Goal: Information Seeking & Learning: Learn about a topic

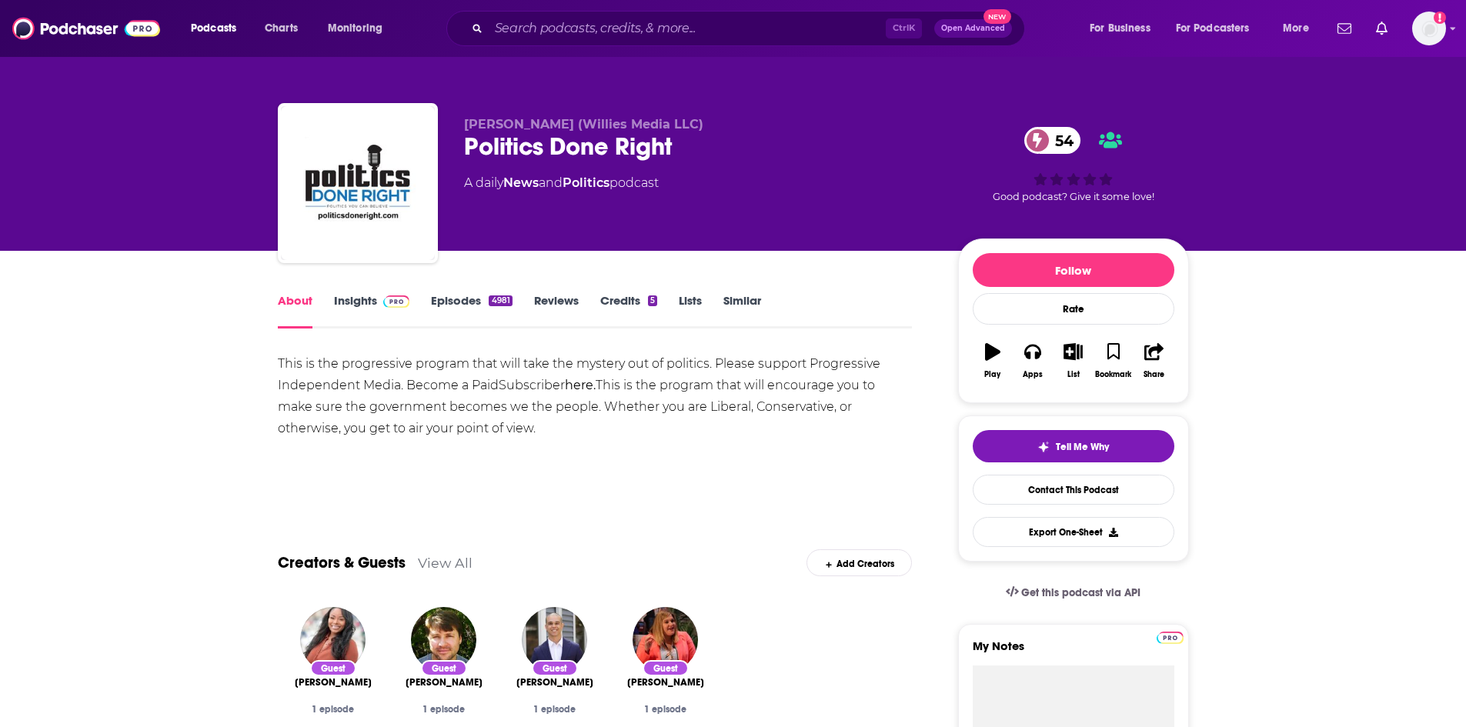
click at [461, 303] on link "Episodes 4981" at bounding box center [471, 310] width 81 height 35
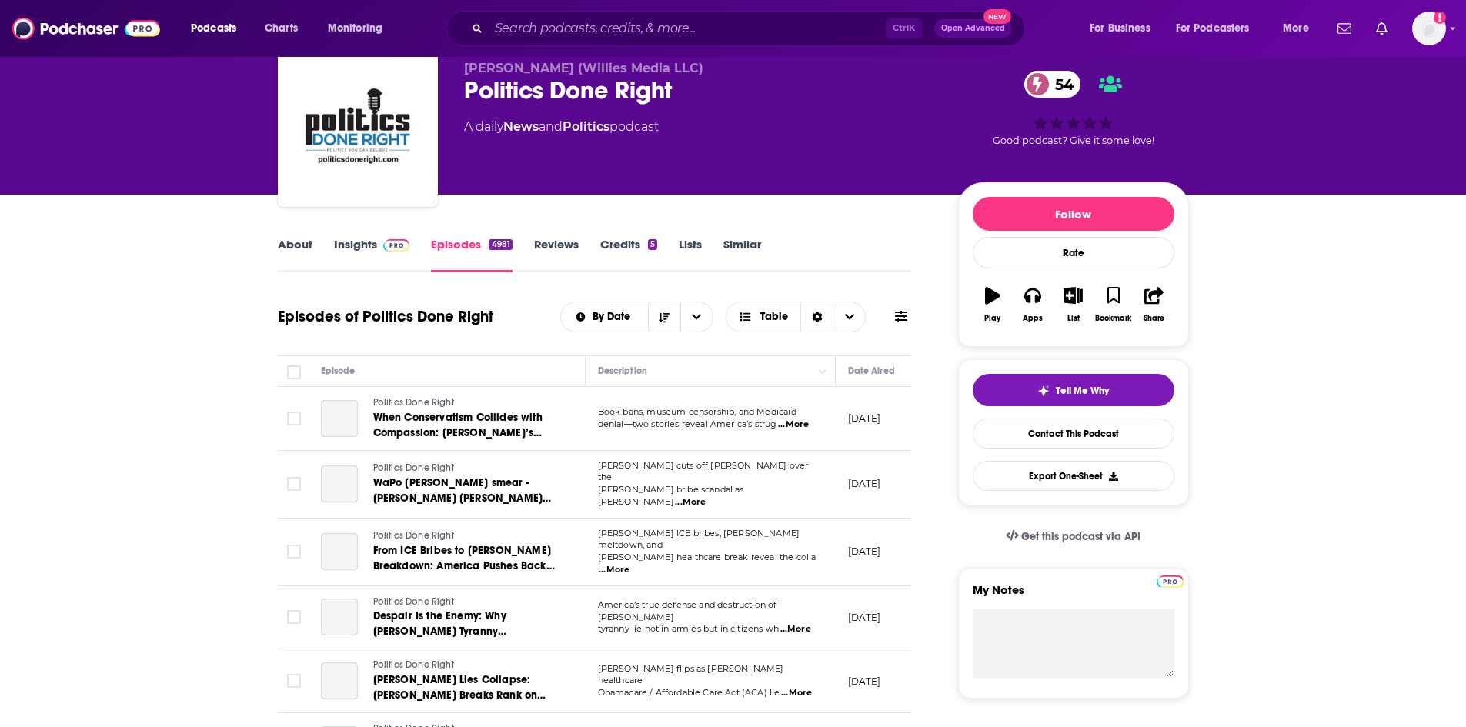
scroll to position [77, 0]
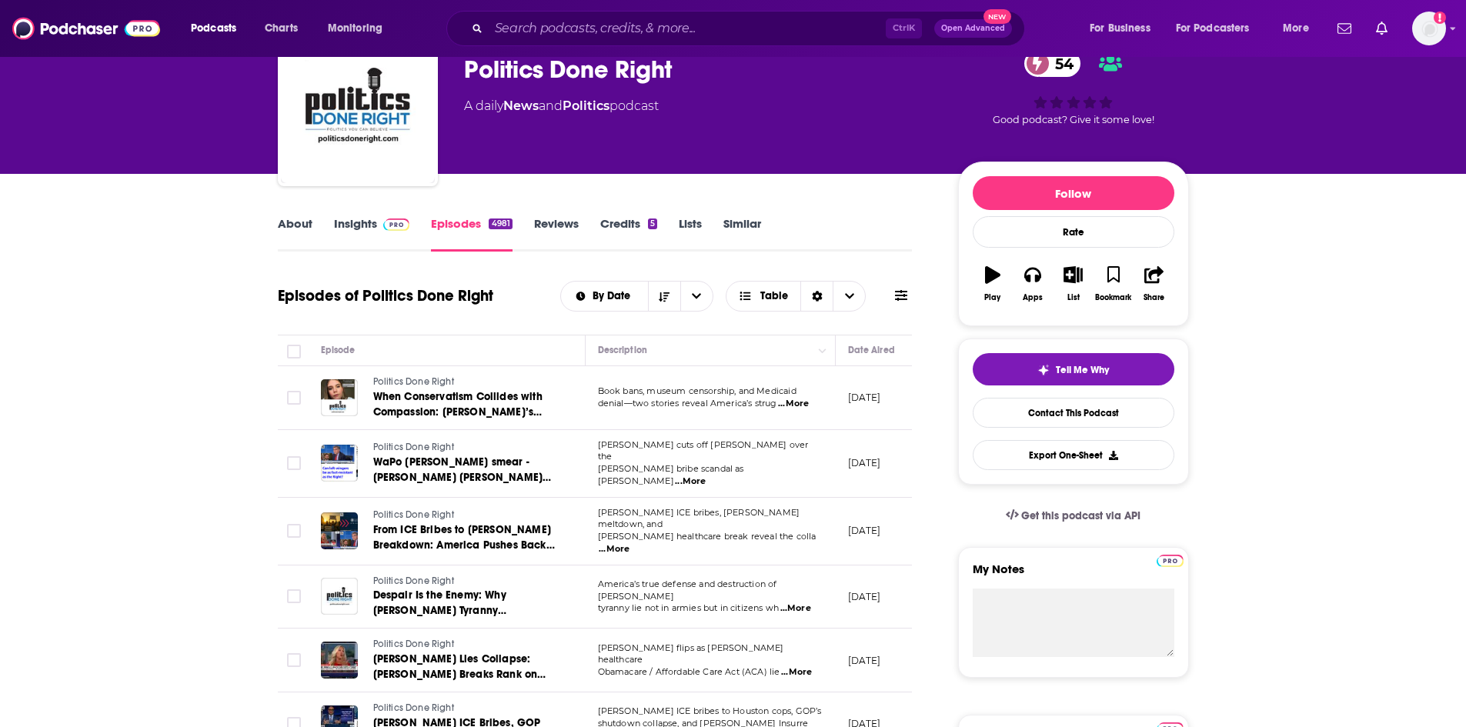
click at [789, 406] on span "...More" at bounding box center [793, 404] width 31 height 12
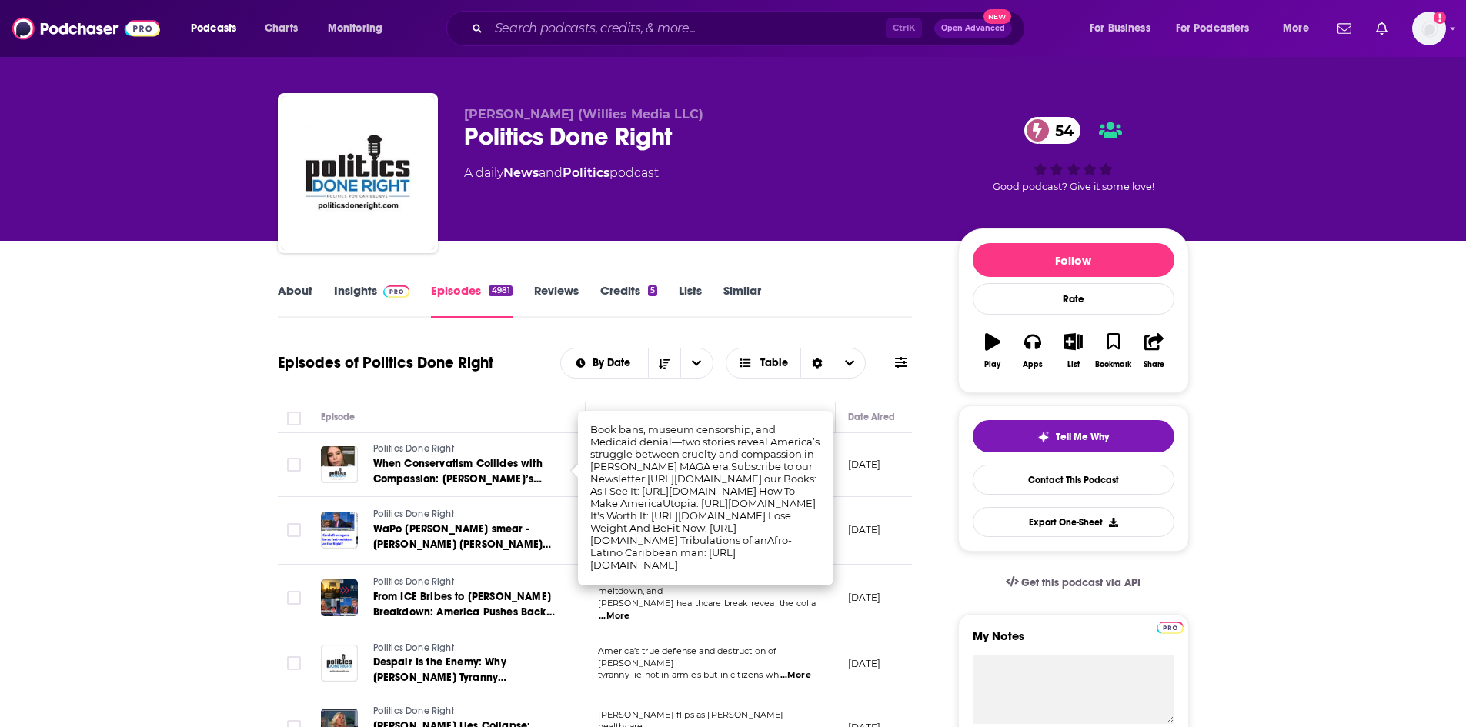
scroll to position [0, 0]
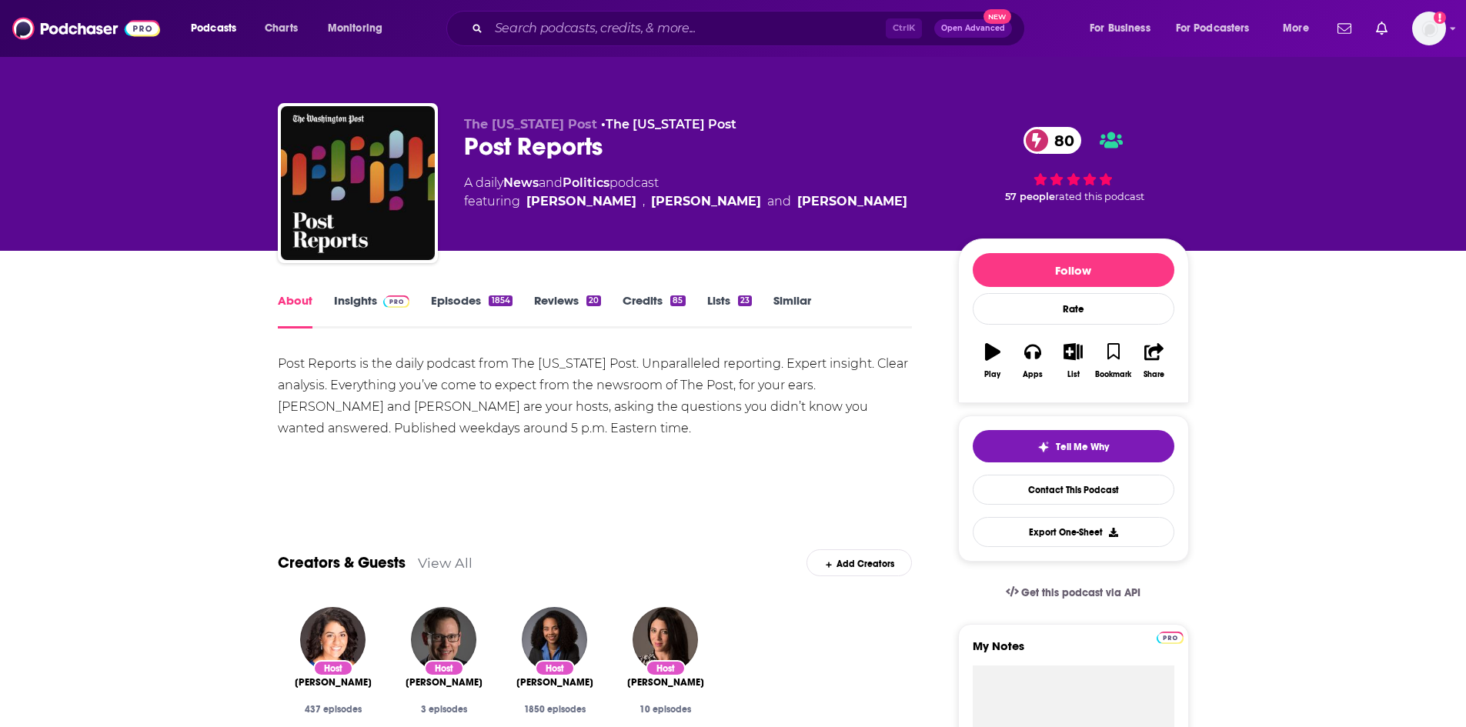
click at [472, 303] on link "Episodes 1854" at bounding box center [471, 310] width 81 height 35
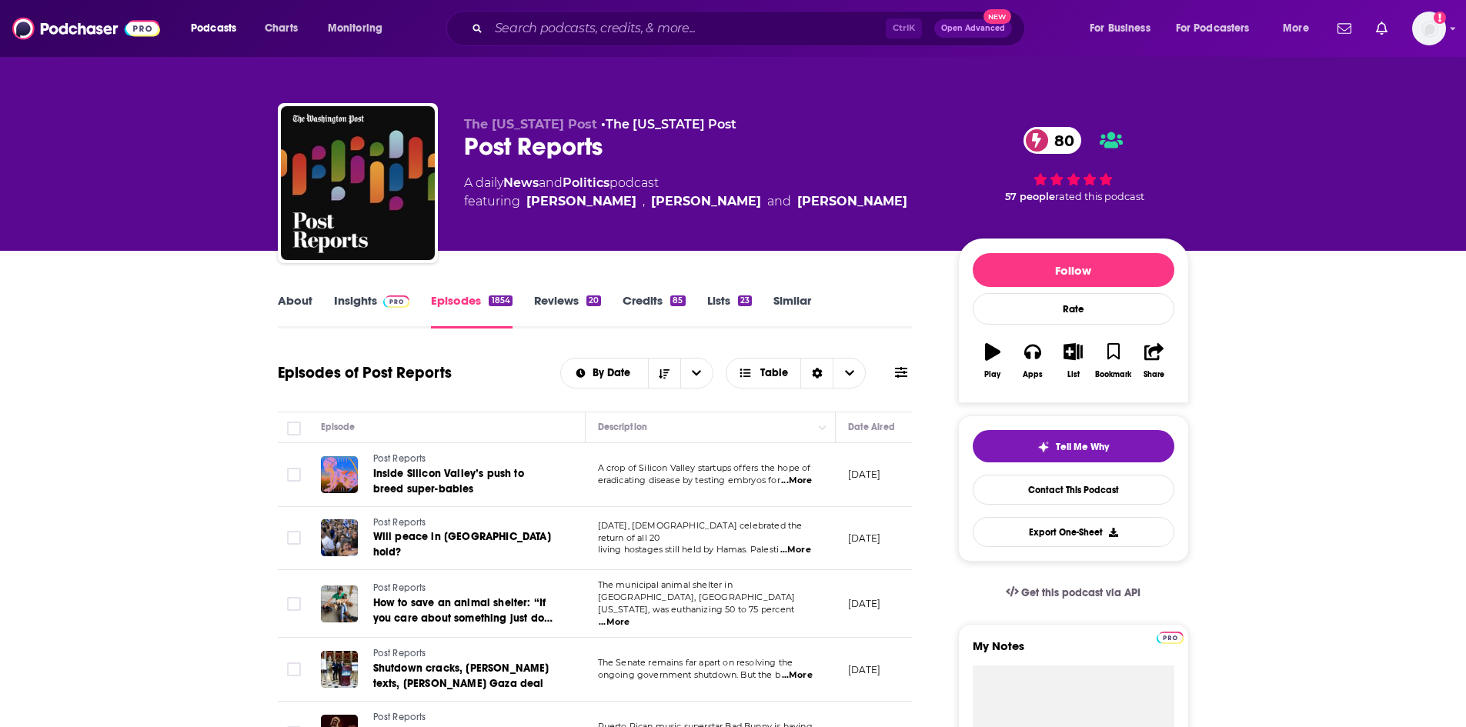
click at [292, 311] on link "About" at bounding box center [295, 310] width 35 height 35
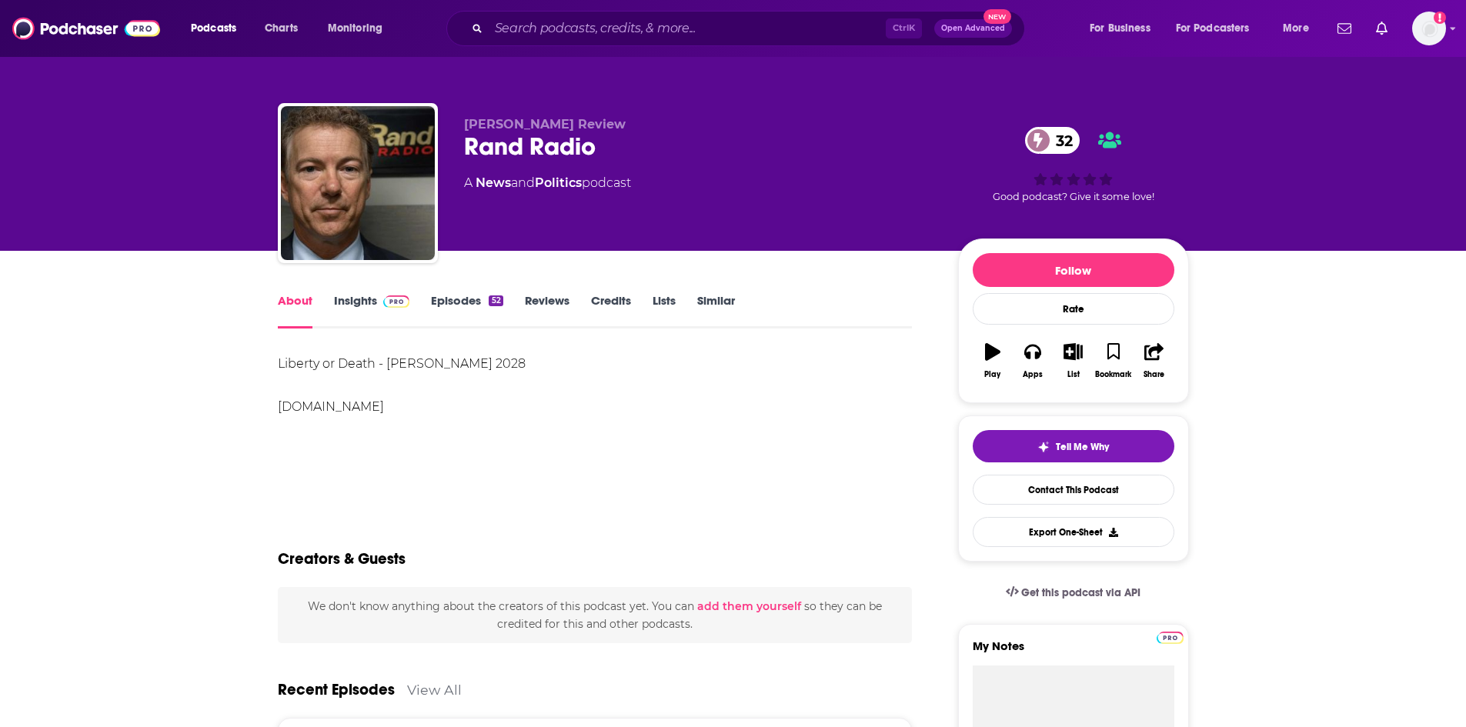
click at [449, 292] on div "About Insights Episodes 52 Reviews Credits Lists Similar" at bounding box center [595, 310] width 635 height 38
click at [463, 301] on link "Episodes 52" at bounding box center [467, 310] width 72 height 35
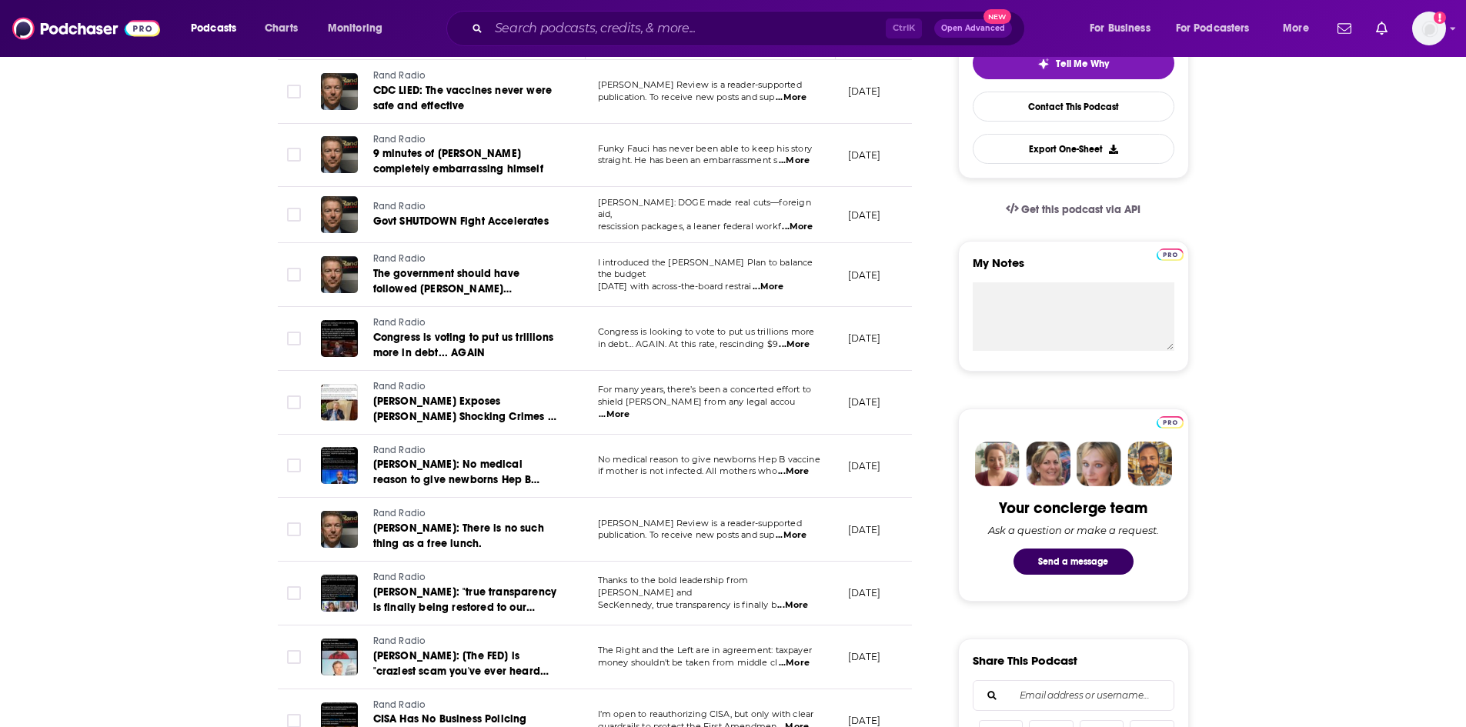
scroll to position [385, 0]
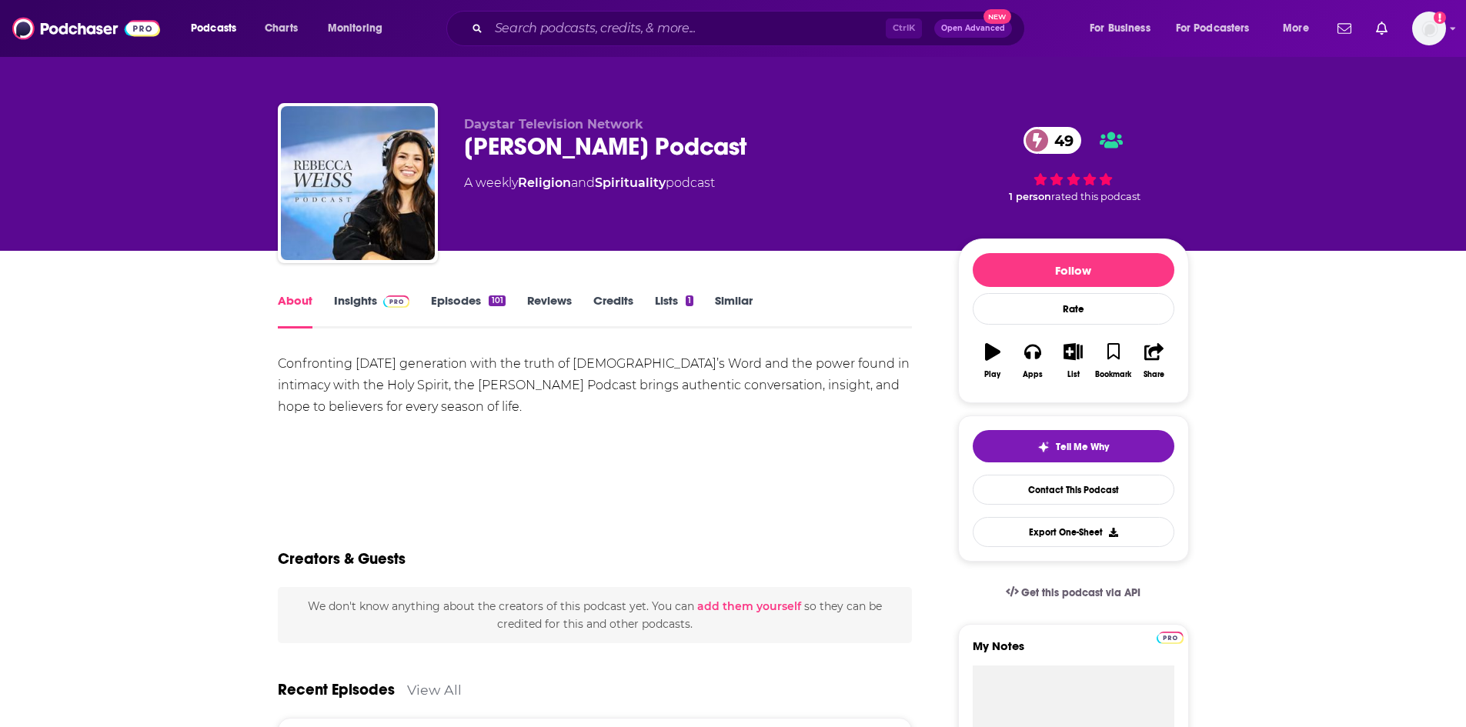
click at [454, 306] on link "Episodes 101" at bounding box center [468, 310] width 74 height 35
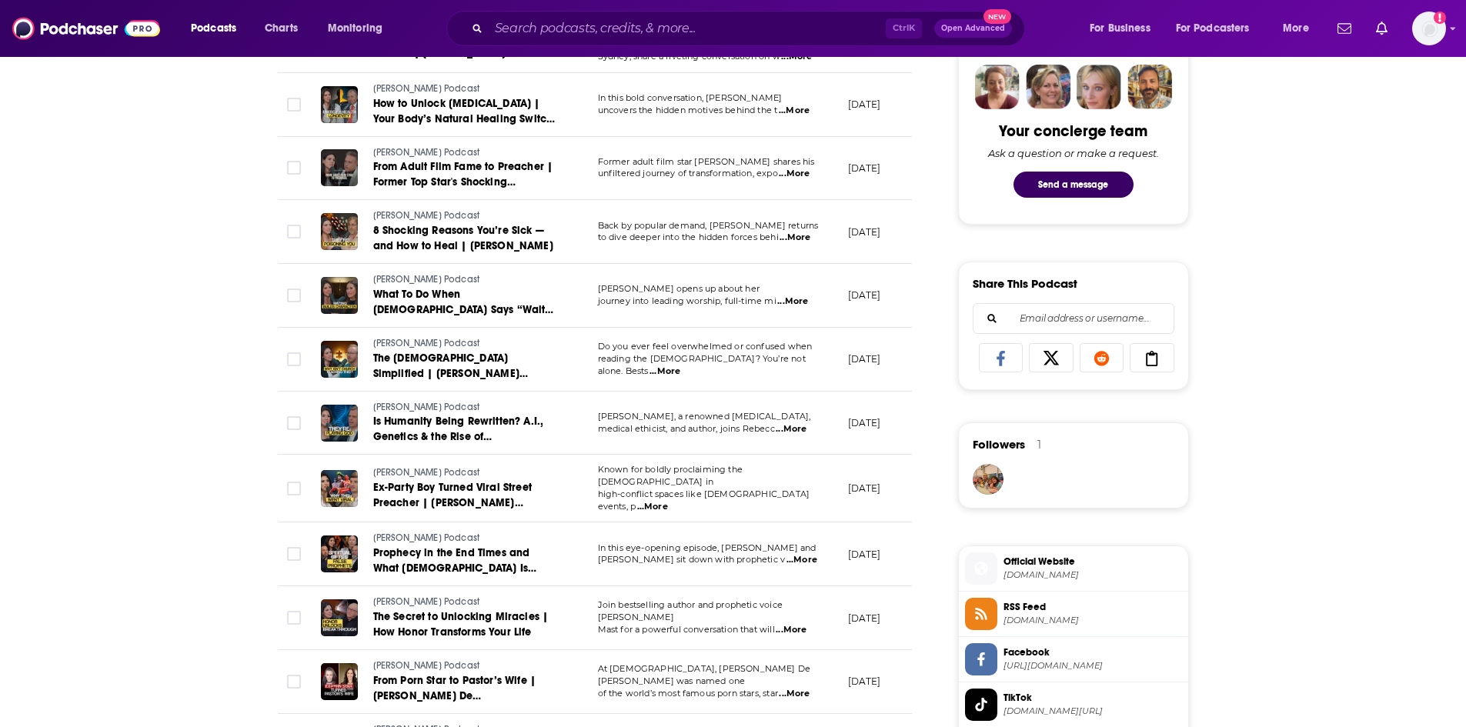
scroll to position [770, 0]
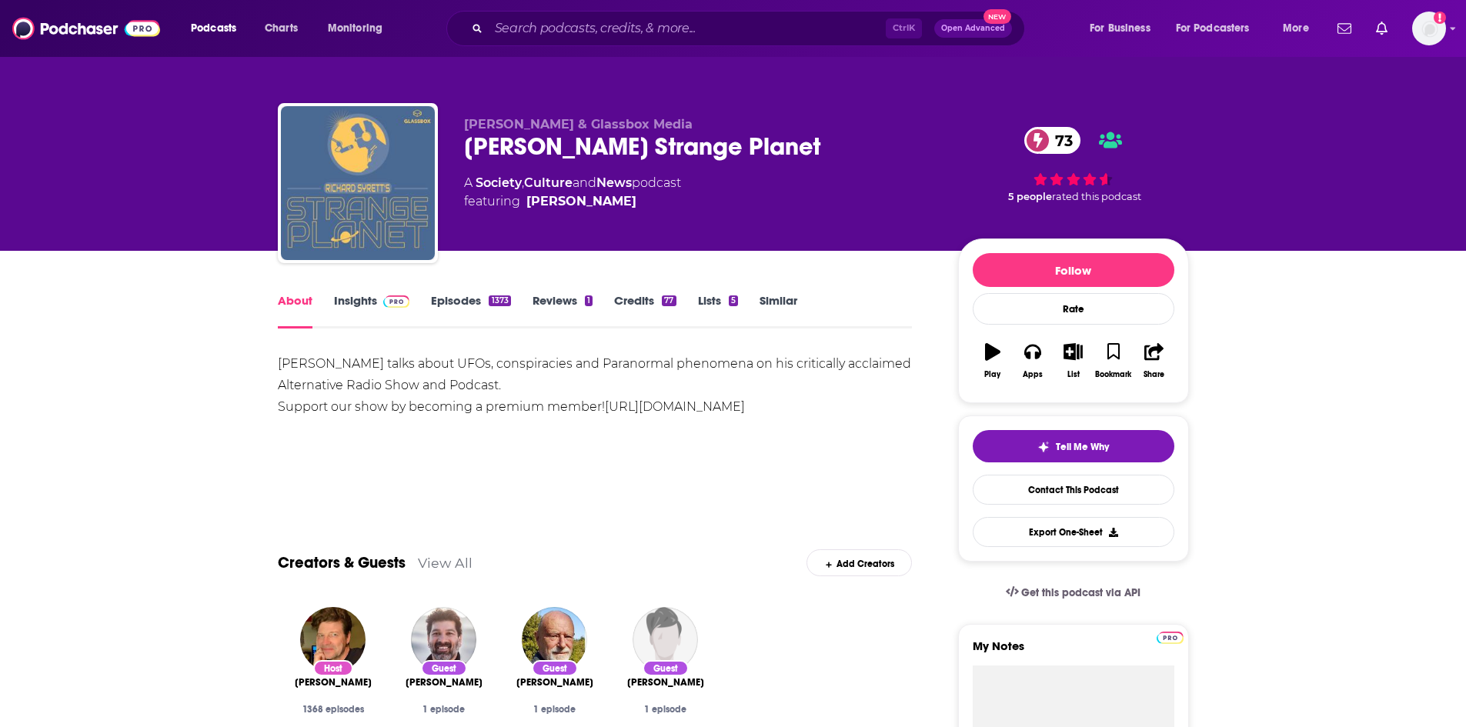
click at [461, 317] on link "Episodes 1373" at bounding box center [470, 310] width 79 height 35
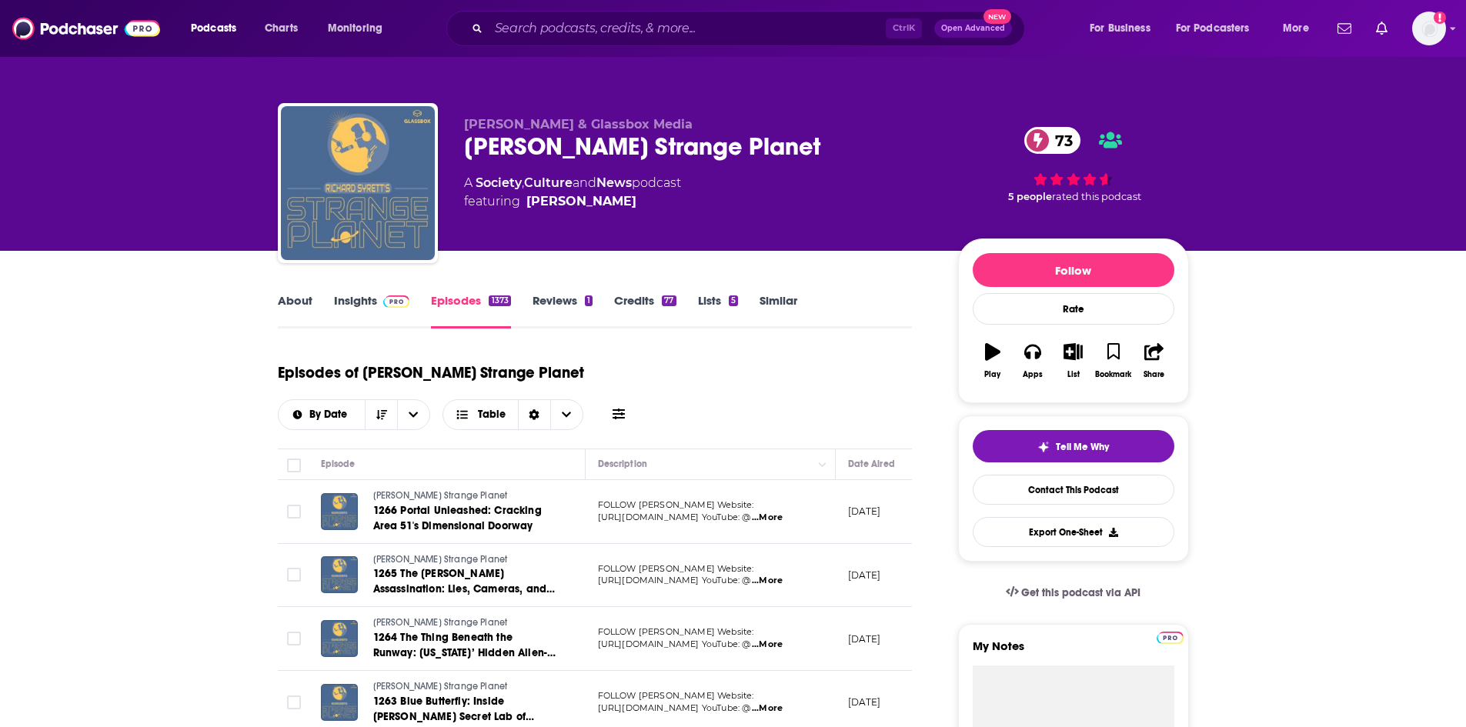
click at [296, 315] on link "About" at bounding box center [295, 310] width 35 height 35
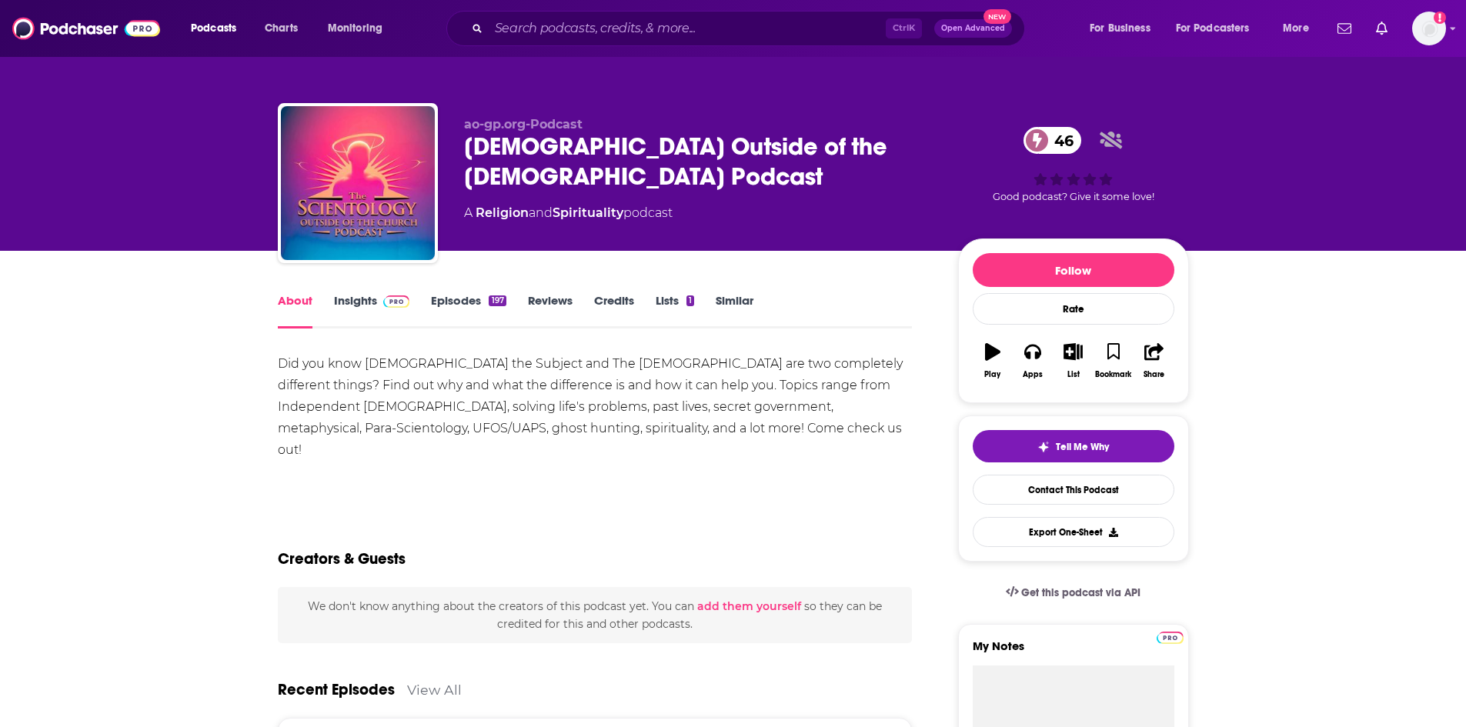
click at [463, 296] on link "Episodes 197" at bounding box center [468, 310] width 75 height 35
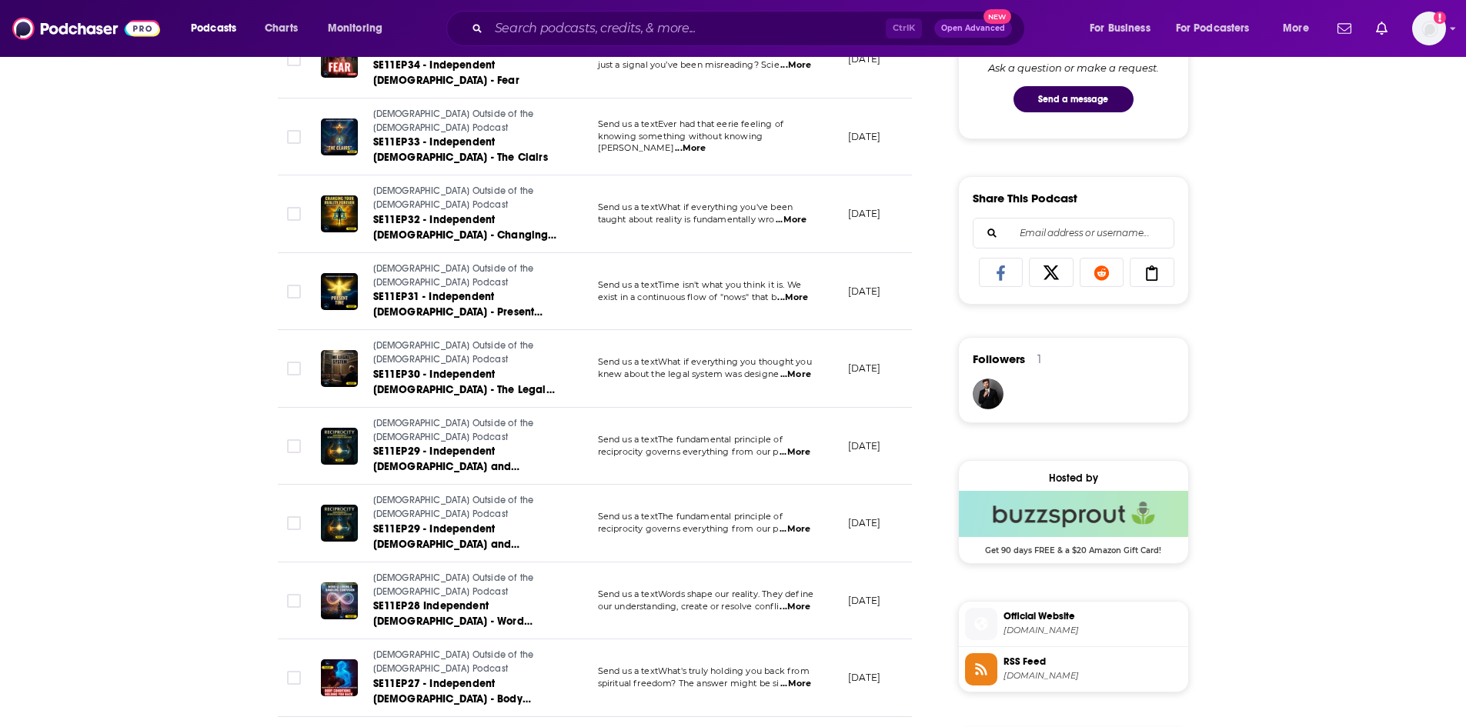
scroll to position [847, 0]
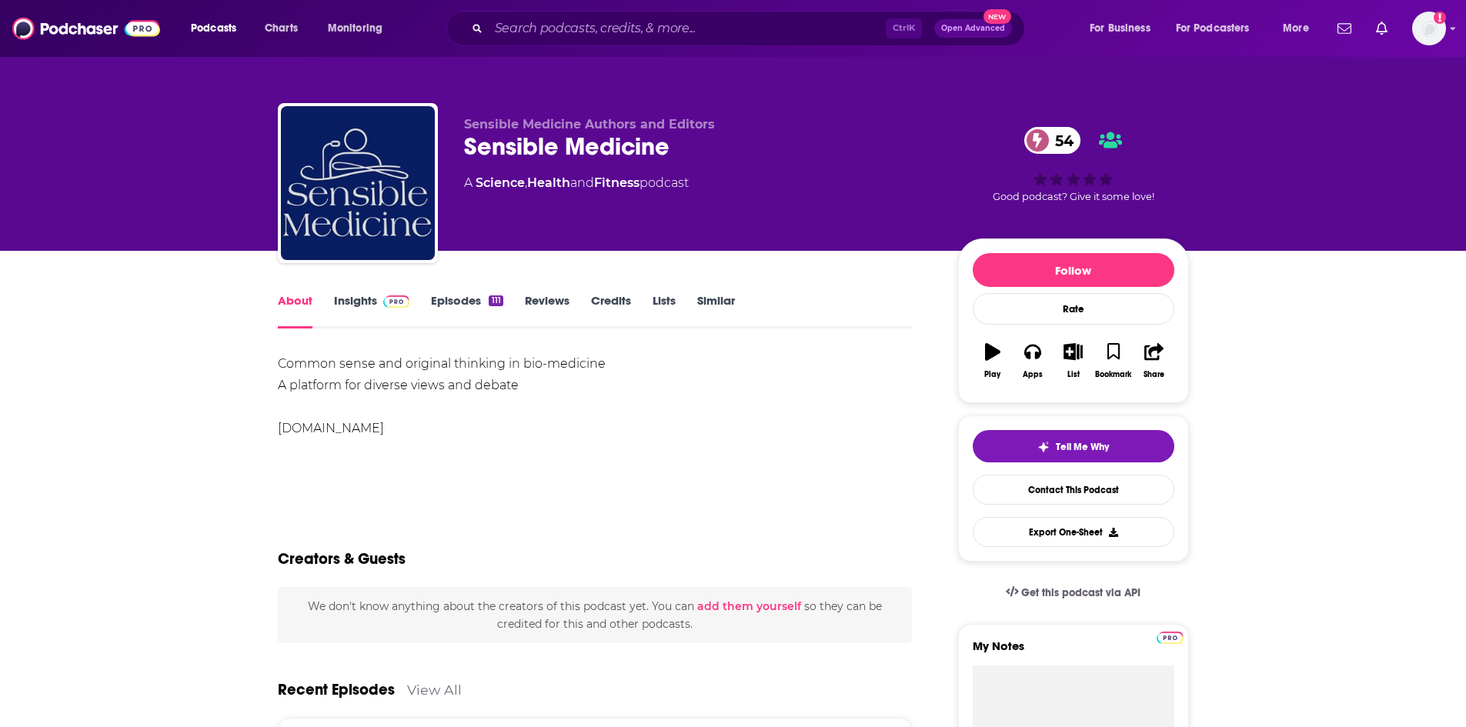
click at [476, 315] on link "Episodes 111" at bounding box center [467, 310] width 72 height 35
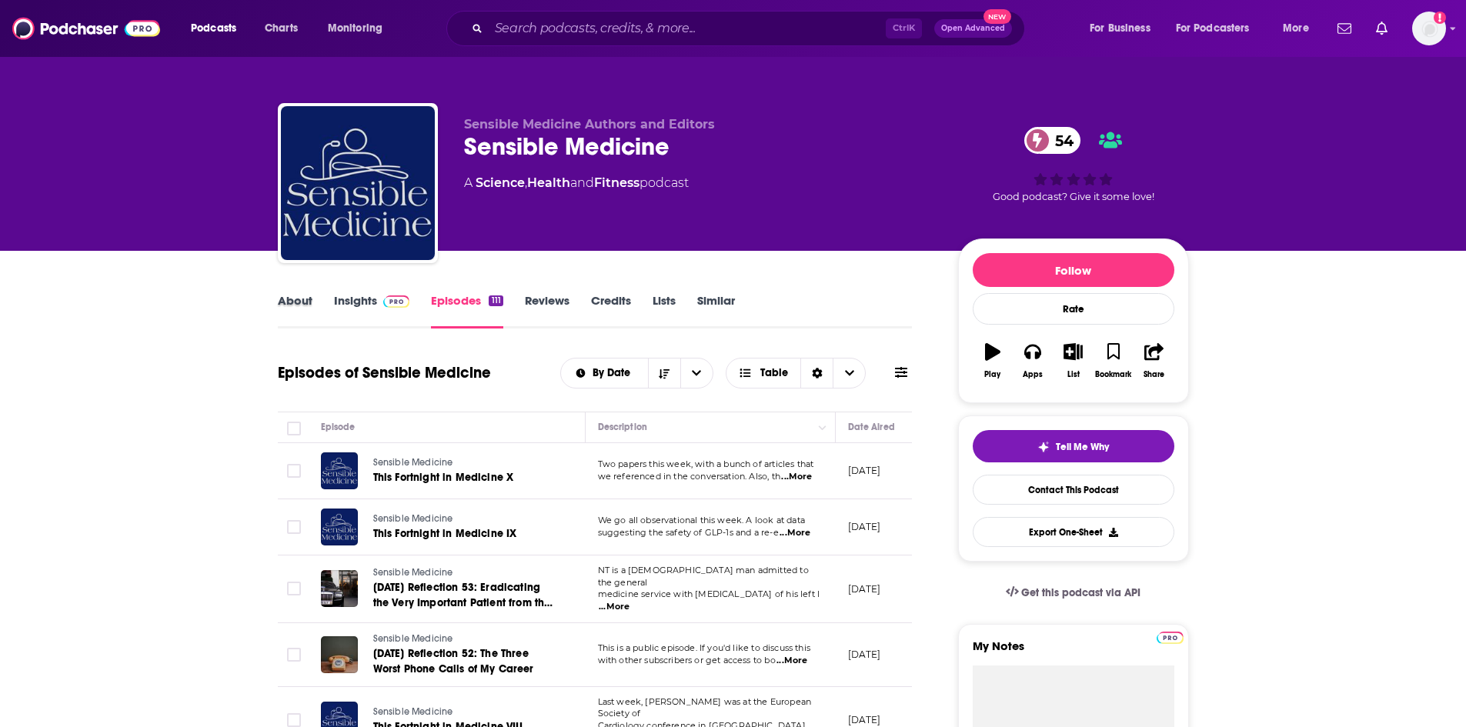
click at [313, 311] on div "About" at bounding box center [306, 310] width 56 height 35
click at [302, 306] on link "About" at bounding box center [295, 310] width 35 height 35
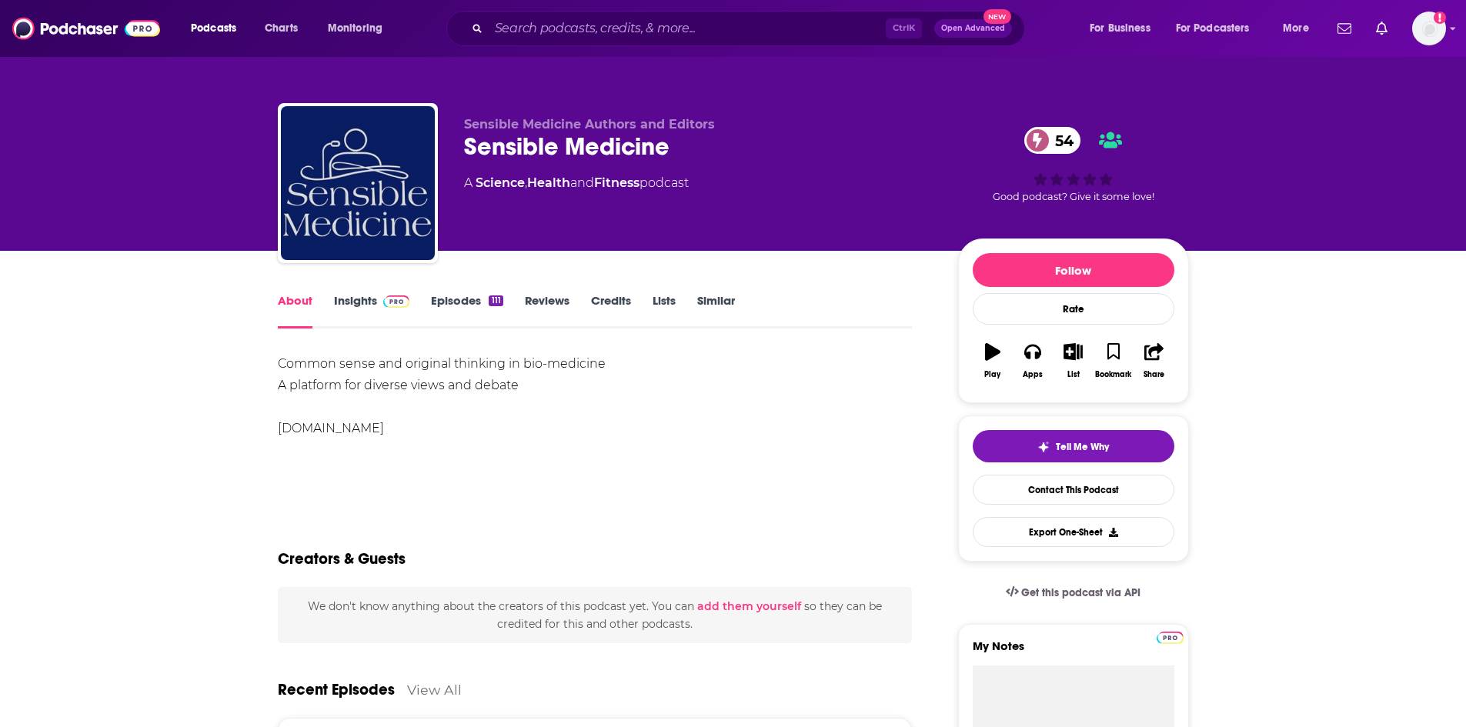
click at [356, 296] on link "Insights" at bounding box center [372, 310] width 76 height 35
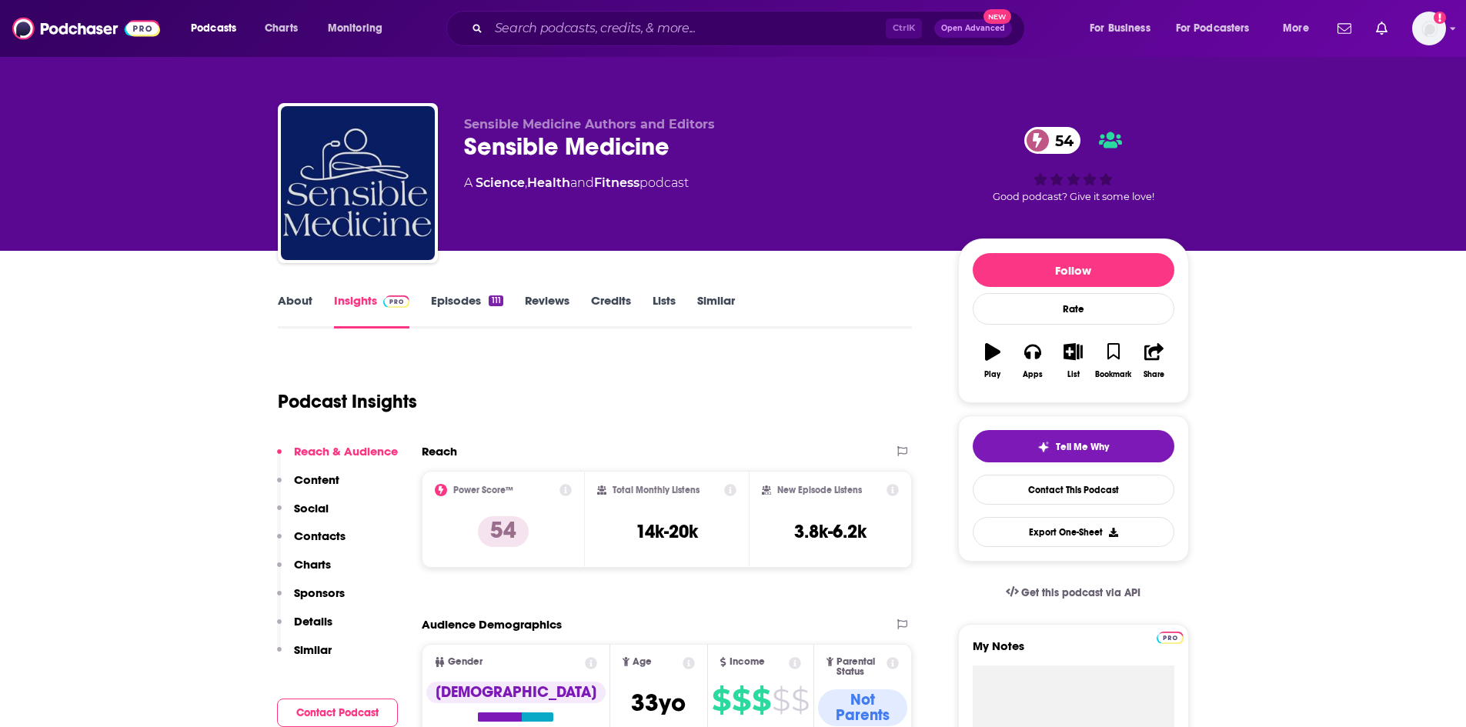
click at [287, 302] on link "About" at bounding box center [295, 310] width 35 height 35
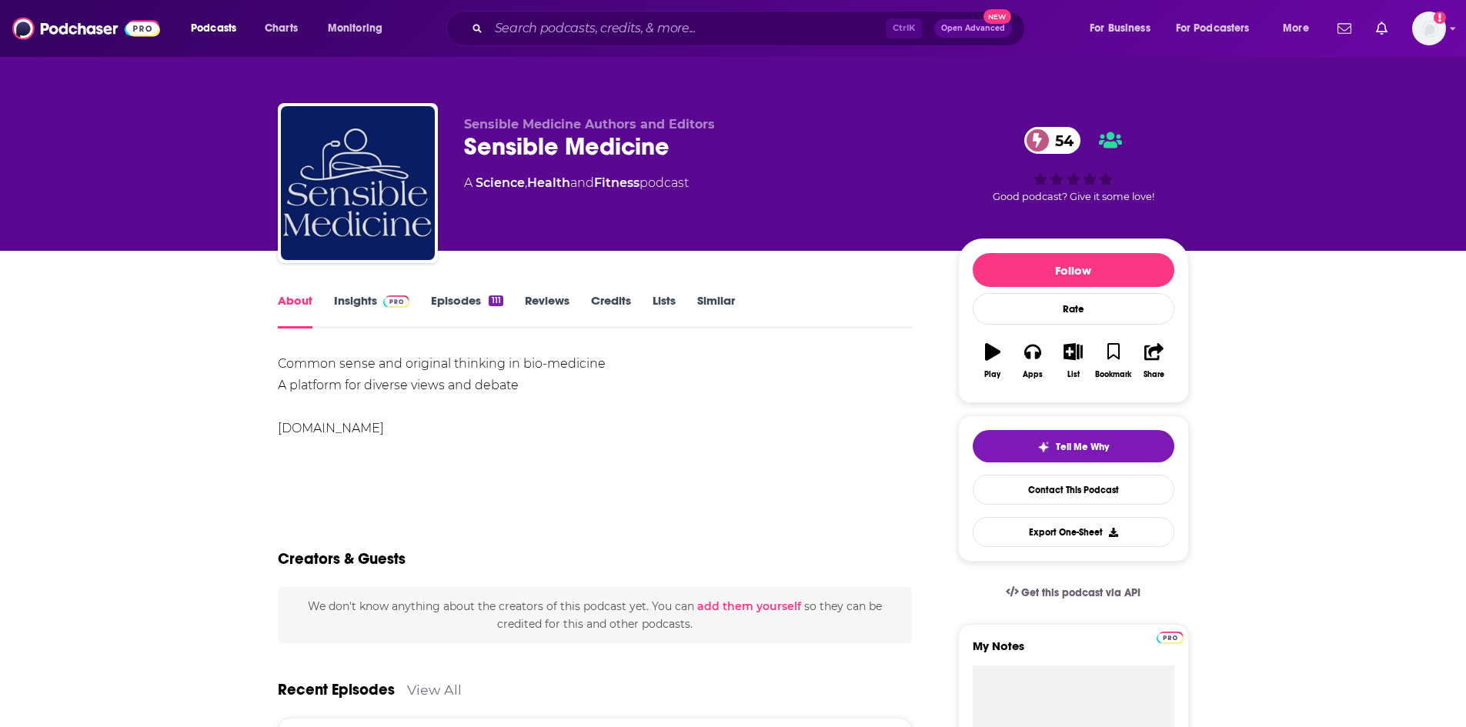
click at [343, 309] on link "Insights" at bounding box center [372, 310] width 76 height 35
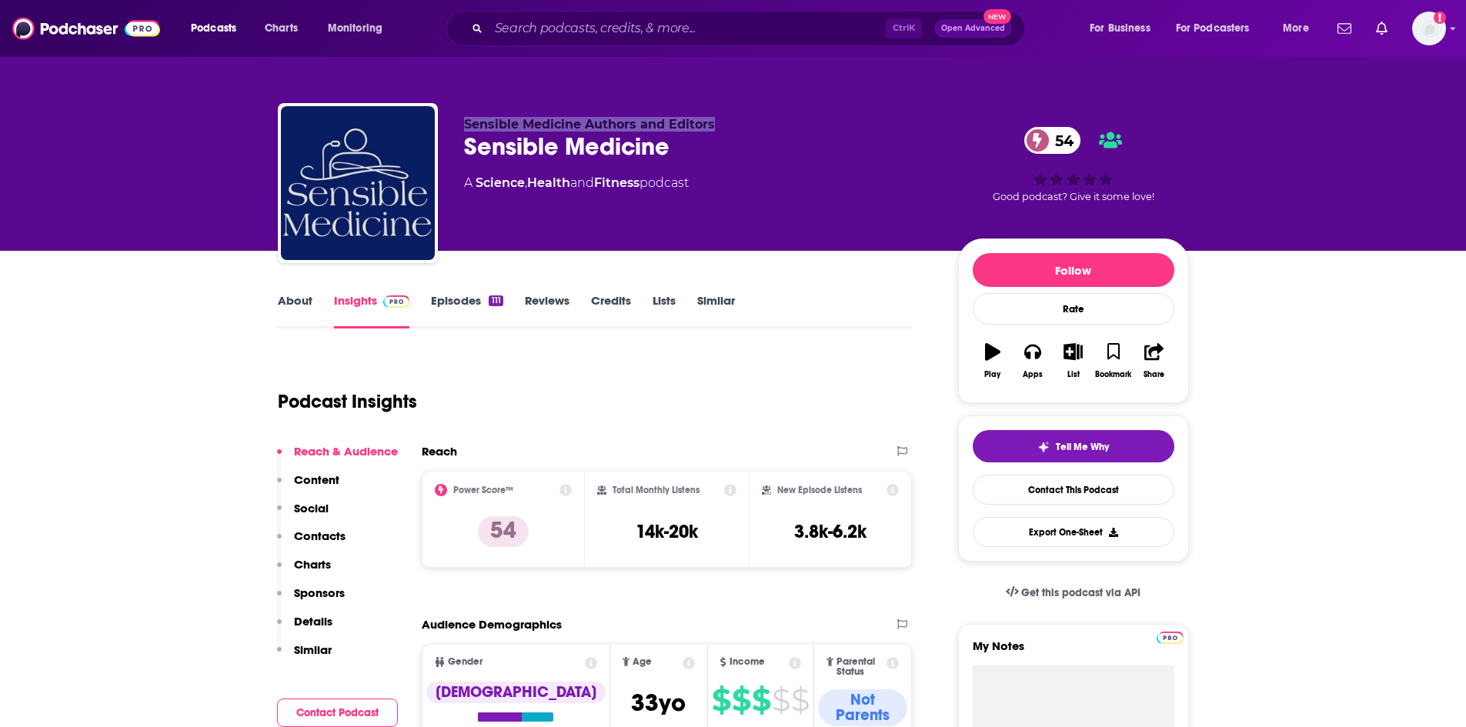
drag, startPoint x: 467, startPoint y: 121, endPoint x: 721, endPoint y: 118, distance: 254.0
click at [721, 118] on p "Sensible Medicine Authors and Editors" at bounding box center [698, 124] width 469 height 15
copy span "Sensible Medicine Authors and Editors"
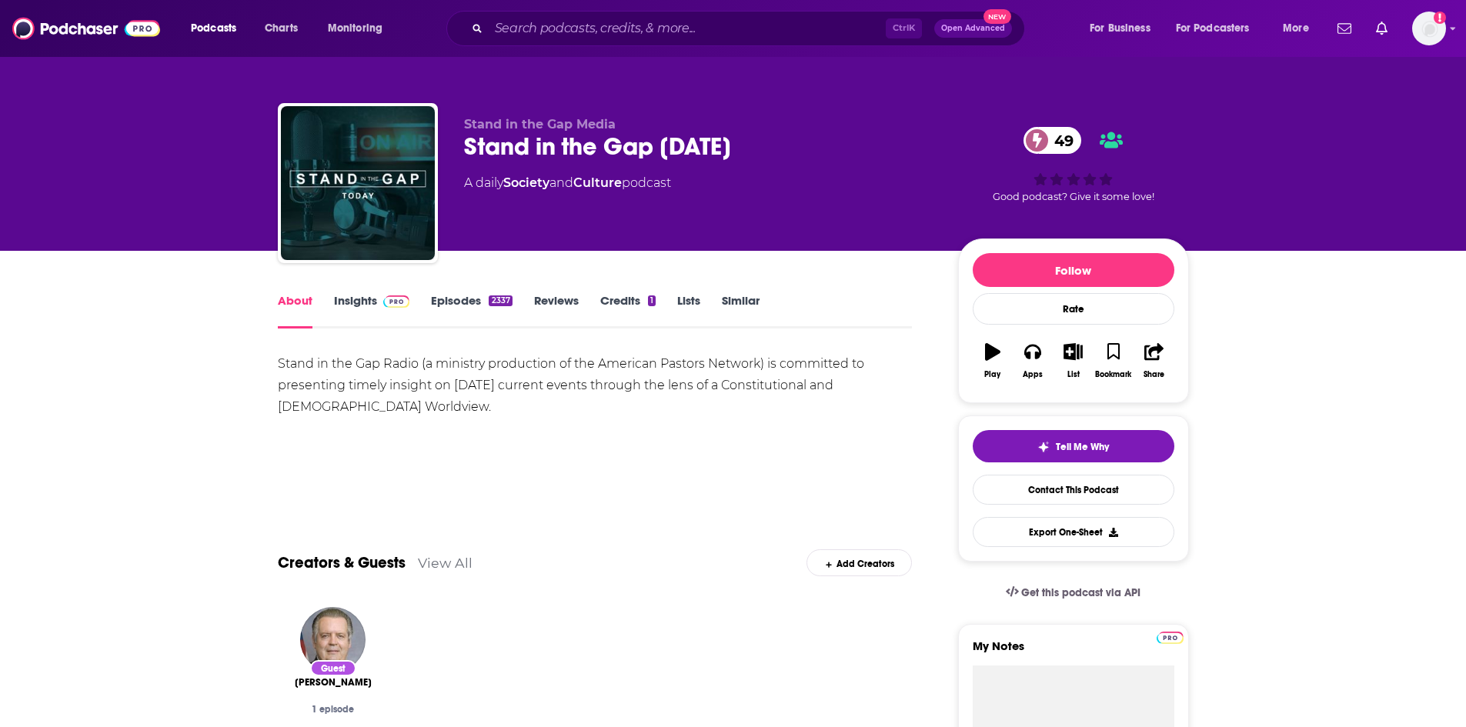
click at [351, 303] on link "Insights" at bounding box center [372, 310] width 76 height 35
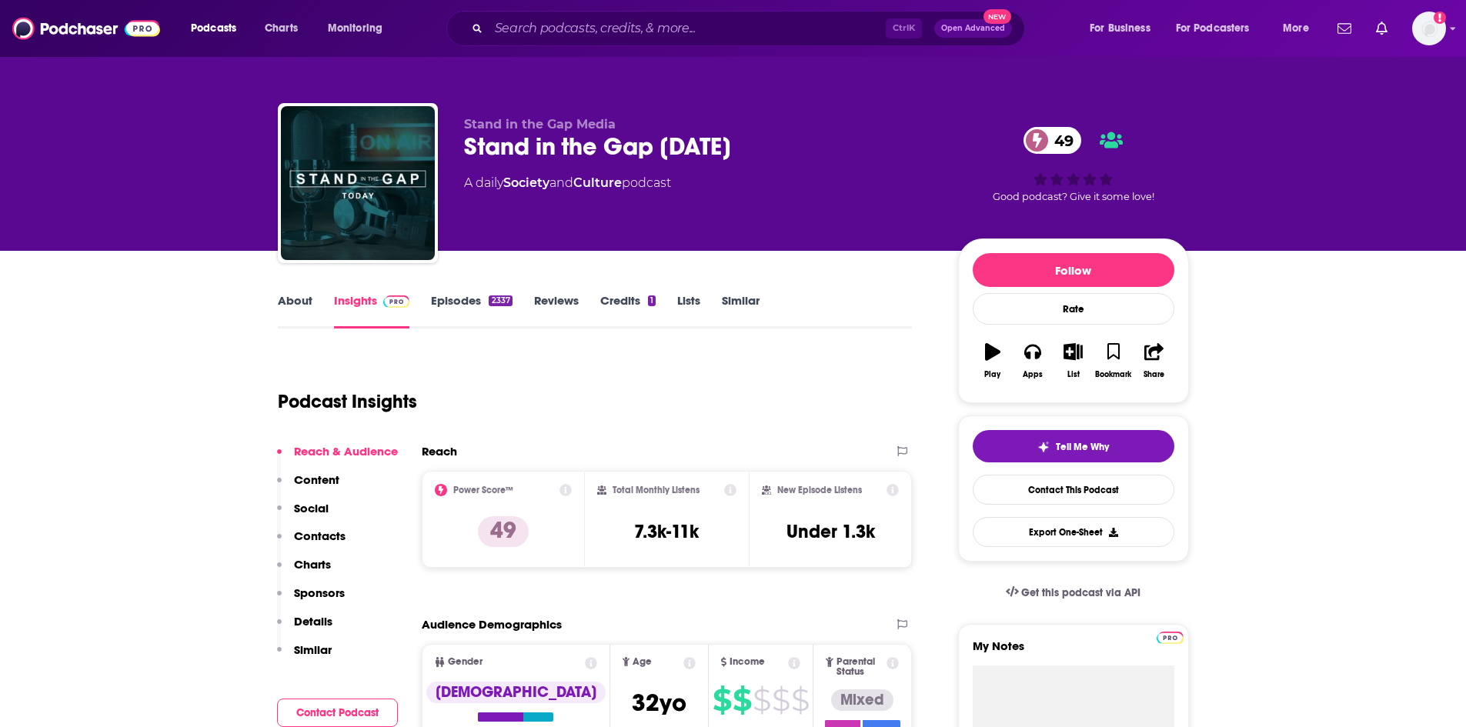
click at [456, 309] on link "Episodes 2337" at bounding box center [471, 310] width 81 height 35
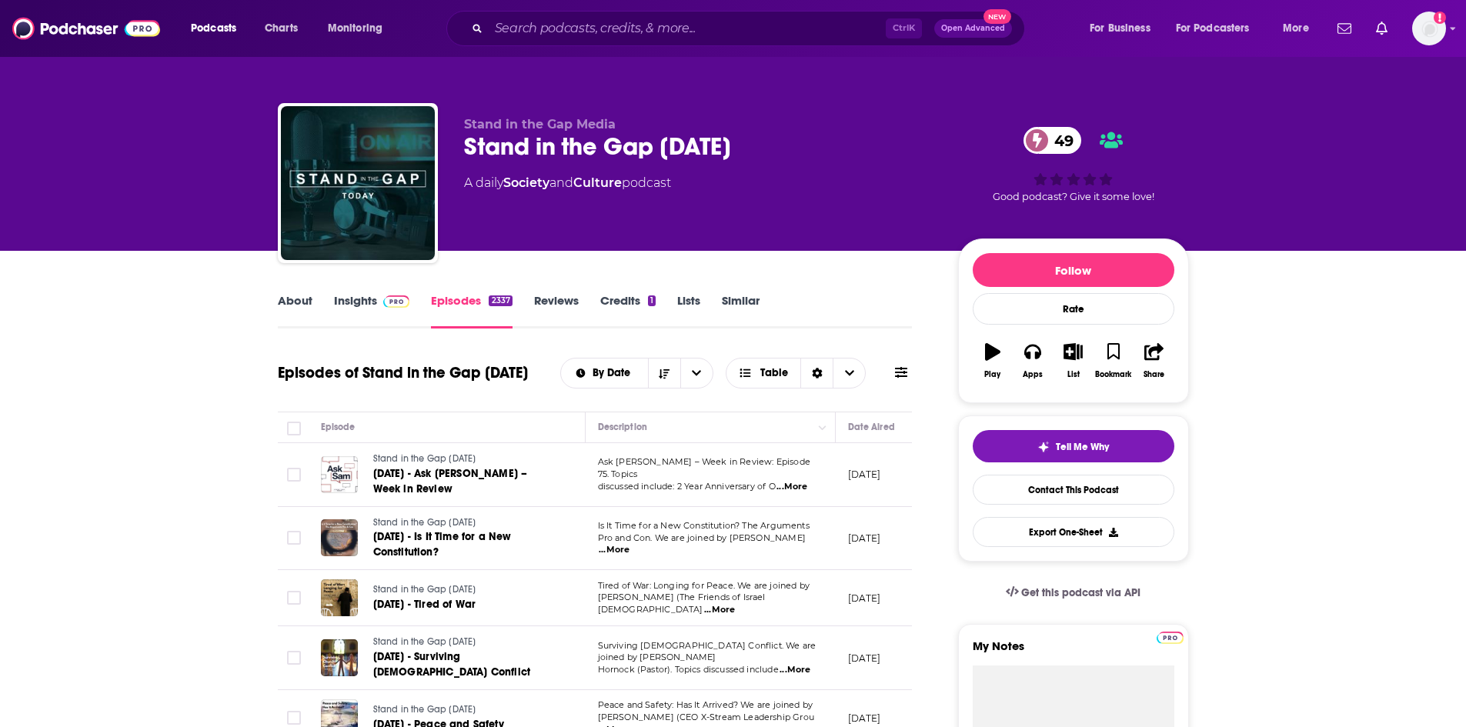
click at [282, 304] on link "About" at bounding box center [295, 310] width 35 height 35
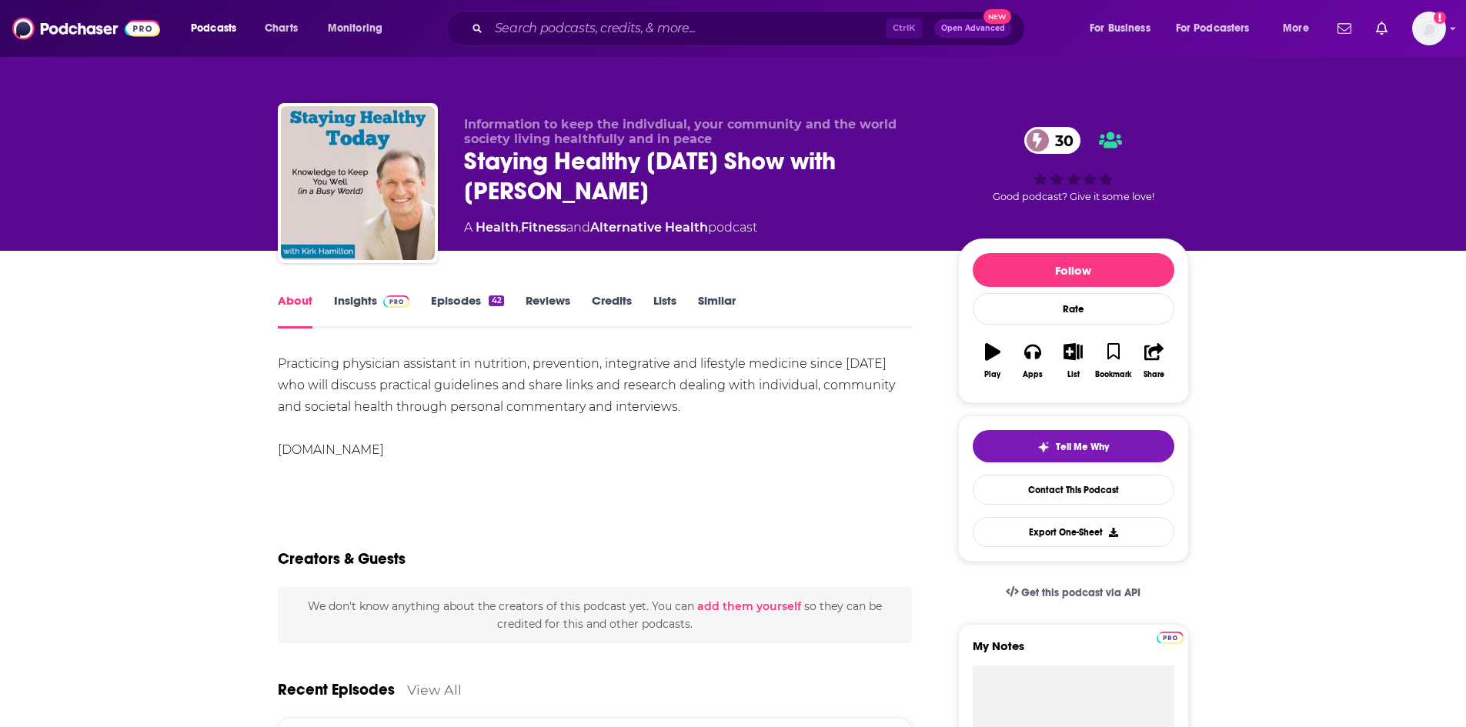
click at [442, 308] on link "Episodes 42" at bounding box center [467, 310] width 72 height 35
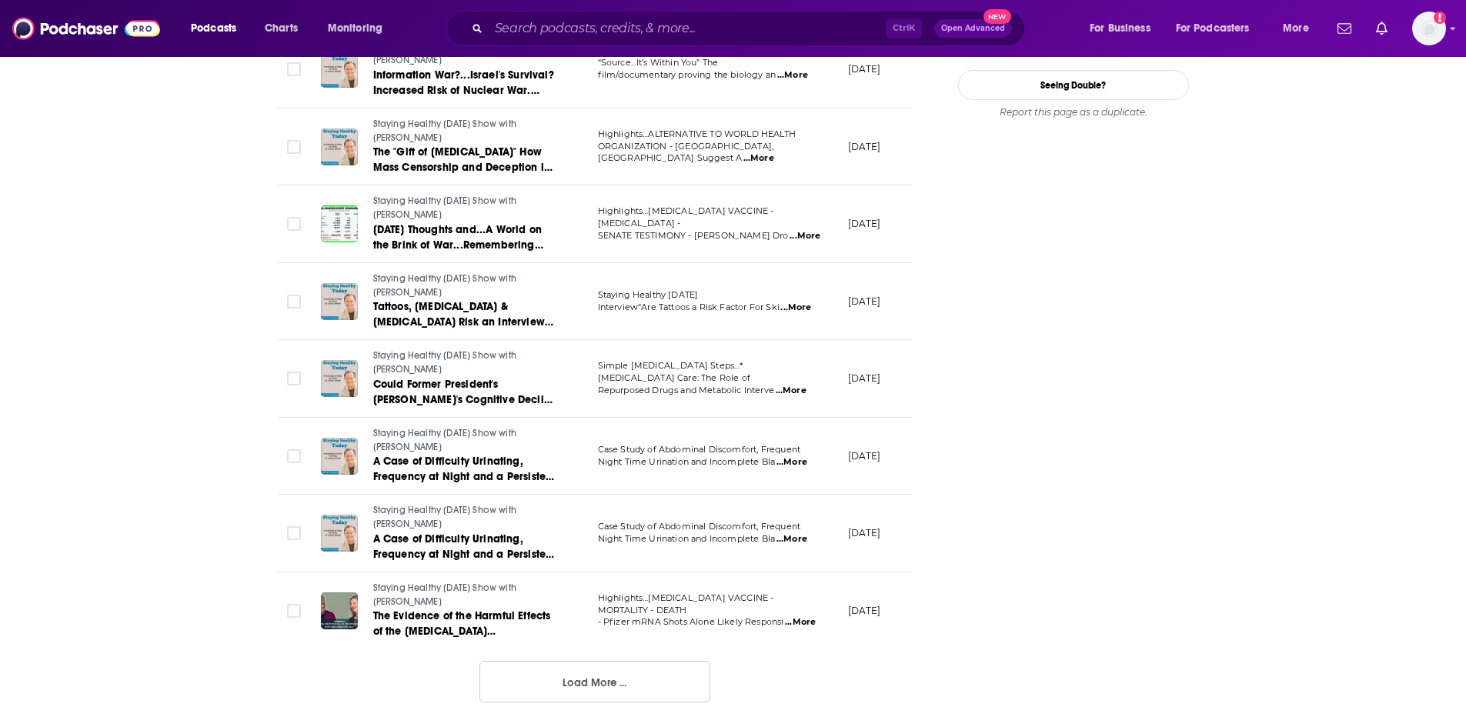
scroll to position [1777, 0]
click at [637, 677] on button "Load More ..." at bounding box center [594, 682] width 231 height 42
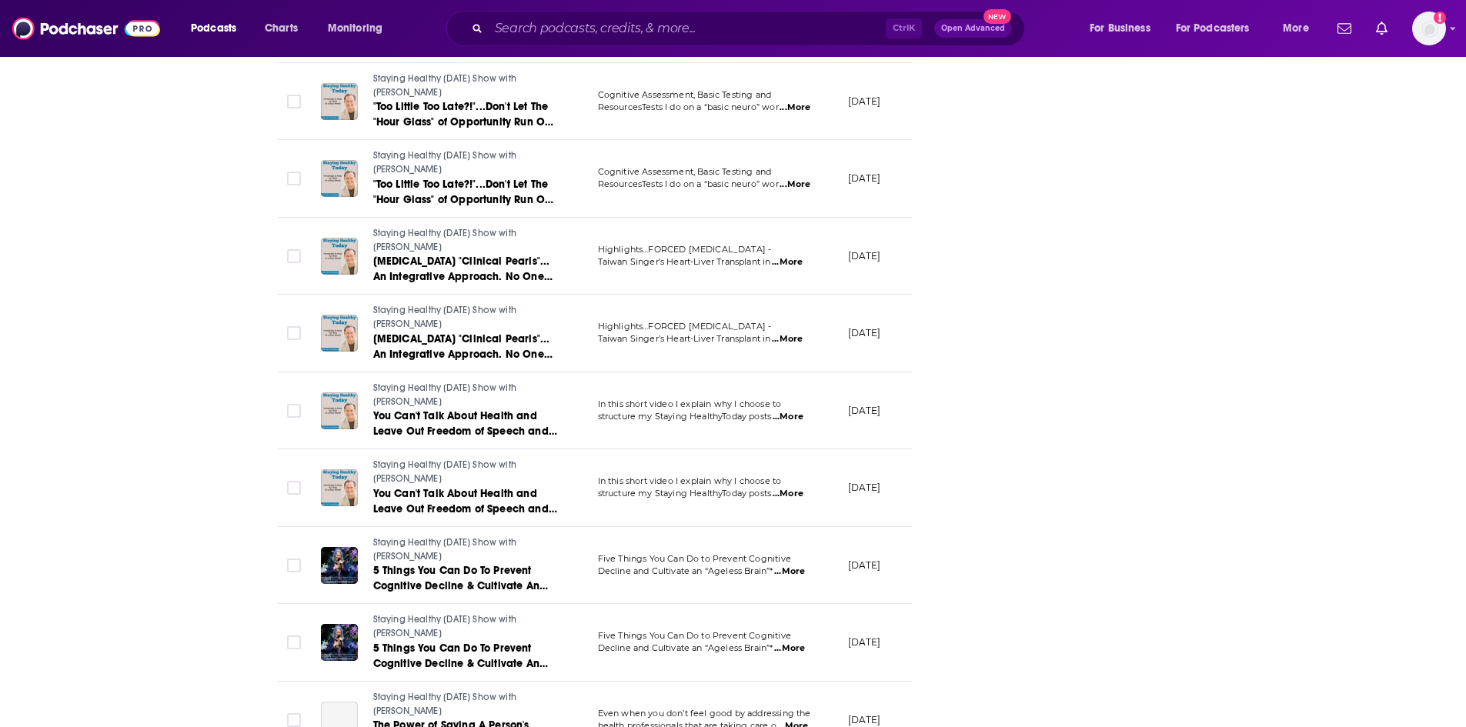
scroll to position [2932, 0]
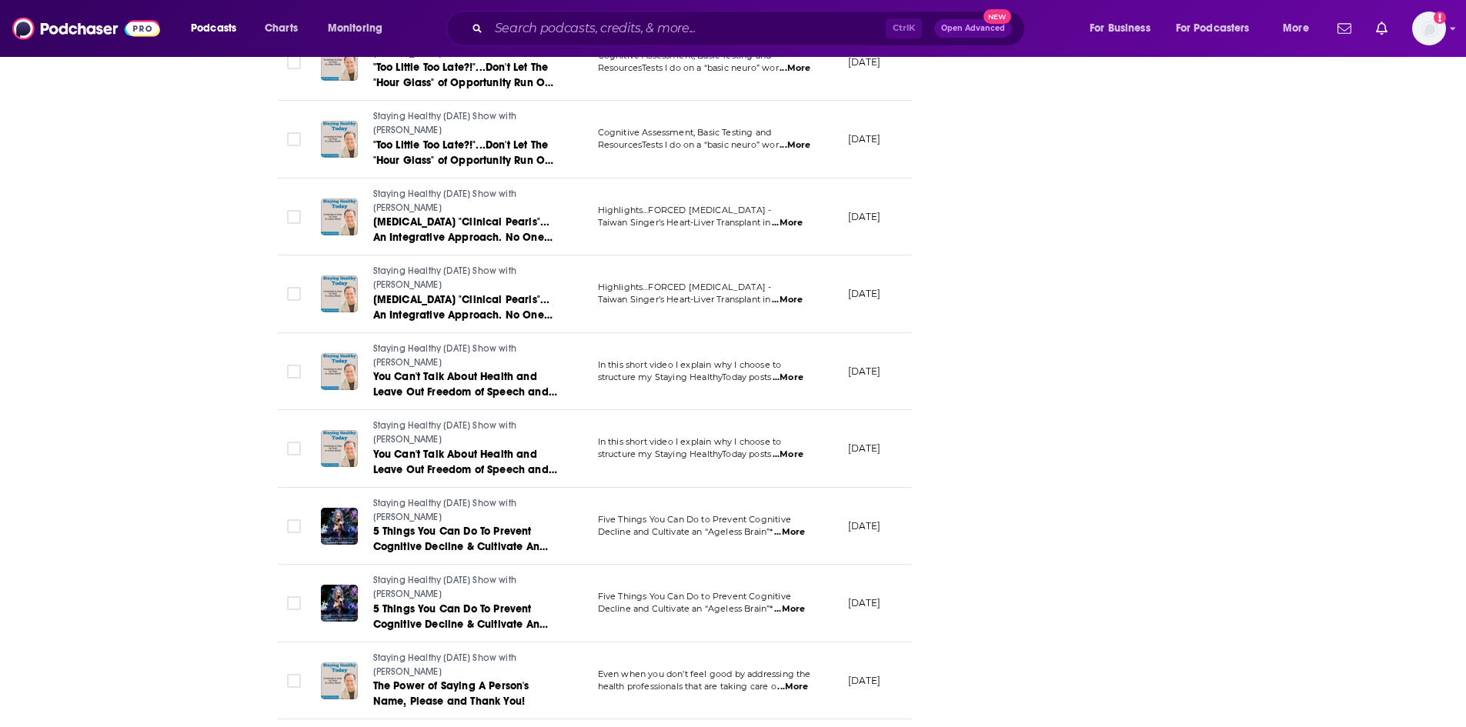
click at [793, 379] on span "...More" at bounding box center [788, 378] width 31 height 12
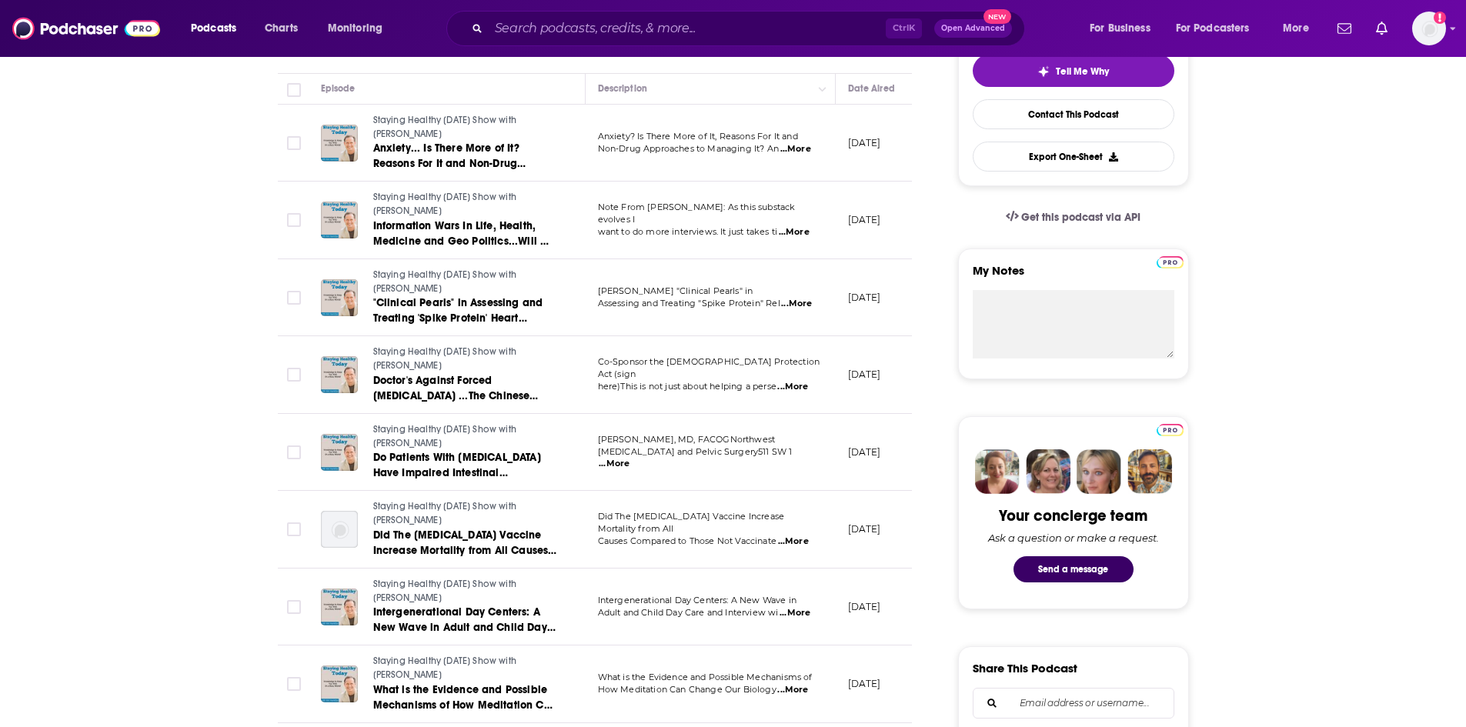
scroll to position [0, 0]
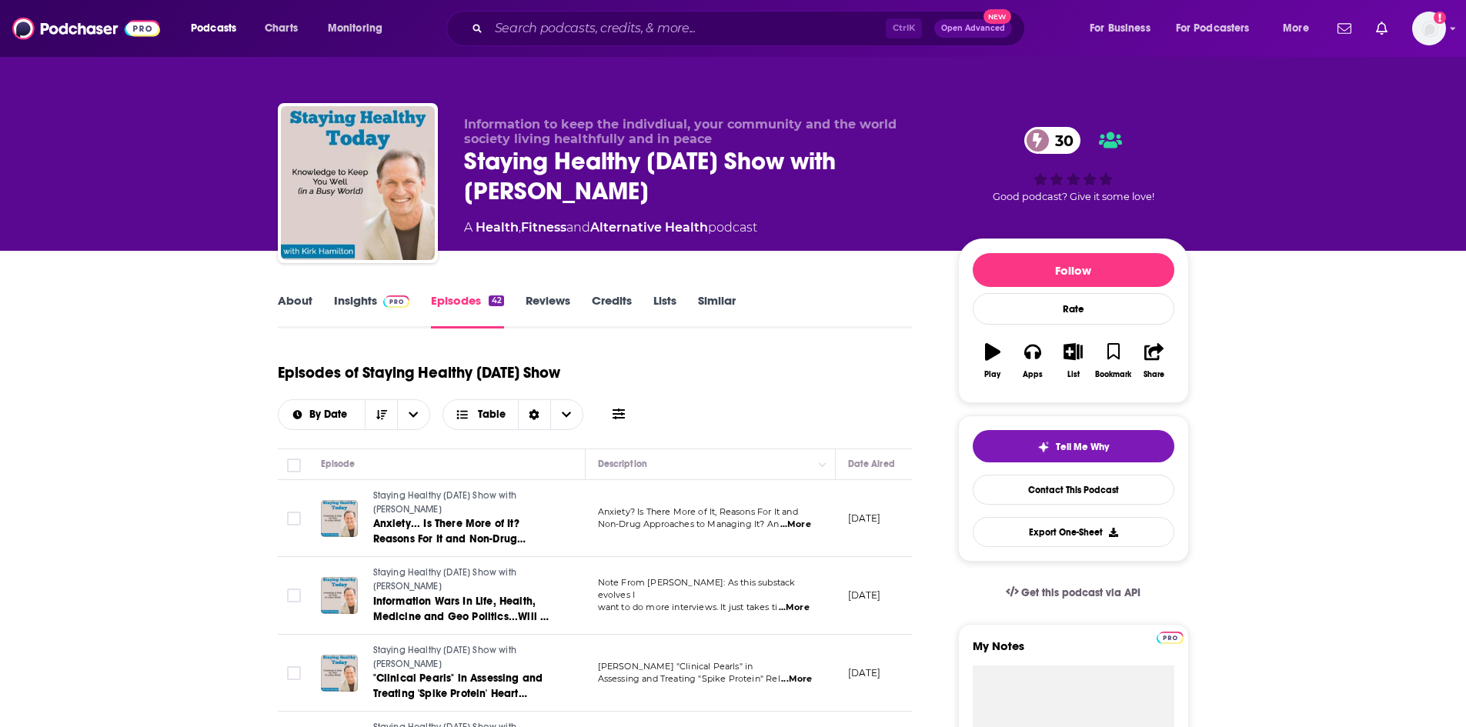
click at [288, 306] on link "About" at bounding box center [295, 310] width 35 height 35
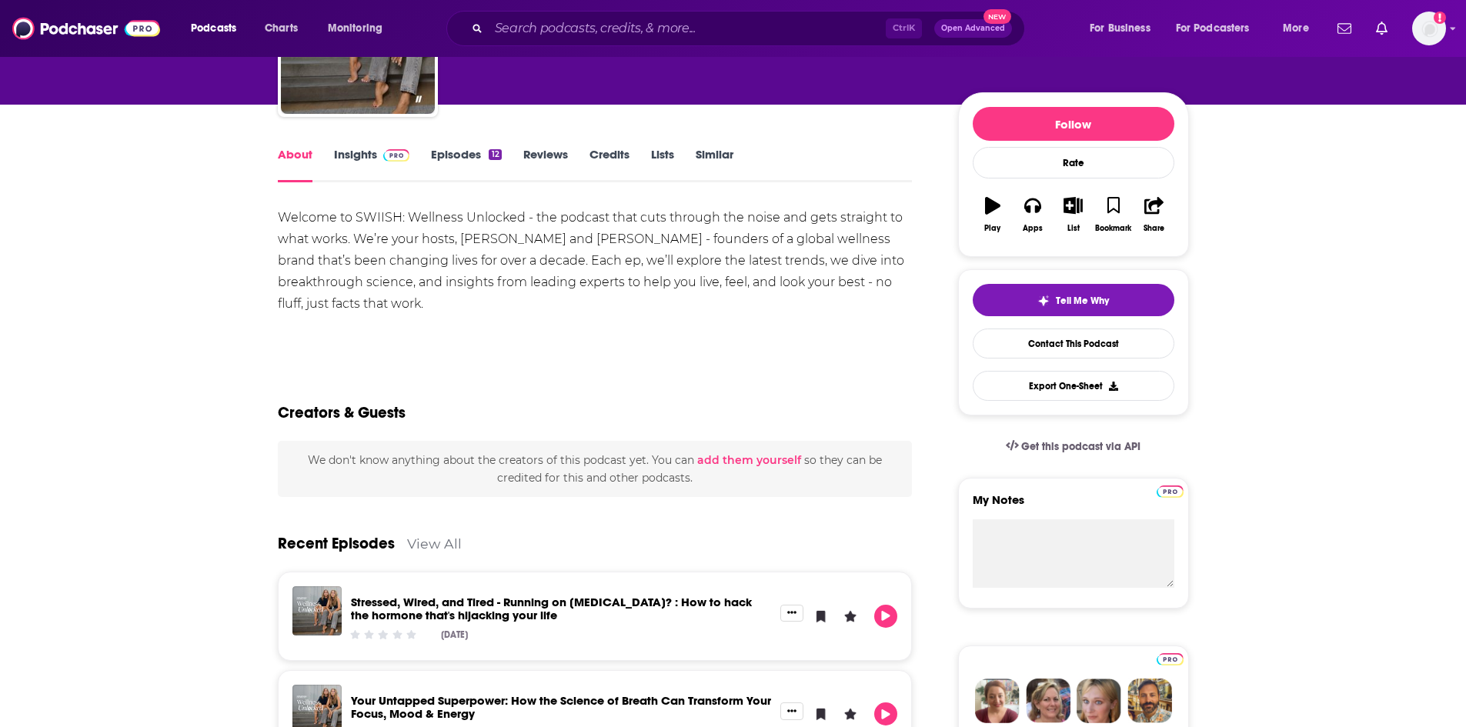
scroll to position [154, 0]
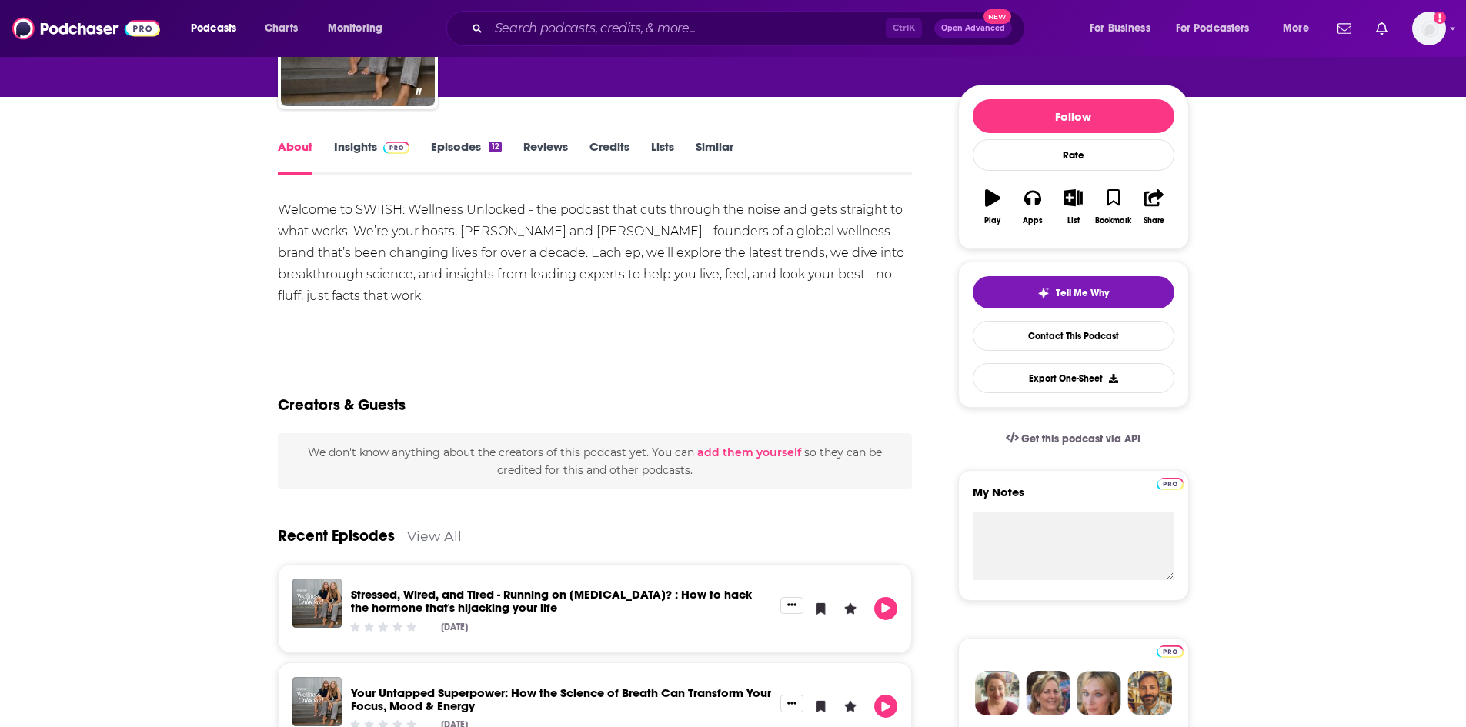
click at [449, 157] on link "Episodes 12" at bounding box center [466, 156] width 70 height 35
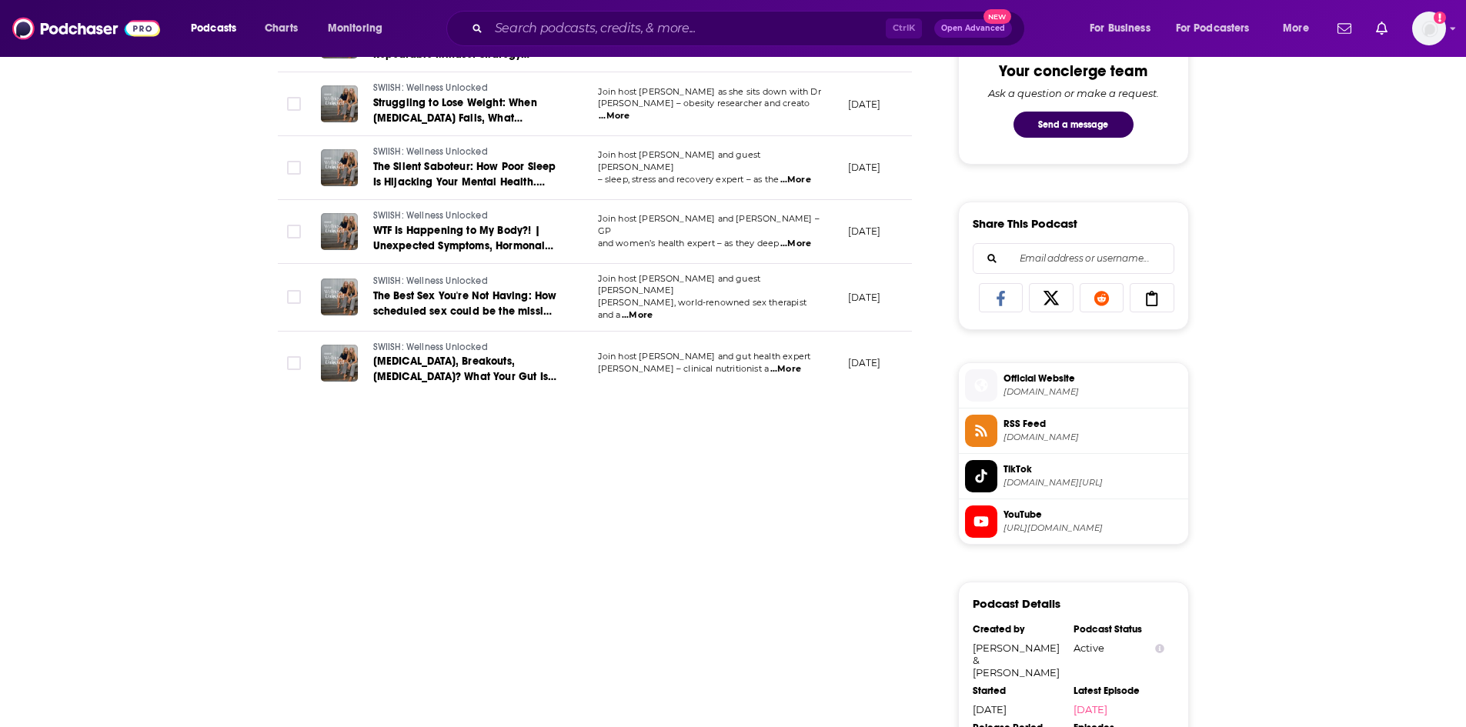
scroll to position [616, 0]
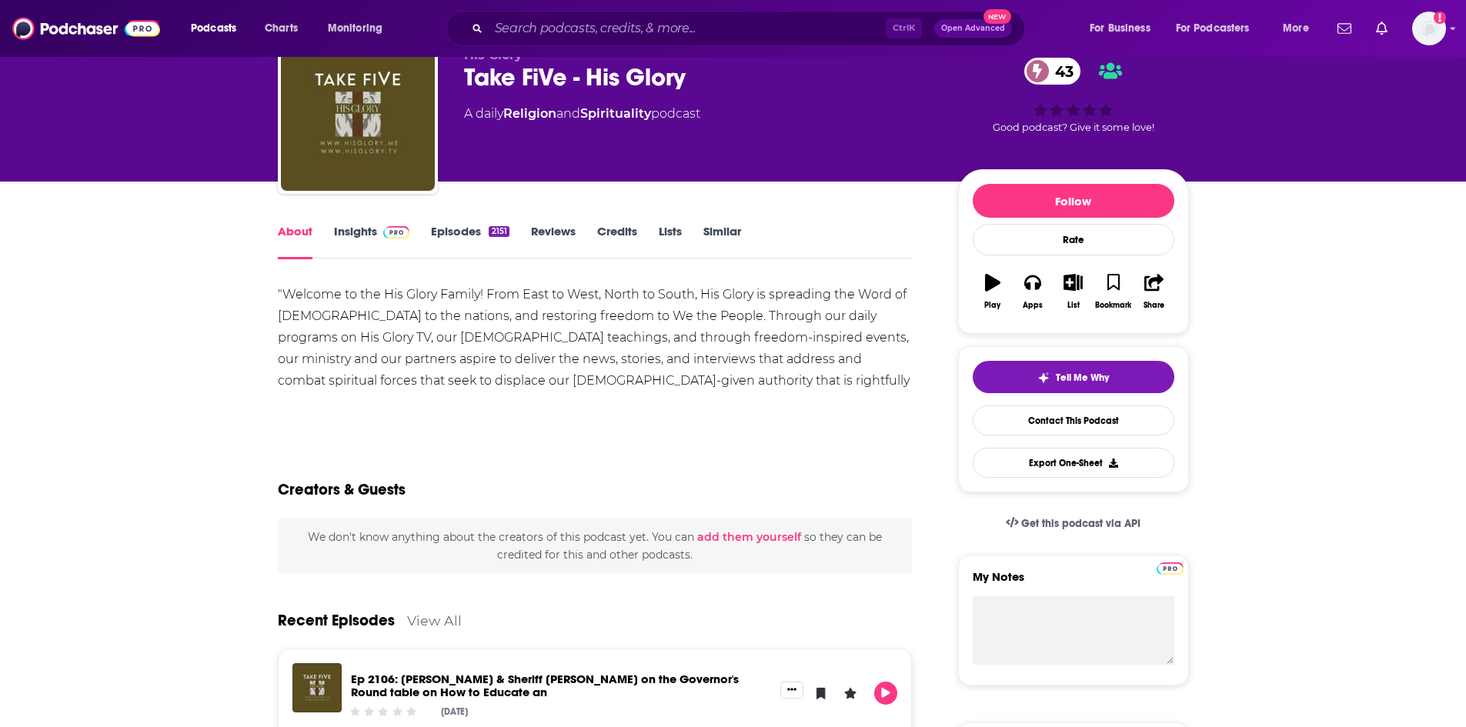
scroll to position [77, 0]
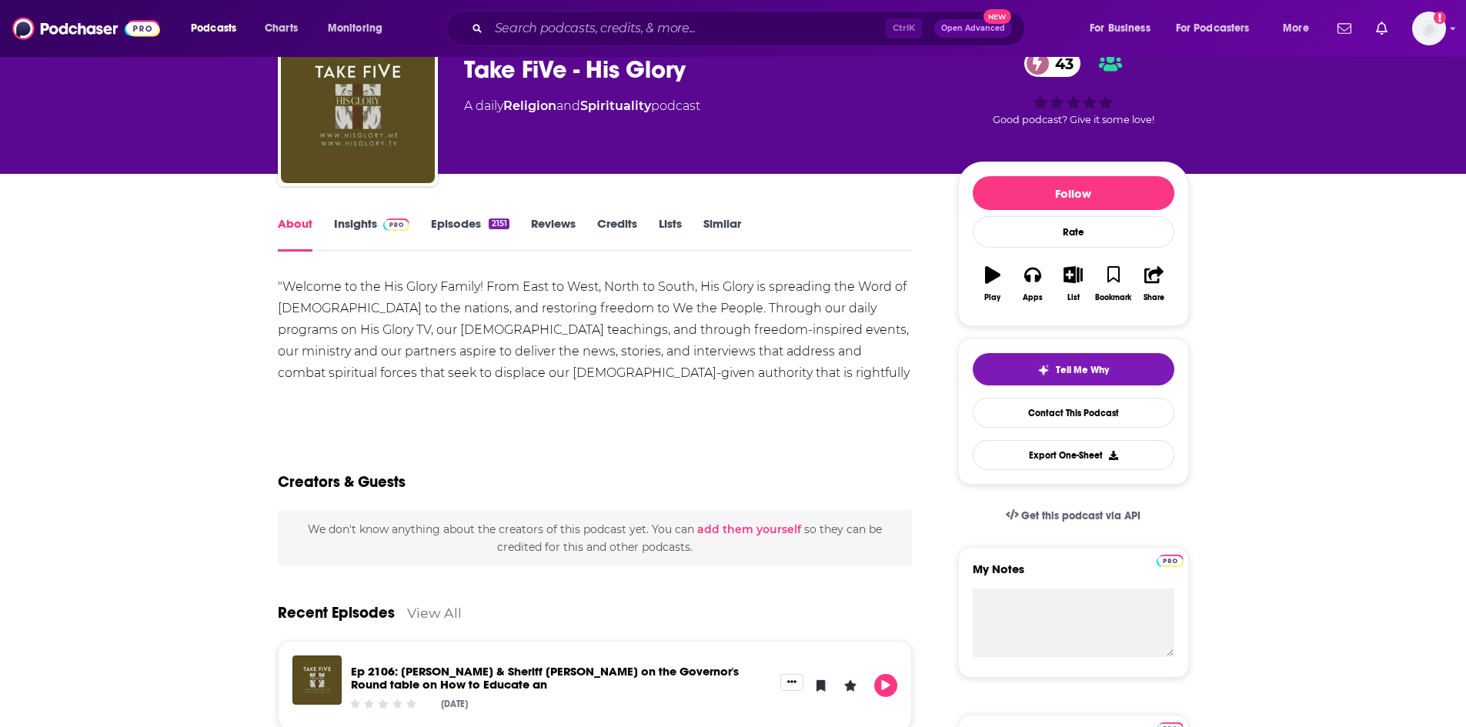
click at [456, 224] on link "Episodes 2151" at bounding box center [470, 233] width 78 height 35
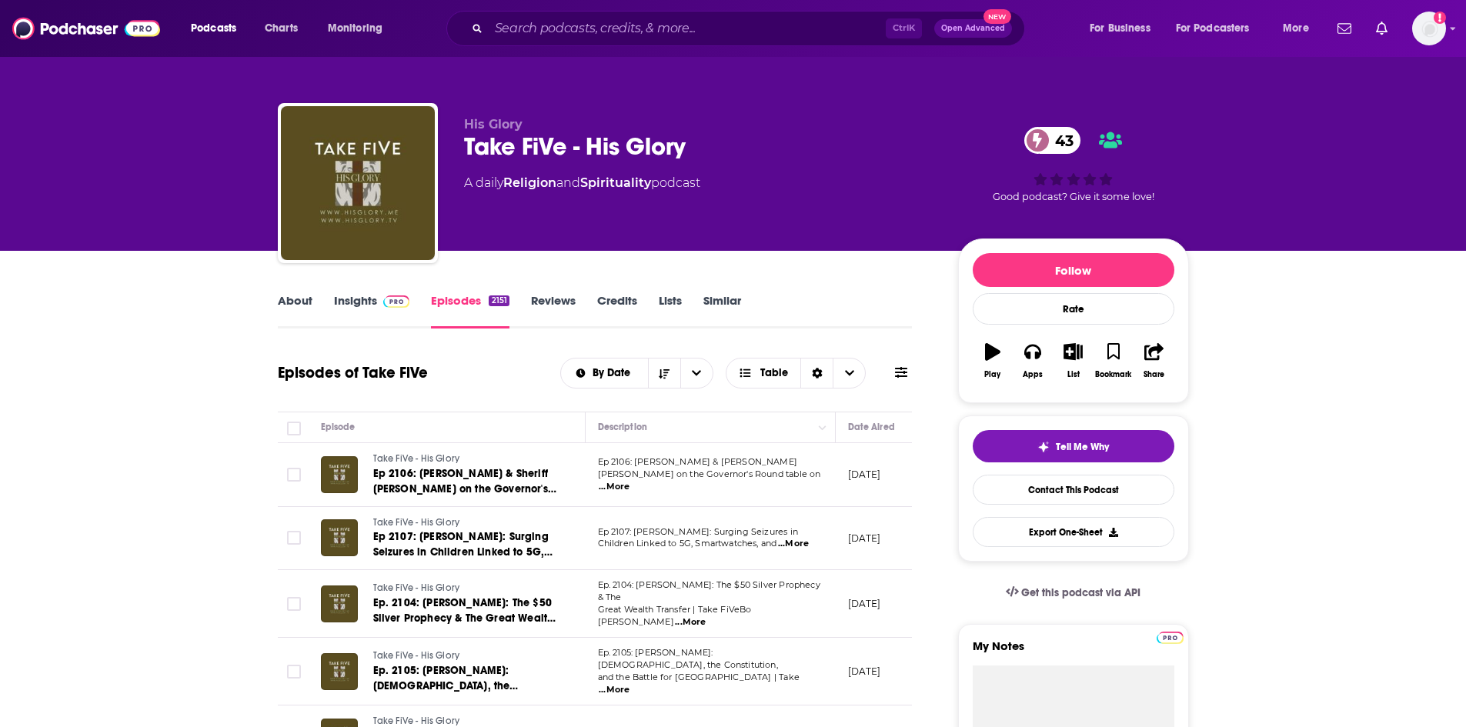
click at [309, 297] on link "About" at bounding box center [295, 310] width 35 height 35
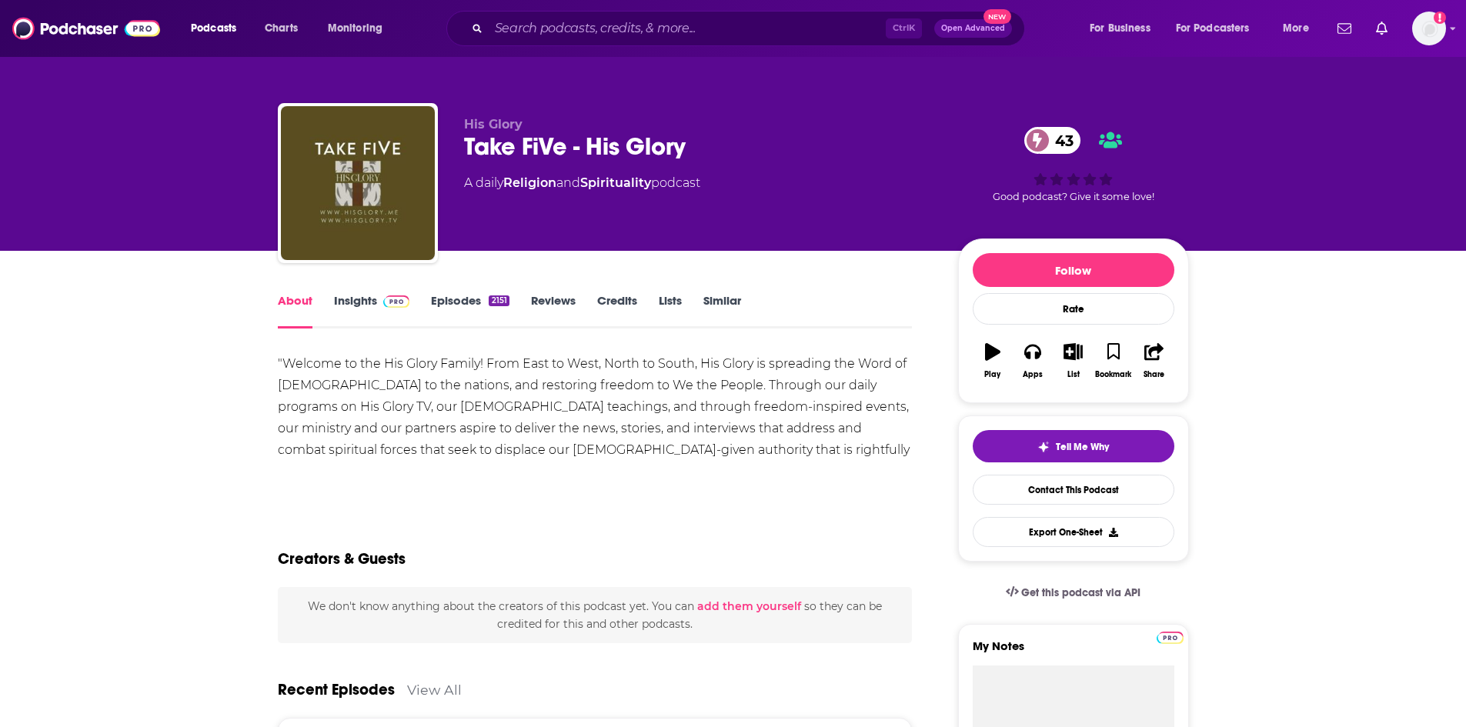
click at [356, 293] on div "About Insights Episodes 2151 Reviews Credits Lists Similar" at bounding box center [595, 310] width 635 height 38
click at [356, 295] on link "Insights" at bounding box center [372, 310] width 76 height 35
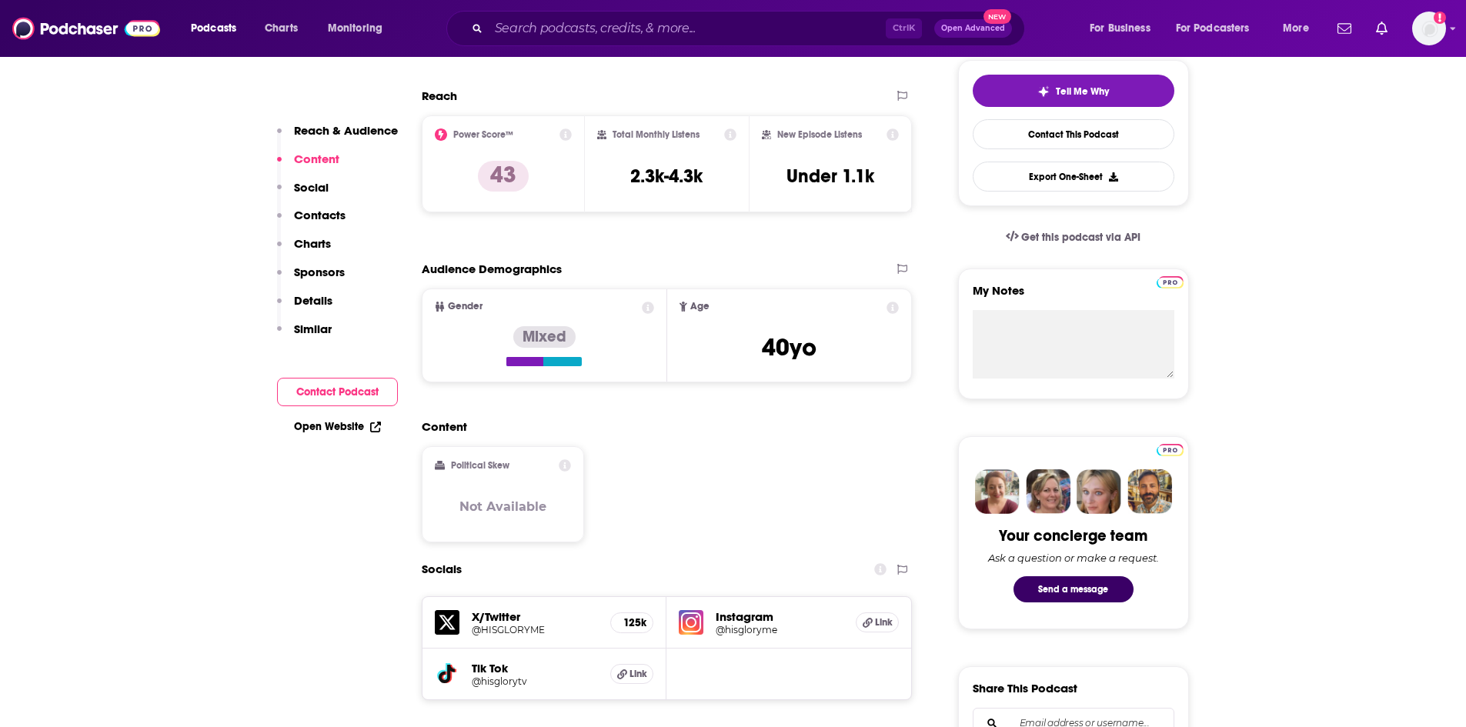
scroll to position [308, 0]
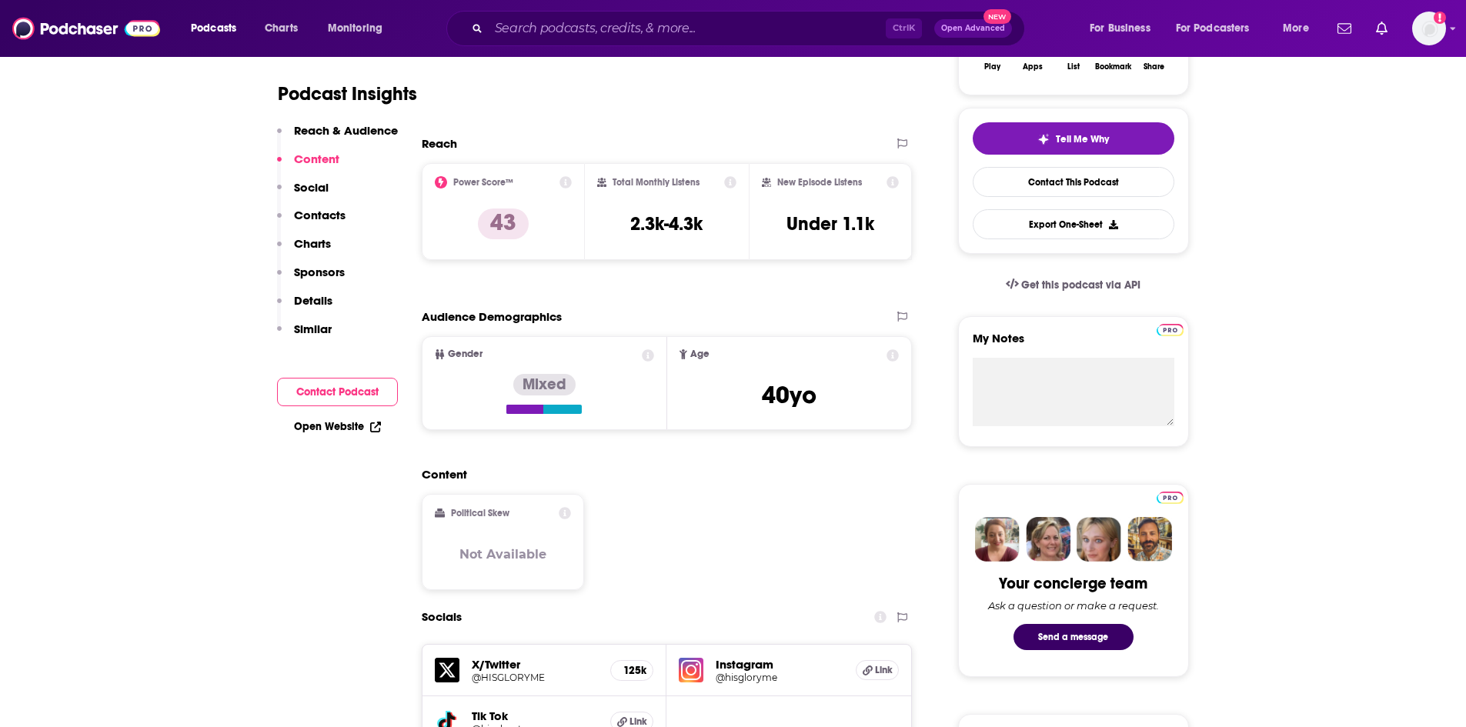
click at [317, 419] on div "Open Website" at bounding box center [337, 427] width 121 height 28
click at [332, 425] on link "Open Website" at bounding box center [337, 426] width 87 height 13
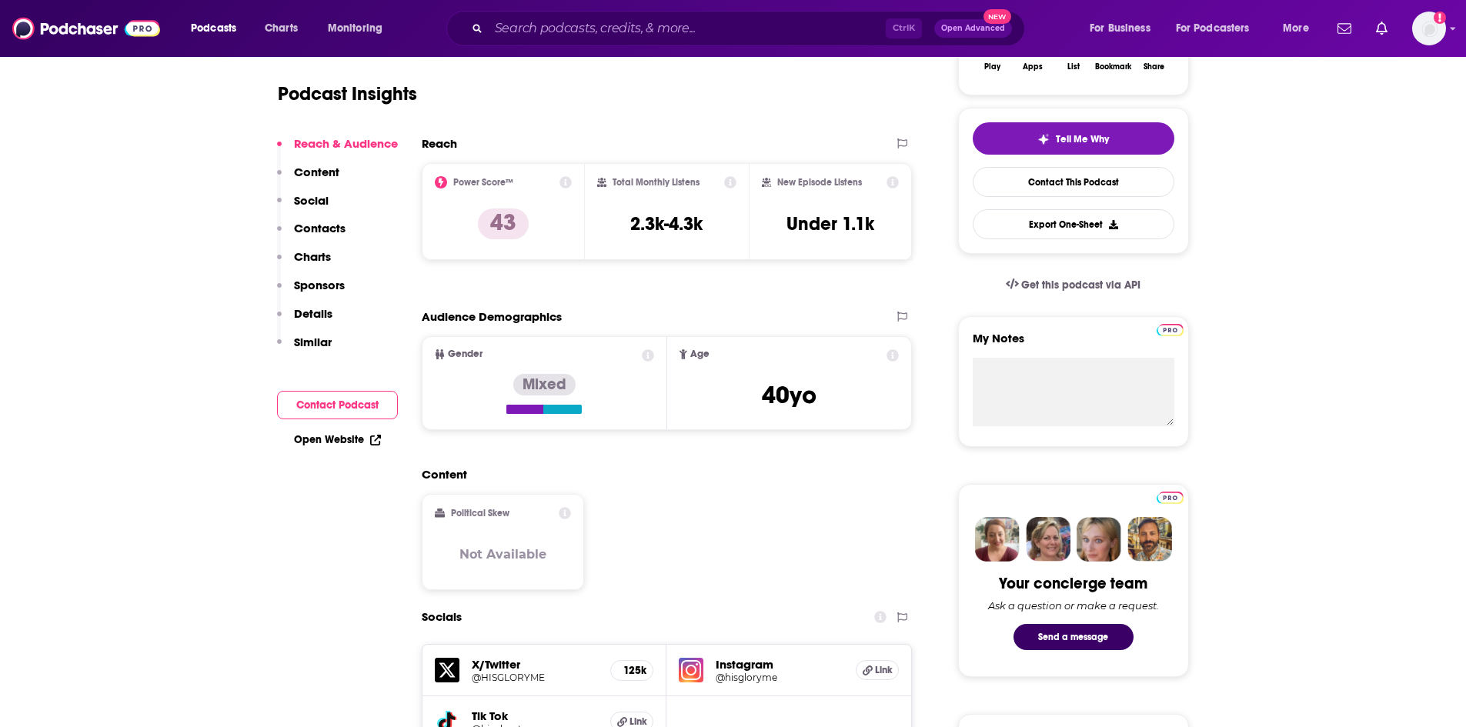
scroll to position [0, 0]
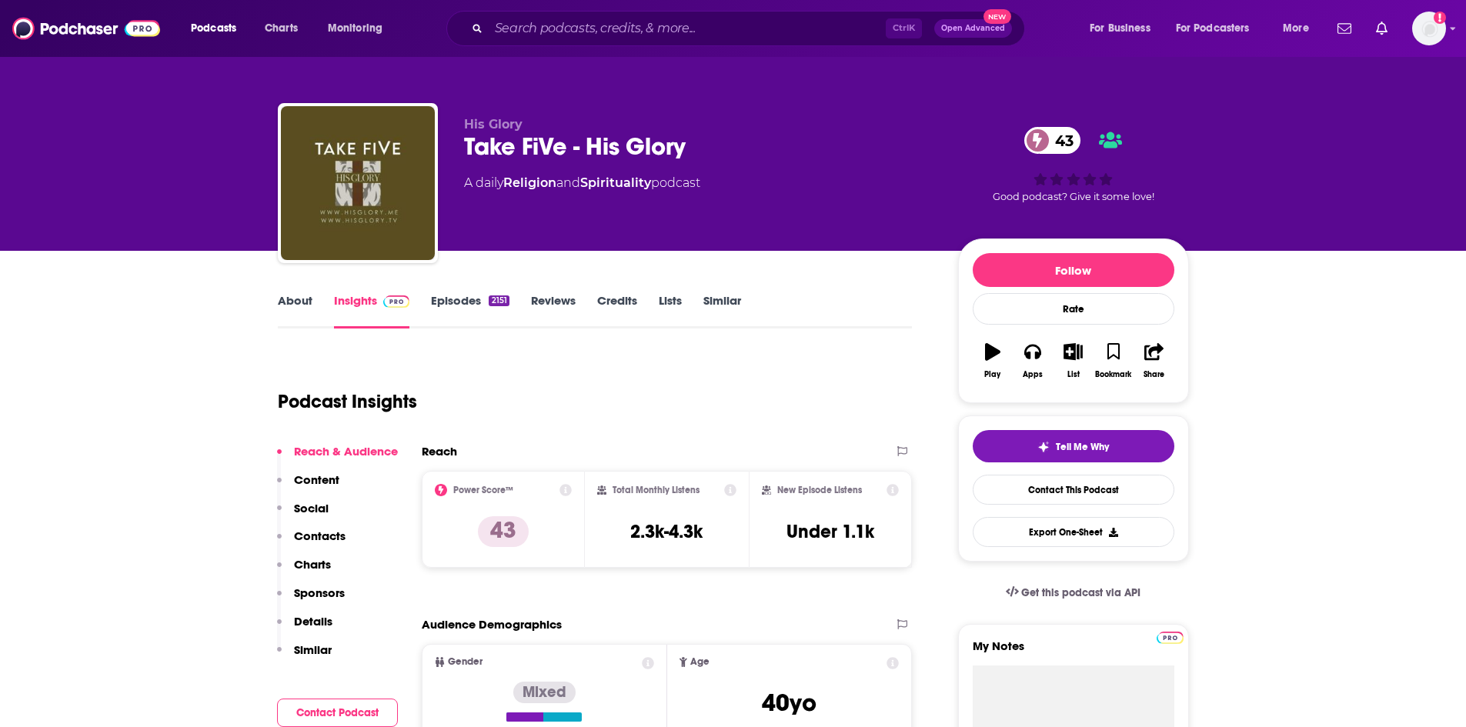
click at [287, 303] on link "About" at bounding box center [295, 310] width 35 height 35
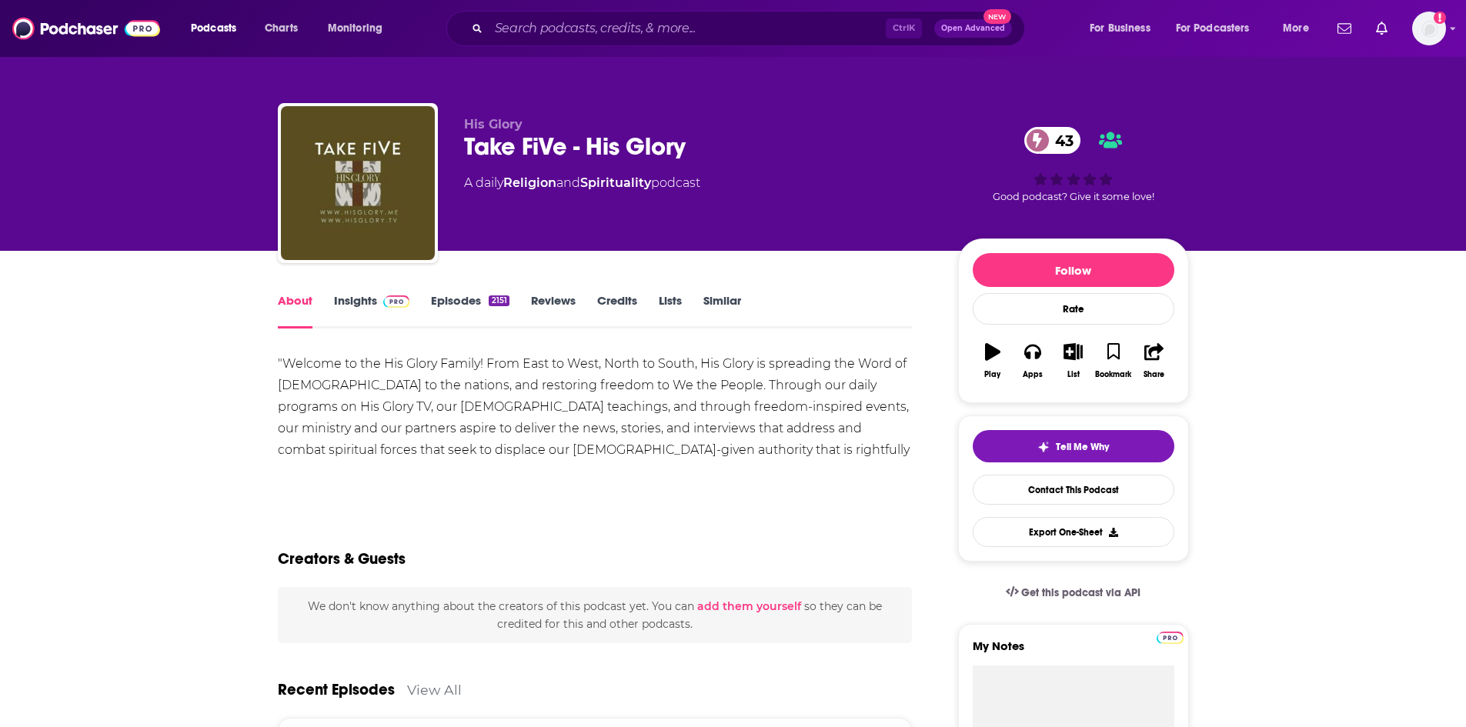
click at [450, 299] on link "Episodes 2151" at bounding box center [470, 310] width 78 height 35
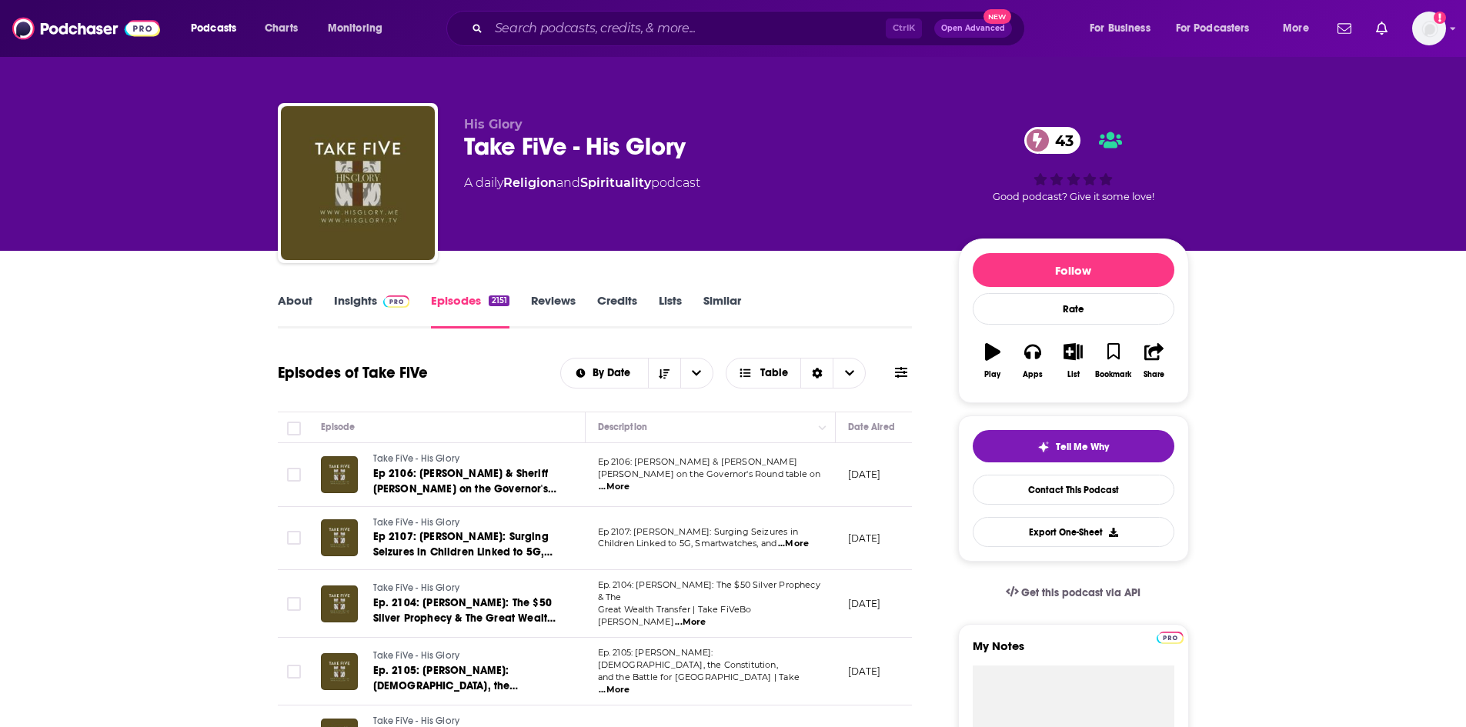
click at [630, 481] on span "...More" at bounding box center [614, 487] width 31 height 12
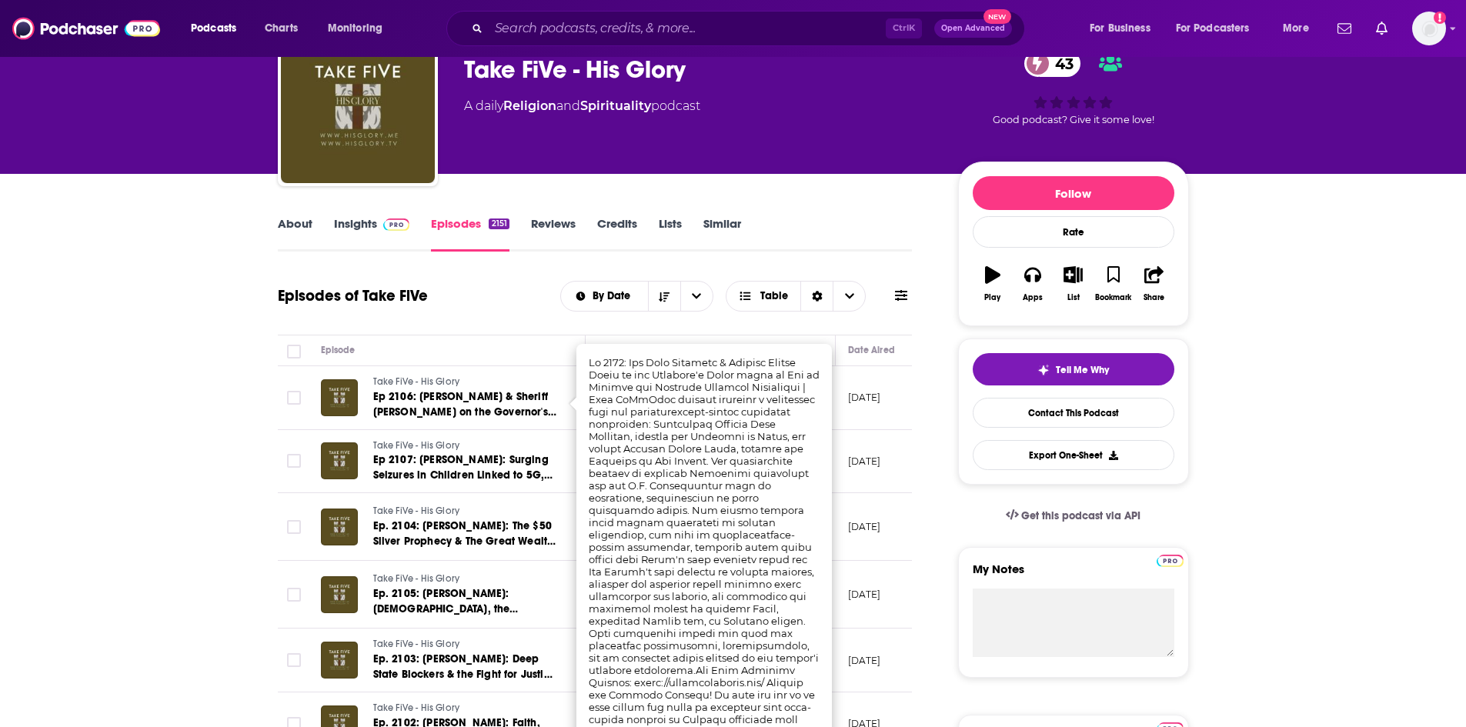
scroll to position [154, 0]
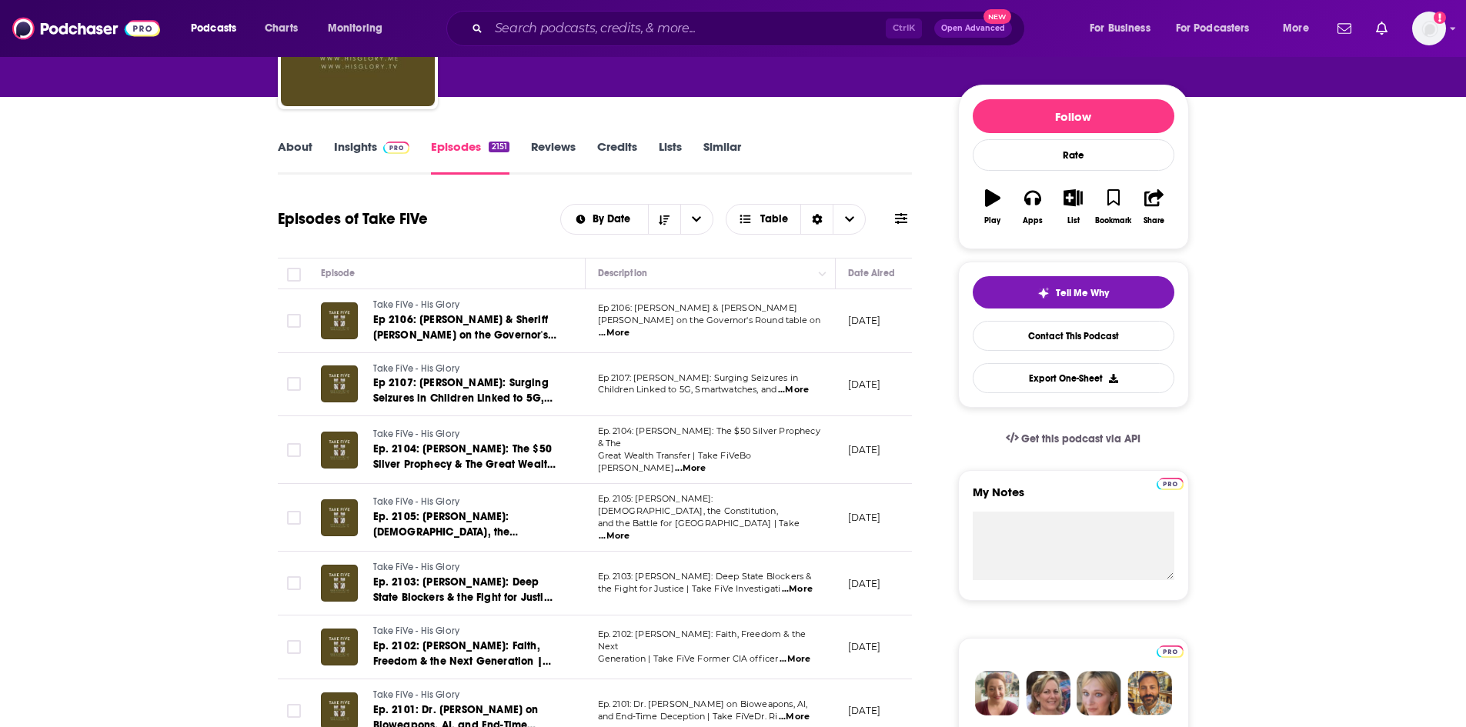
click at [847, 349] on td "October 13, 2025" at bounding box center [886, 321] width 100 height 64
click at [797, 393] on span "...More" at bounding box center [793, 390] width 31 height 12
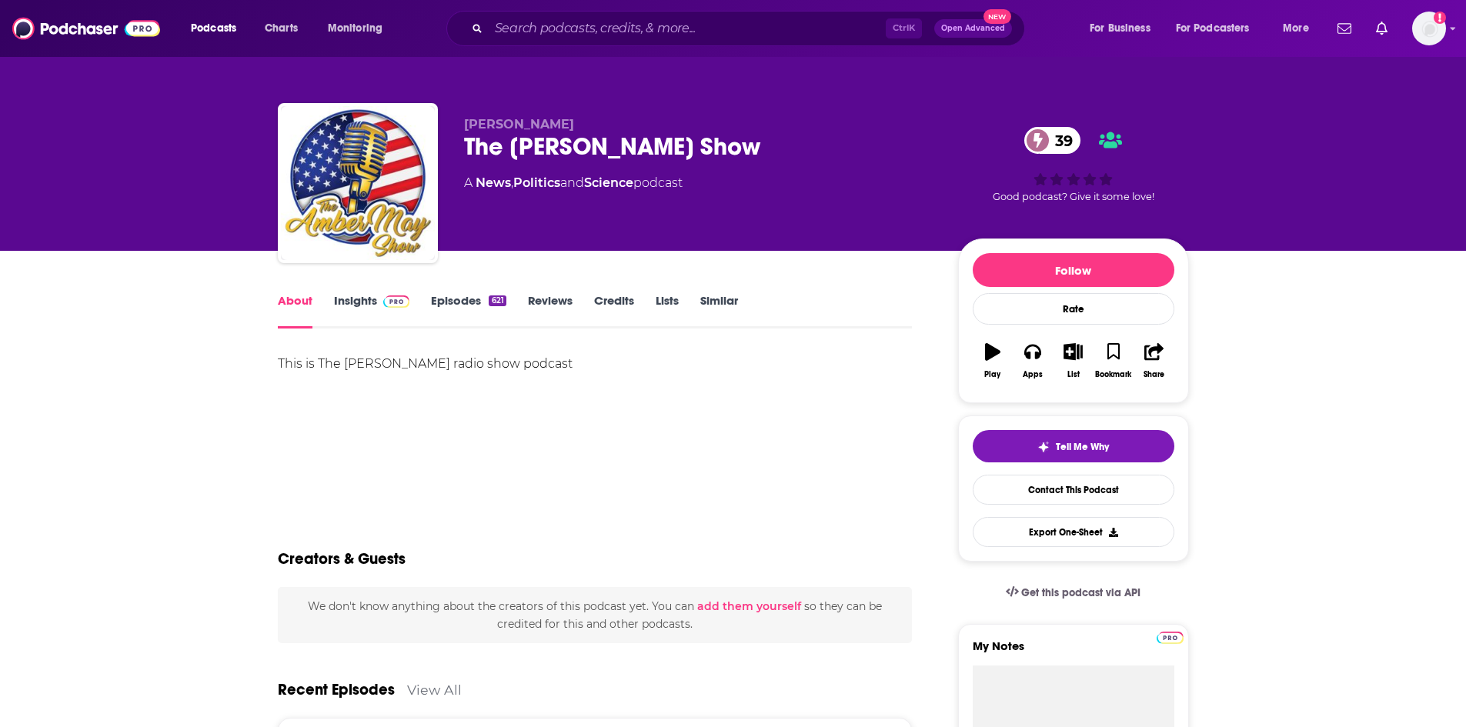
click at [352, 296] on link "Insights" at bounding box center [372, 310] width 76 height 35
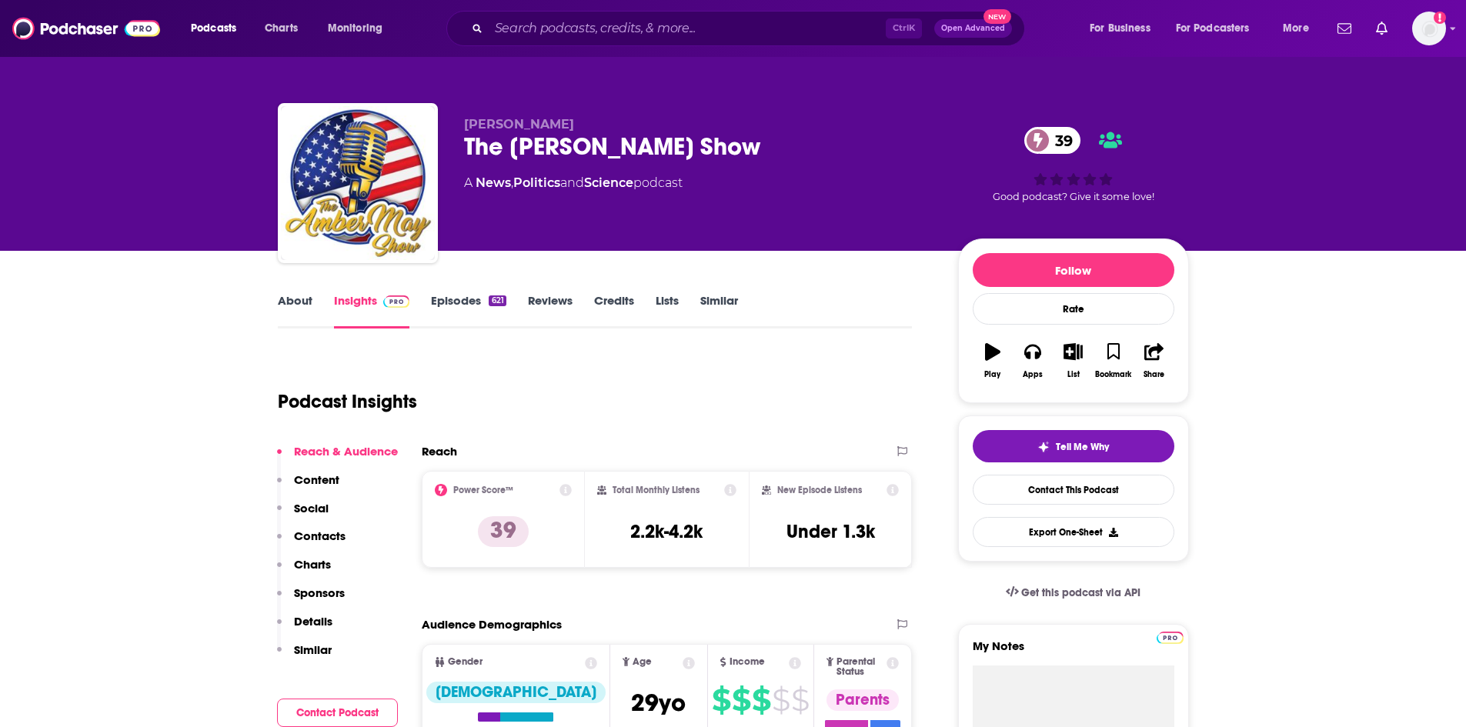
click at [433, 302] on link "Episodes 621" at bounding box center [468, 310] width 75 height 35
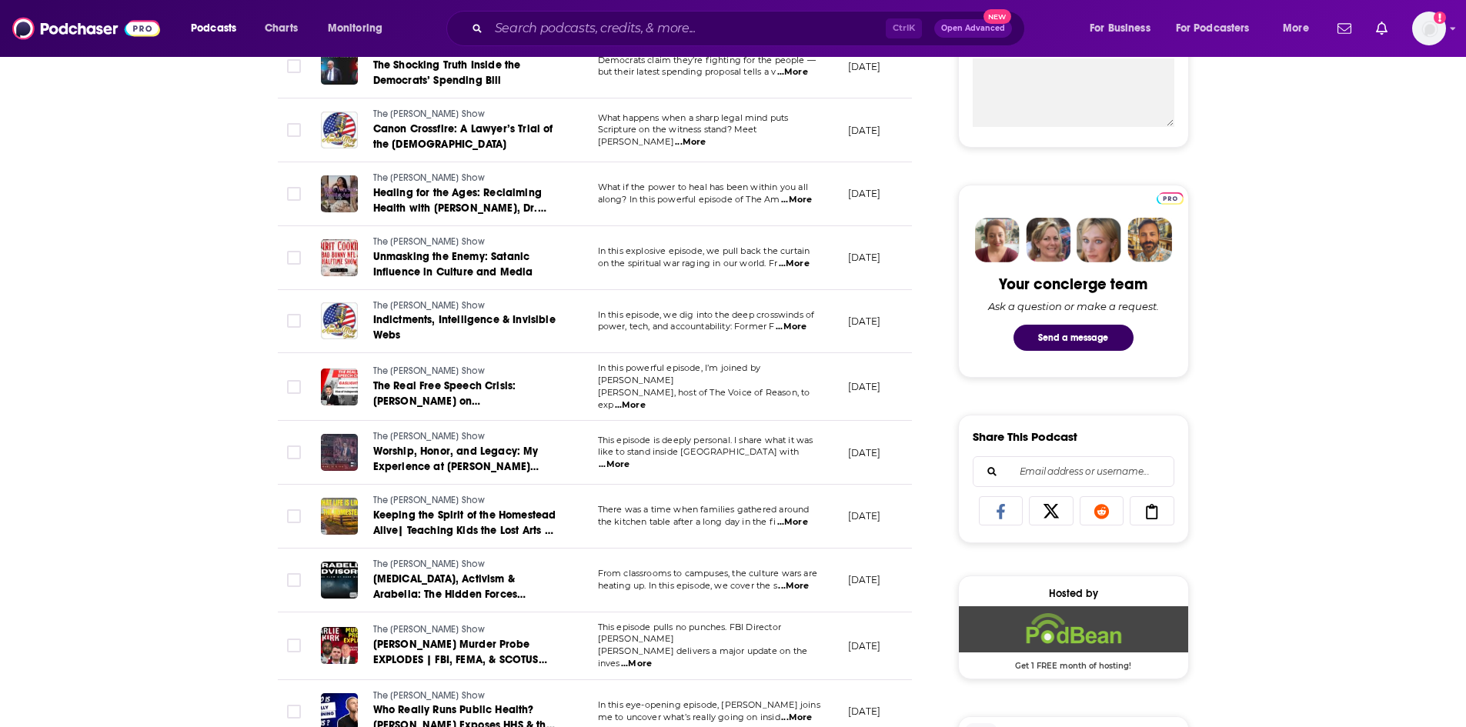
scroll to position [616, 0]
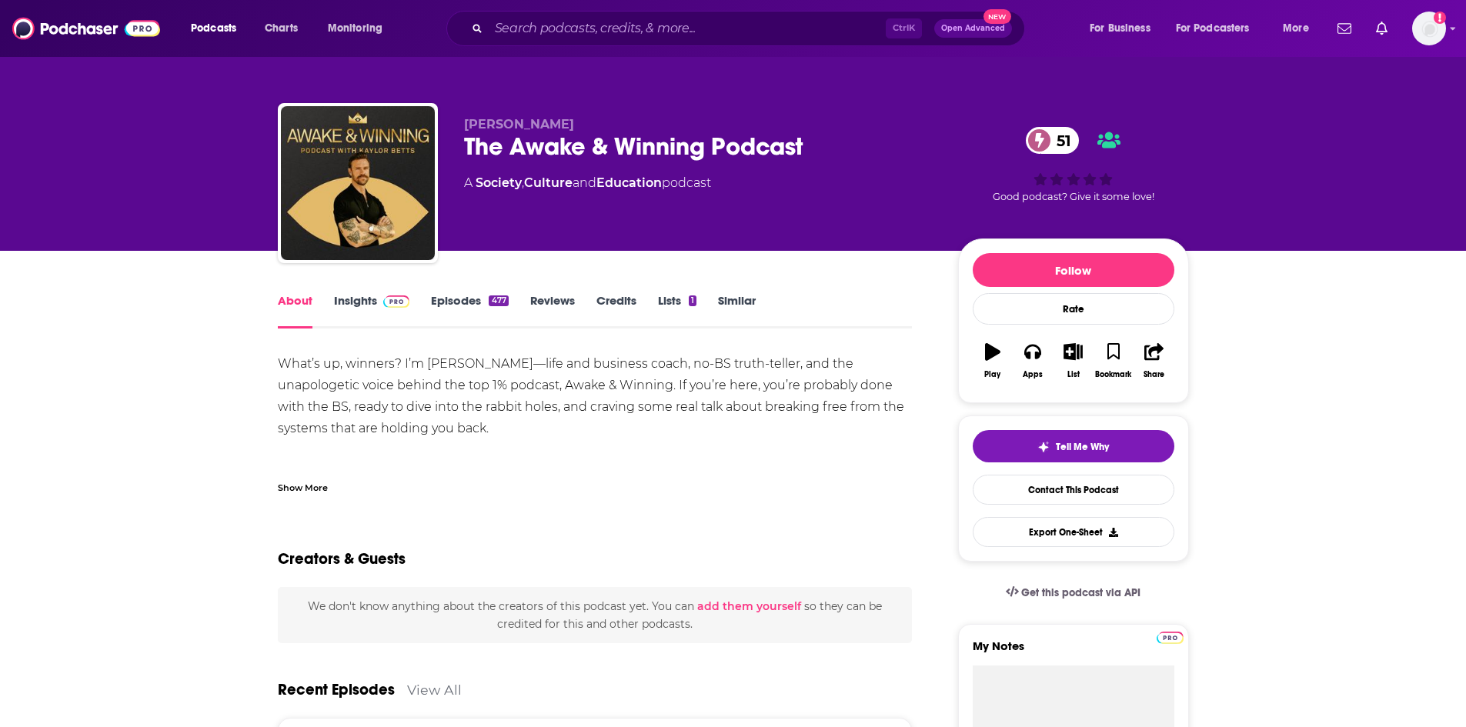
click at [478, 309] on link "Episodes 477" at bounding box center [469, 310] width 77 height 35
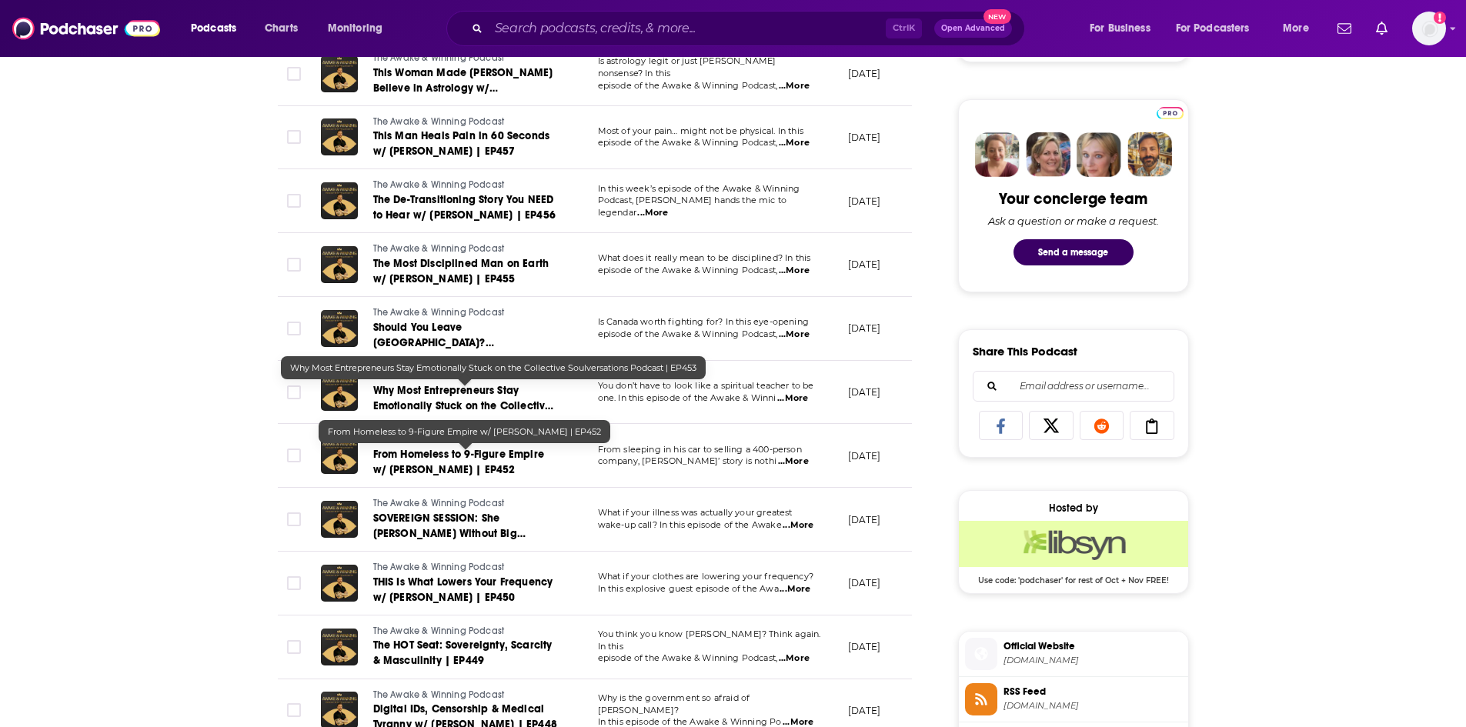
scroll to position [77, 0]
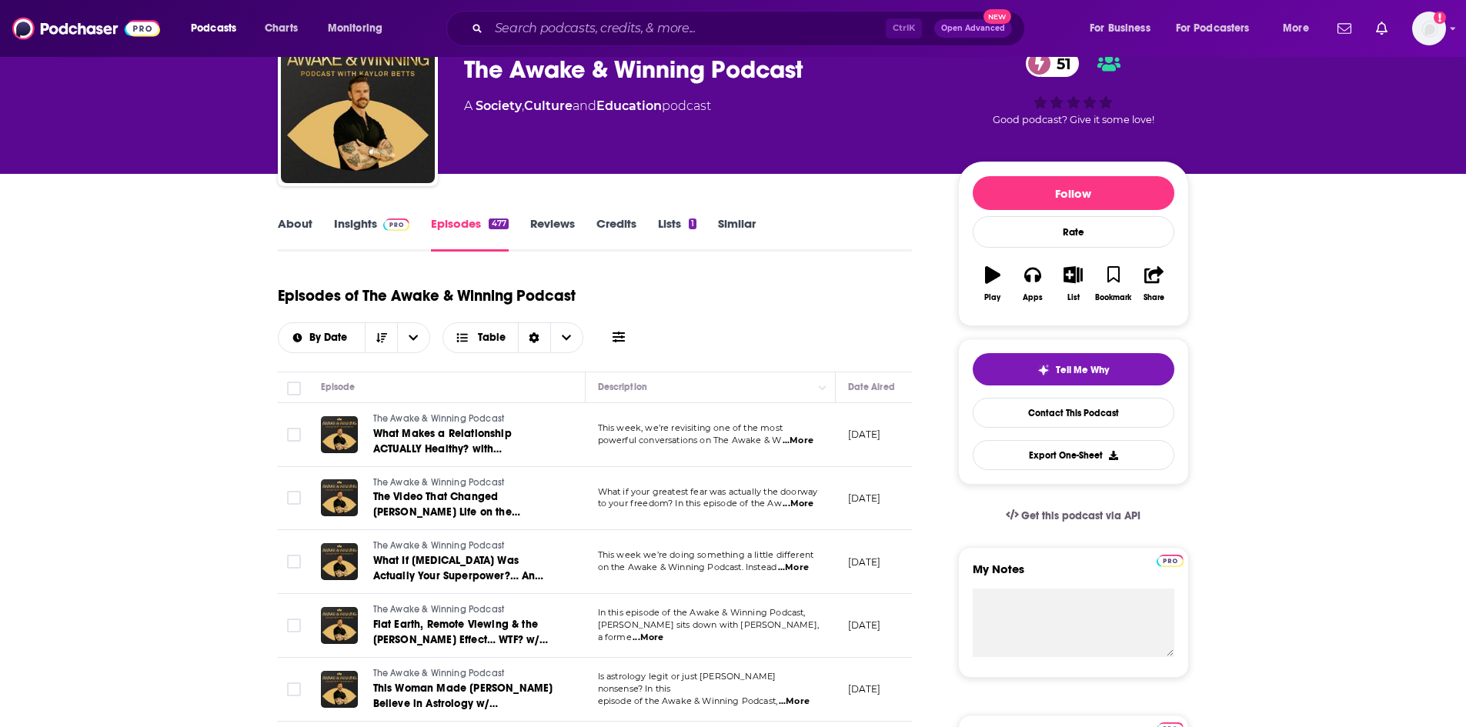
click at [346, 221] on link "Insights" at bounding box center [372, 233] width 76 height 35
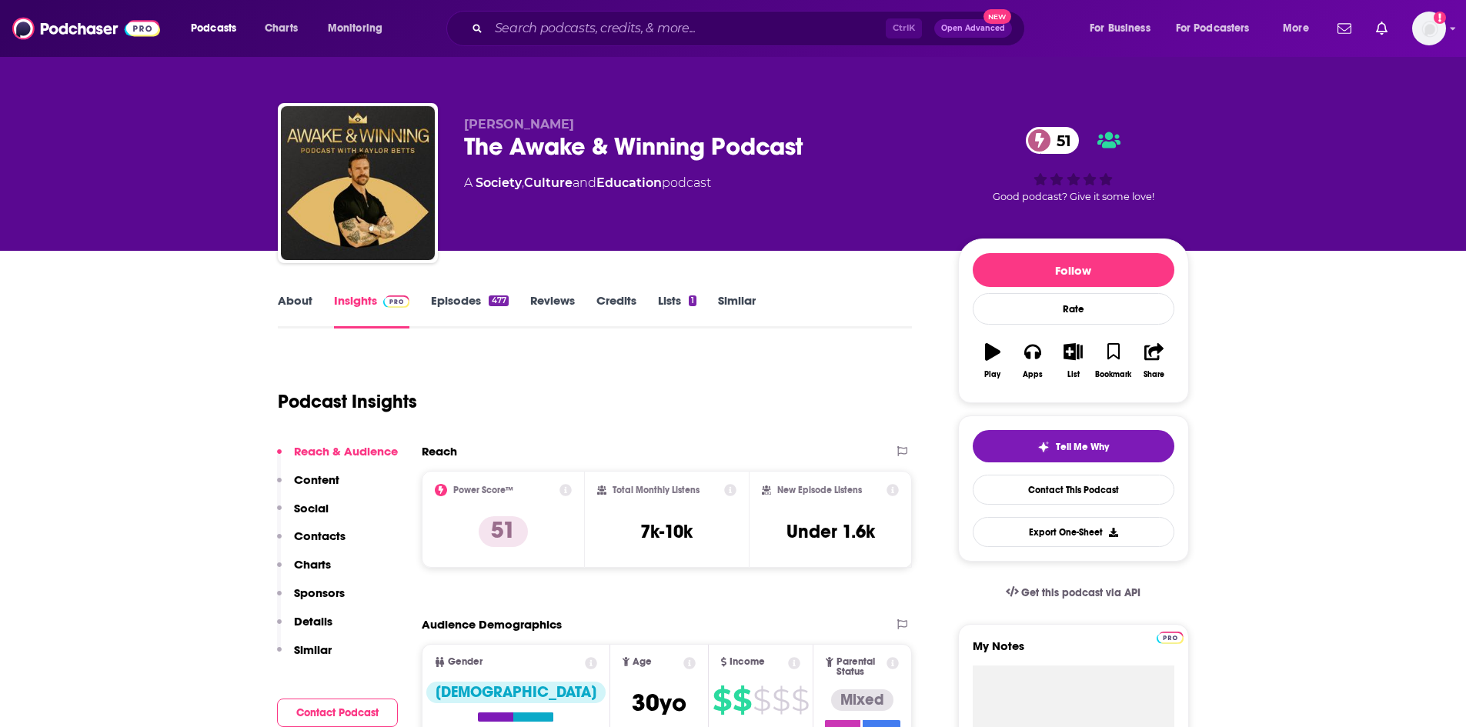
click at [288, 296] on link "About" at bounding box center [295, 310] width 35 height 35
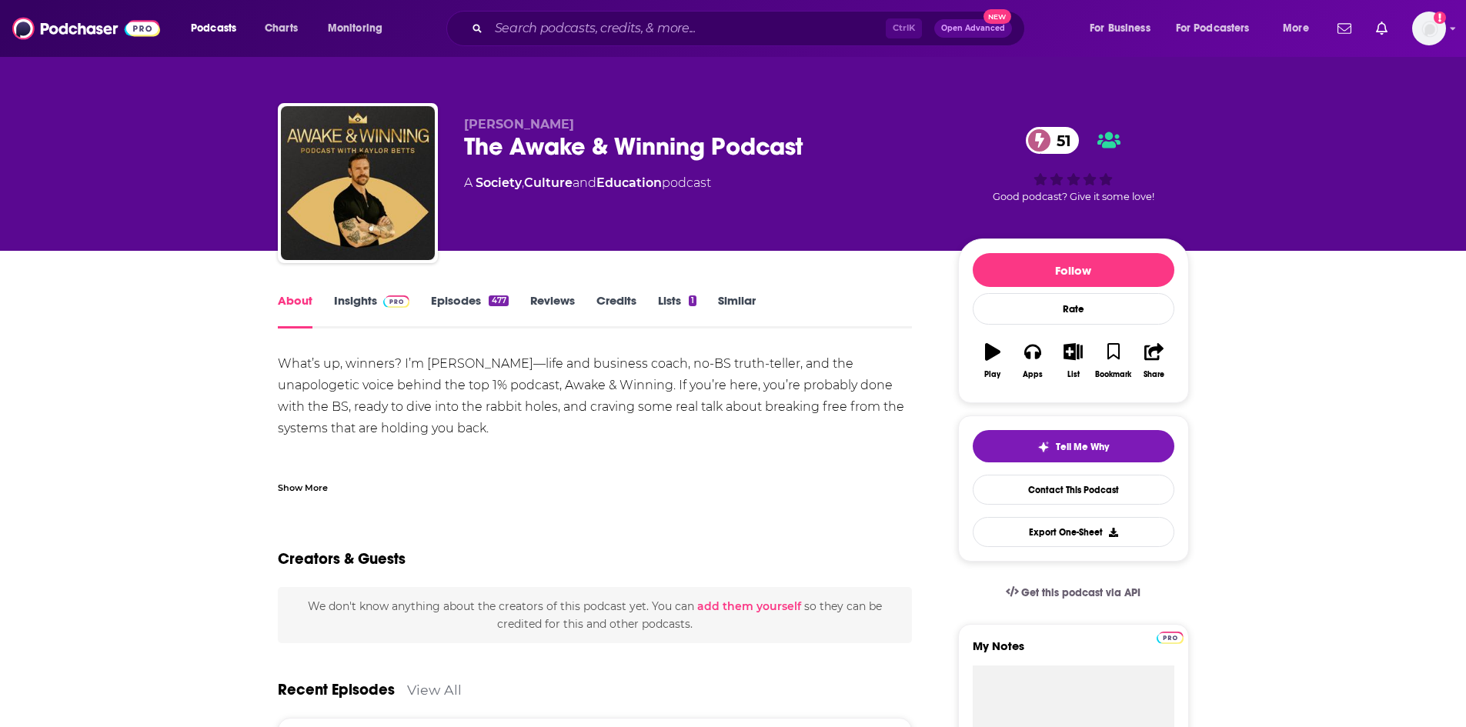
click at [460, 306] on link "Episodes 477" at bounding box center [469, 310] width 77 height 35
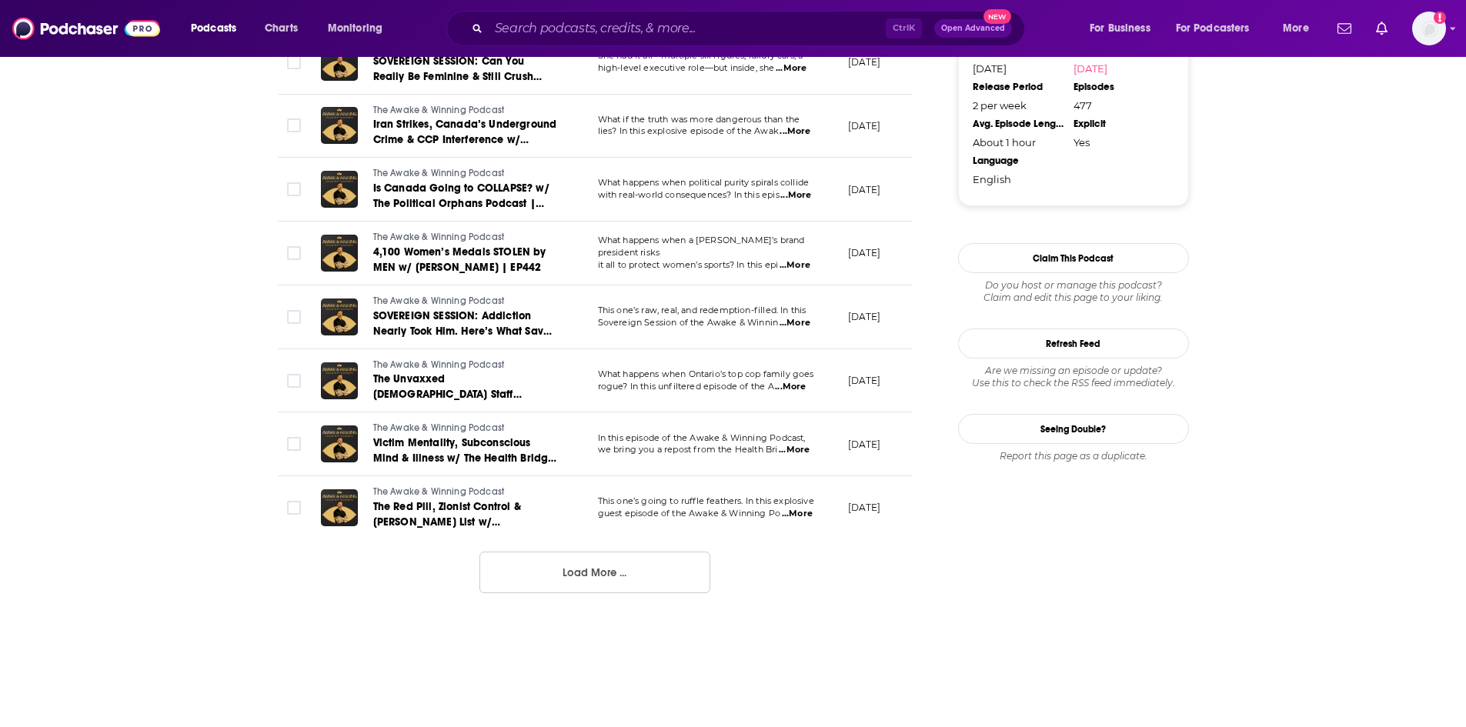
scroll to position [1539, 0]
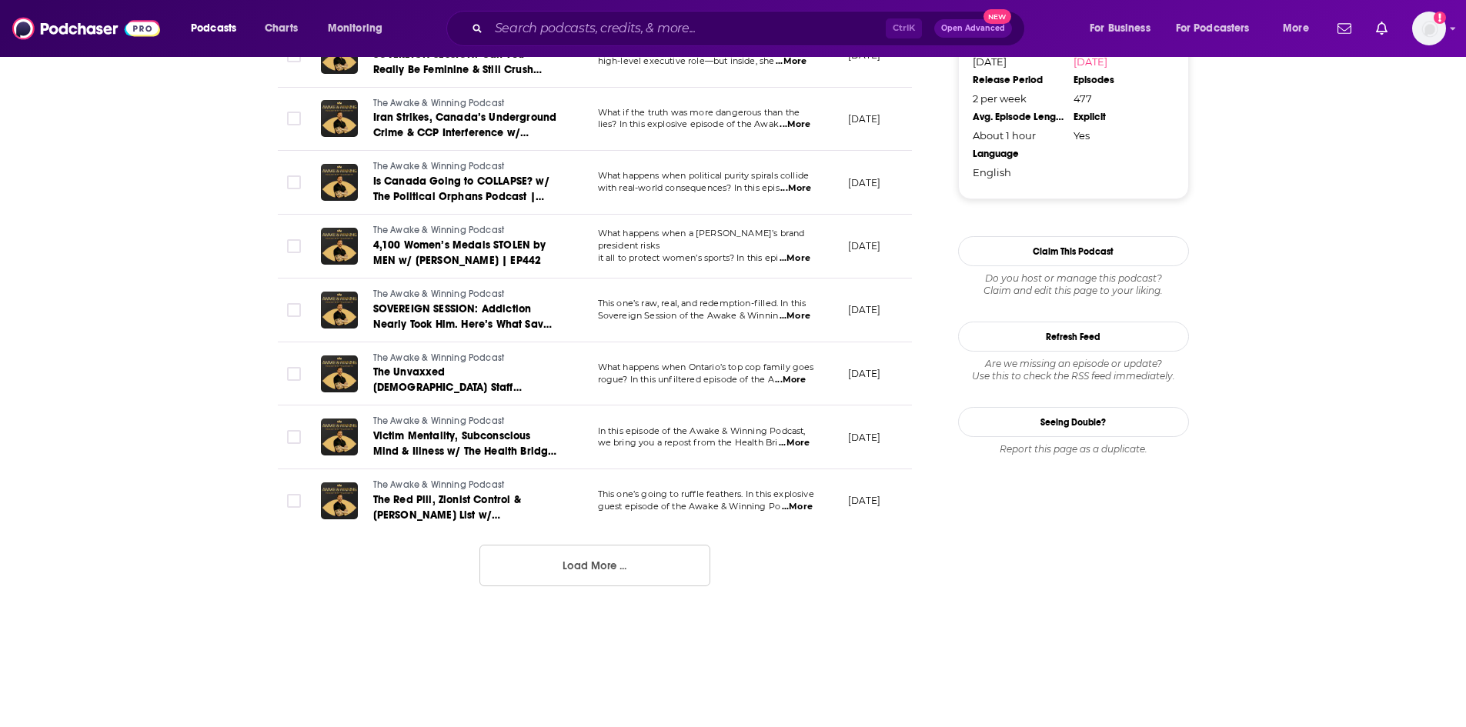
click at [585, 586] on button "Load More ..." at bounding box center [594, 566] width 231 height 42
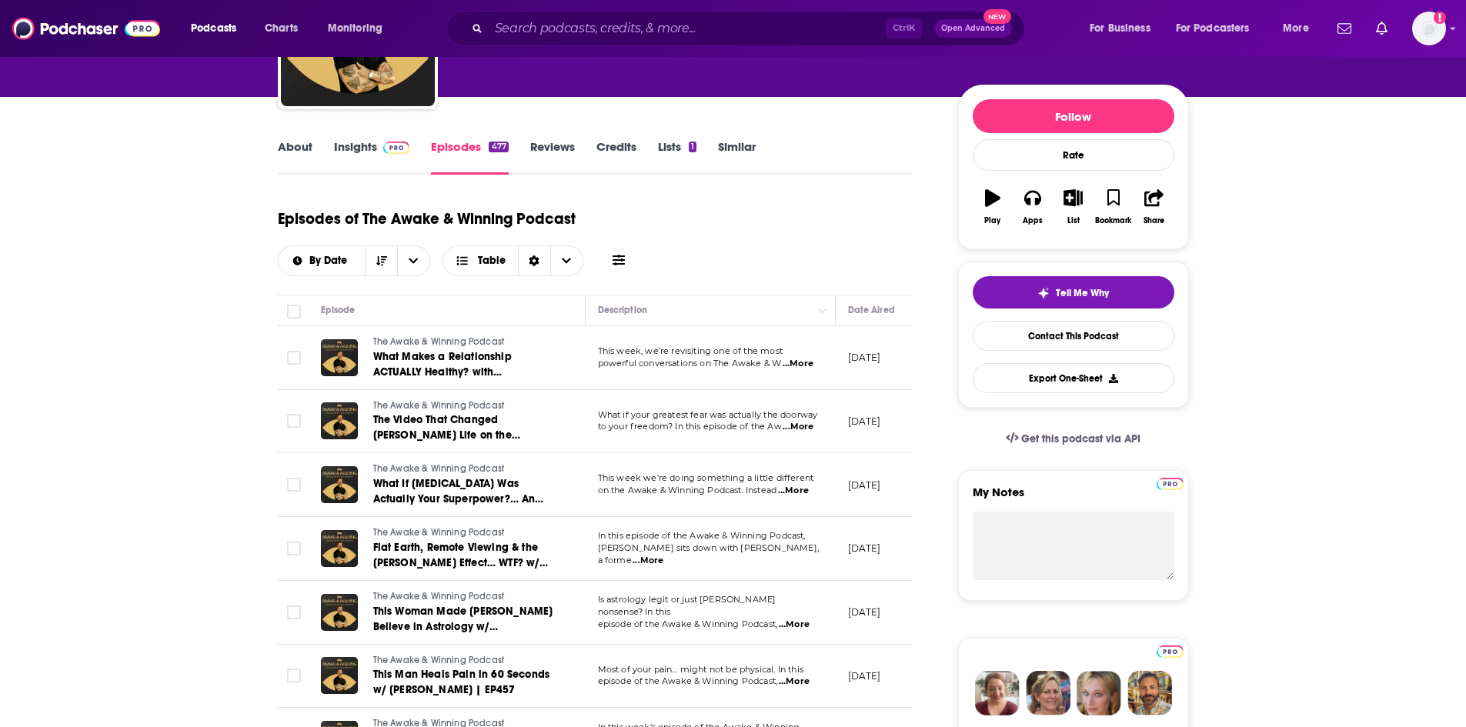
scroll to position [0, 0]
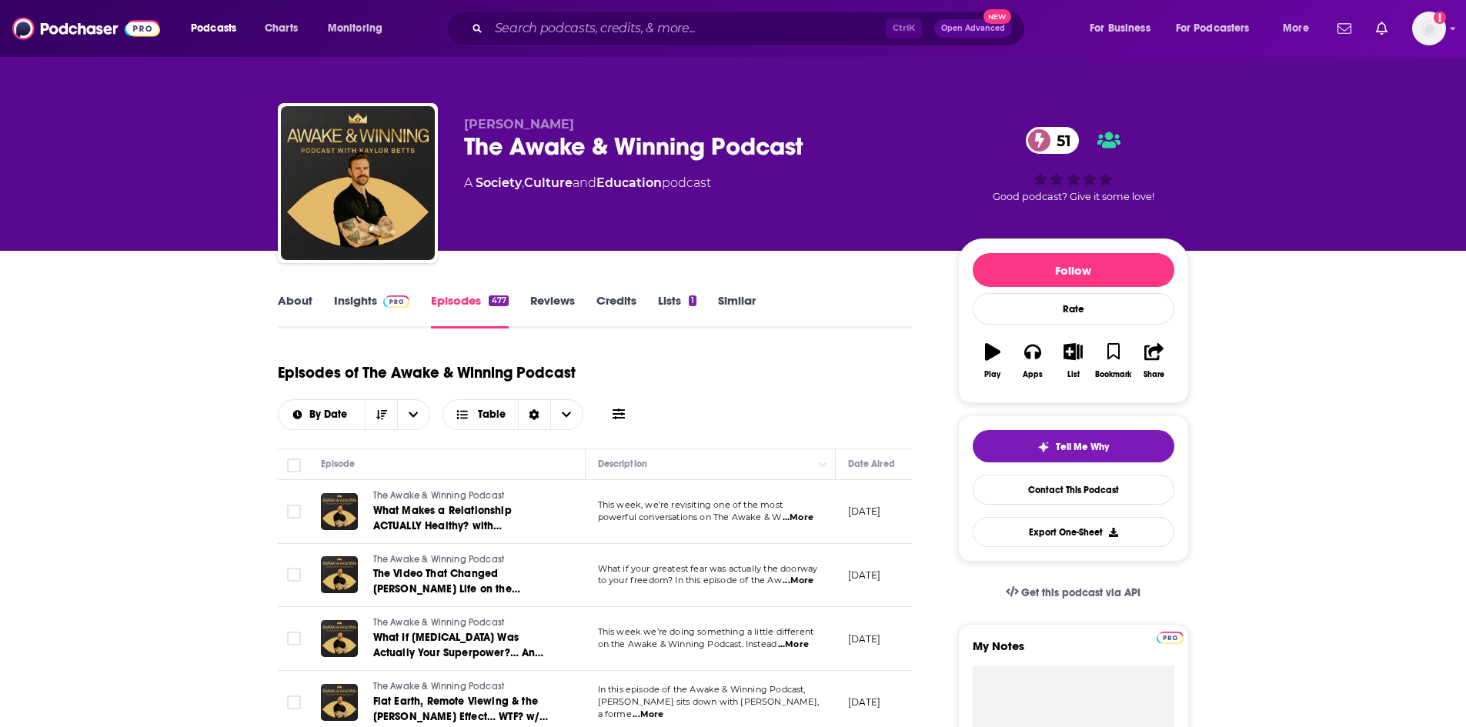
click at [299, 298] on link "About" at bounding box center [295, 310] width 35 height 35
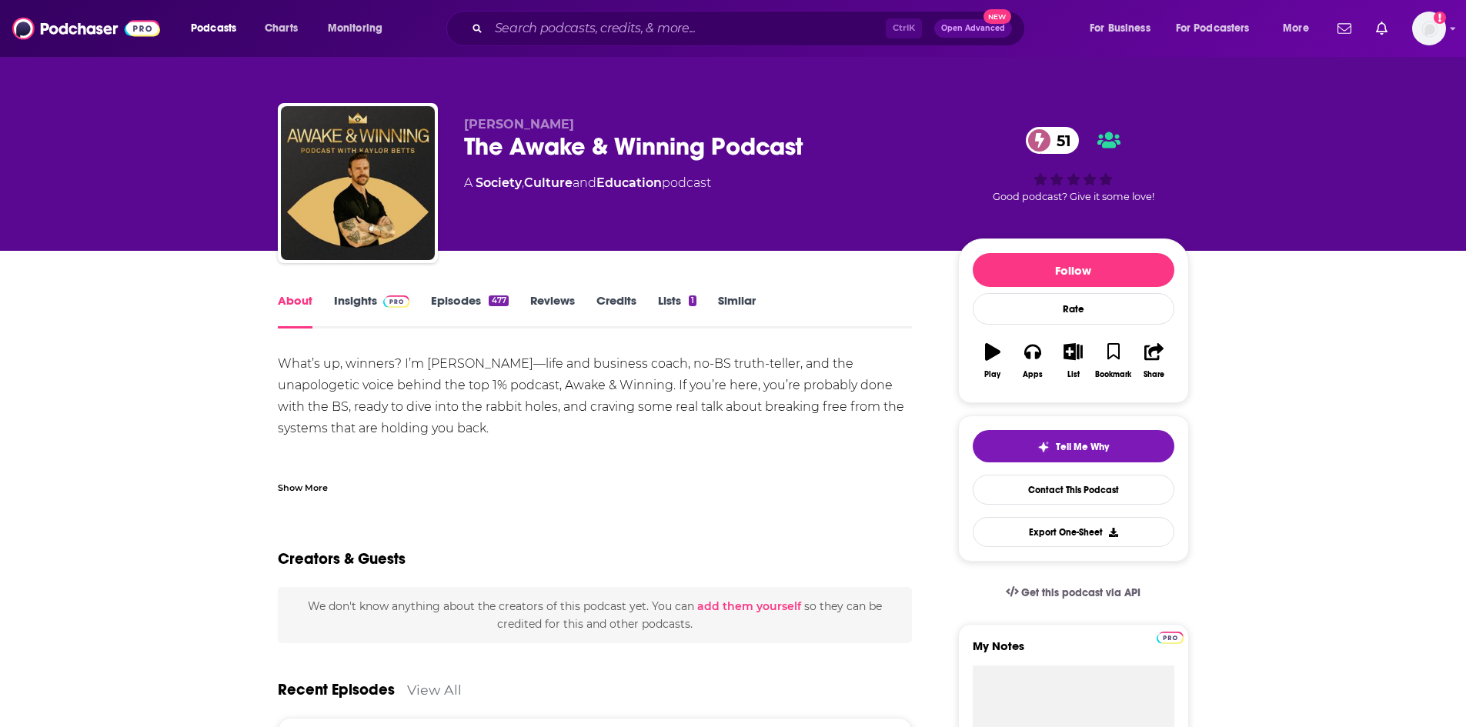
click at [346, 299] on link "Insights" at bounding box center [372, 310] width 76 height 35
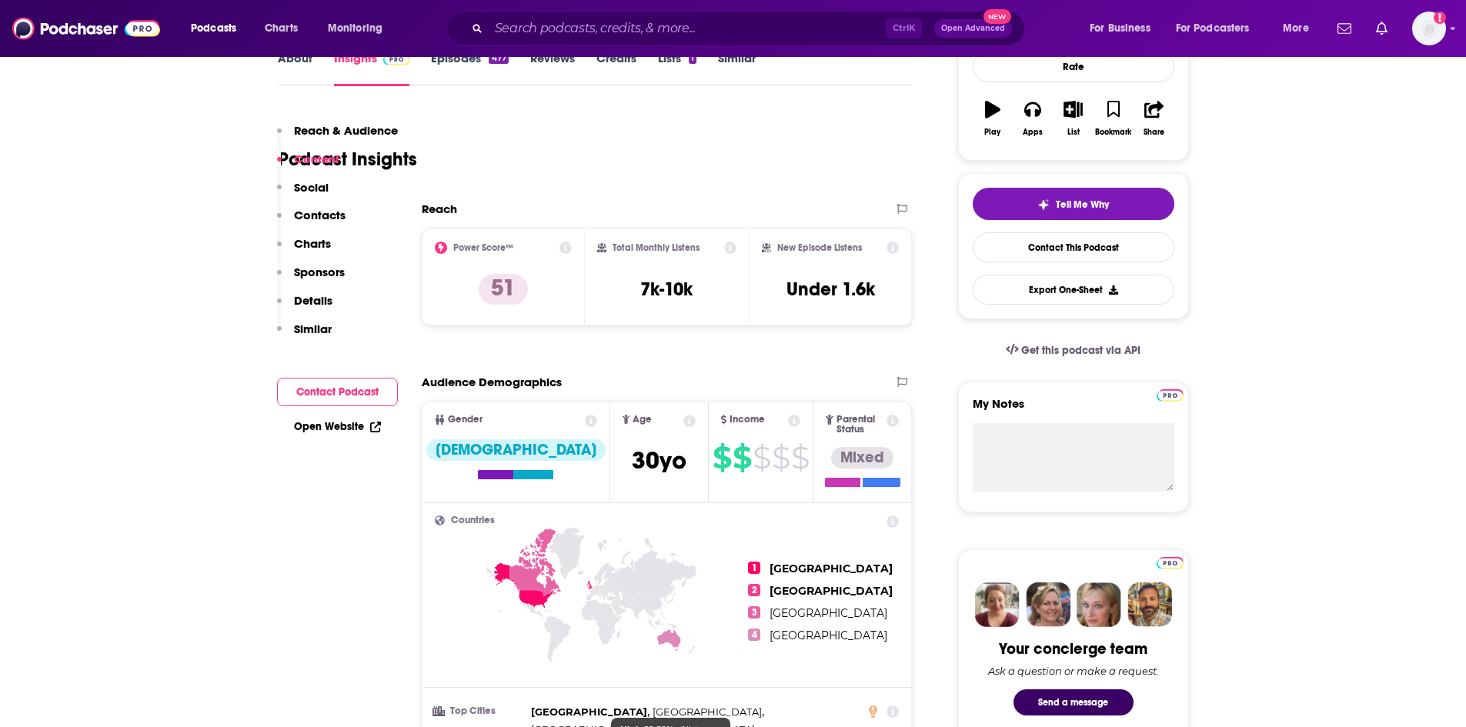
scroll to position [154, 0]
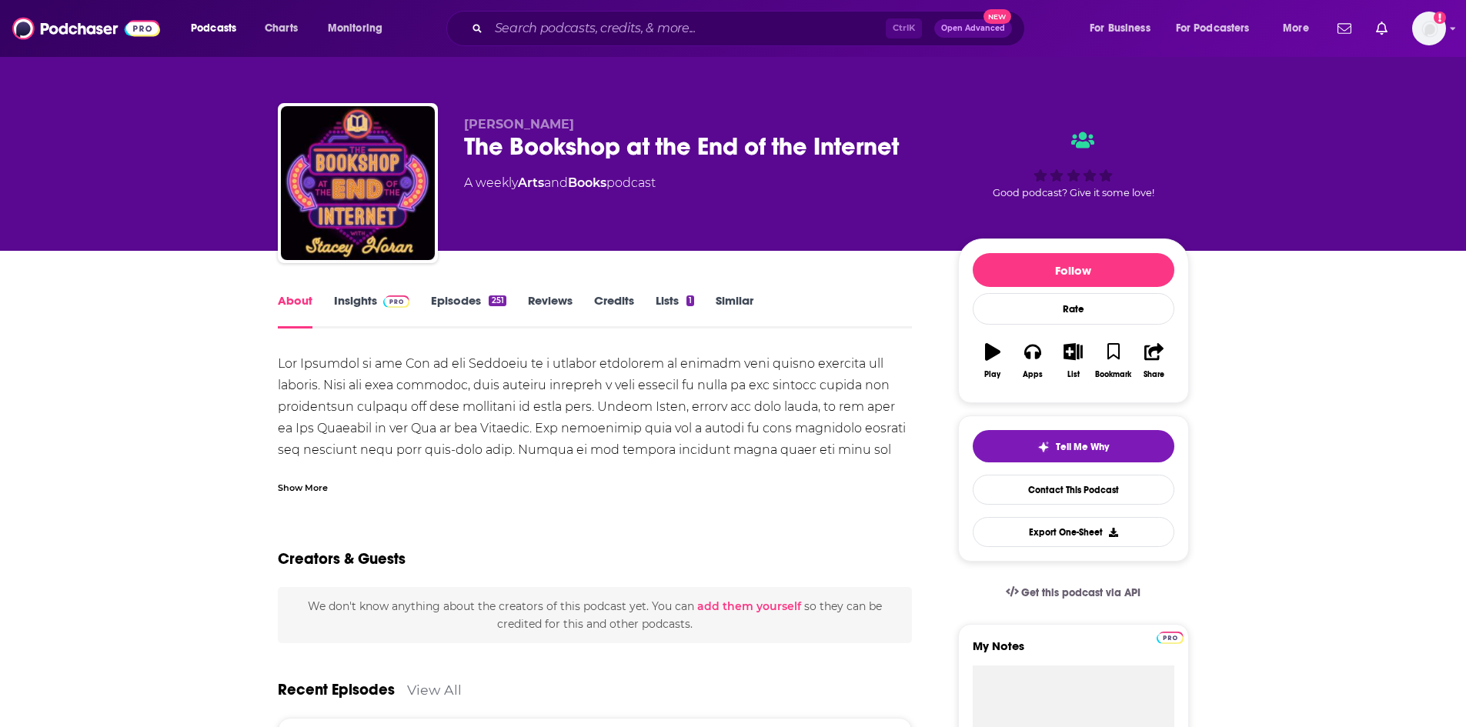
click at [299, 490] on div "Show More" at bounding box center [303, 486] width 50 height 15
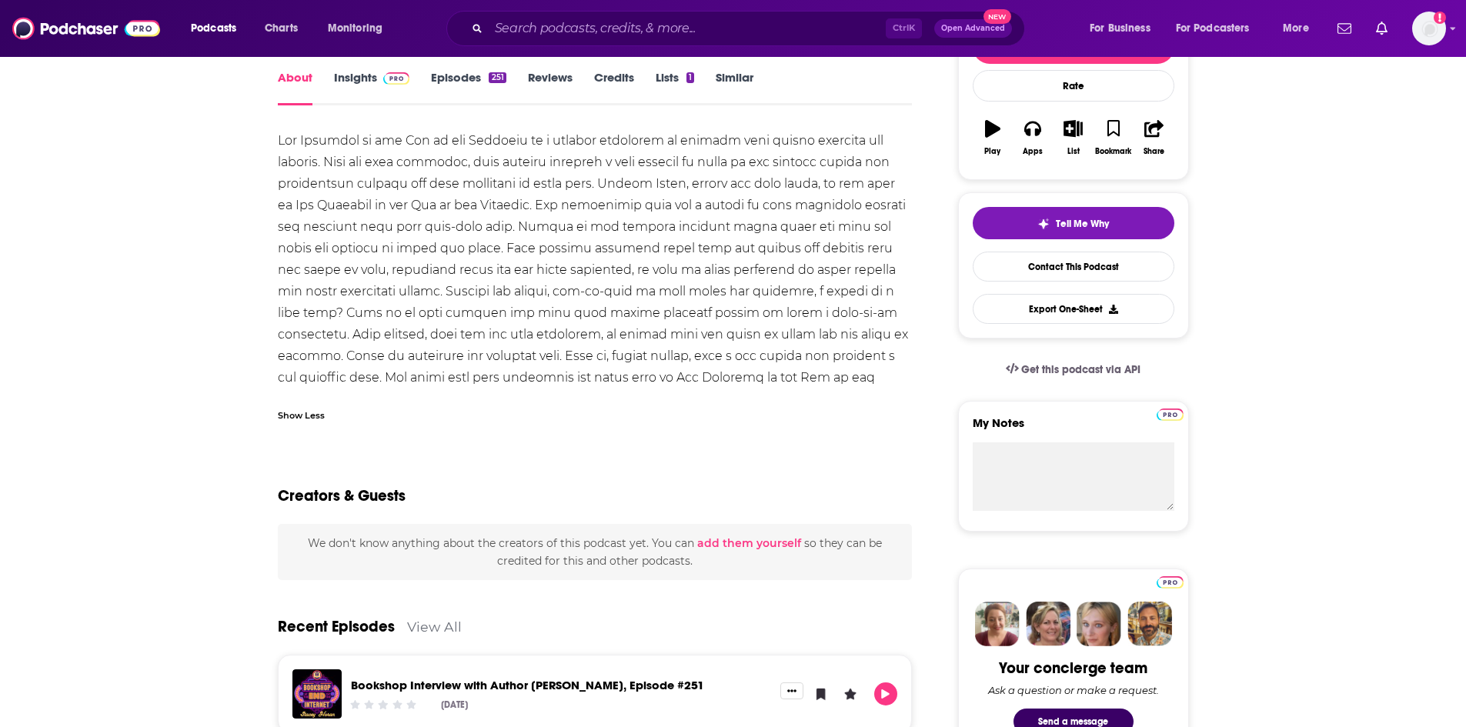
scroll to position [231, 0]
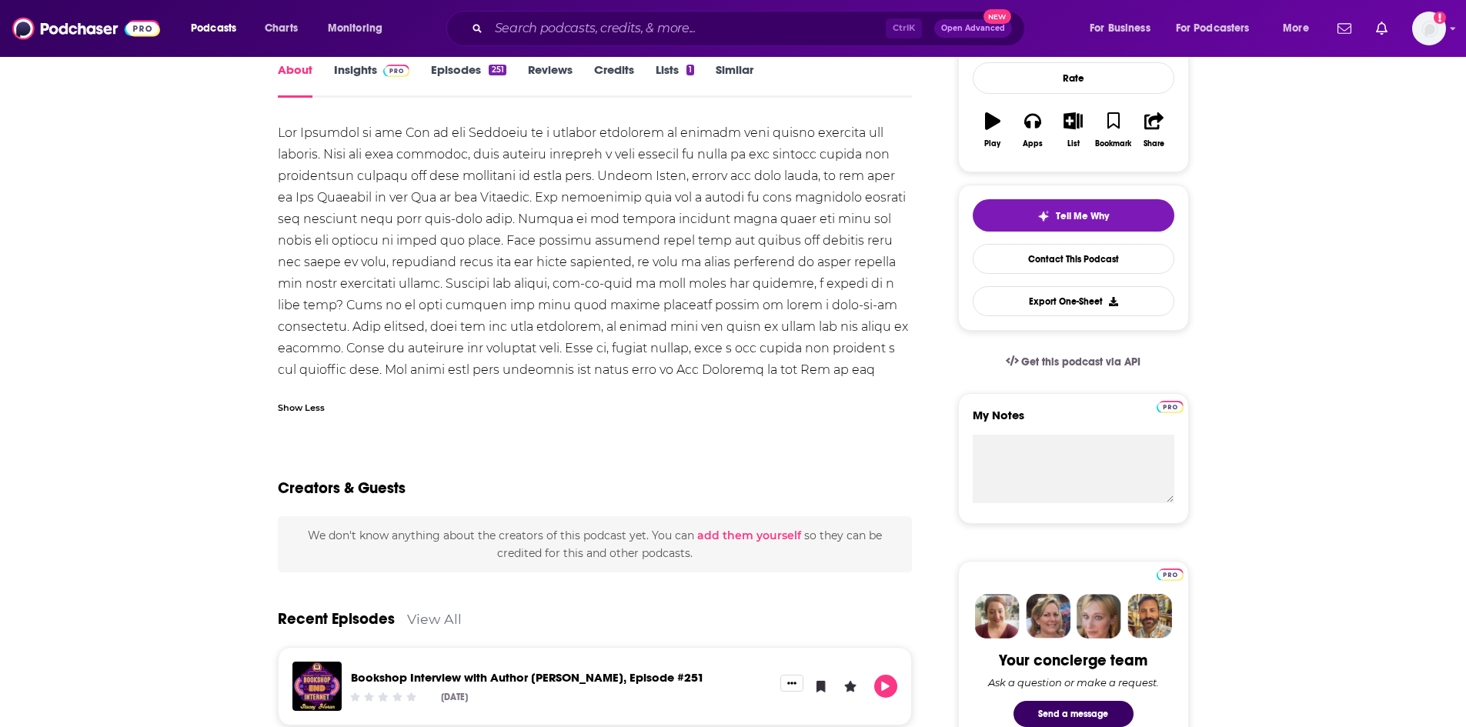
click at [459, 74] on link "Episodes 251" at bounding box center [468, 79] width 75 height 35
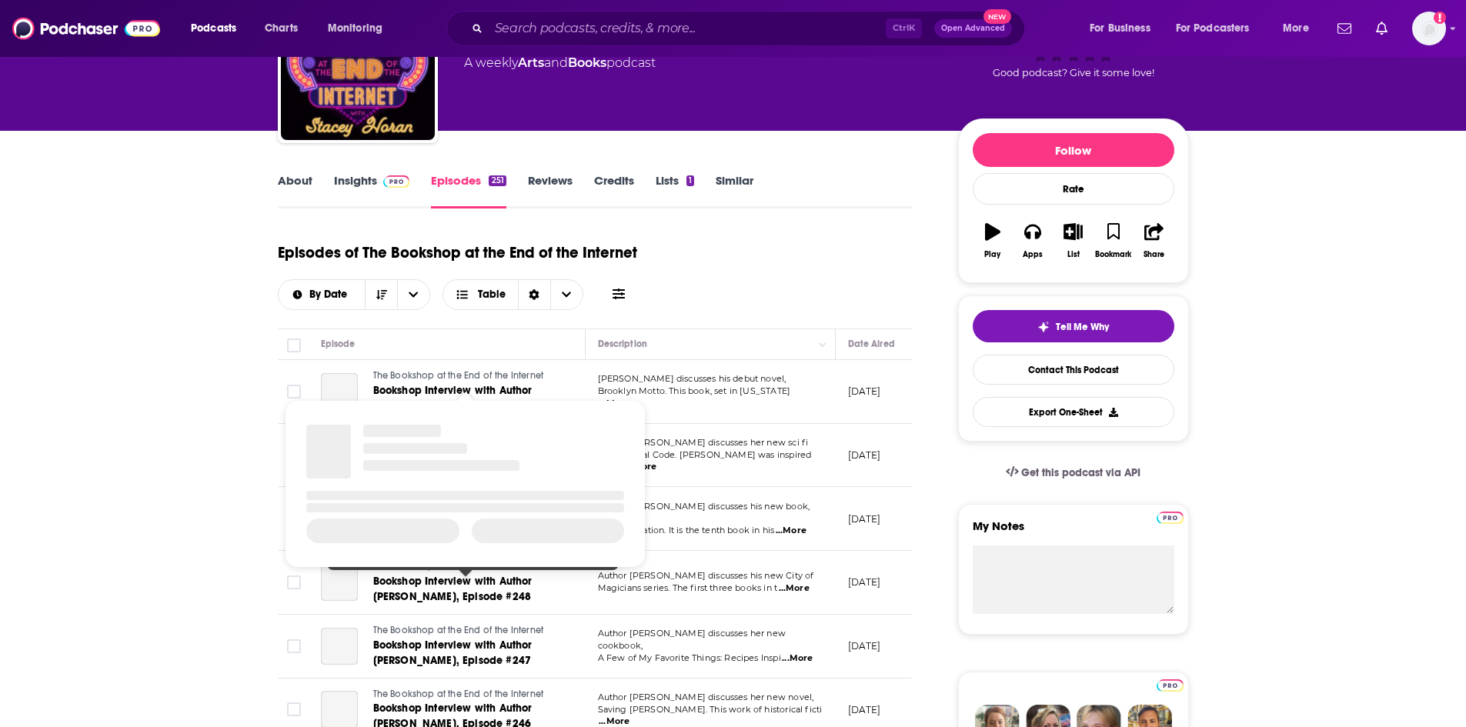
scroll to position [231, 0]
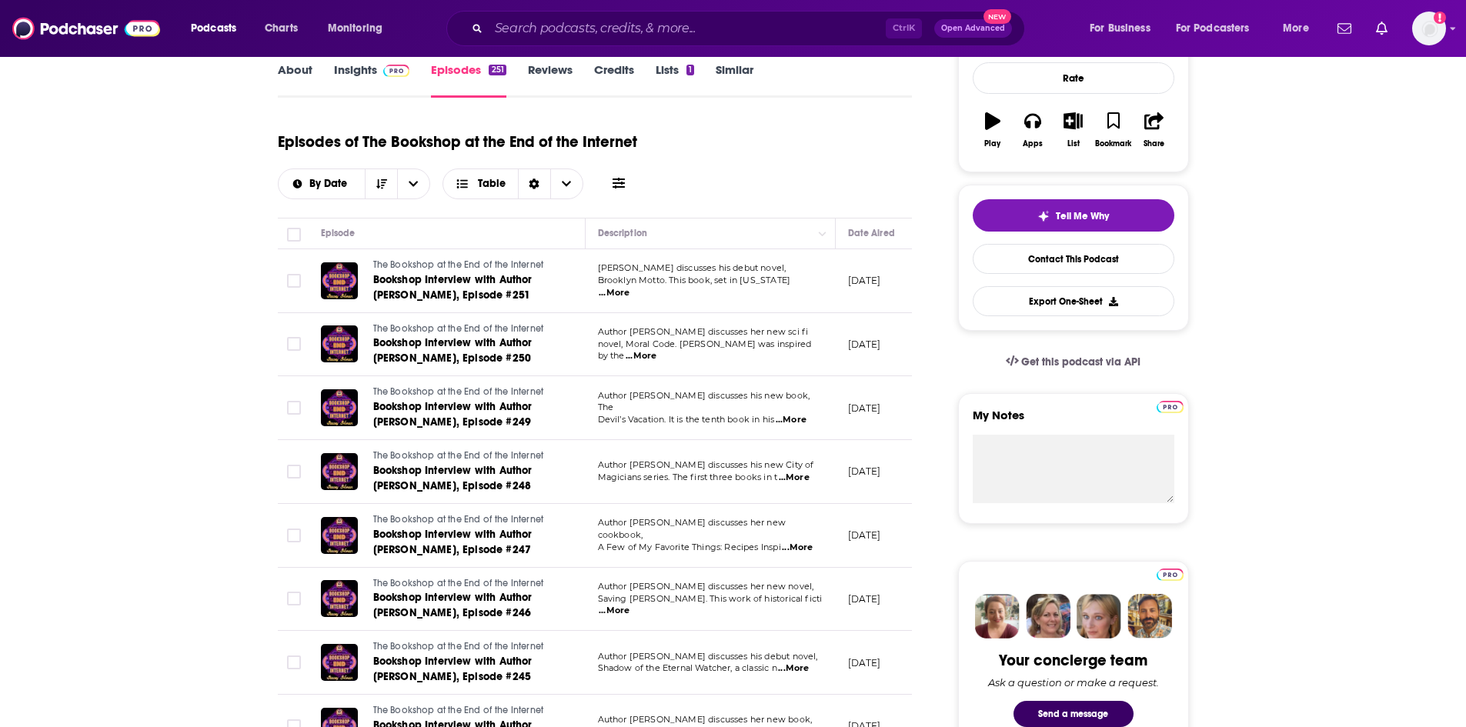
click at [800, 418] on span "...More" at bounding box center [791, 420] width 31 height 12
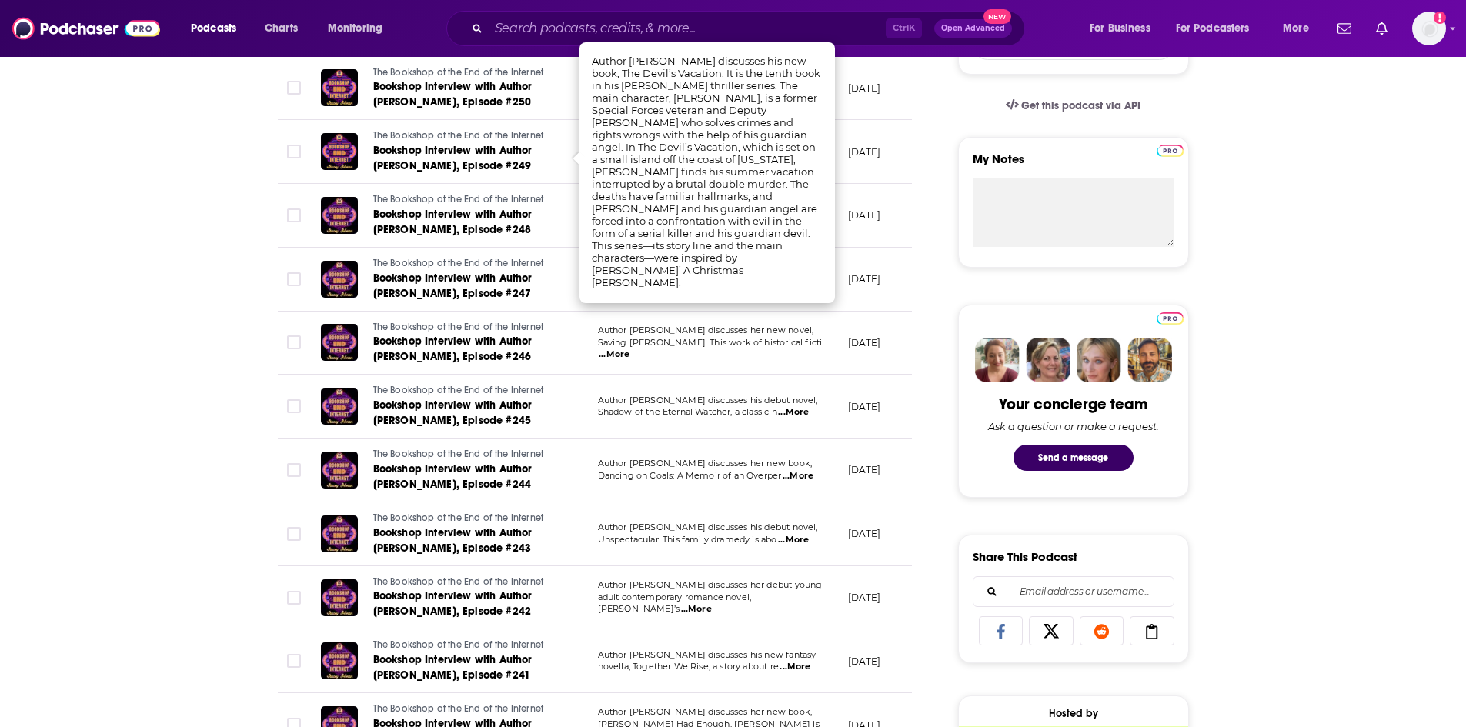
scroll to position [539, 0]
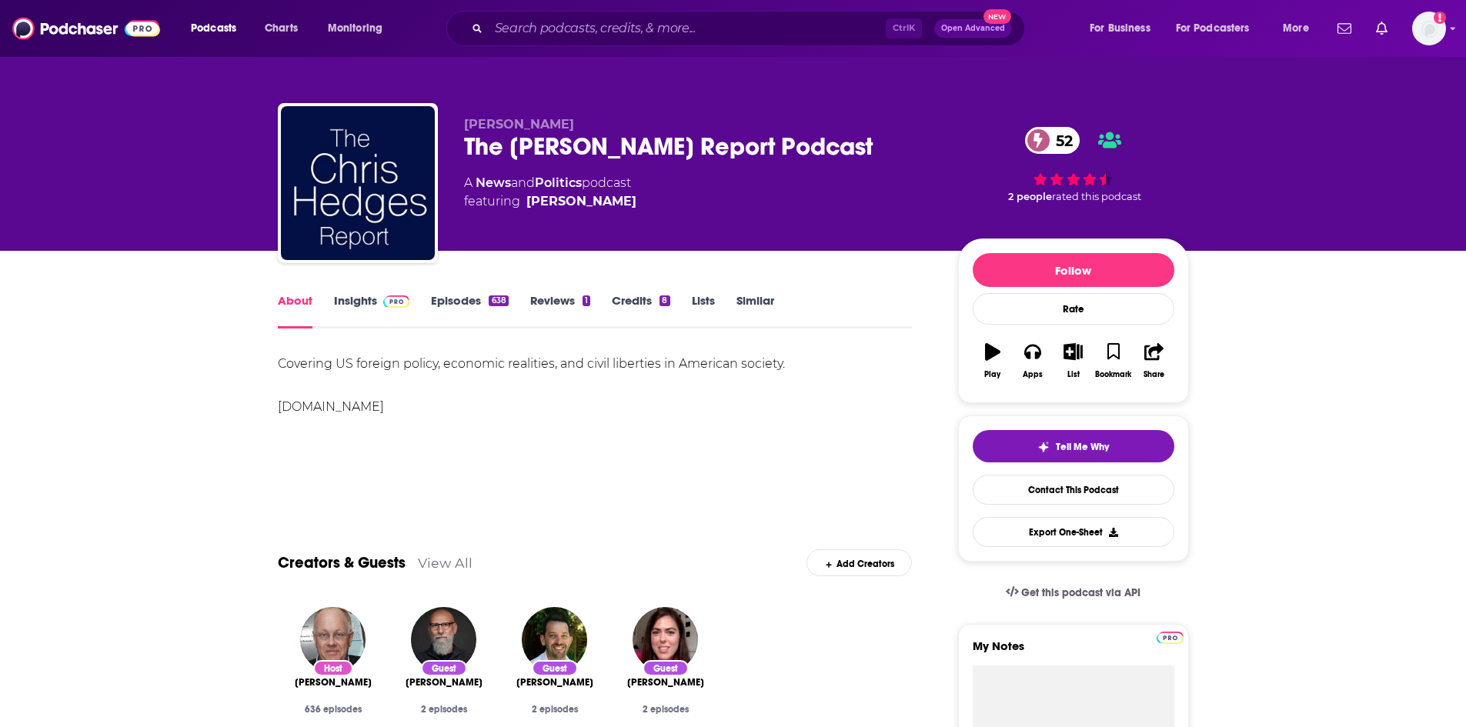
click at [444, 299] on link "Episodes 638" at bounding box center [469, 310] width 77 height 35
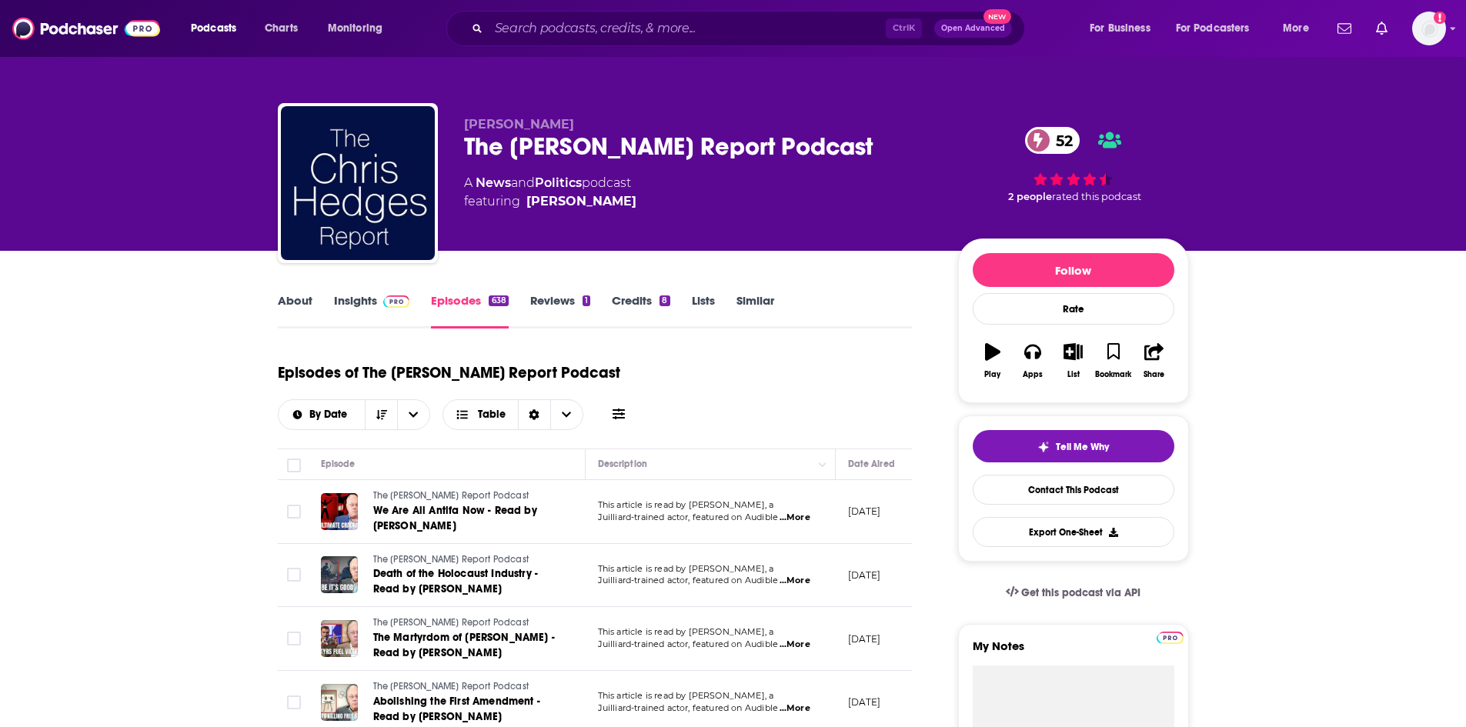
click at [296, 299] on link "About" at bounding box center [295, 310] width 35 height 35
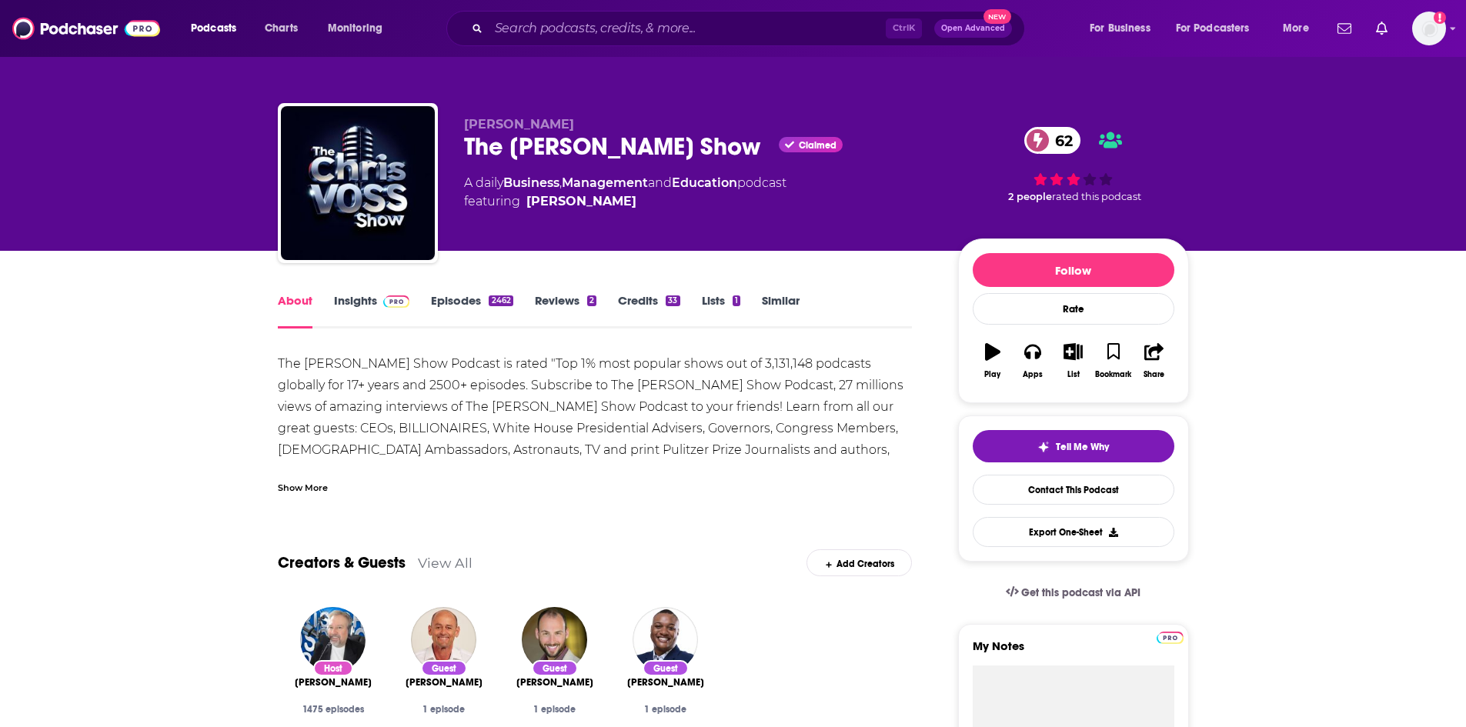
scroll to position [77, 0]
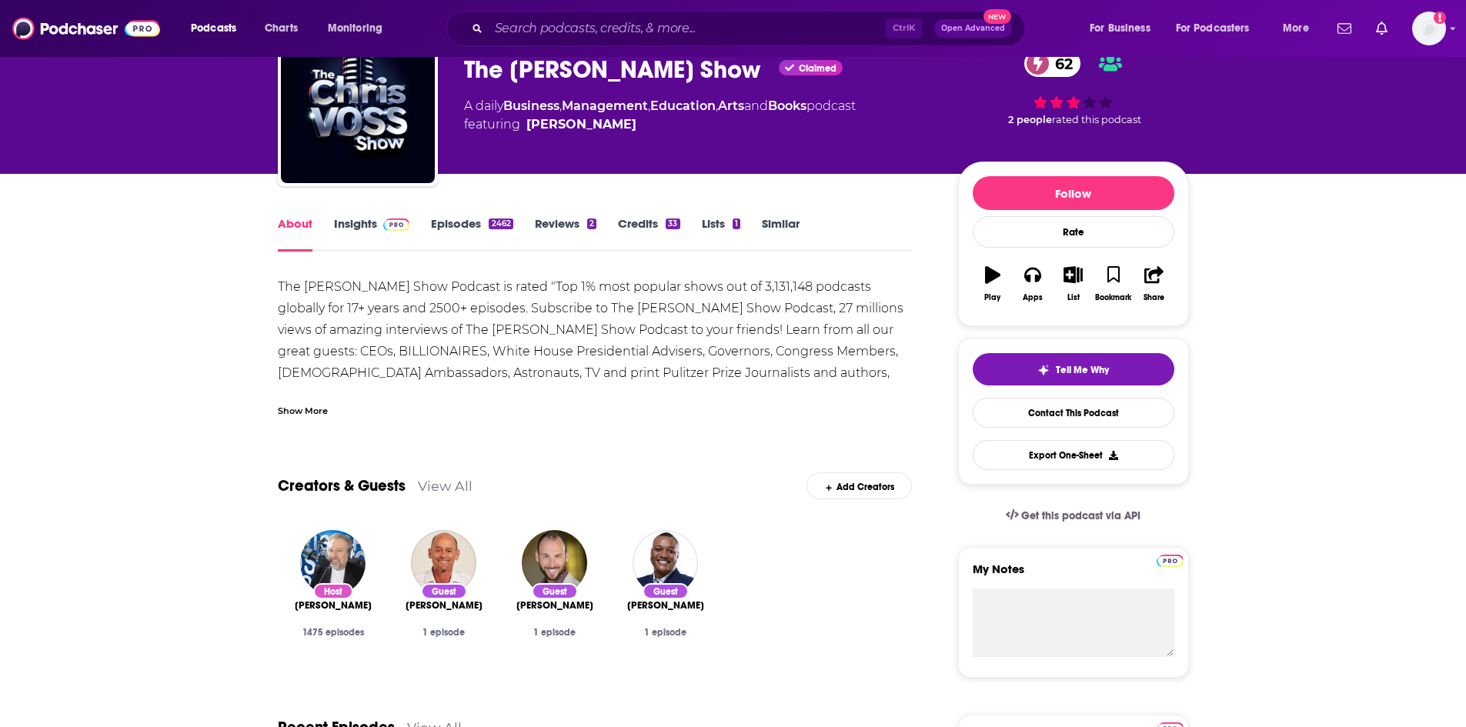
click at [324, 406] on div "Show More" at bounding box center [303, 410] width 50 height 15
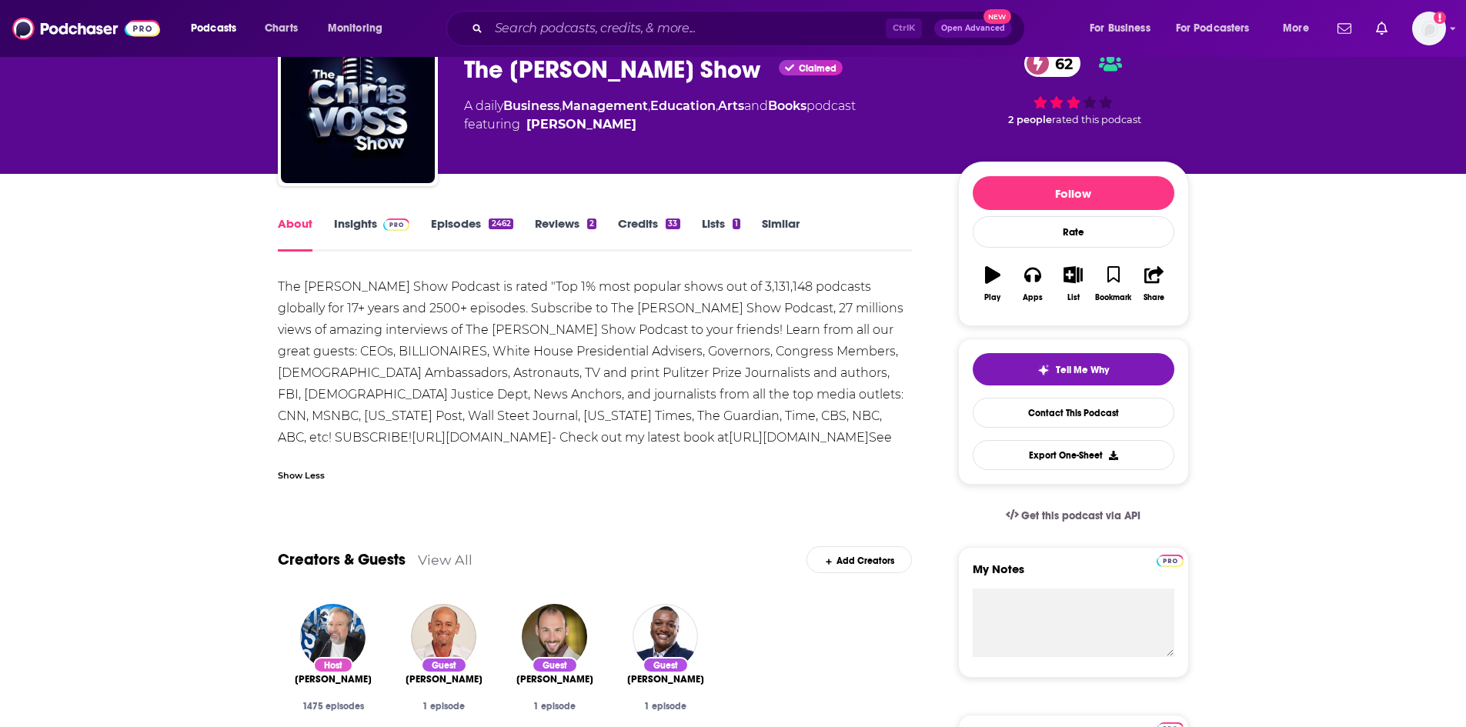
click at [463, 229] on link "Episodes 2462" at bounding box center [472, 233] width 82 height 35
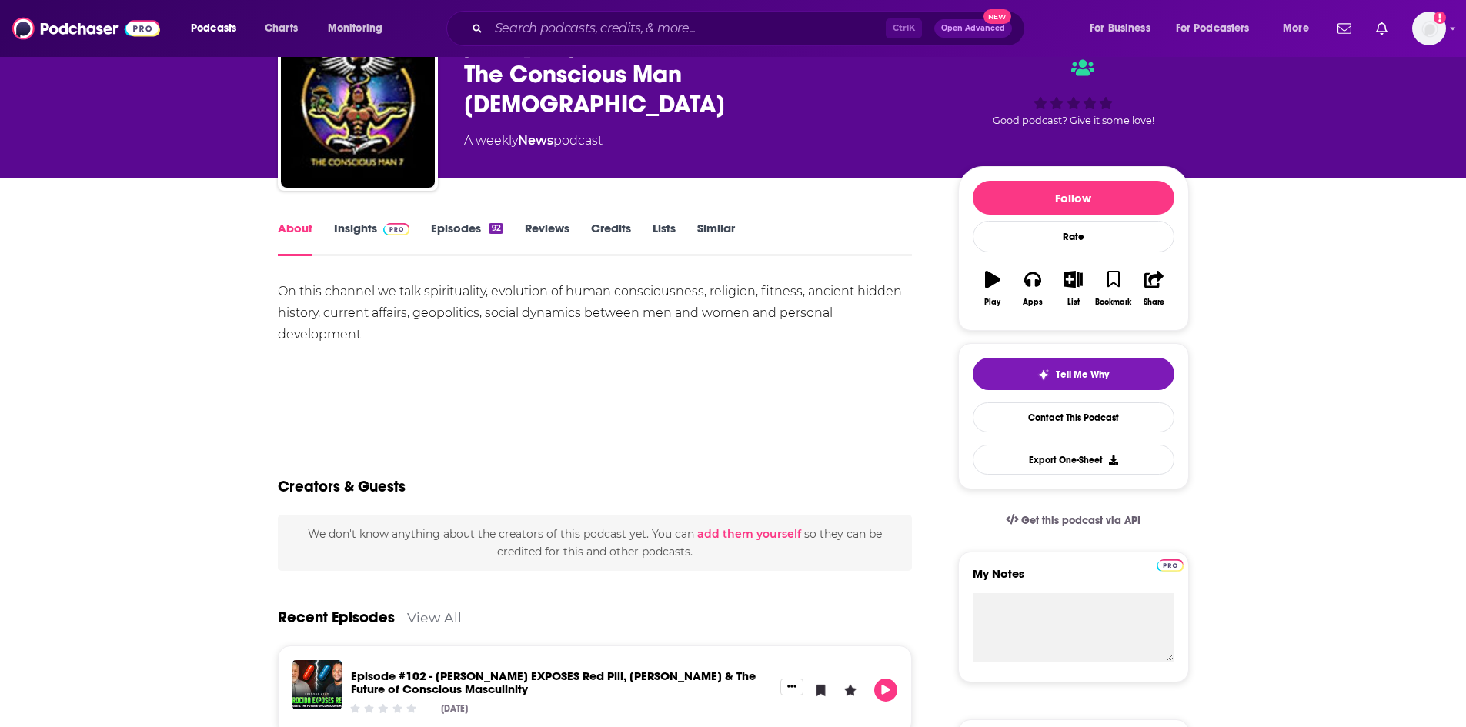
scroll to position [77, 0]
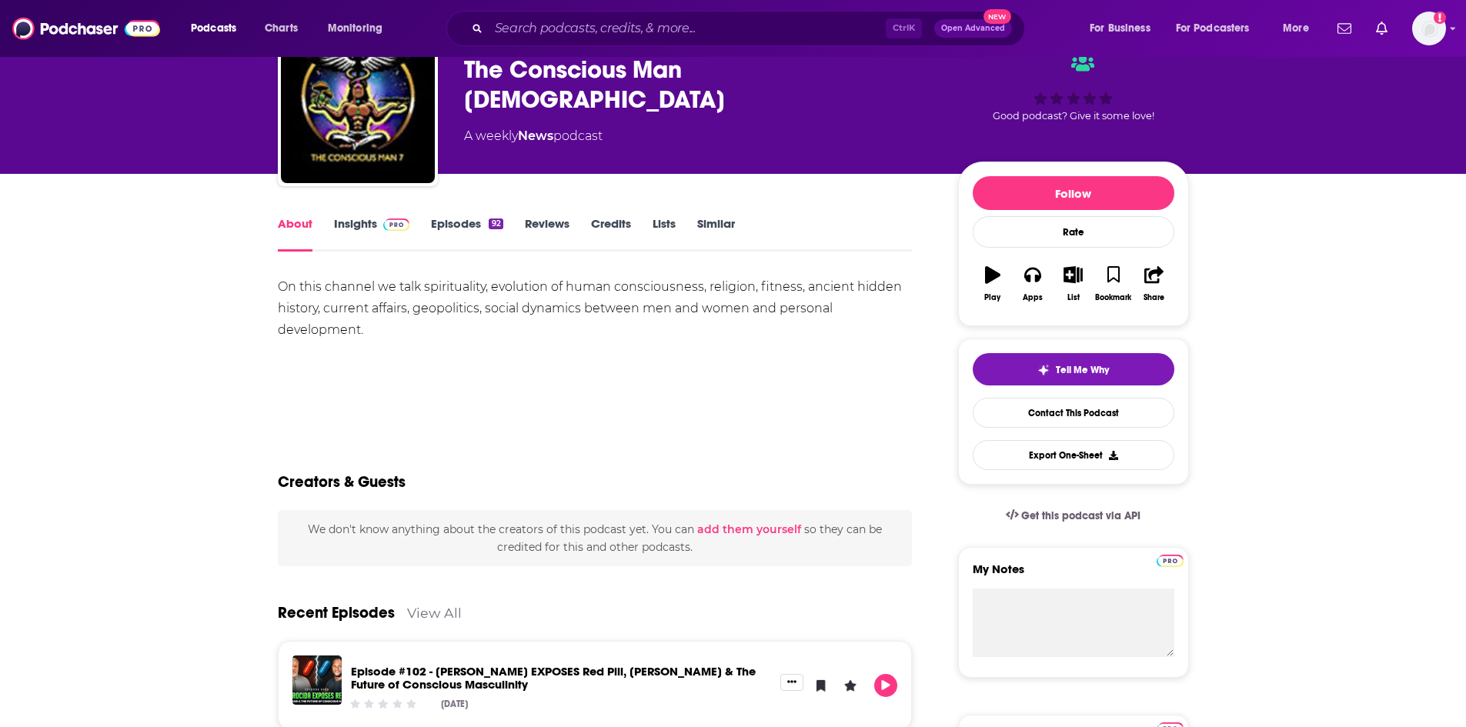
click at [449, 229] on link "Episodes 92" at bounding box center [467, 233] width 72 height 35
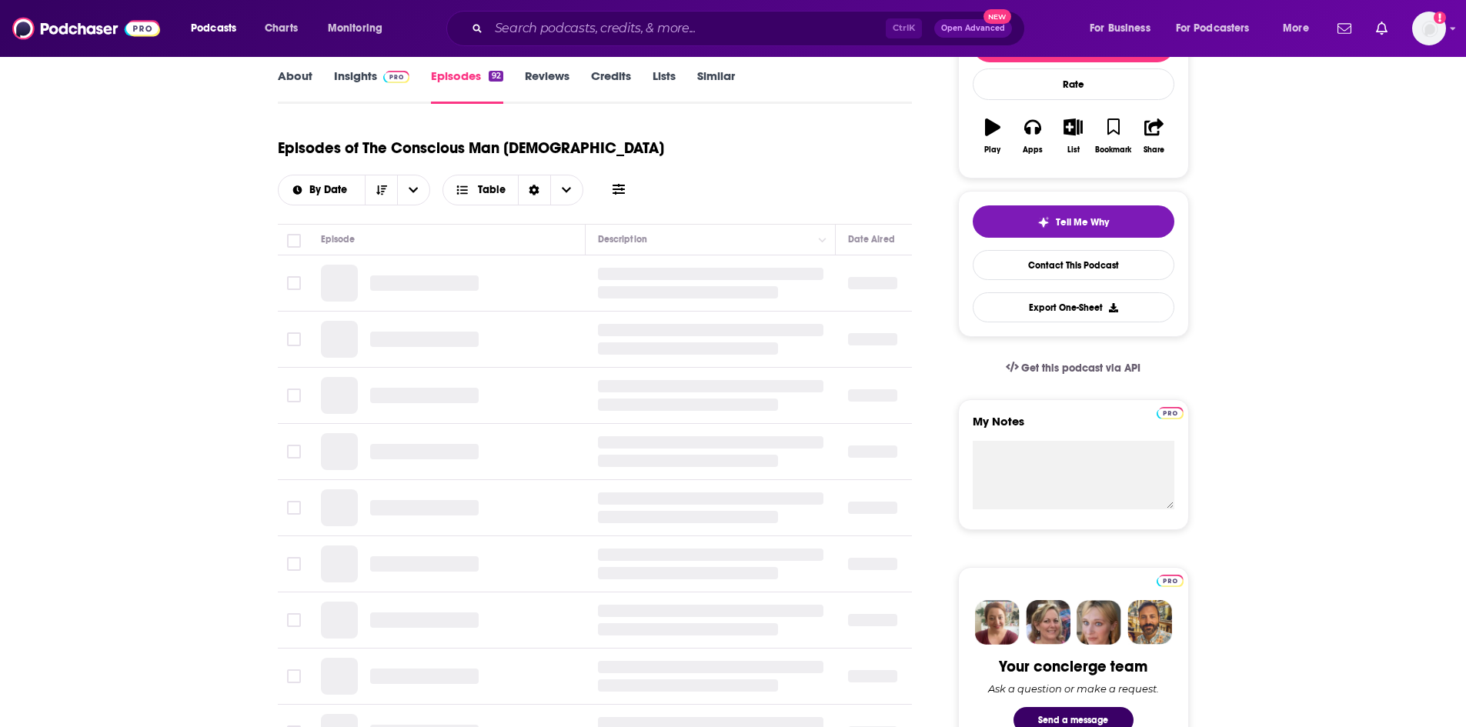
scroll to position [231, 0]
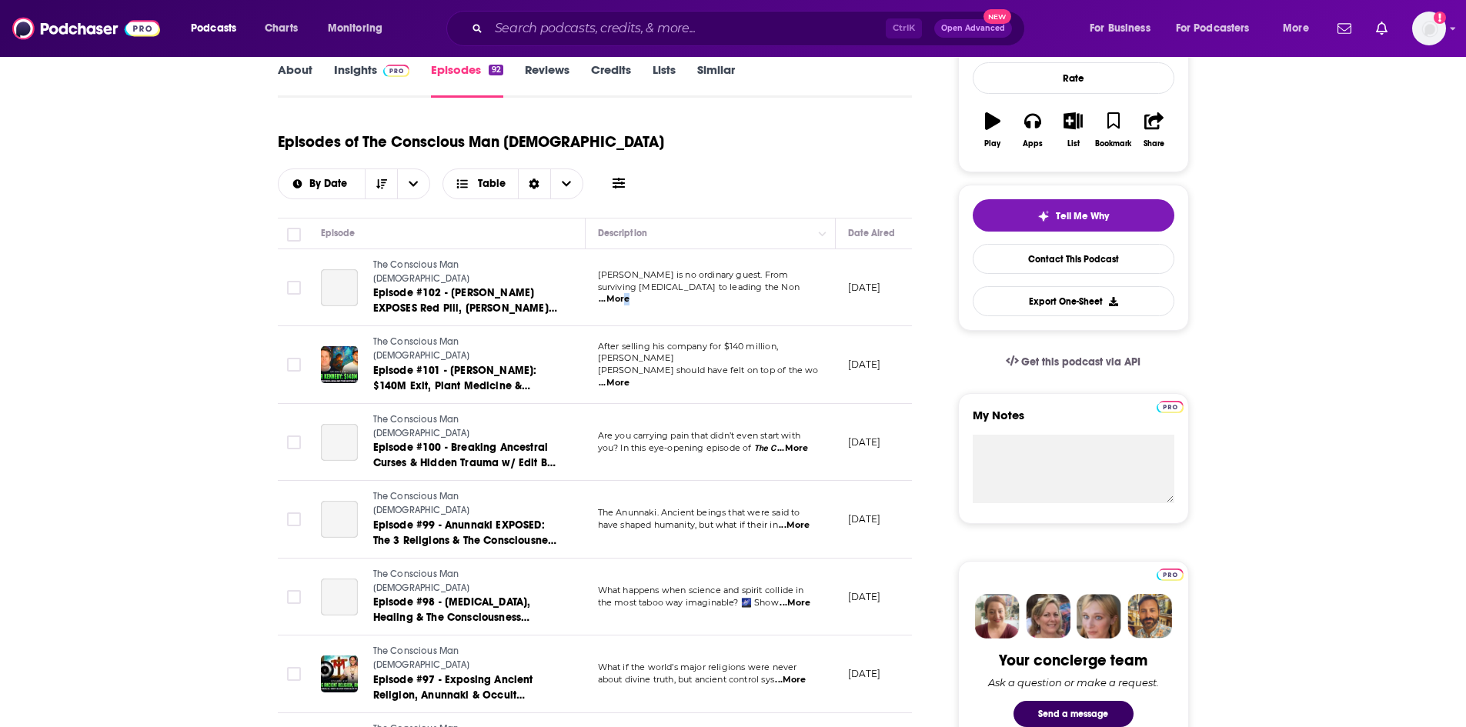
click at [630, 293] on span "...More" at bounding box center [614, 299] width 31 height 12
click at [849, 358] on p "October 7, 2025" at bounding box center [864, 364] width 33 height 13
click at [630, 377] on span "...More" at bounding box center [614, 383] width 31 height 12
click at [863, 358] on p "October 7, 2025" at bounding box center [864, 364] width 33 height 13
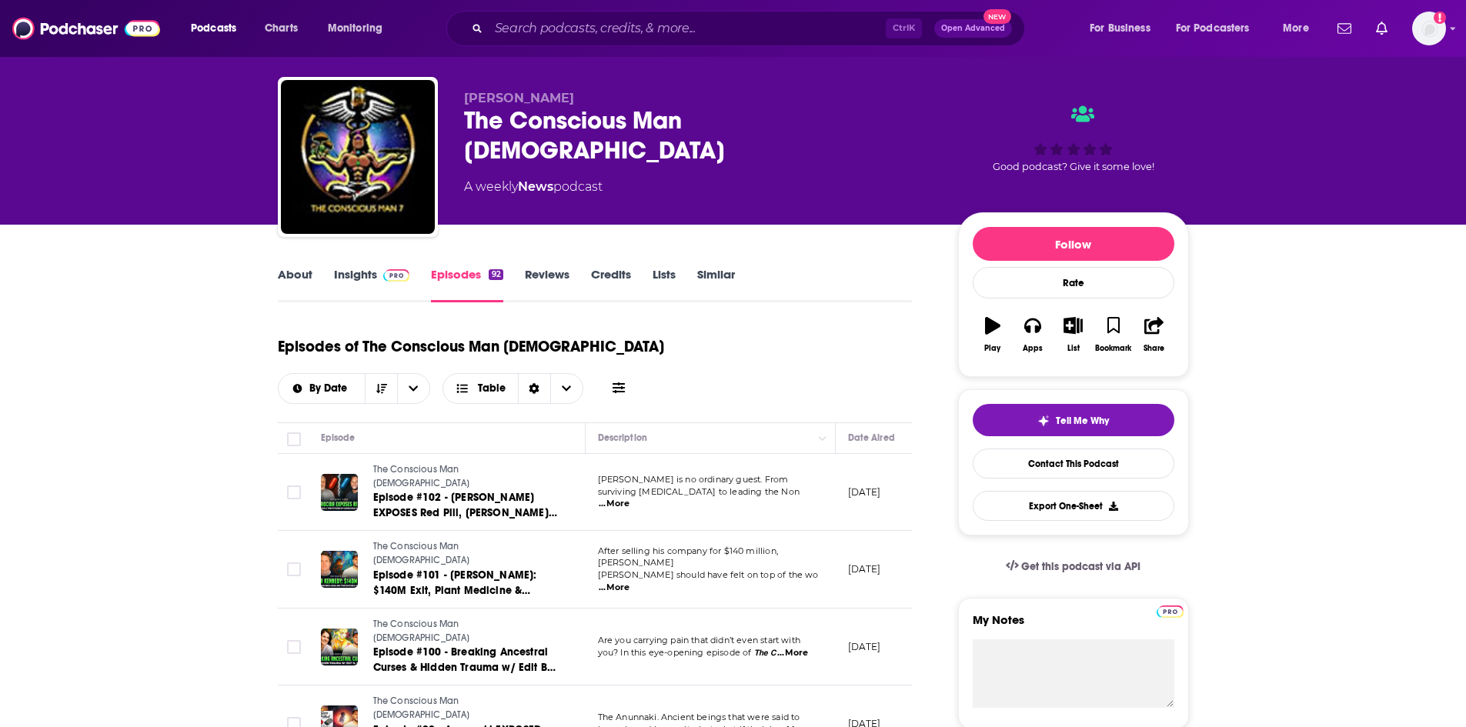
scroll to position [0, 0]
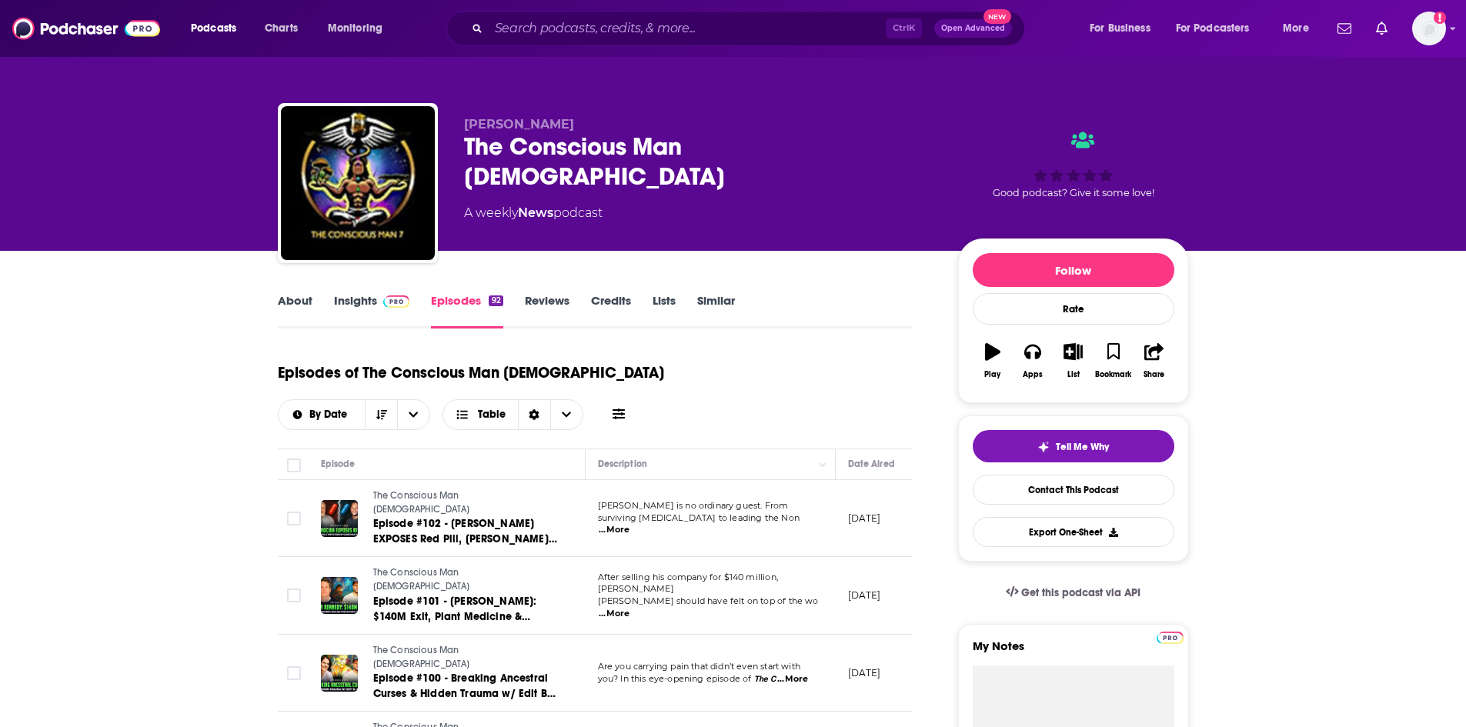
click at [307, 298] on link "About" at bounding box center [295, 310] width 35 height 35
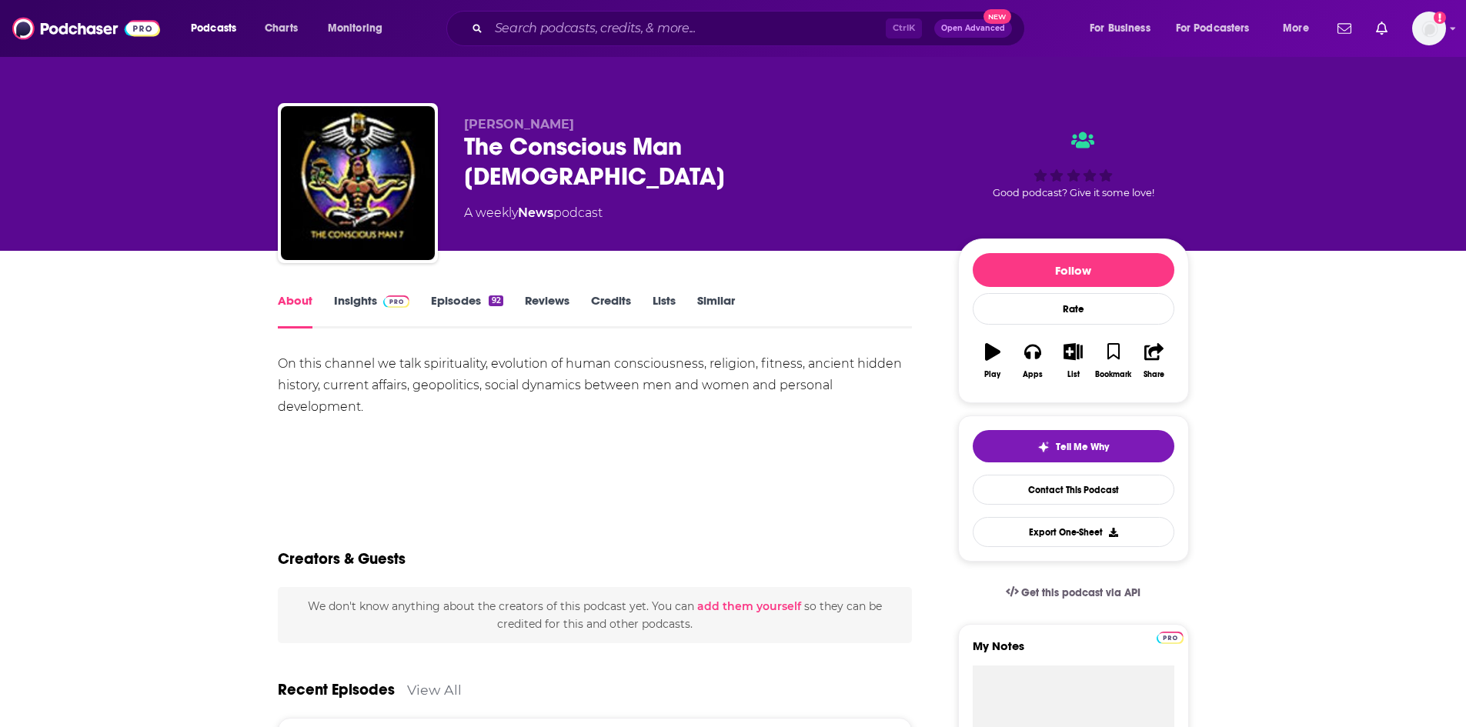
click at [342, 299] on link "Insights" at bounding box center [372, 310] width 76 height 35
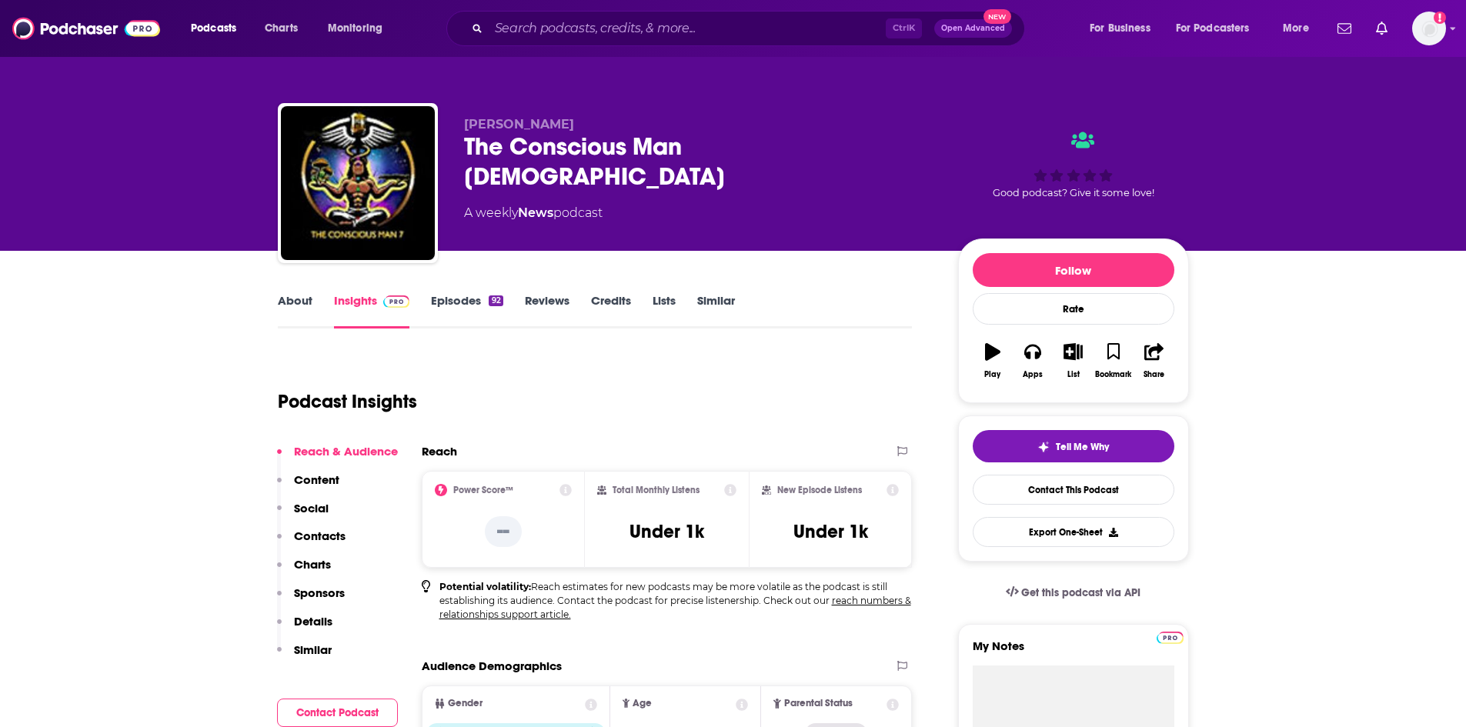
click at [439, 299] on link "Episodes 92" at bounding box center [467, 310] width 72 height 35
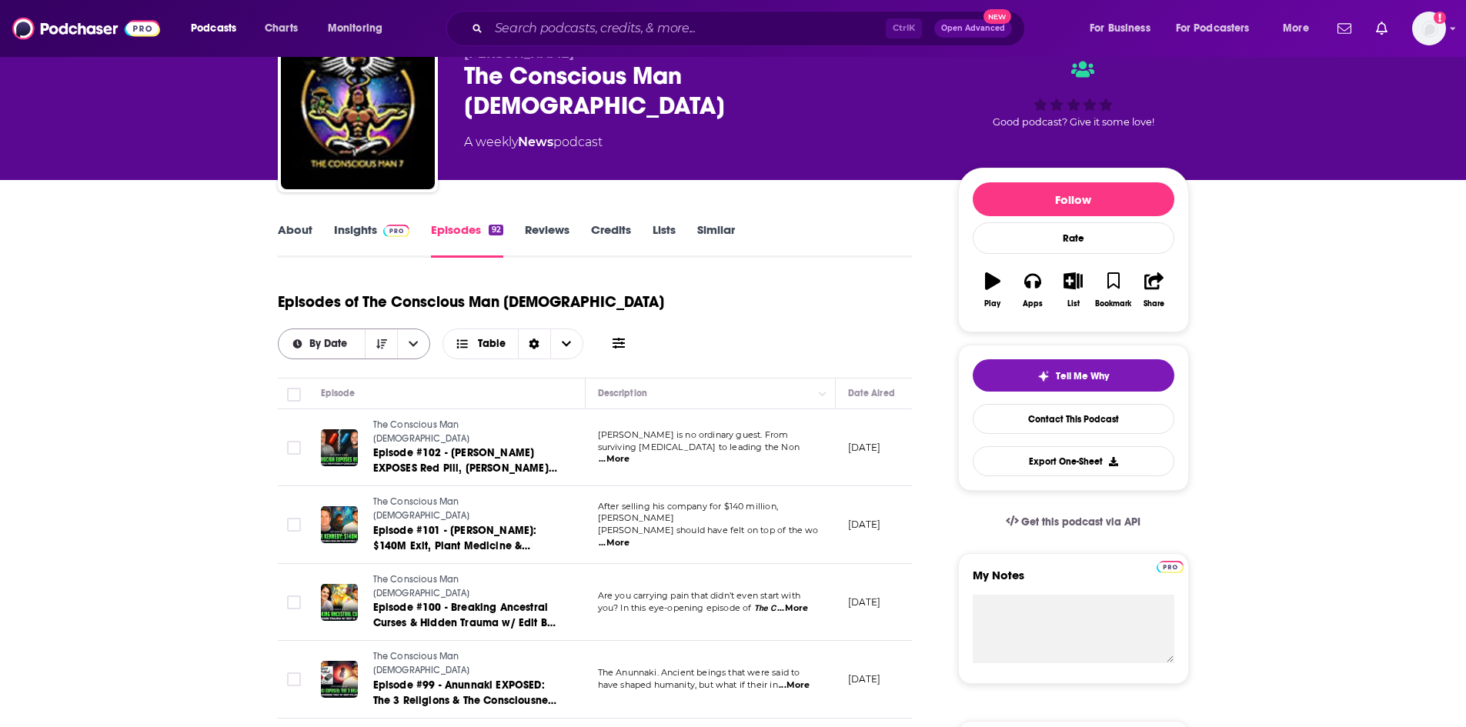
scroll to position [154, 0]
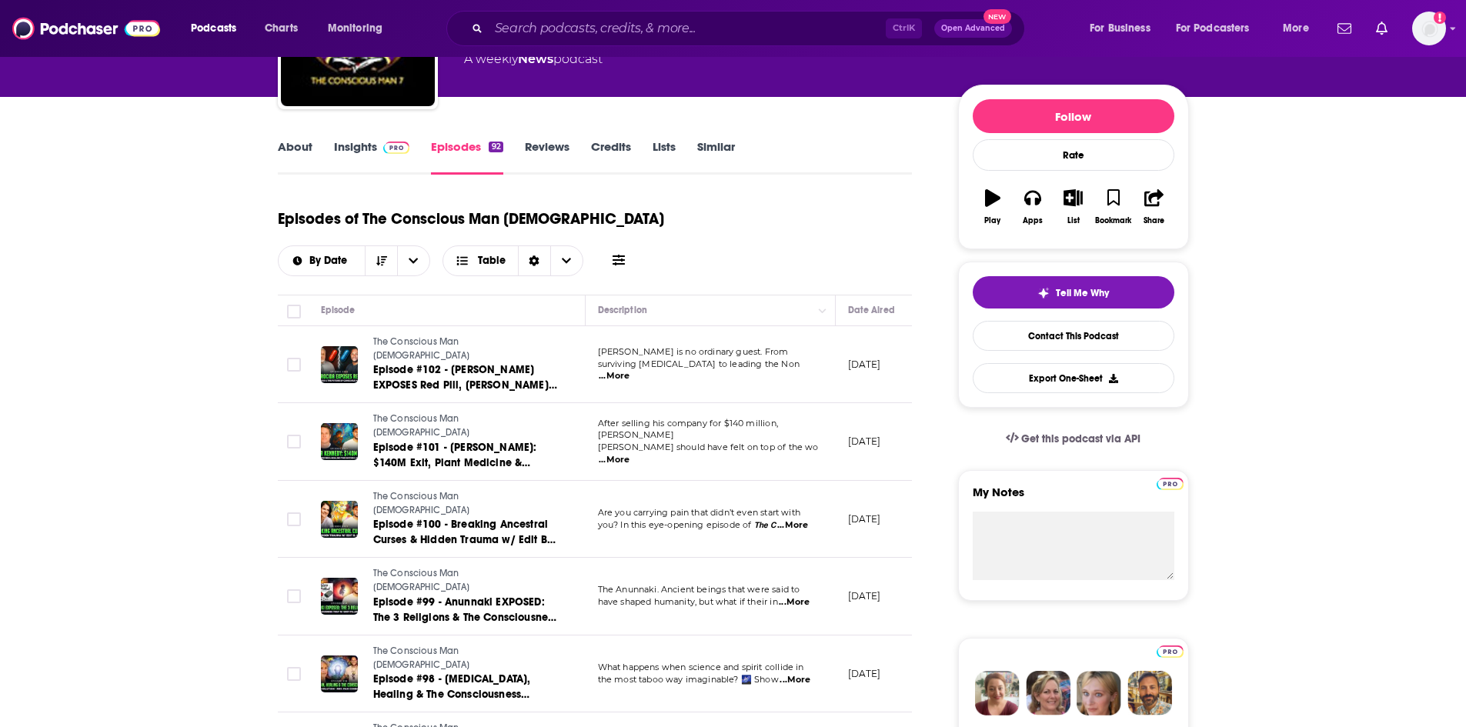
click at [630, 370] on span "...More" at bounding box center [614, 376] width 31 height 12
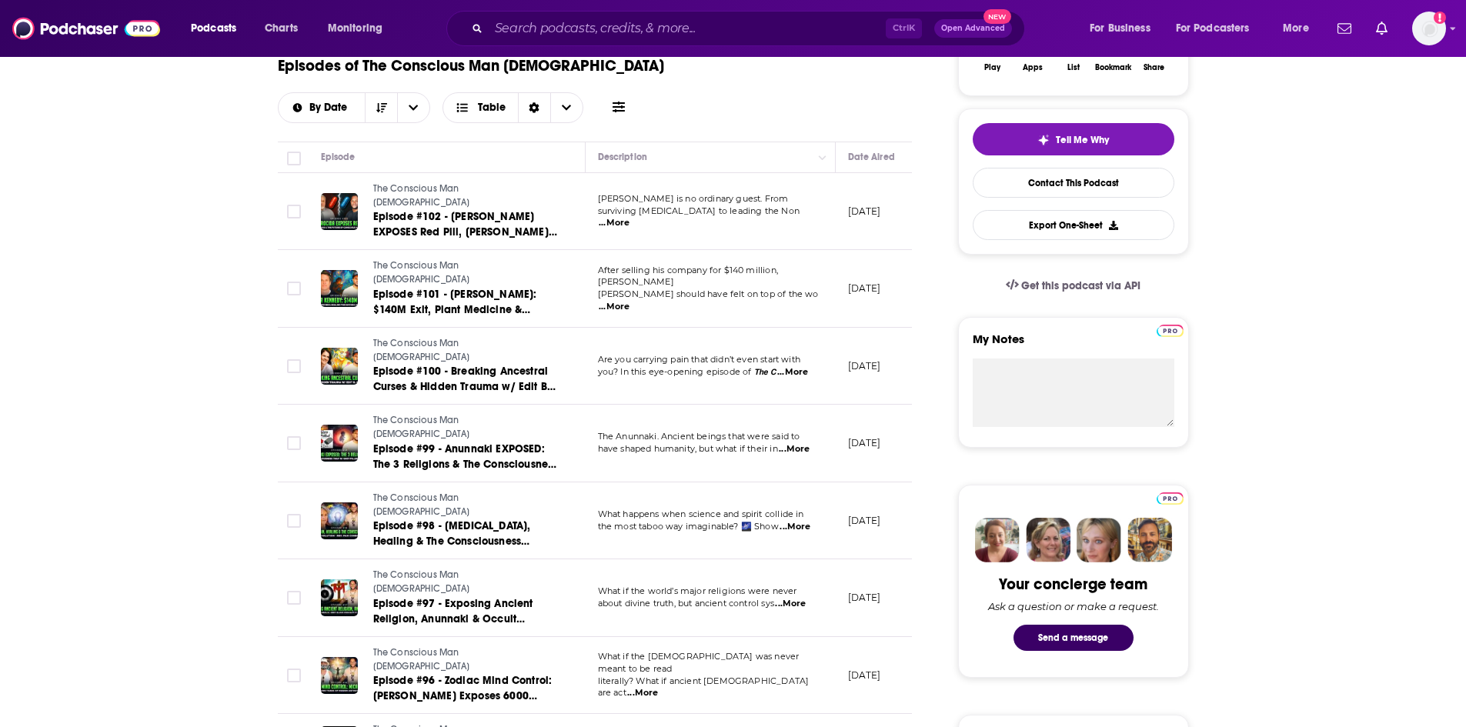
scroll to position [308, 0]
click at [792, 366] on span "...More" at bounding box center [792, 372] width 31 height 12
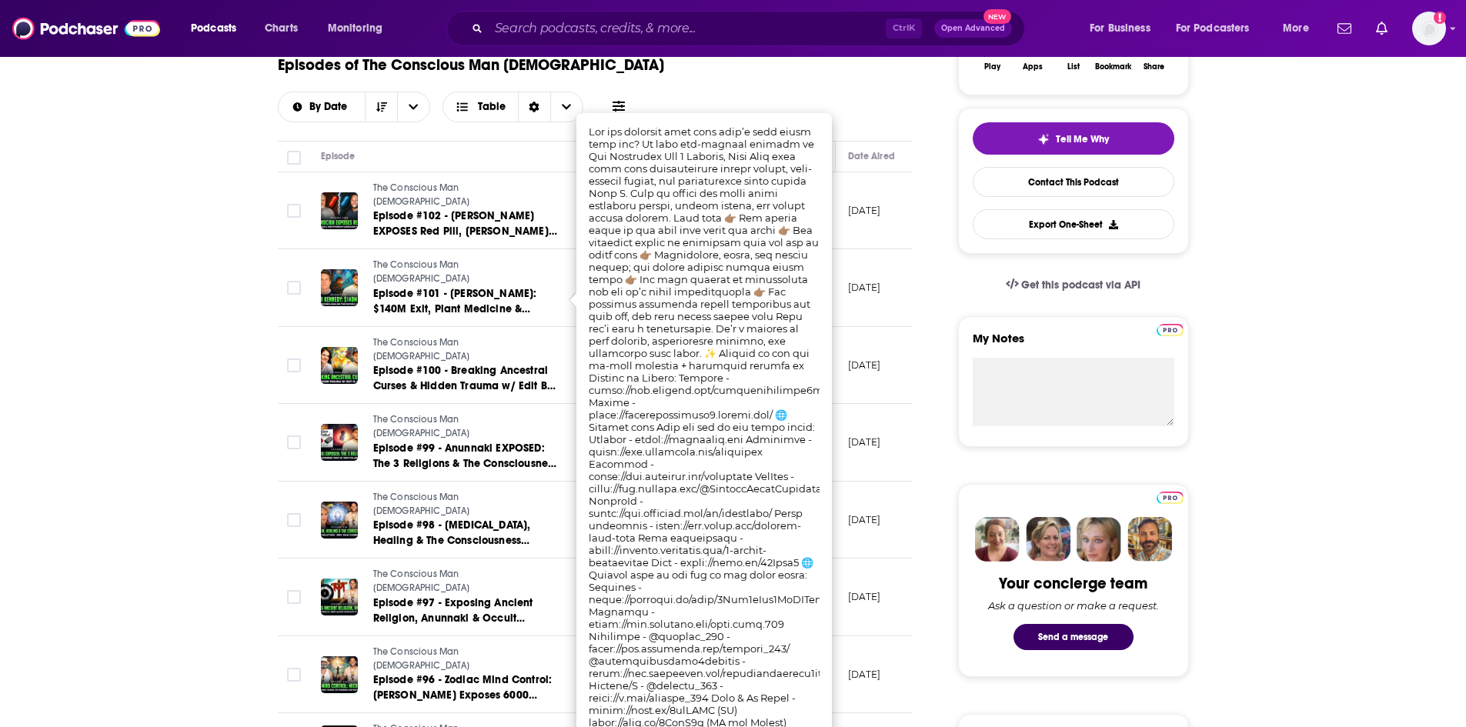
click at [881, 436] on p "[DATE]" at bounding box center [864, 442] width 33 height 13
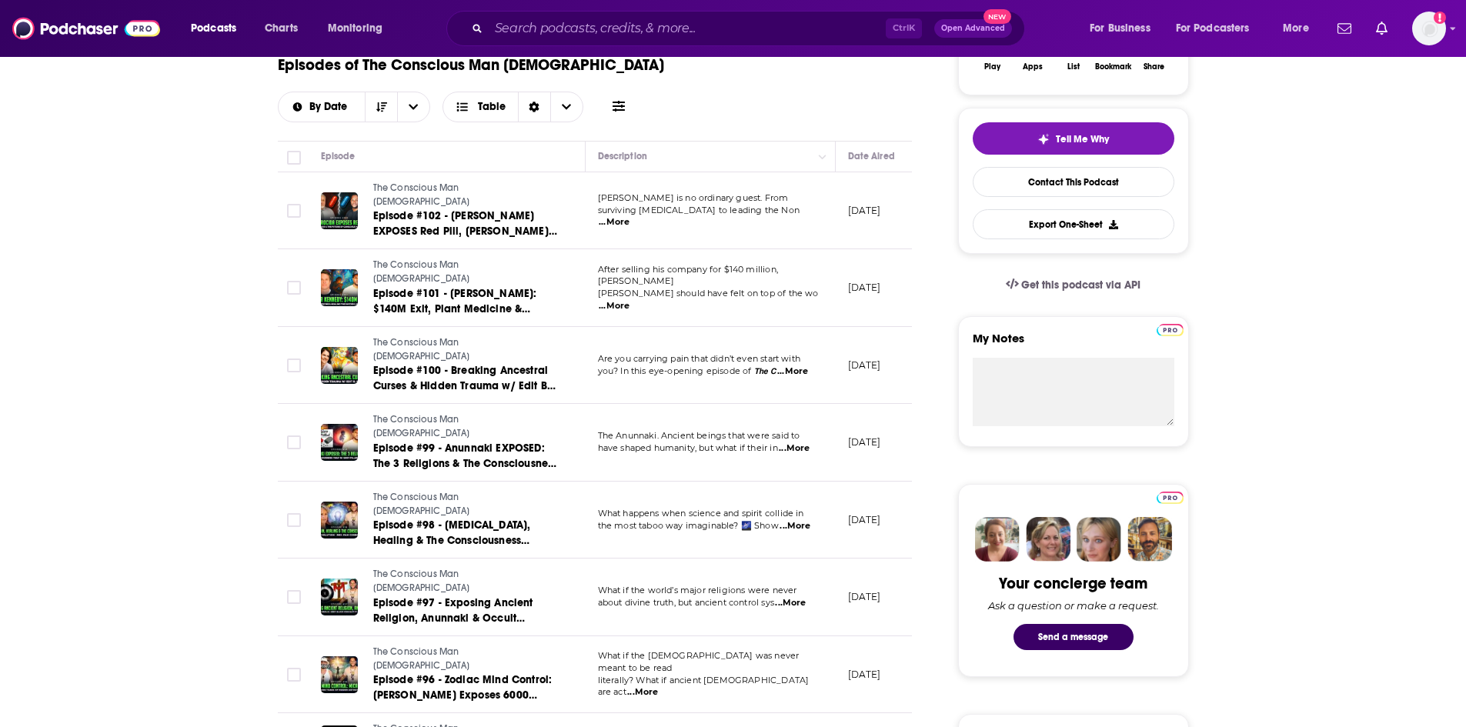
click at [810, 443] on span "...More" at bounding box center [794, 449] width 31 height 12
click at [860, 404] on td "[DATE]" at bounding box center [886, 443] width 100 height 78
click at [807, 520] on span "...More" at bounding box center [795, 526] width 31 height 12
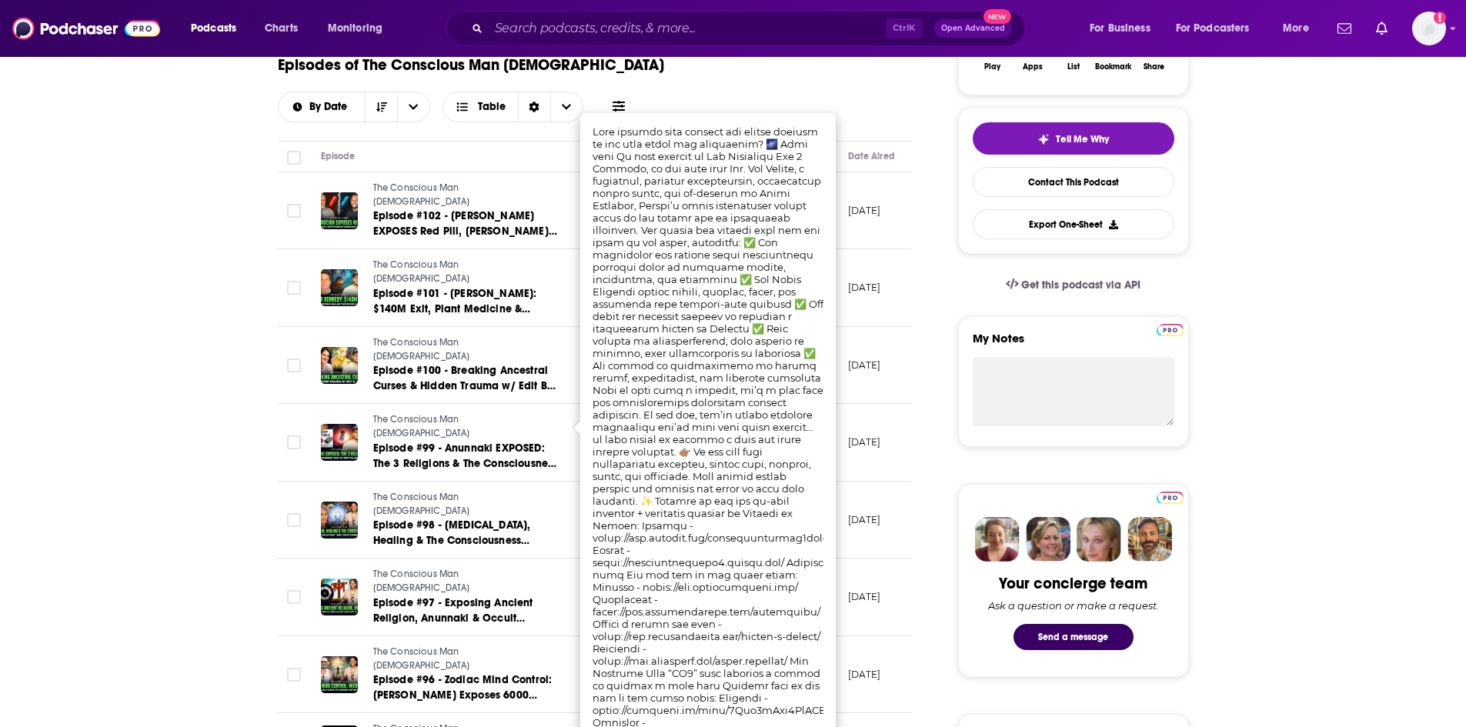
click at [860, 482] on td "September 13, 2025" at bounding box center [886, 521] width 100 height 78
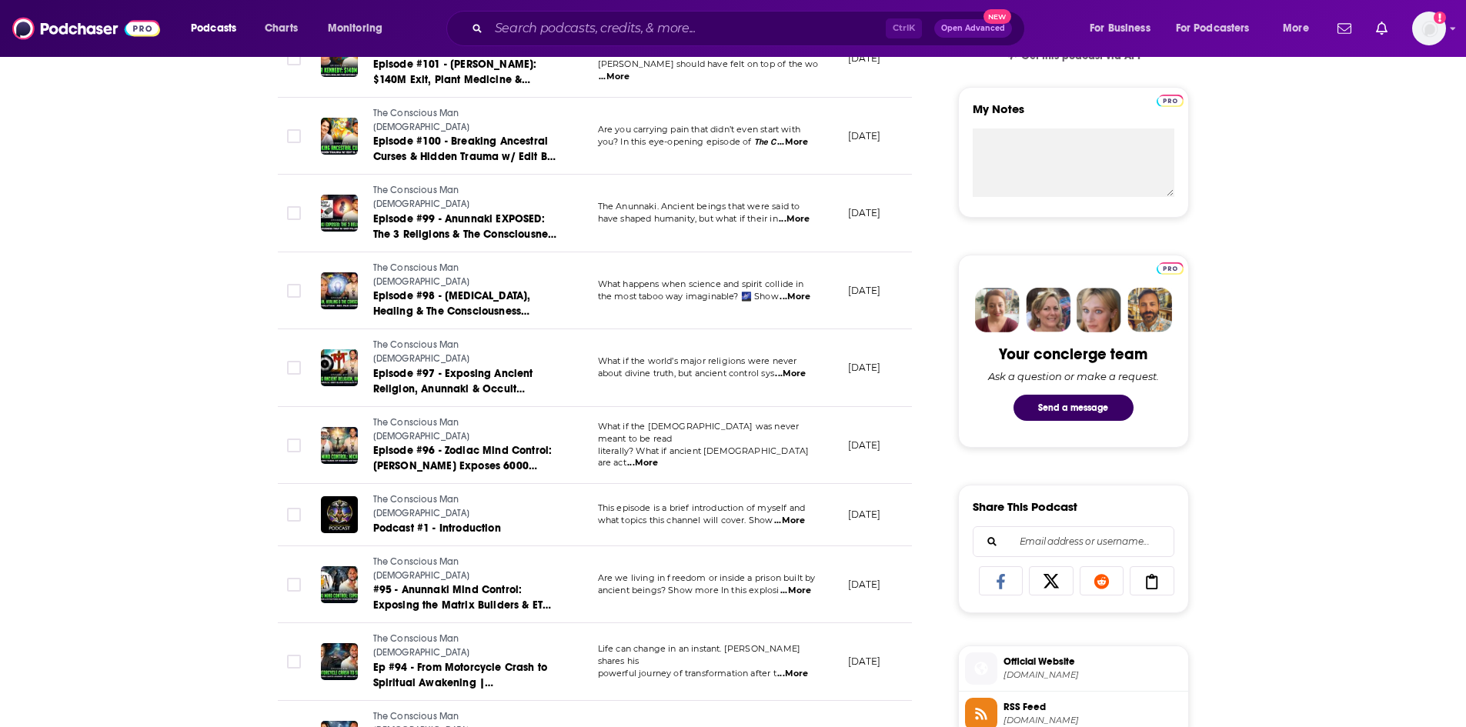
scroll to position [539, 0]
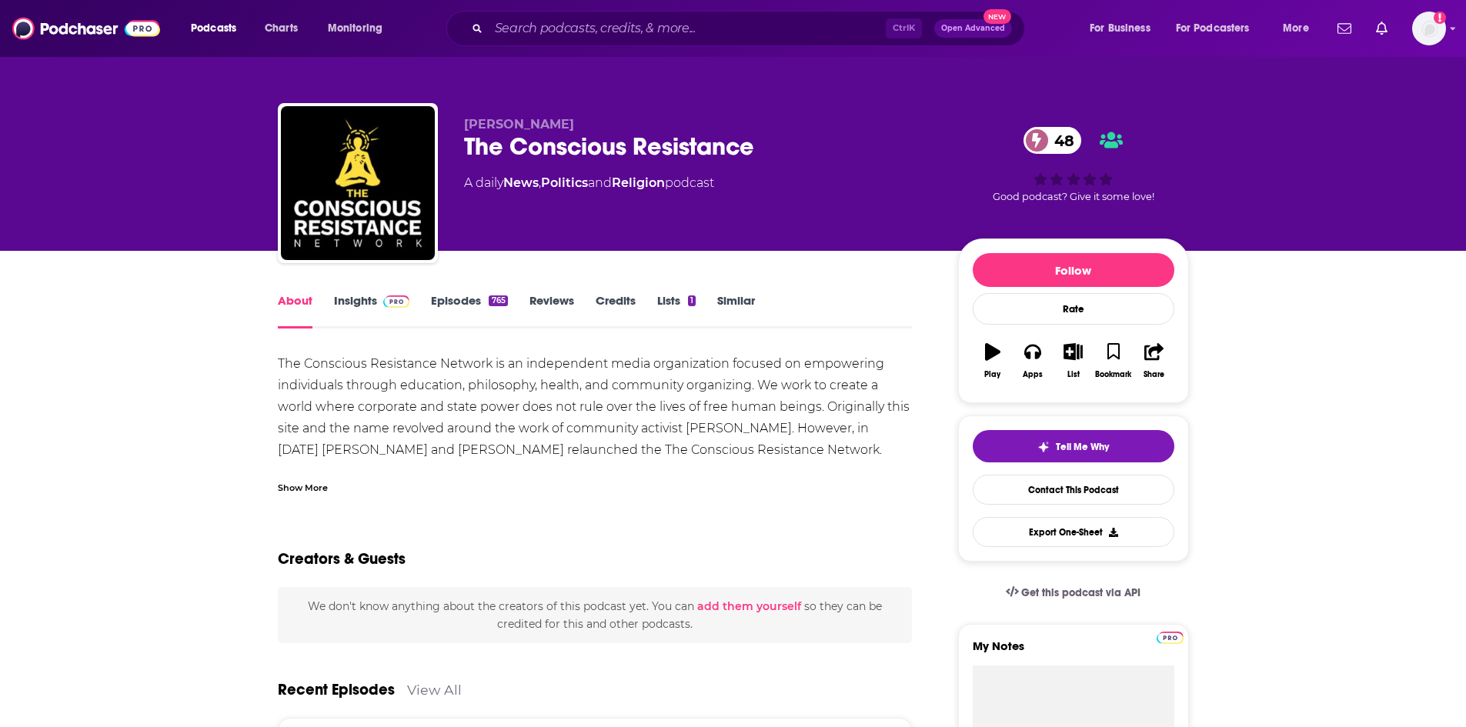
click at [292, 489] on div "Show More" at bounding box center [303, 486] width 50 height 15
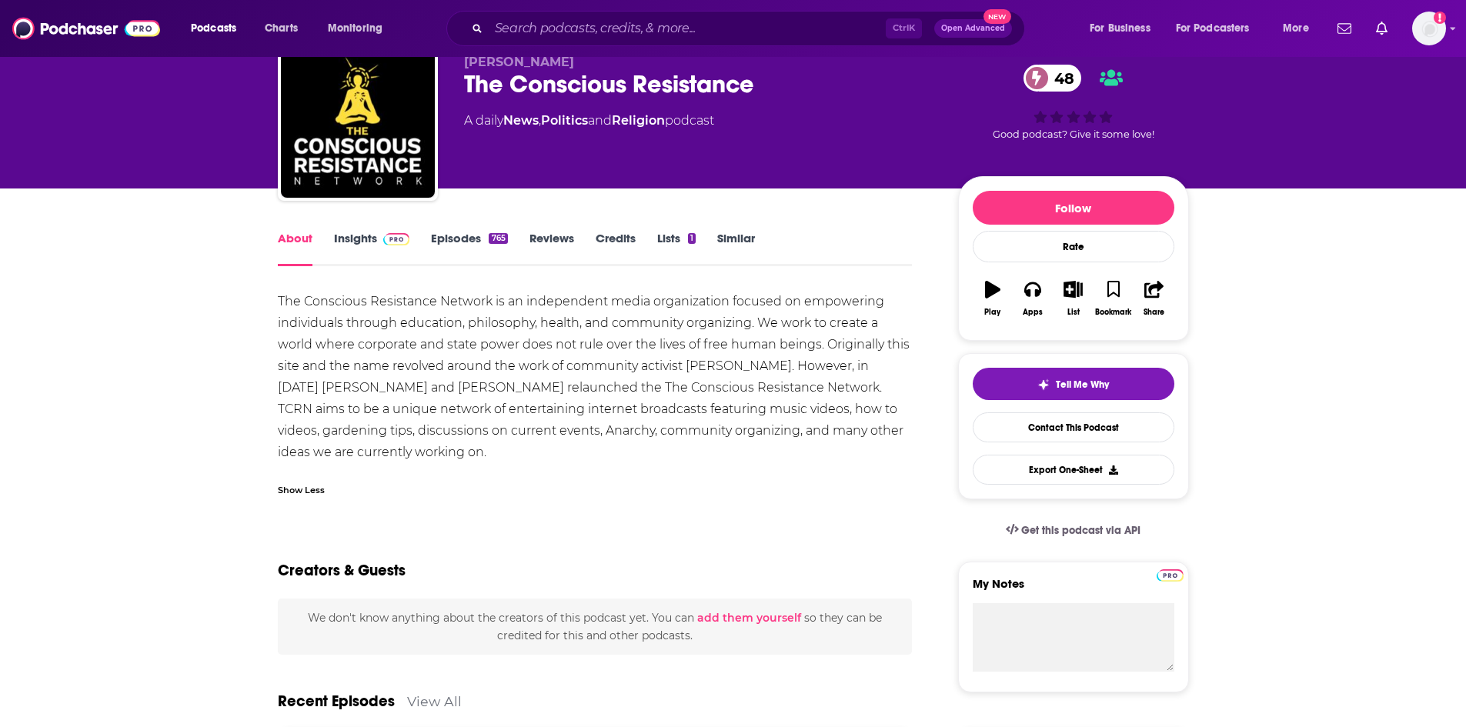
scroll to position [77, 0]
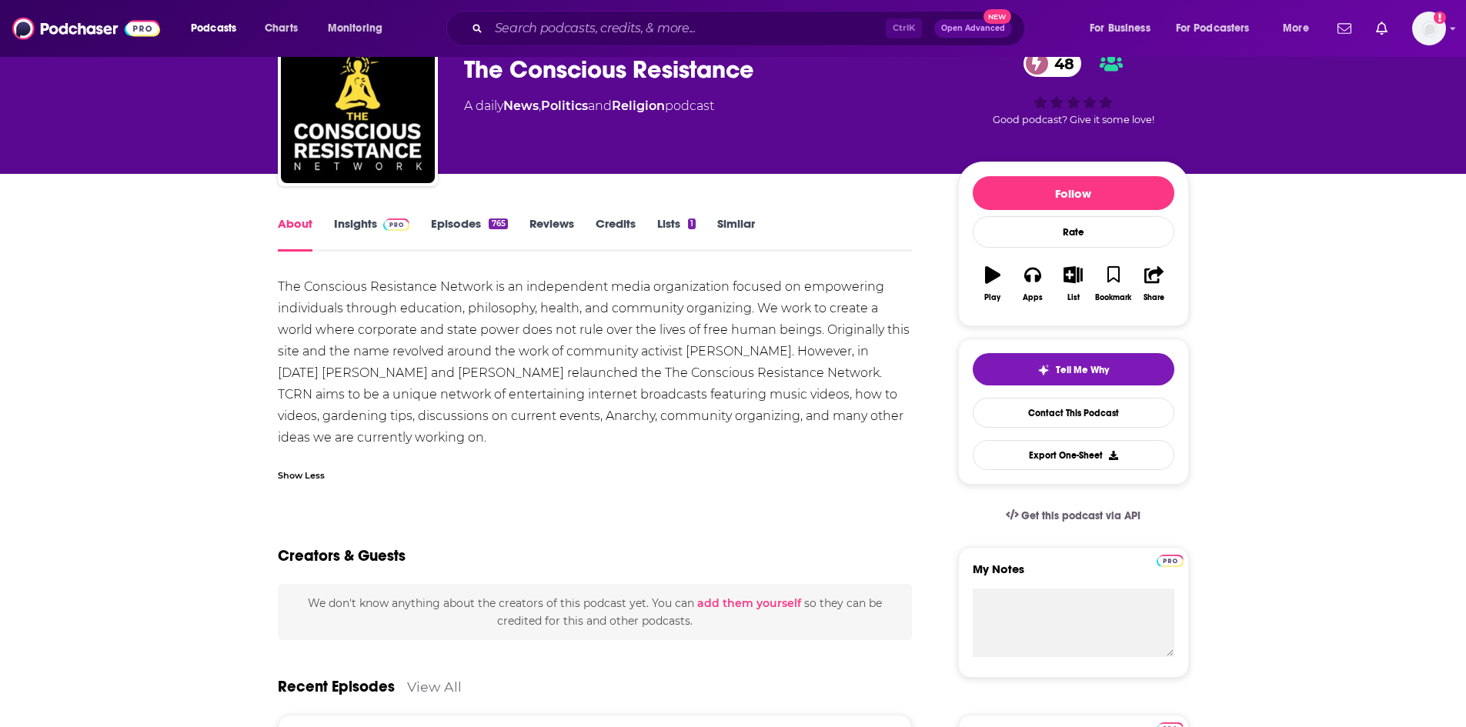
click at [455, 232] on link "Episodes 765" at bounding box center [469, 233] width 76 height 35
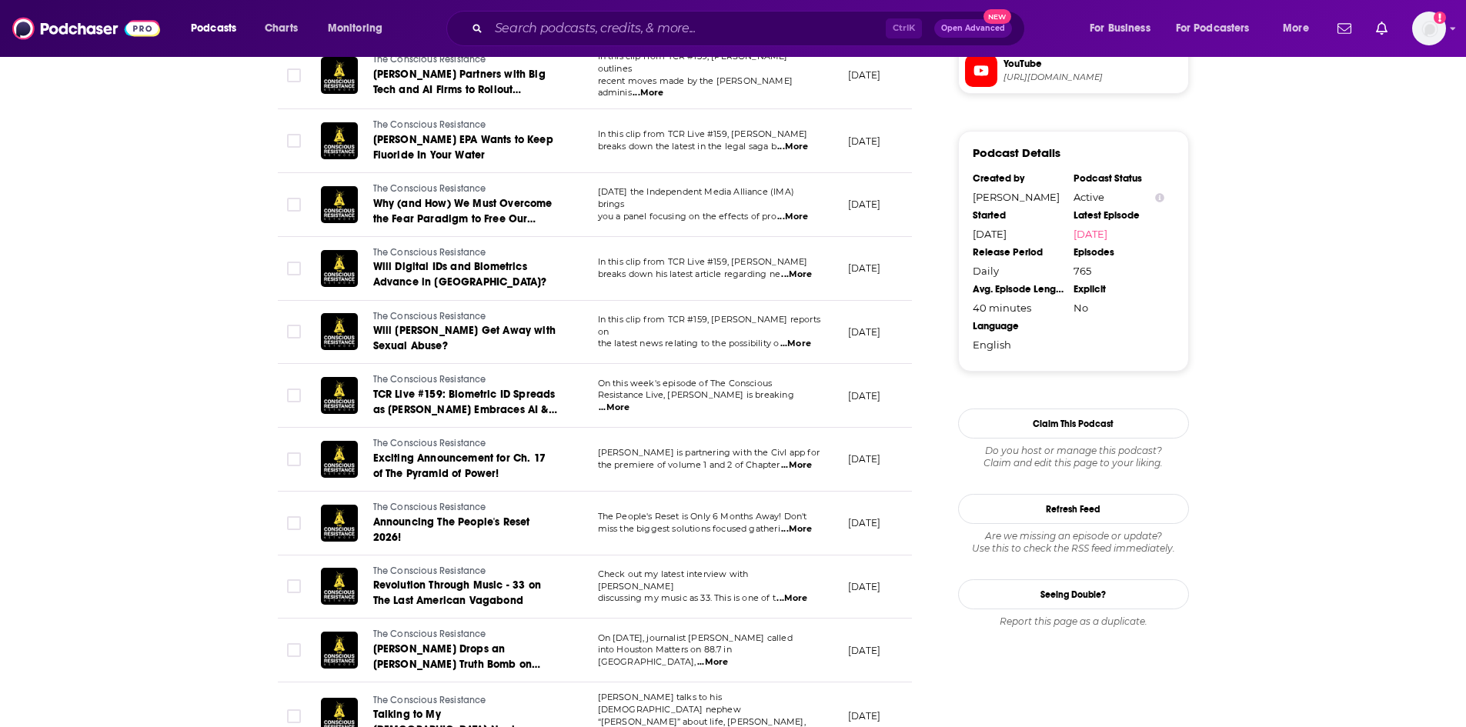
scroll to position [1231, 0]
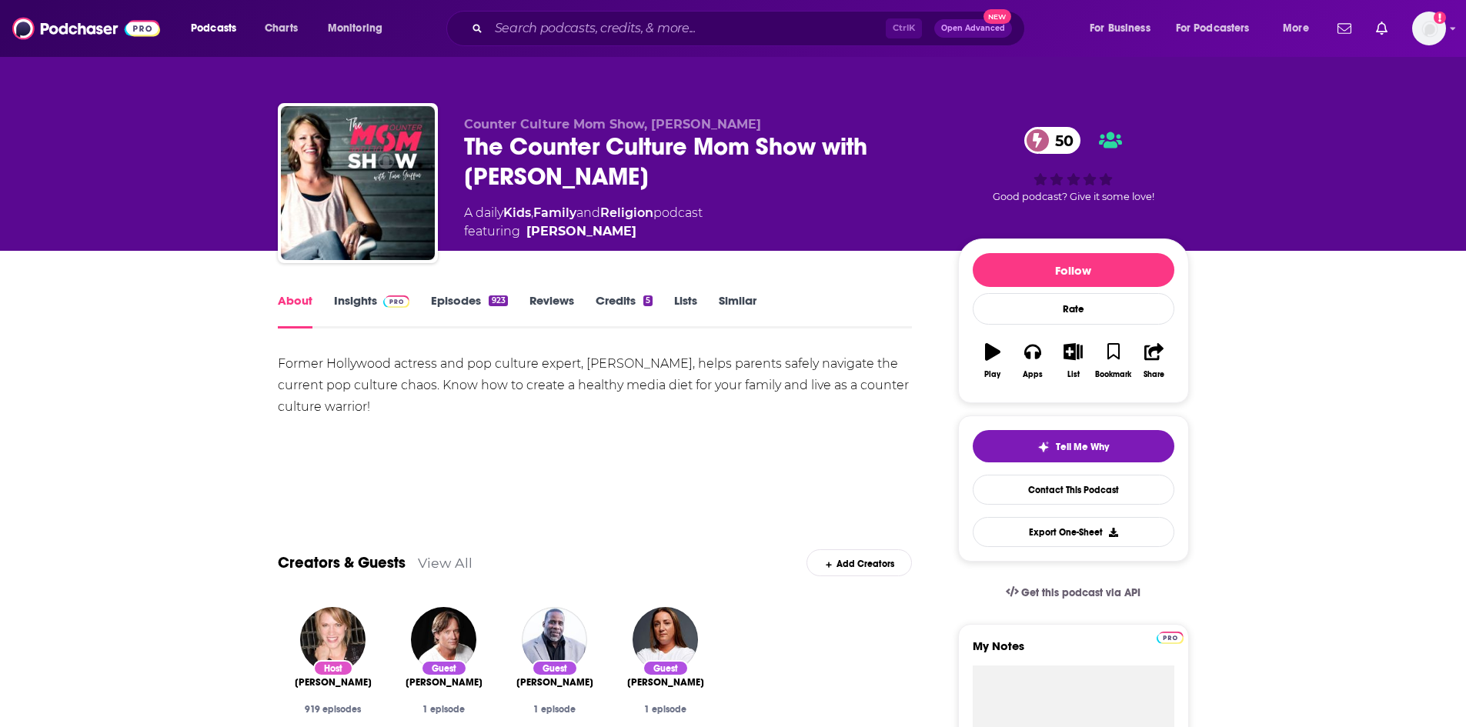
click at [450, 307] on link "Episodes 923" at bounding box center [469, 310] width 76 height 35
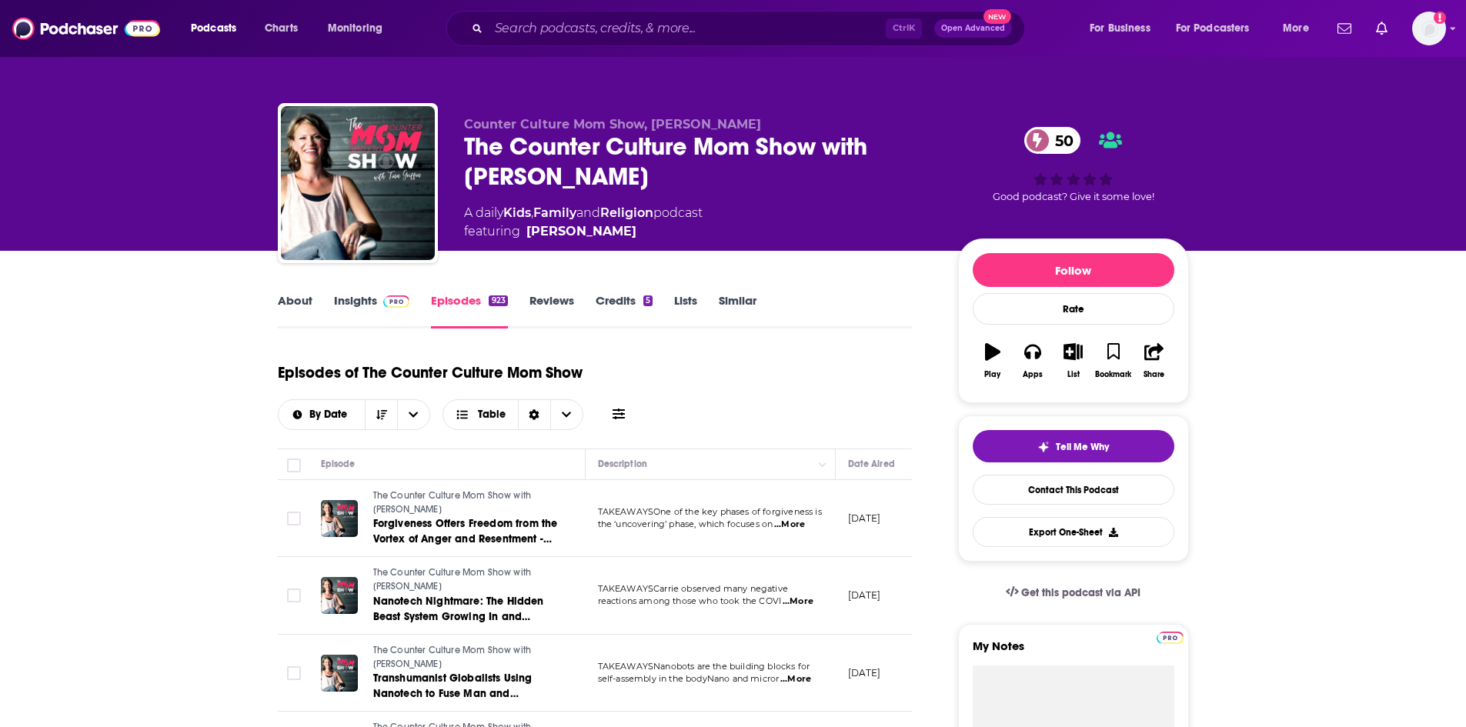
click at [363, 306] on link "Insights" at bounding box center [372, 310] width 76 height 35
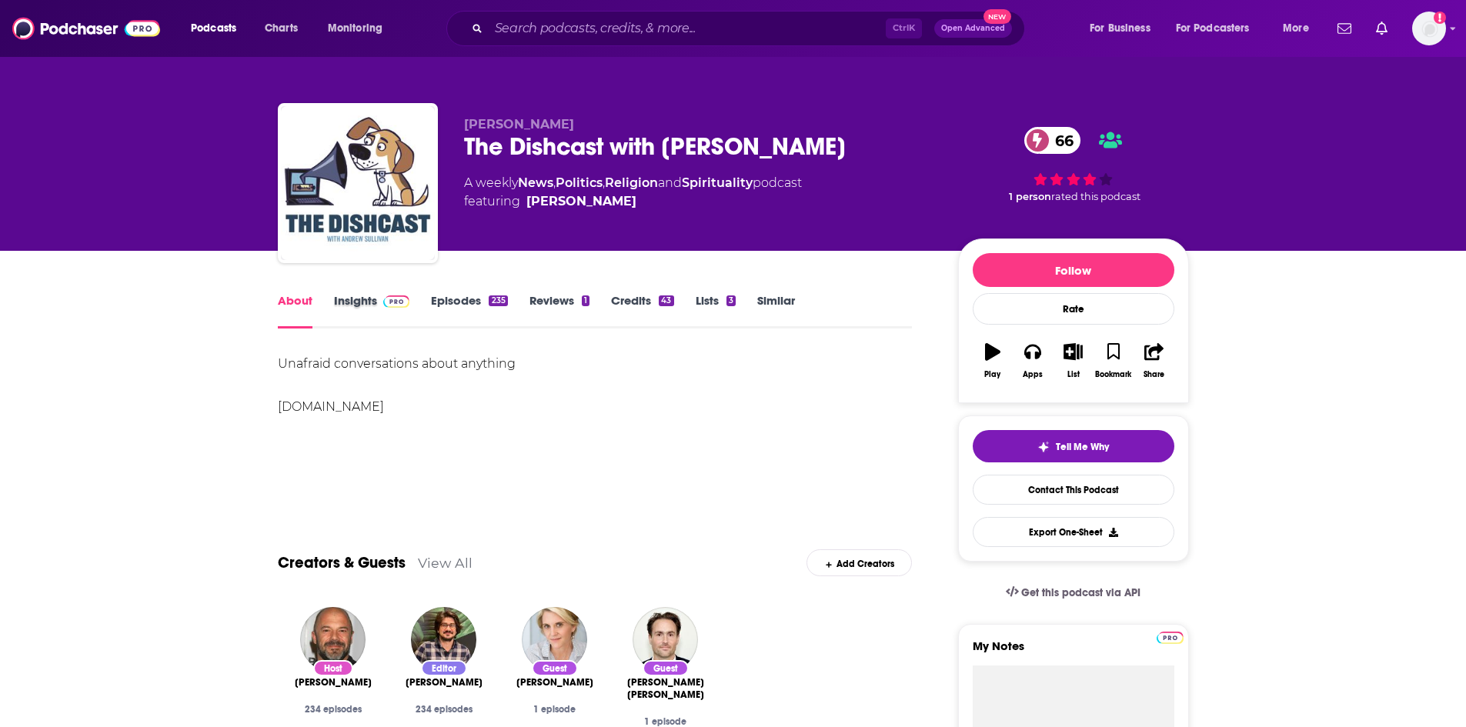
click at [426, 302] on div "Insights" at bounding box center [383, 310] width 98 height 35
click at [437, 299] on link "Episodes 235" at bounding box center [469, 310] width 76 height 35
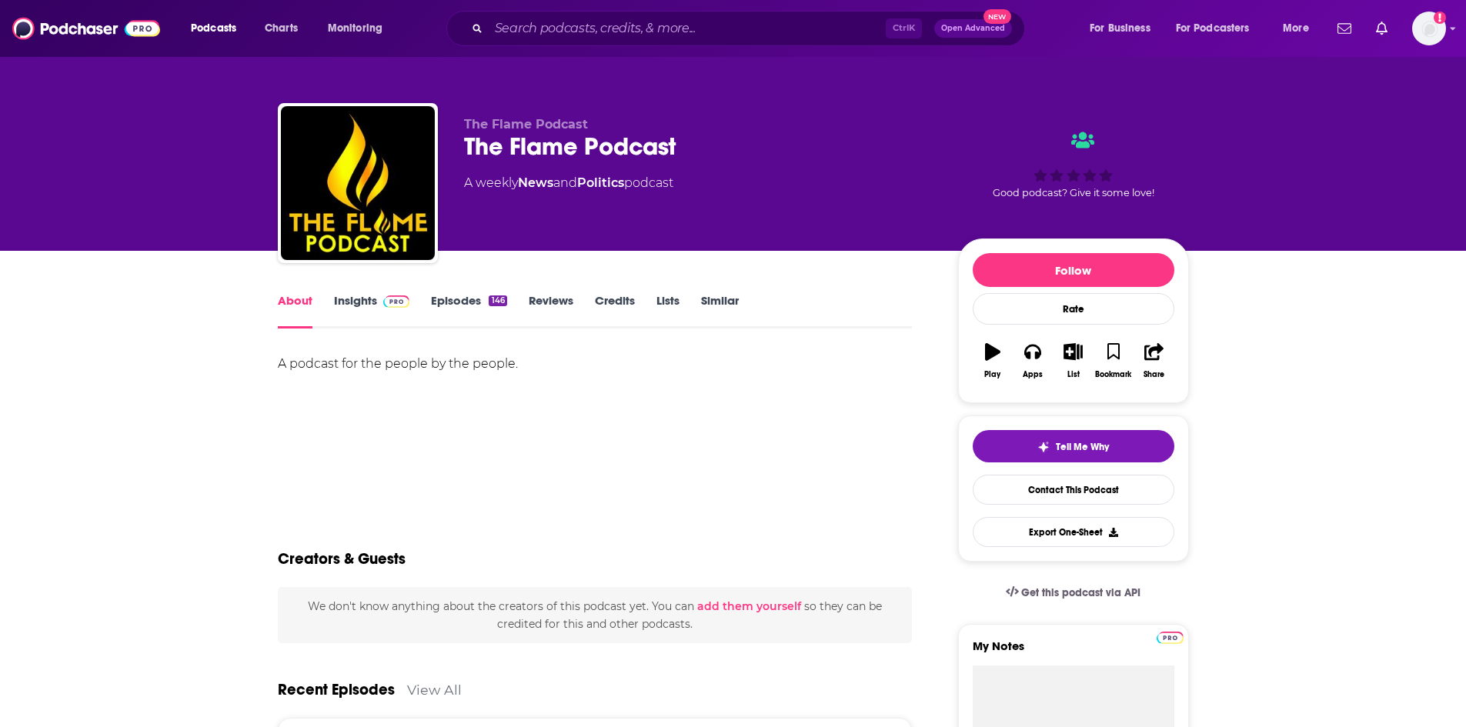
click at [459, 303] on link "Episodes 146" at bounding box center [468, 310] width 75 height 35
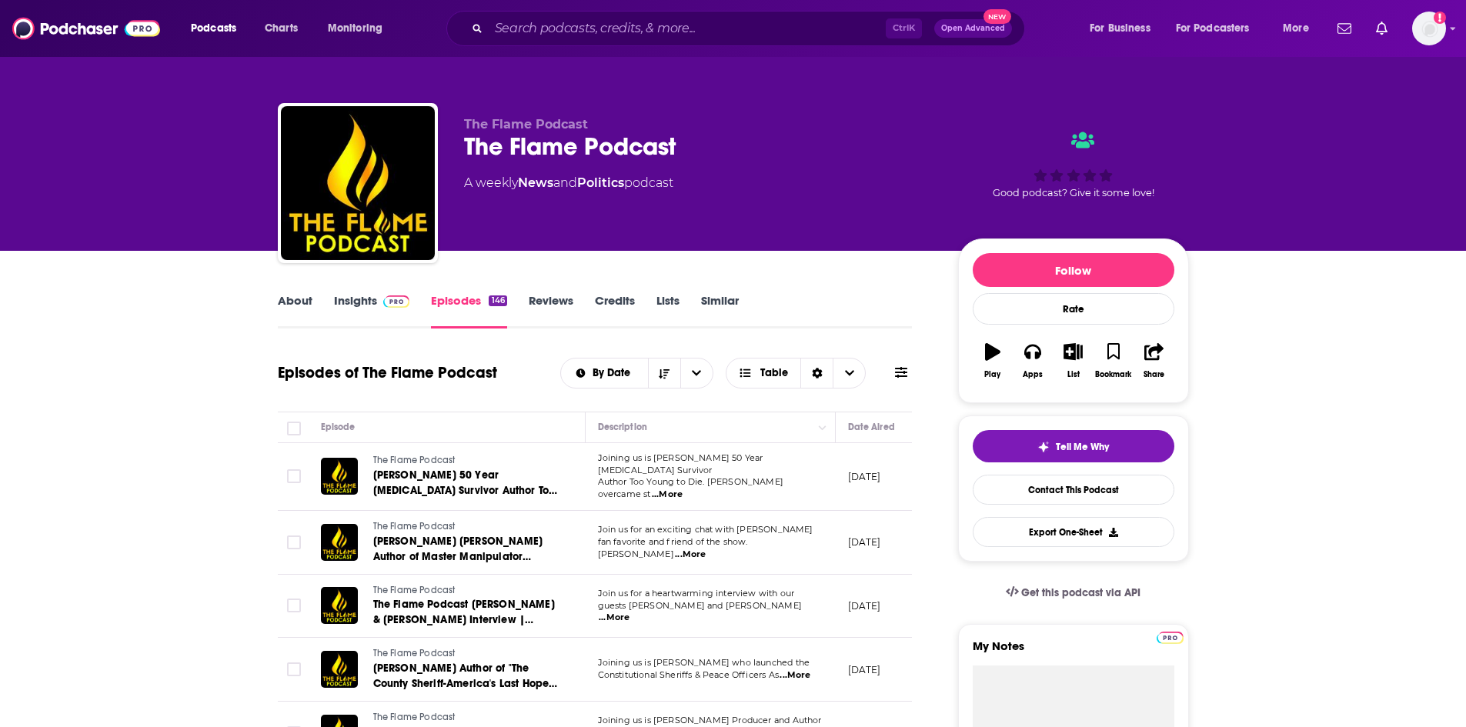
click at [289, 305] on link "About" at bounding box center [295, 310] width 35 height 35
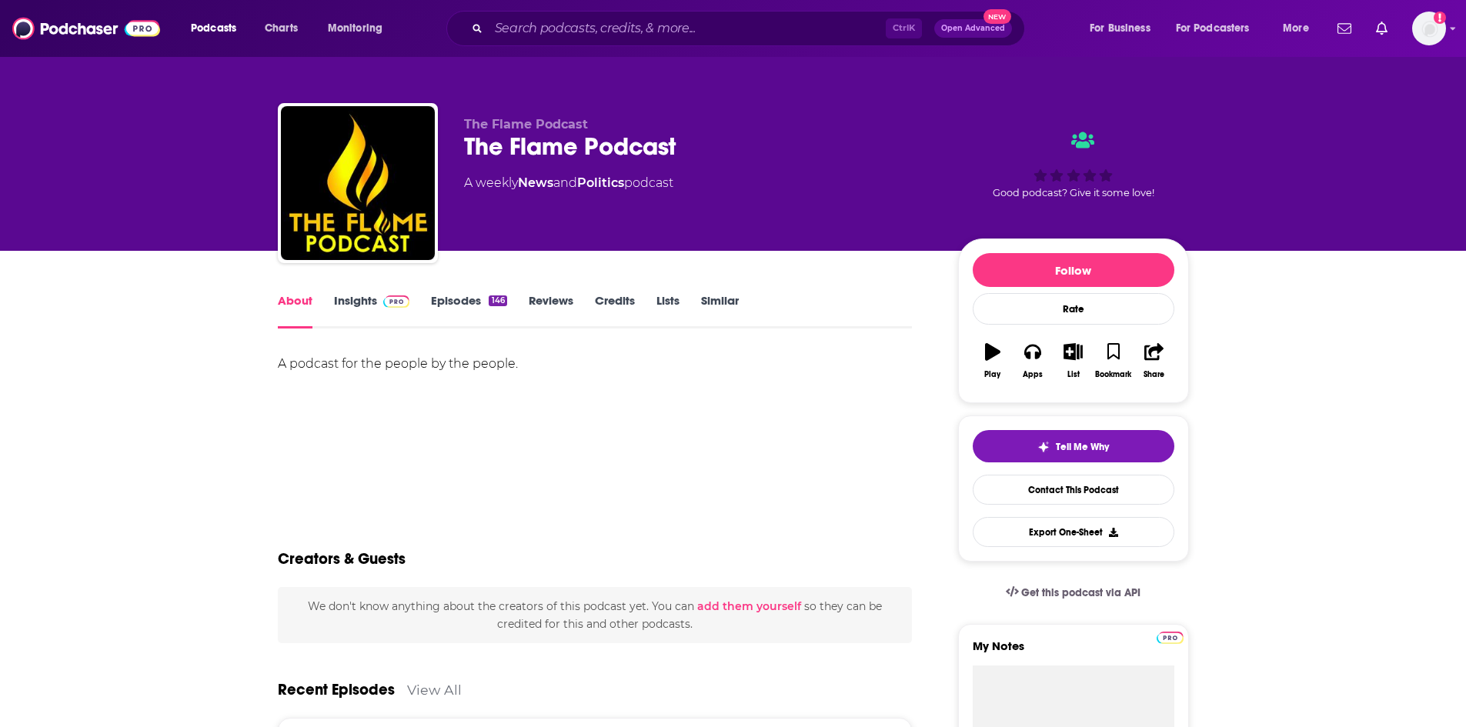
click at [336, 301] on link "Insights" at bounding box center [372, 310] width 76 height 35
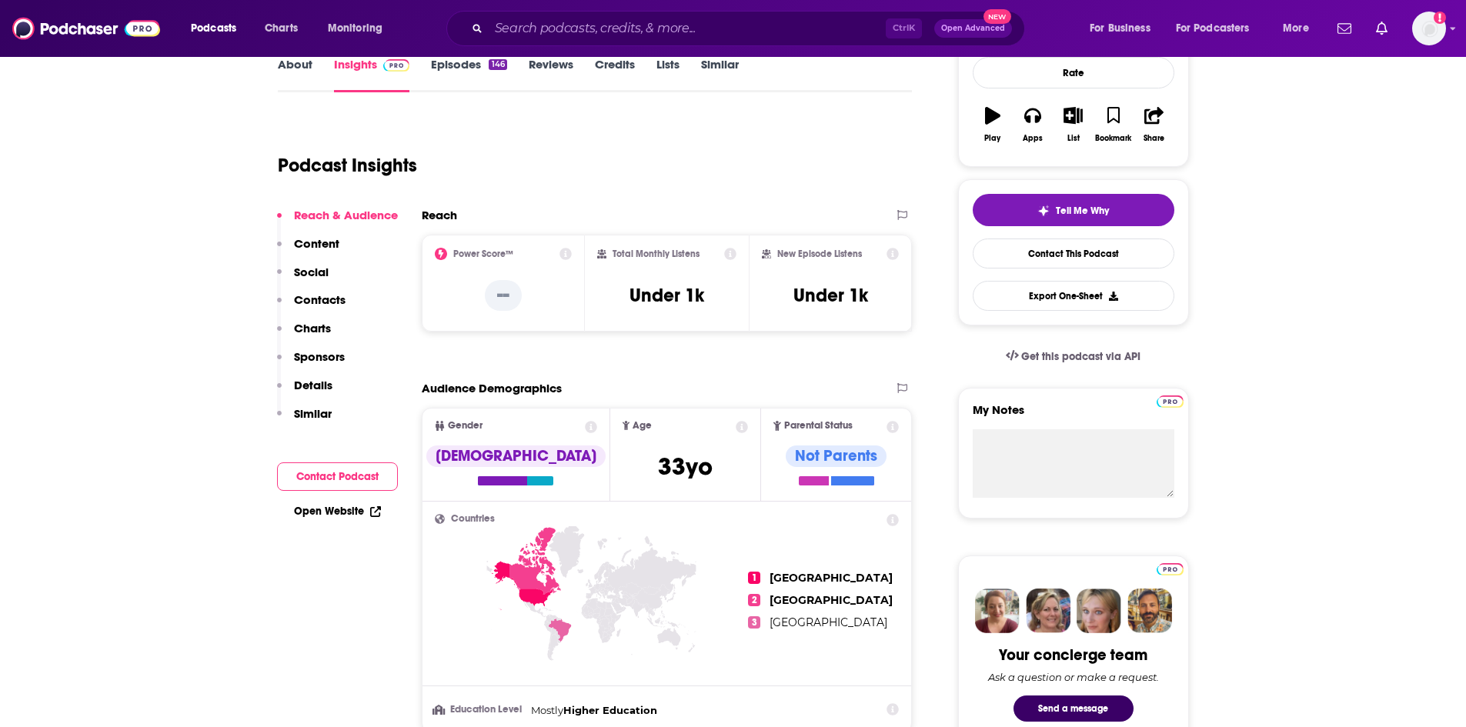
scroll to position [308, 0]
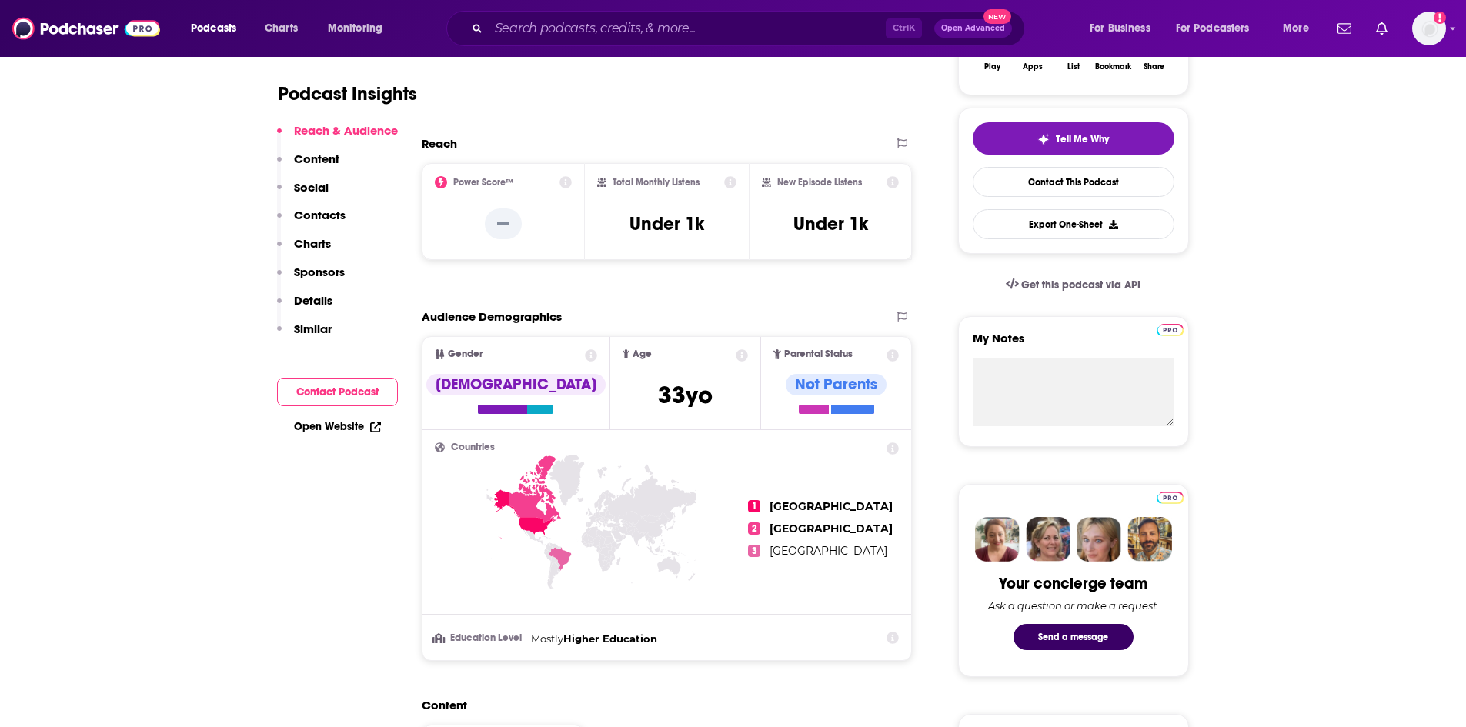
click at [339, 430] on link "Open Website" at bounding box center [337, 426] width 87 height 13
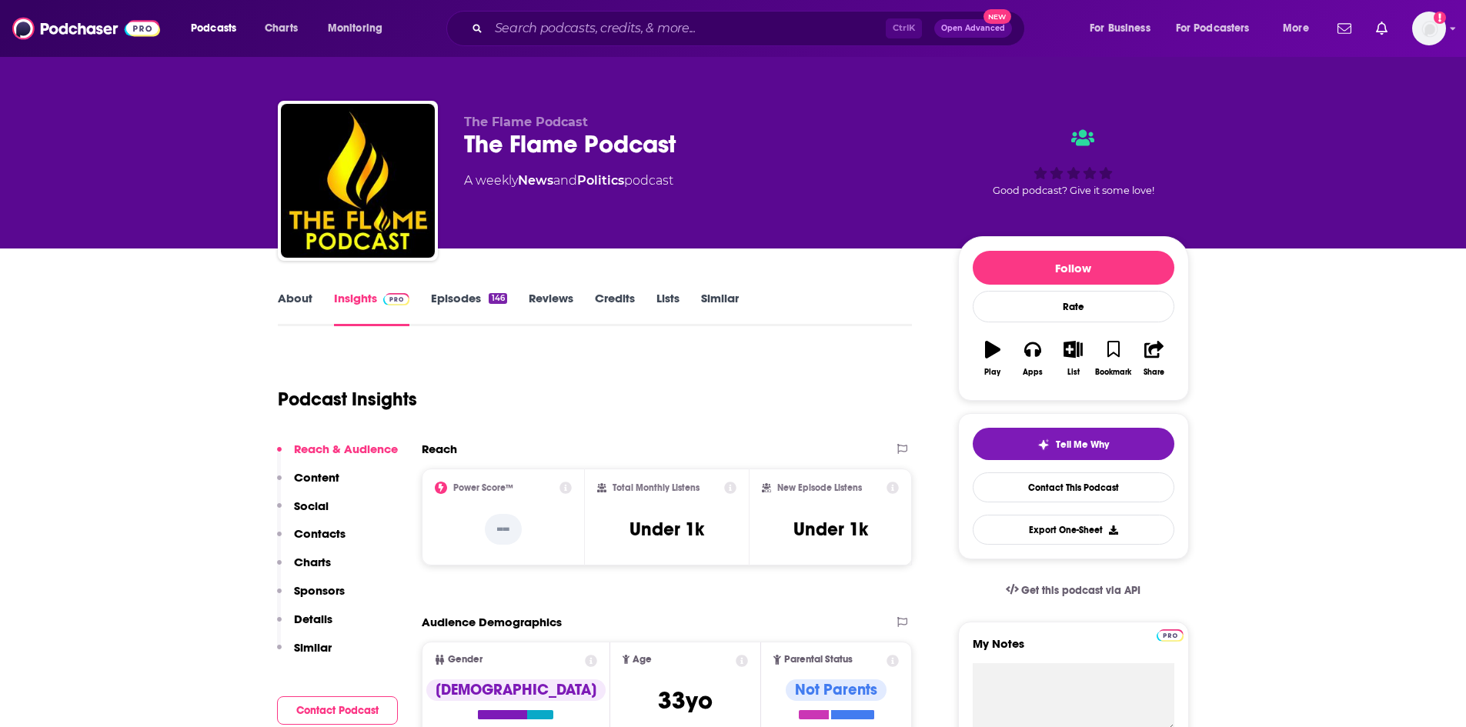
scroll to position [0, 0]
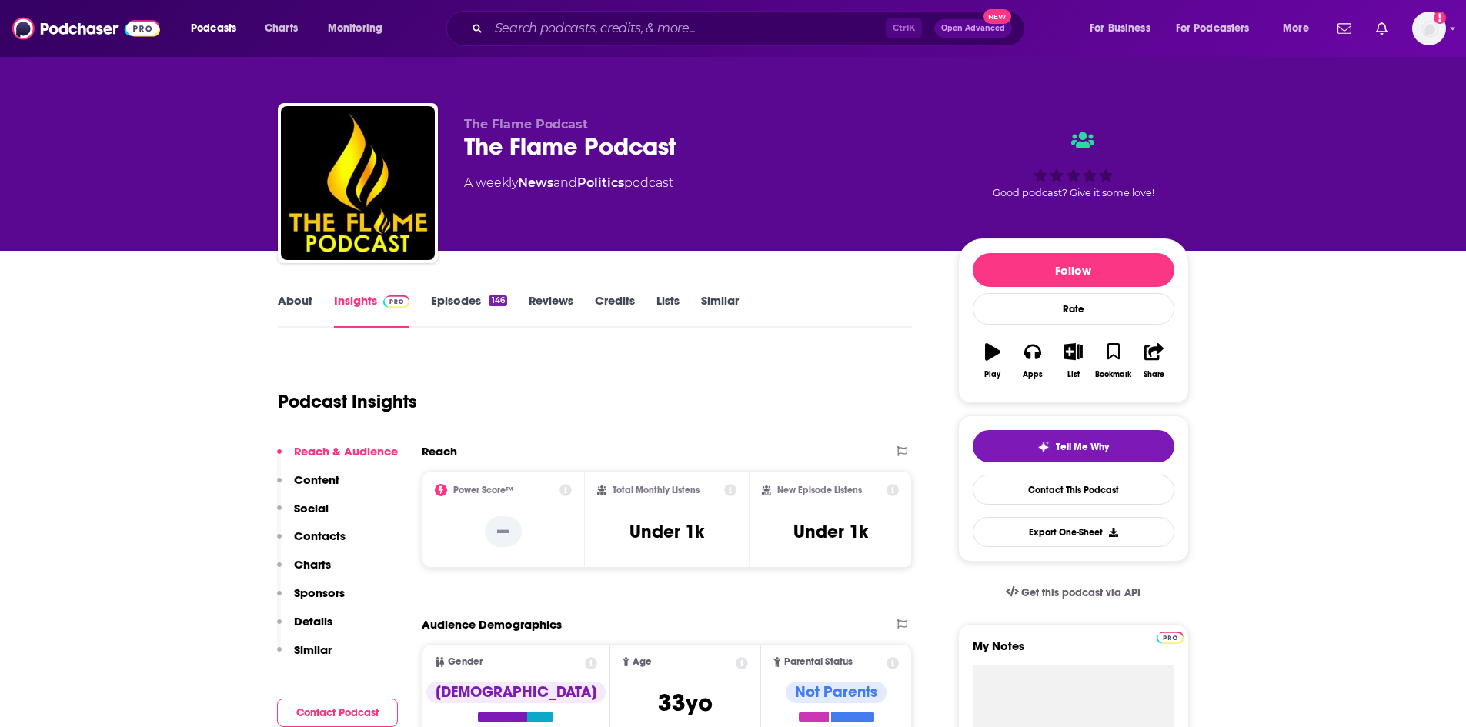
click at [280, 295] on link "About" at bounding box center [295, 310] width 35 height 35
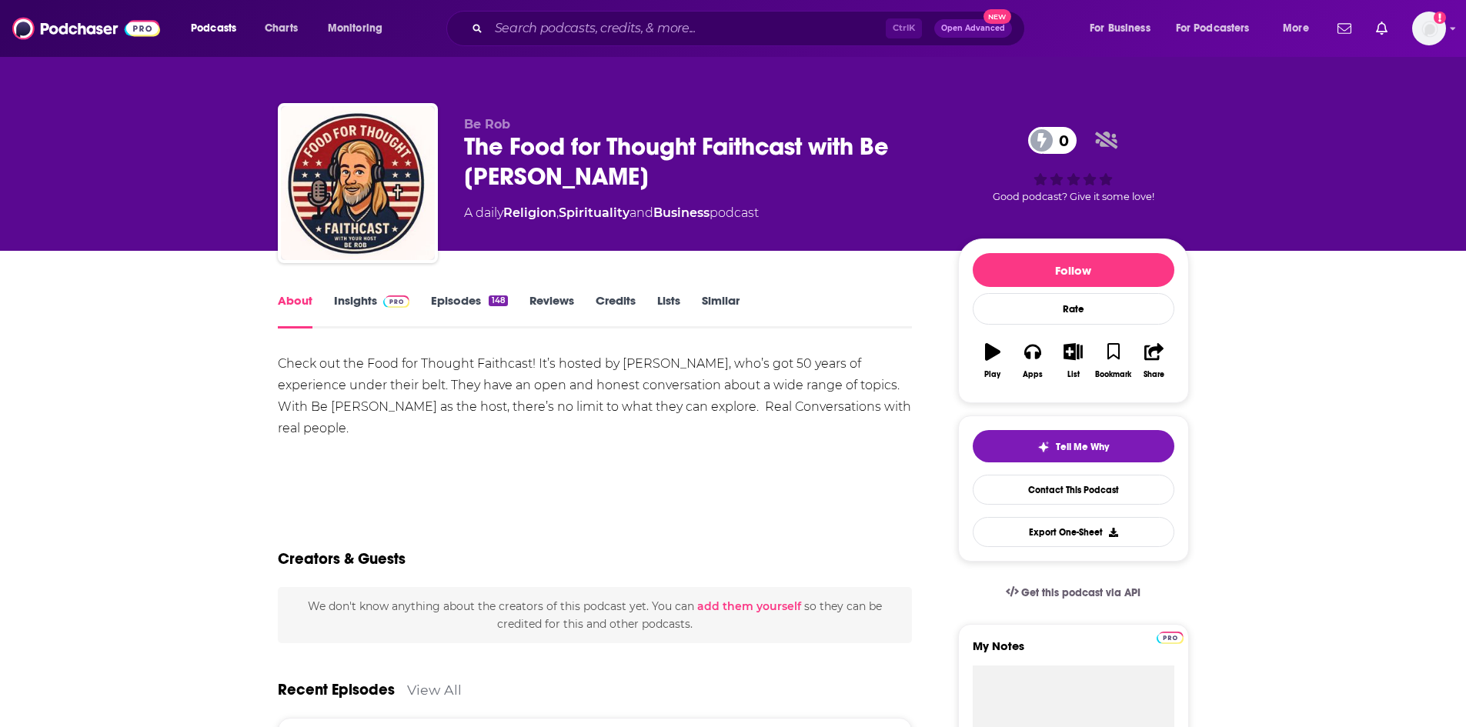
click at [463, 306] on link "Episodes 148" at bounding box center [469, 310] width 76 height 35
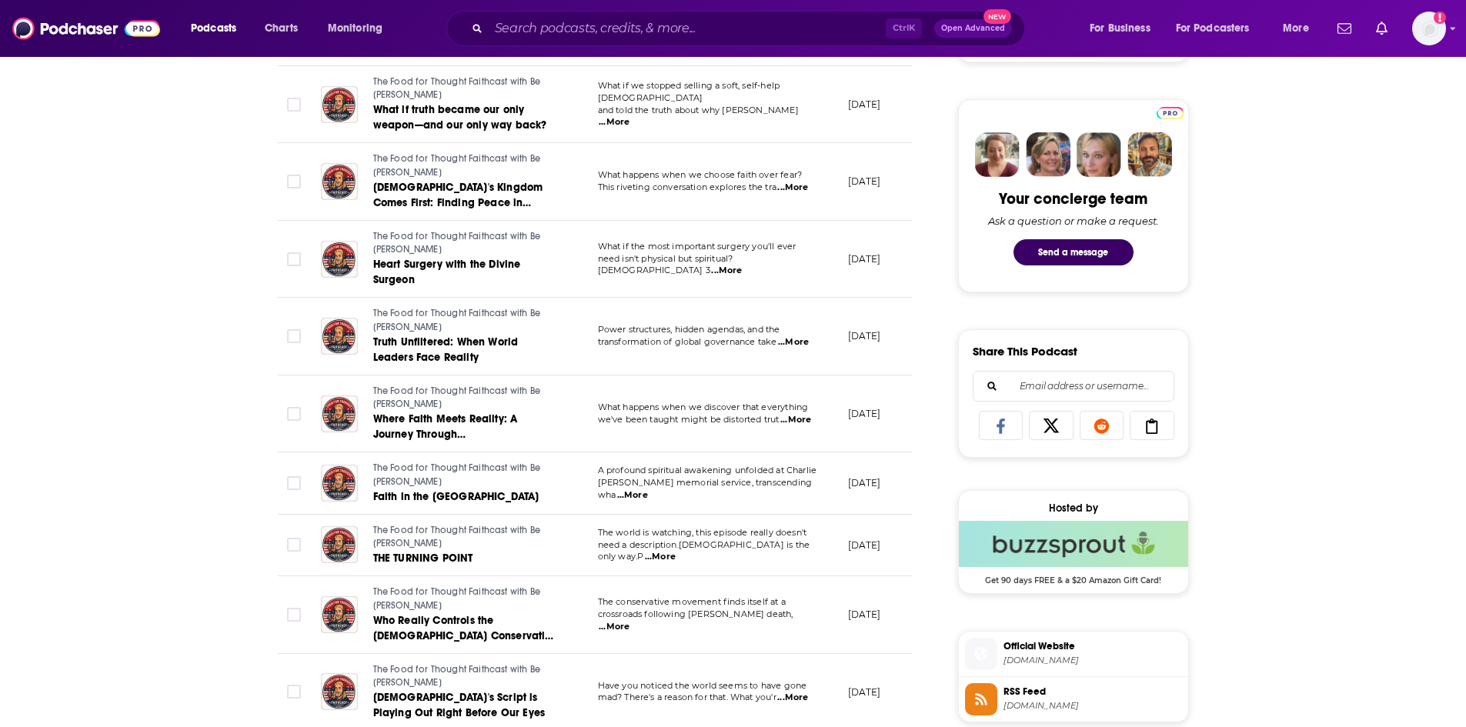
scroll to position [154, 0]
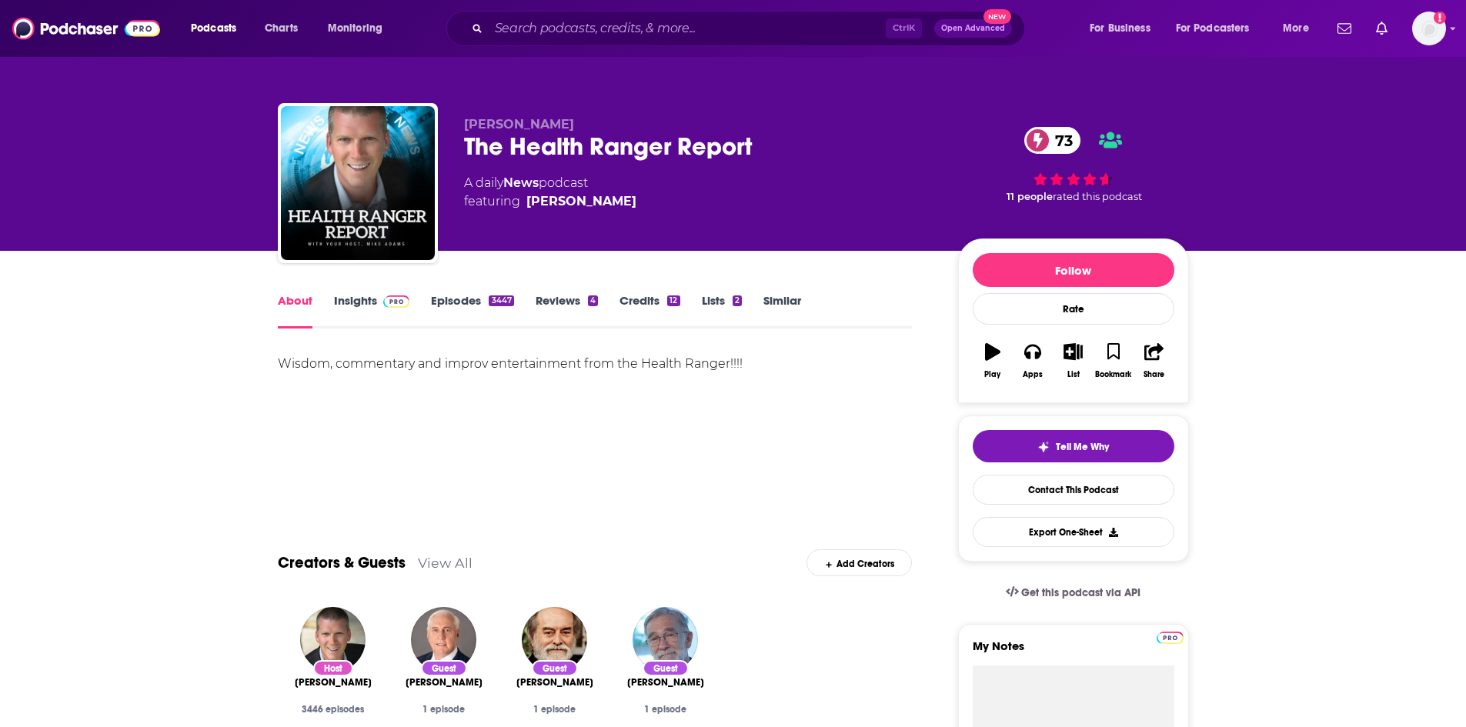
click at [437, 302] on link "Episodes 3447" at bounding box center [472, 310] width 82 height 35
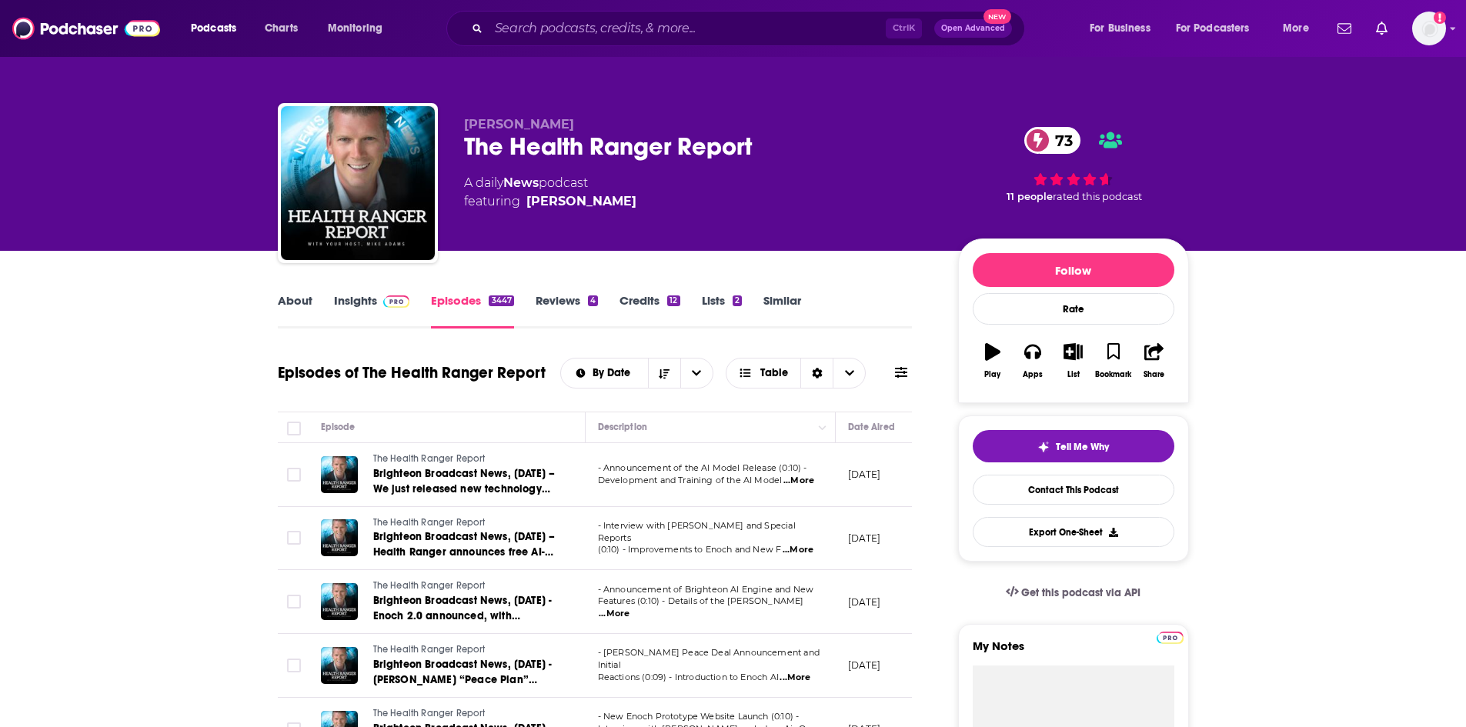
click at [365, 308] on link "Insights" at bounding box center [372, 310] width 76 height 35
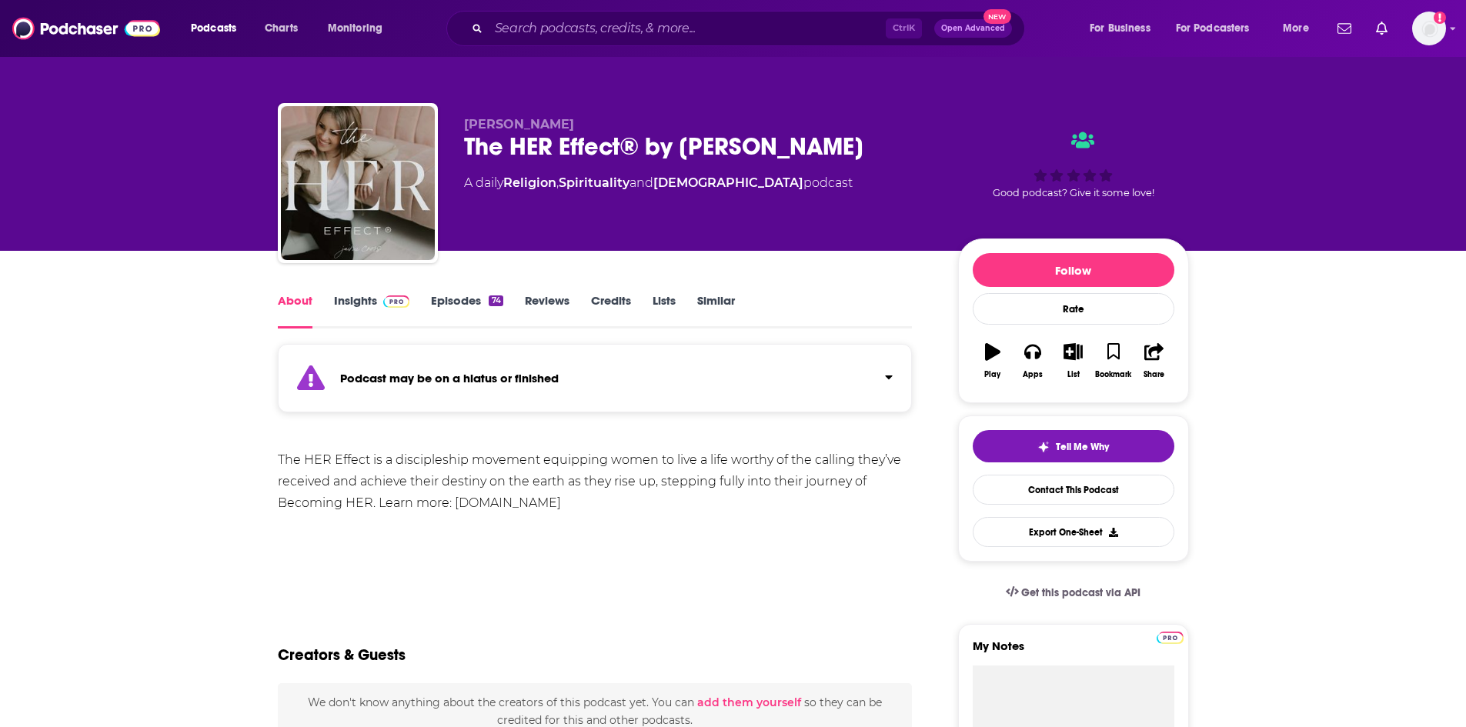
click at [443, 309] on link "Episodes 74" at bounding box center [467, 310] width 72 height 35
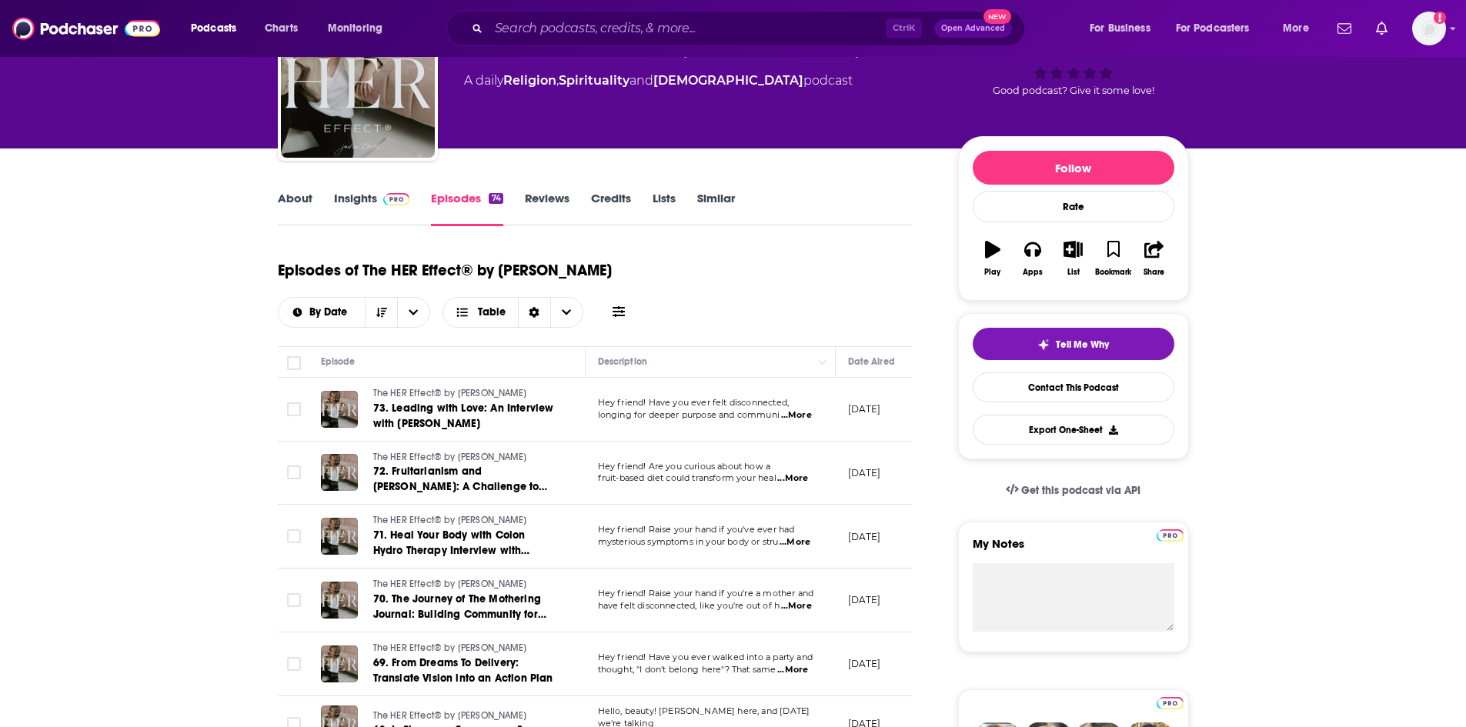
scroll to position [154, 0]
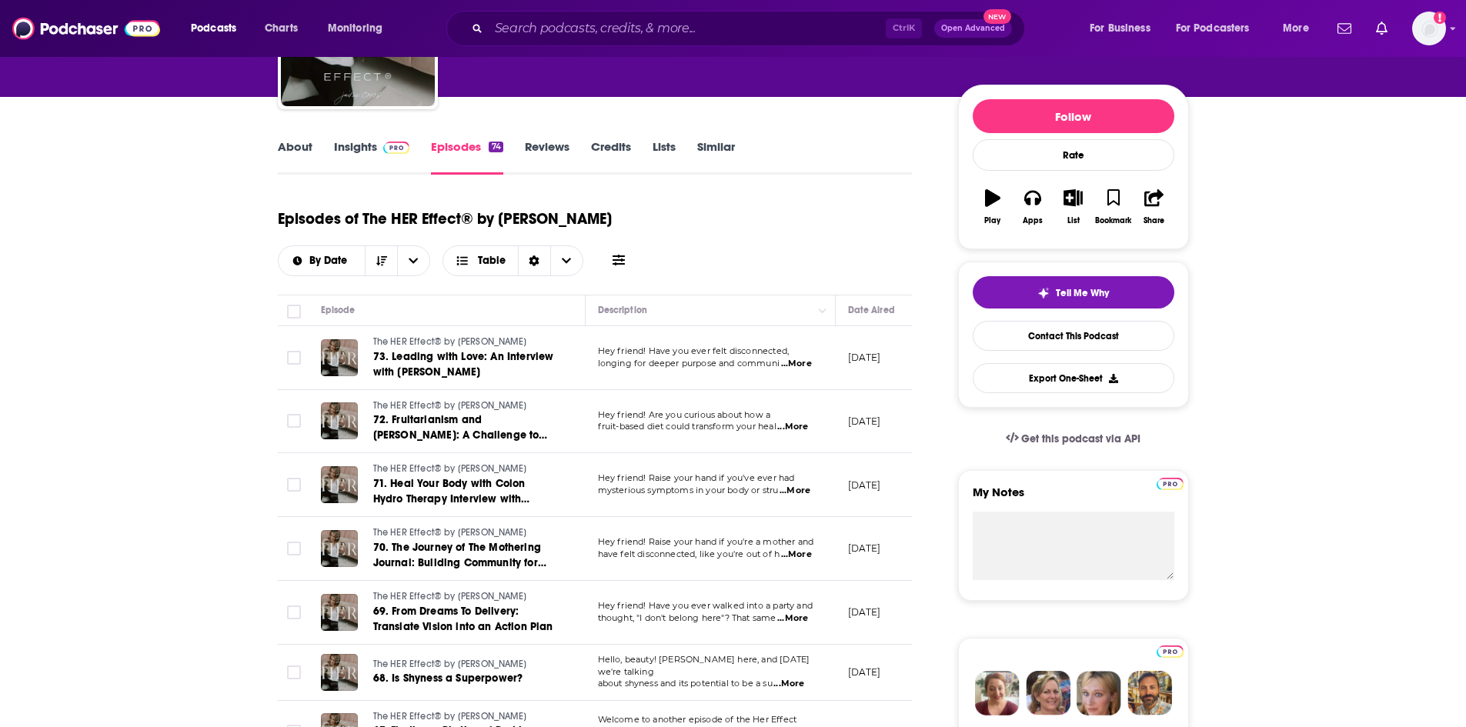
click at [374, 154] on link "Insights" at bounding box center [372, 156] width 76 height 35
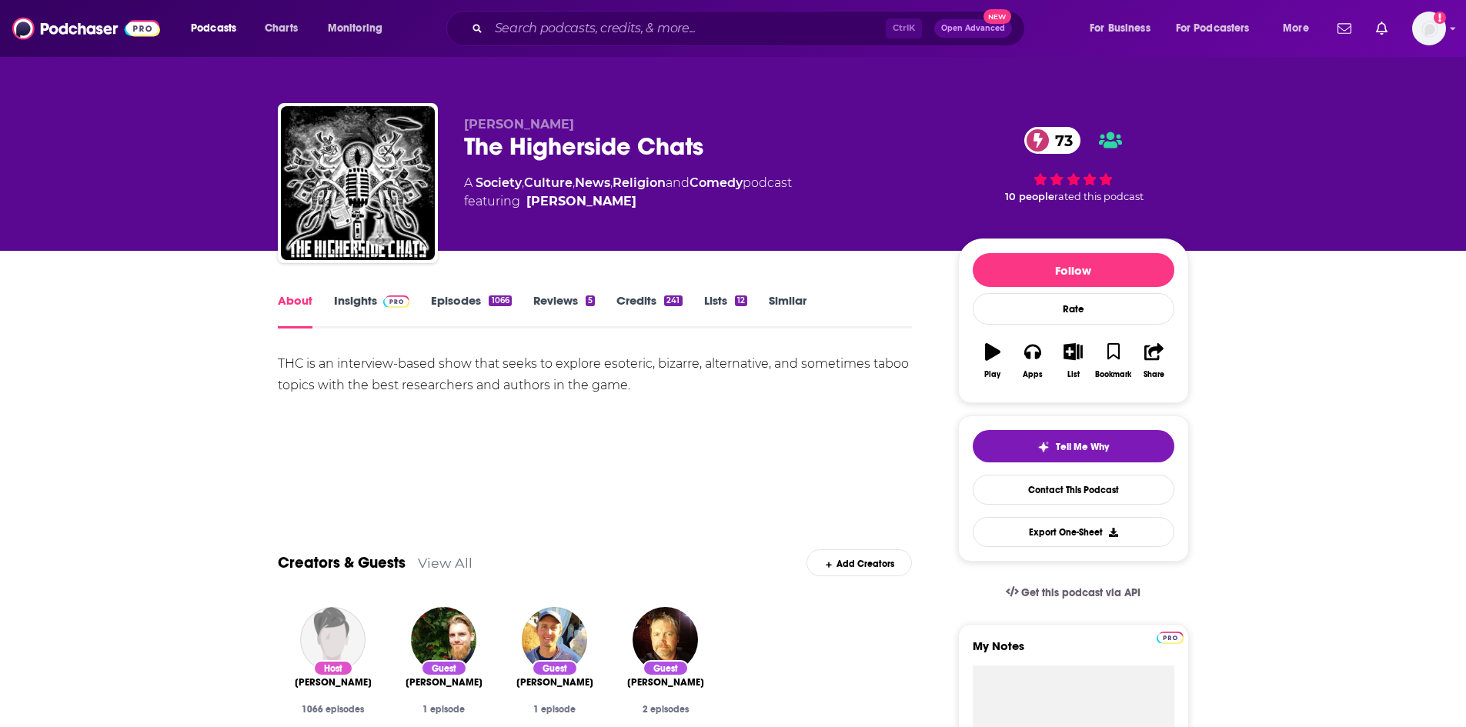
click at [461, 292] on div "About Insights Episodes 1066 Reviews 5 Credits 241 Lists 12 Similar" at bounding box center [595, 310] width 635 height 38
click at [443, 298] on link "Episodes 1066" at bounding box center [471, 310] width 80 height 35
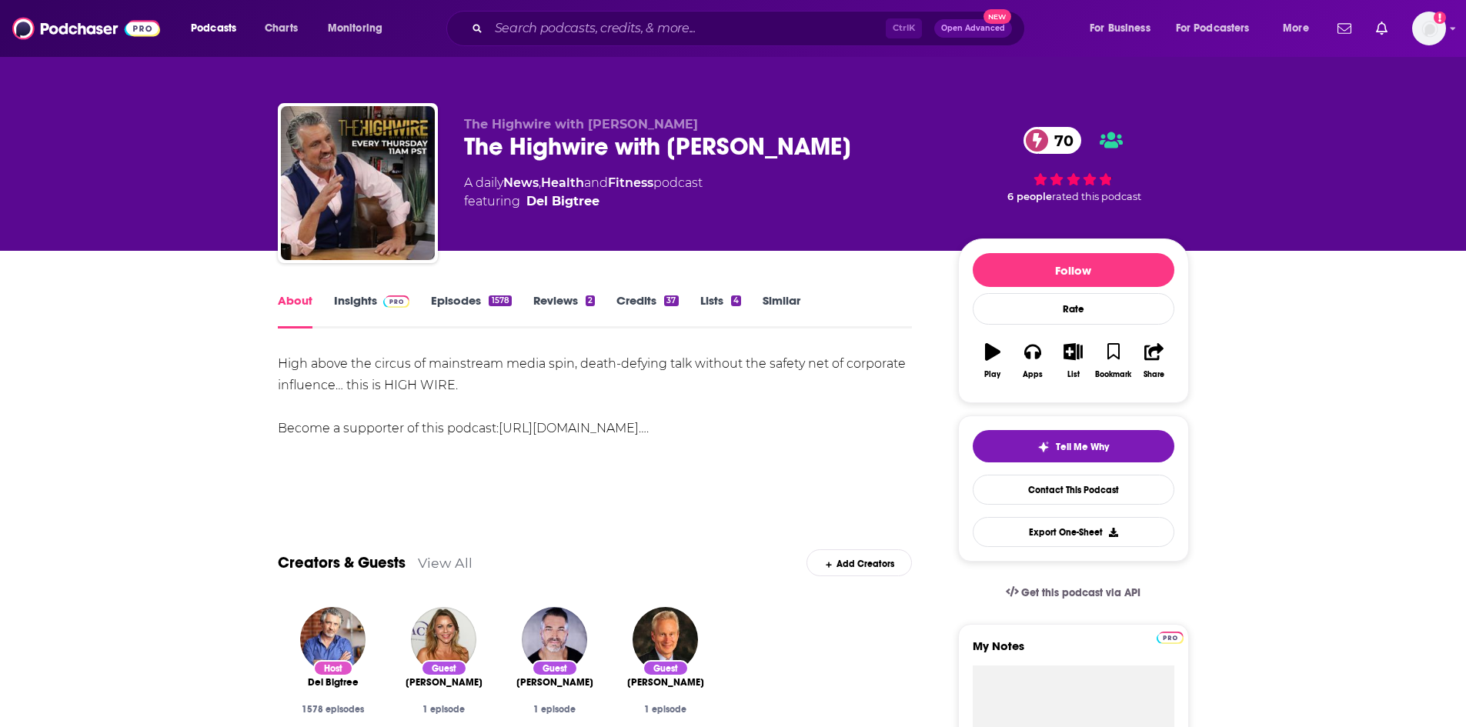
click at [340, 312] on link "Insights" at bounding box center [372, 310] width 76 height 35
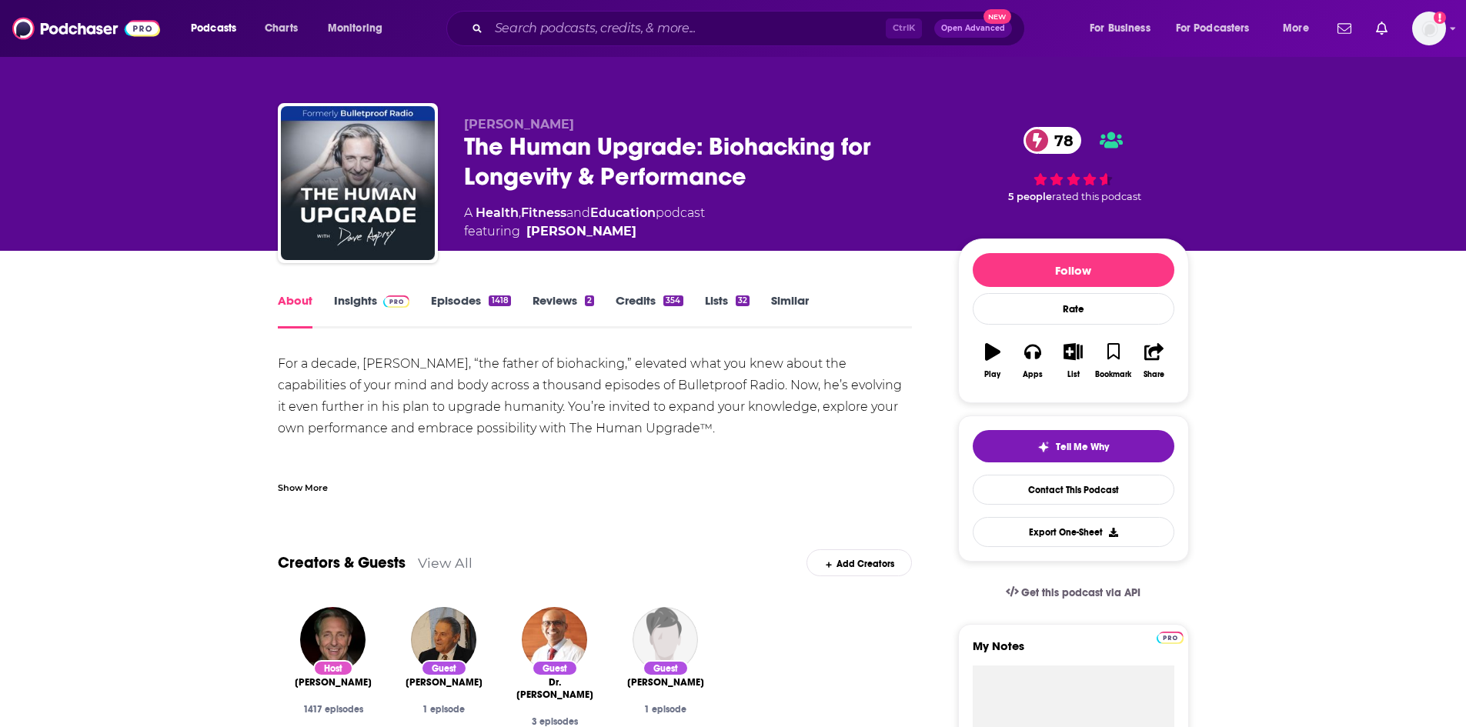
click at [460, 311] on link "Episodes 1418" at bounding box center [470, 310] width 79 height 35
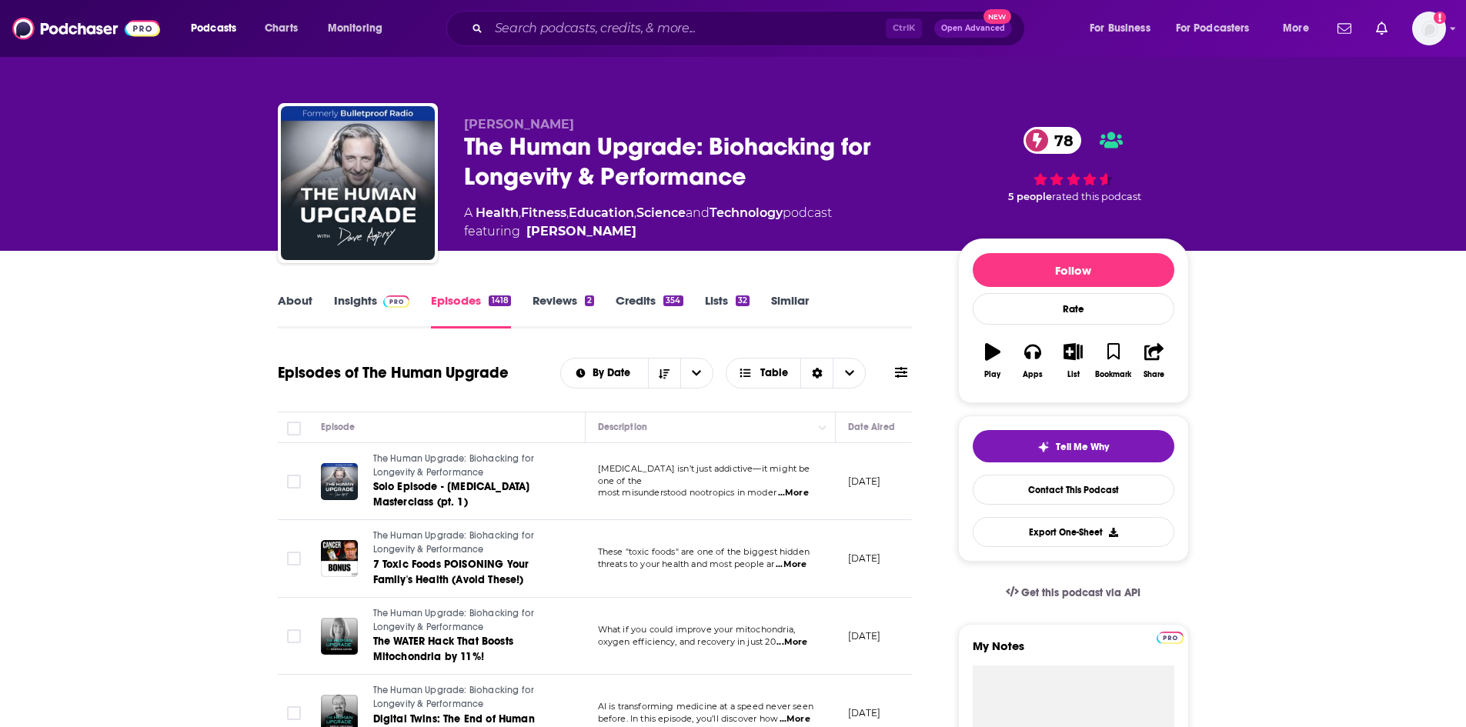
click at [357, 300] on link "Insights" at bounding box center [372, 310] width 76 height 35
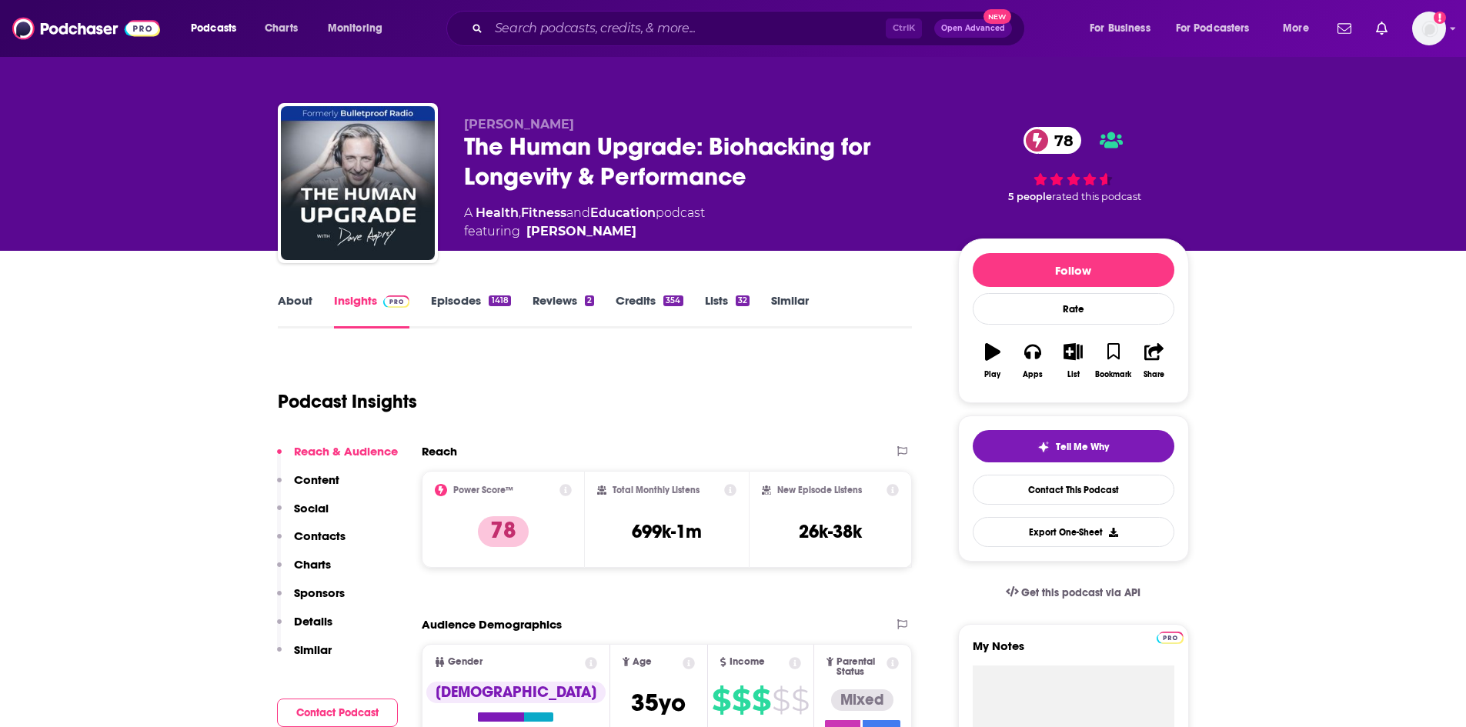
click at [459, 299] on link "Episodes 1418" at bounding box center [470, 310] width 79 height 35
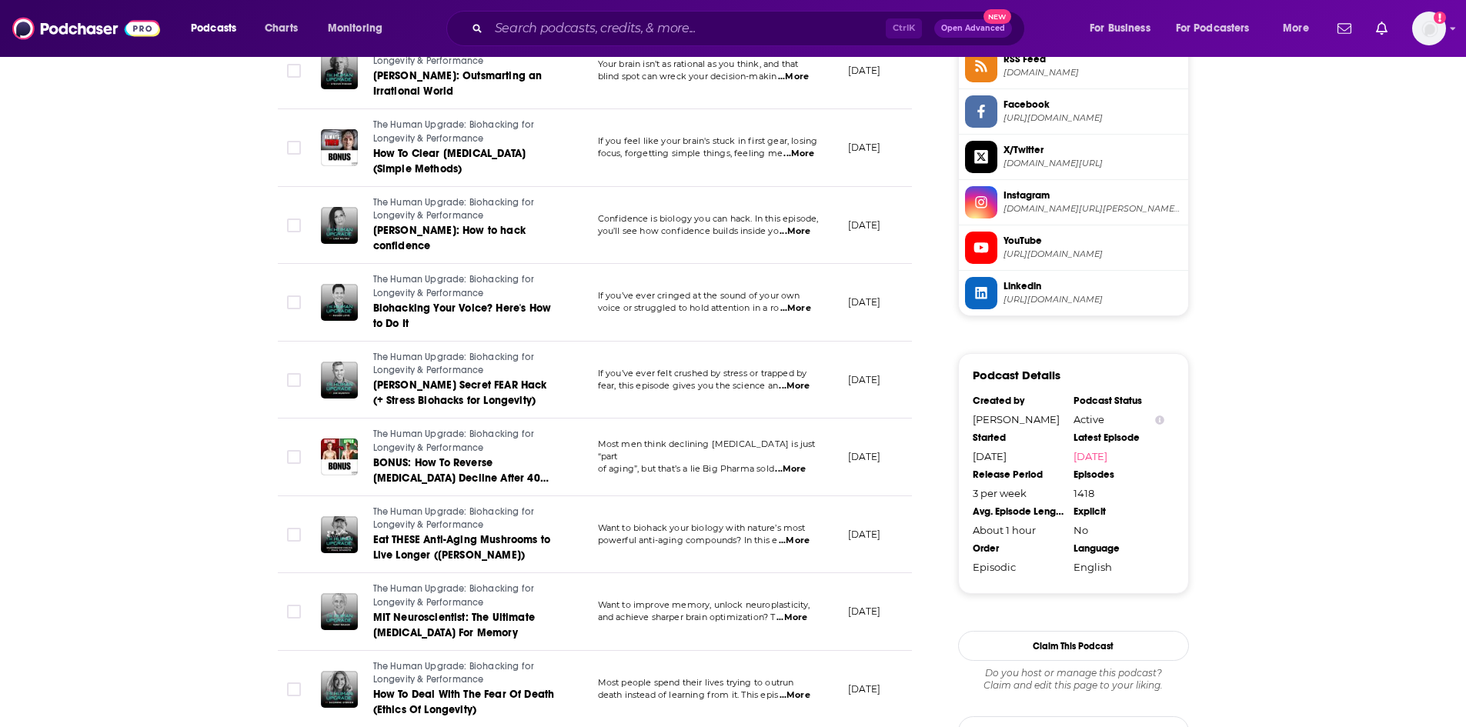
scroll to position [1694, 0]
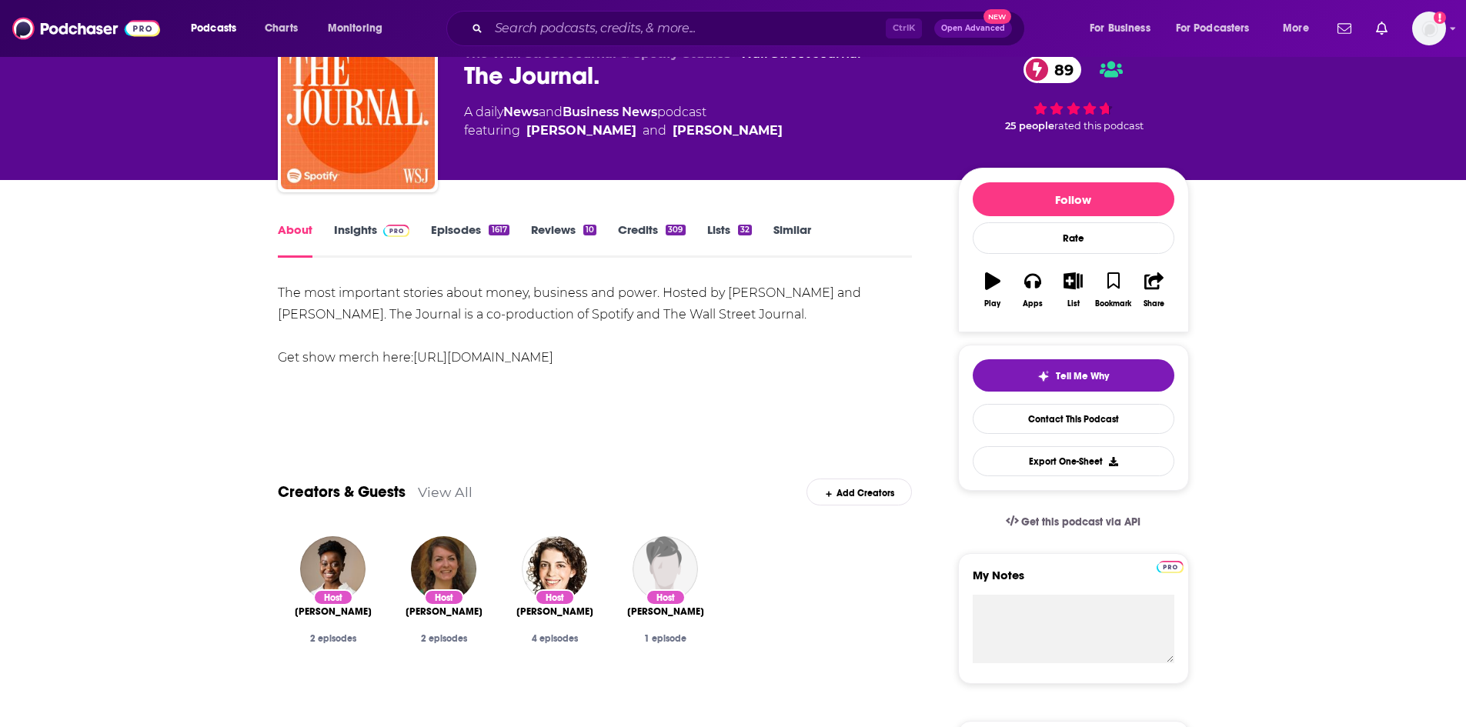
scroll to position [77, 0]
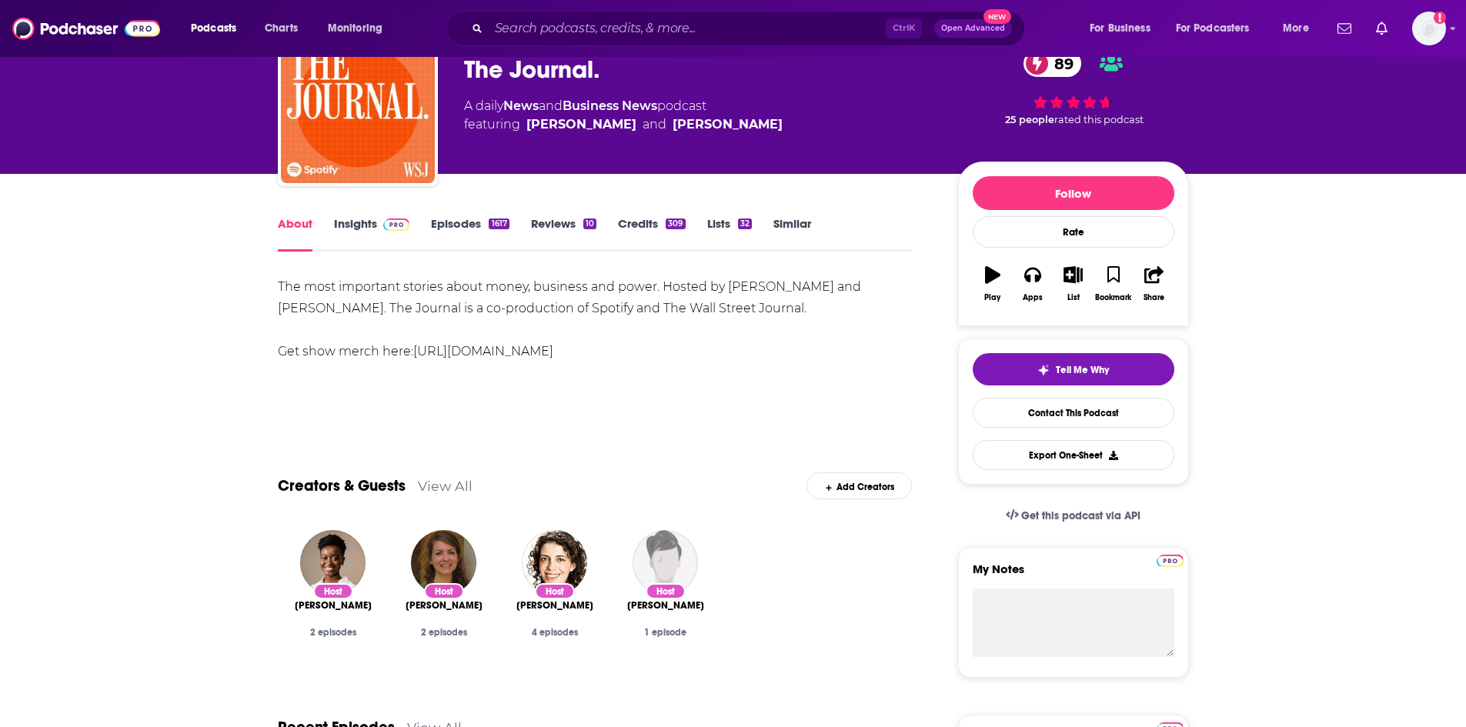
click at [452, 232] on link "Episodes 1617" at bounding box center [470, 233] width 78 height 35
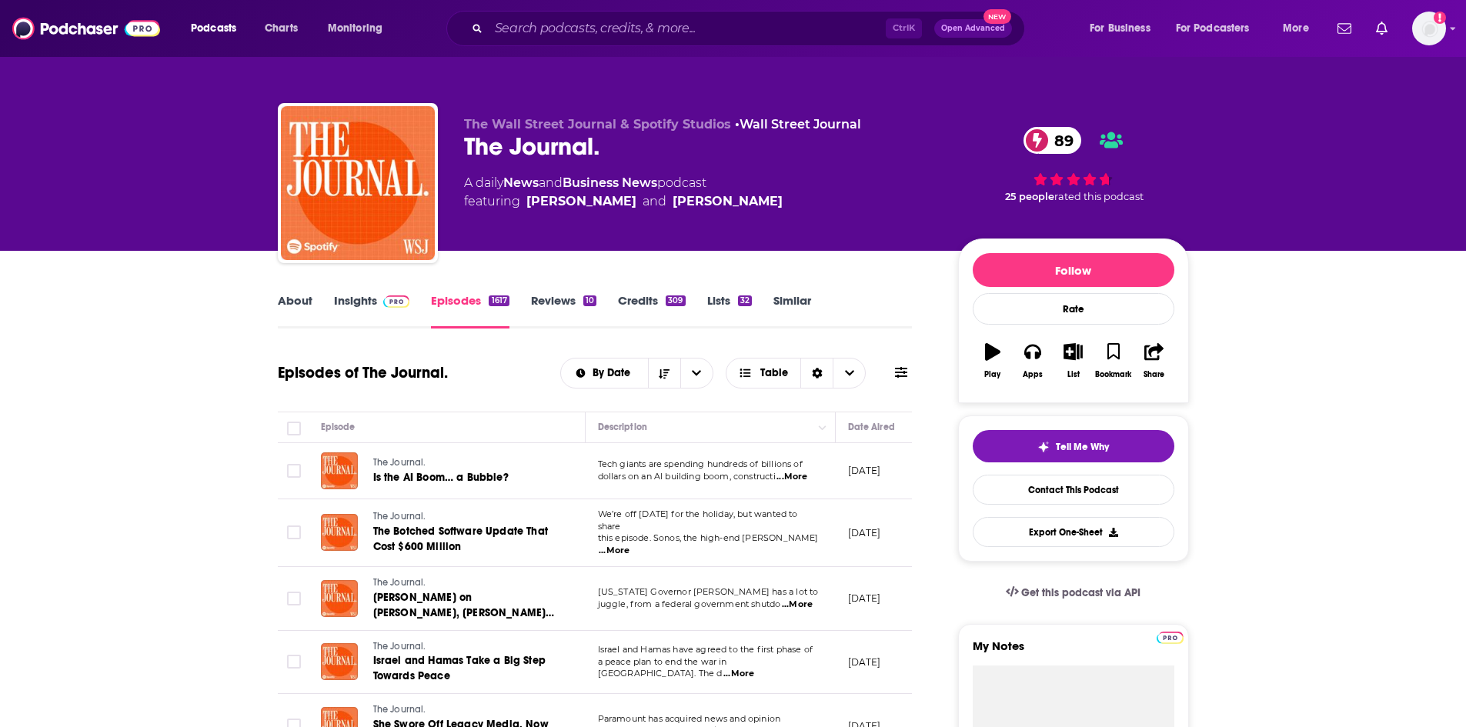
click at [373, 312] on link "Insights" at bounding box center [372, 310] width 76 height 35
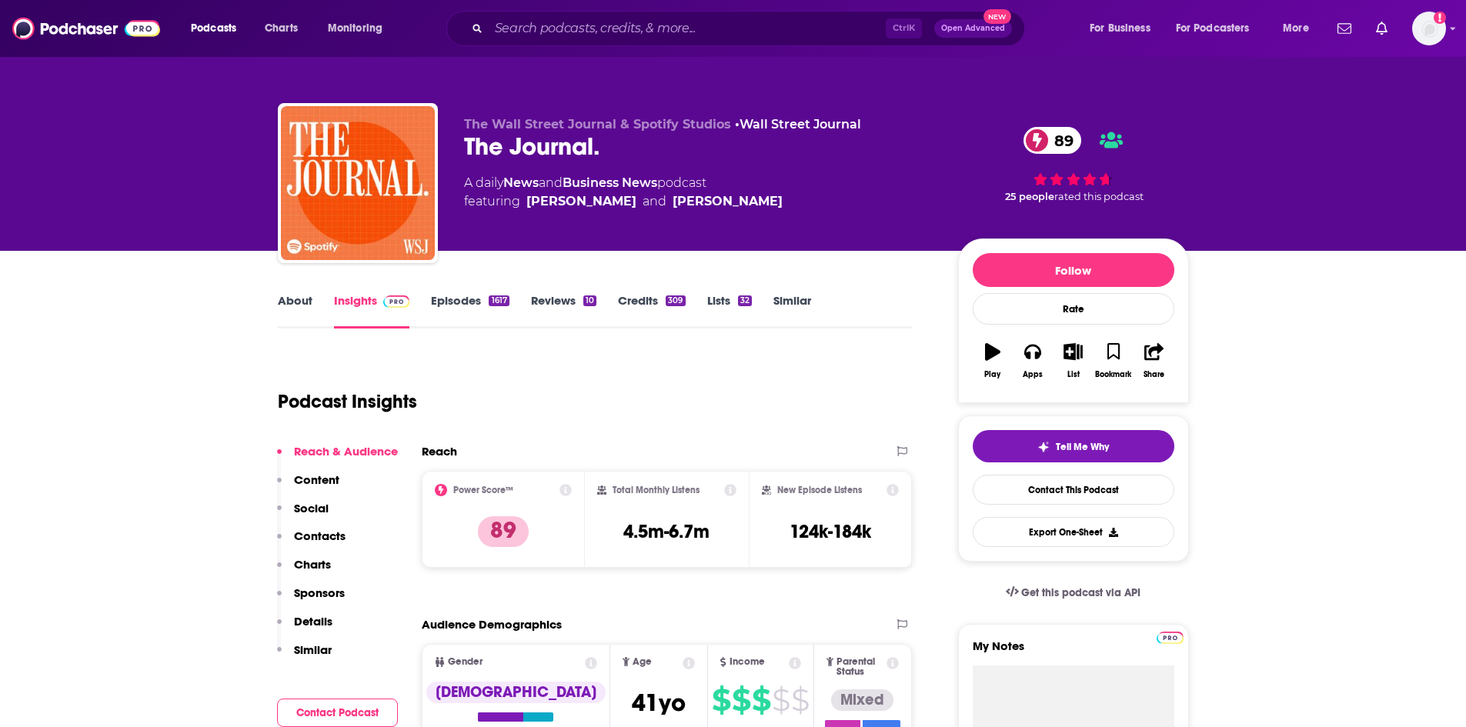
click at [288, 305] on link "About" at bounding box center [295, 310] width 35 height 35
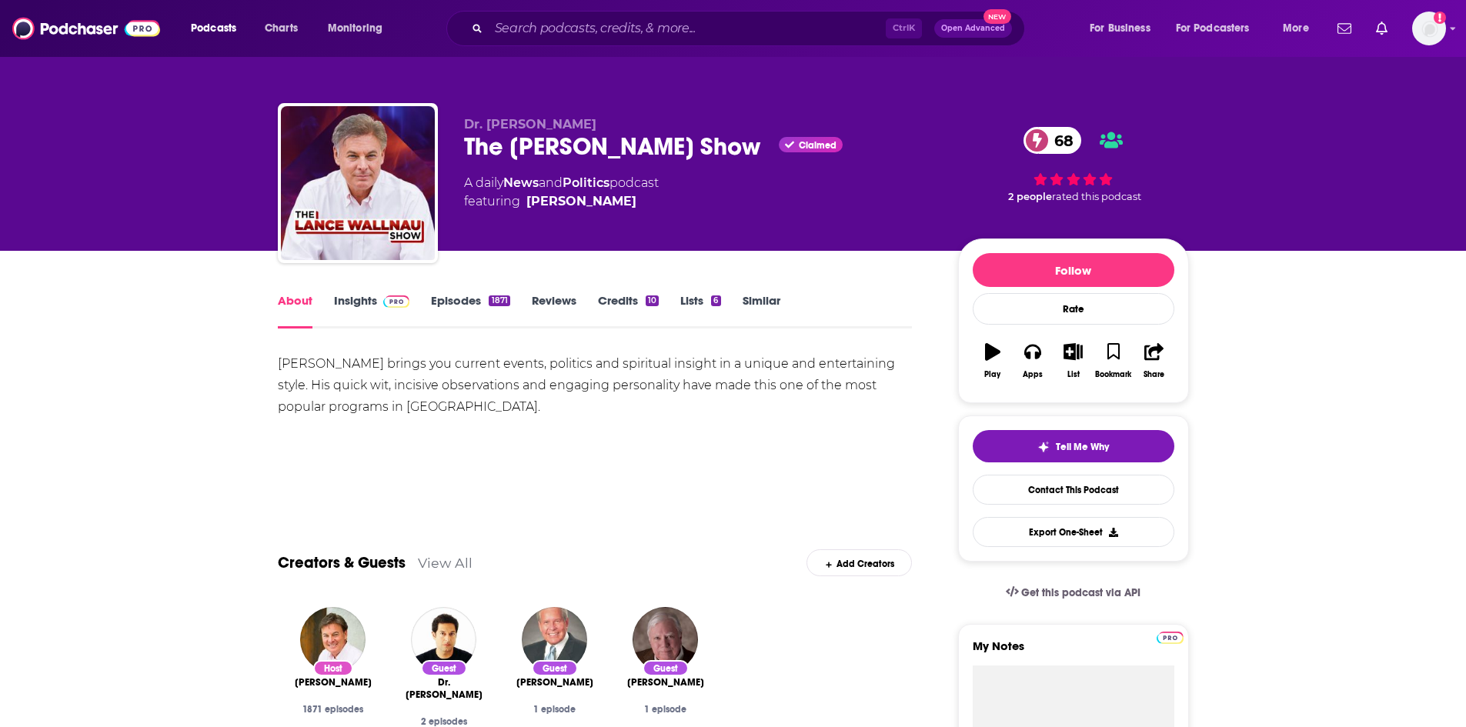
click at [352, 306] on link "Insights" at bounding box center [372, 310] width 76 height 35
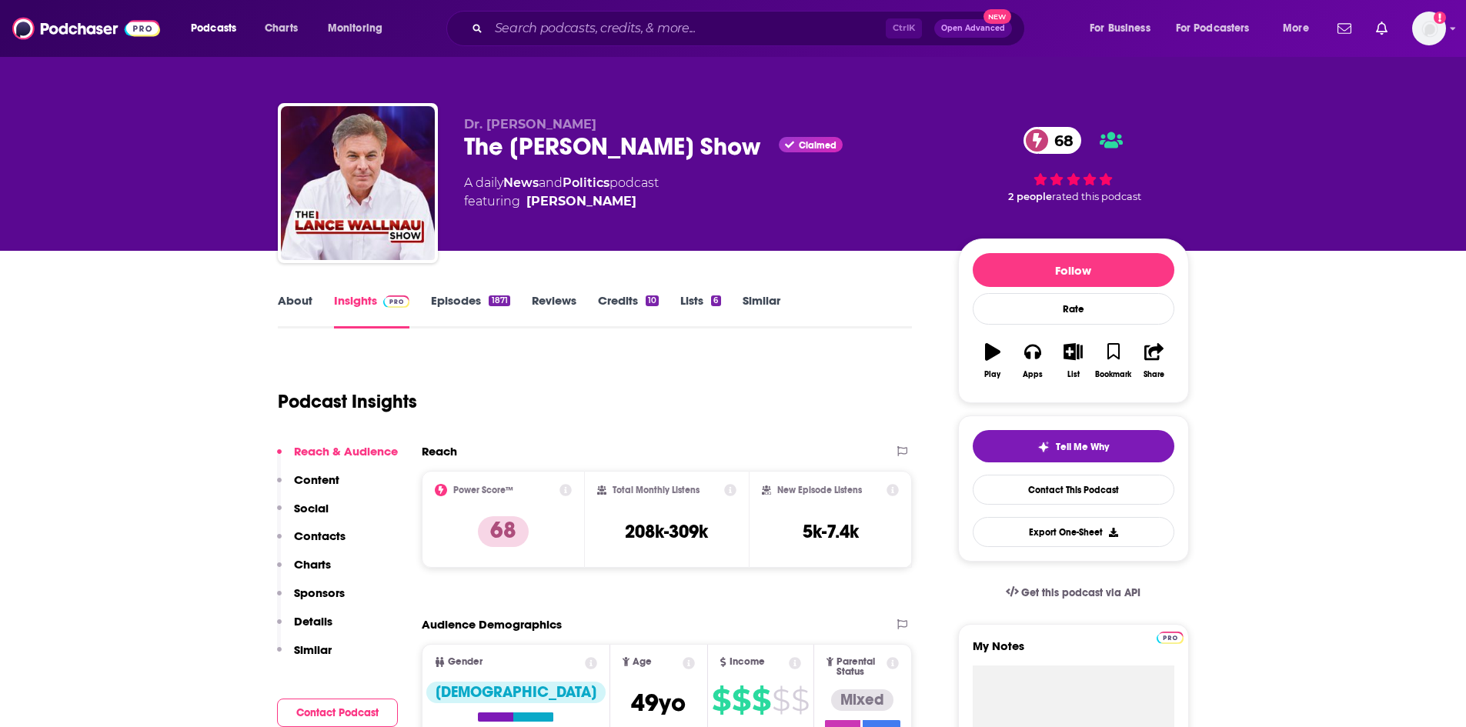
click at [482, 303] on link "Episodes 1871" at bounding box center [470, 310] width 79 height 35
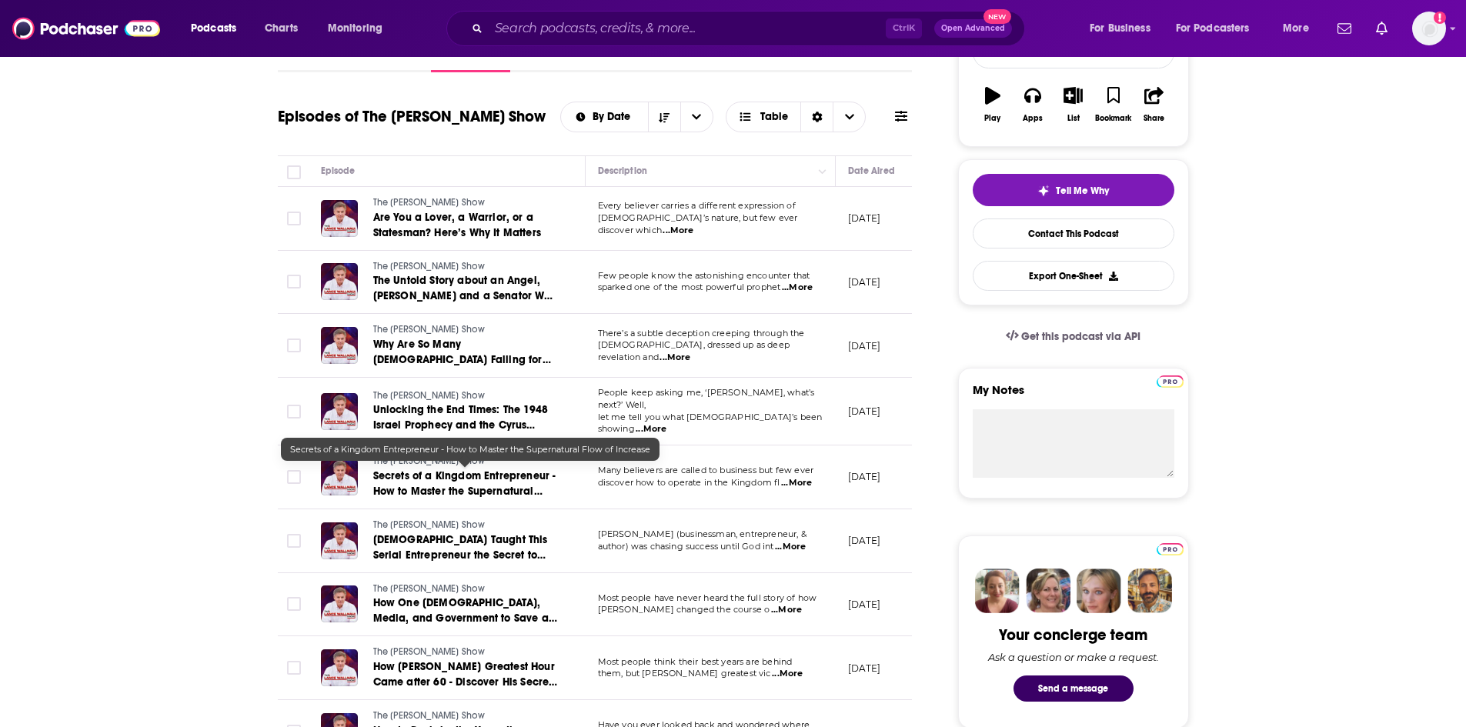
scroll to position [308, 0]
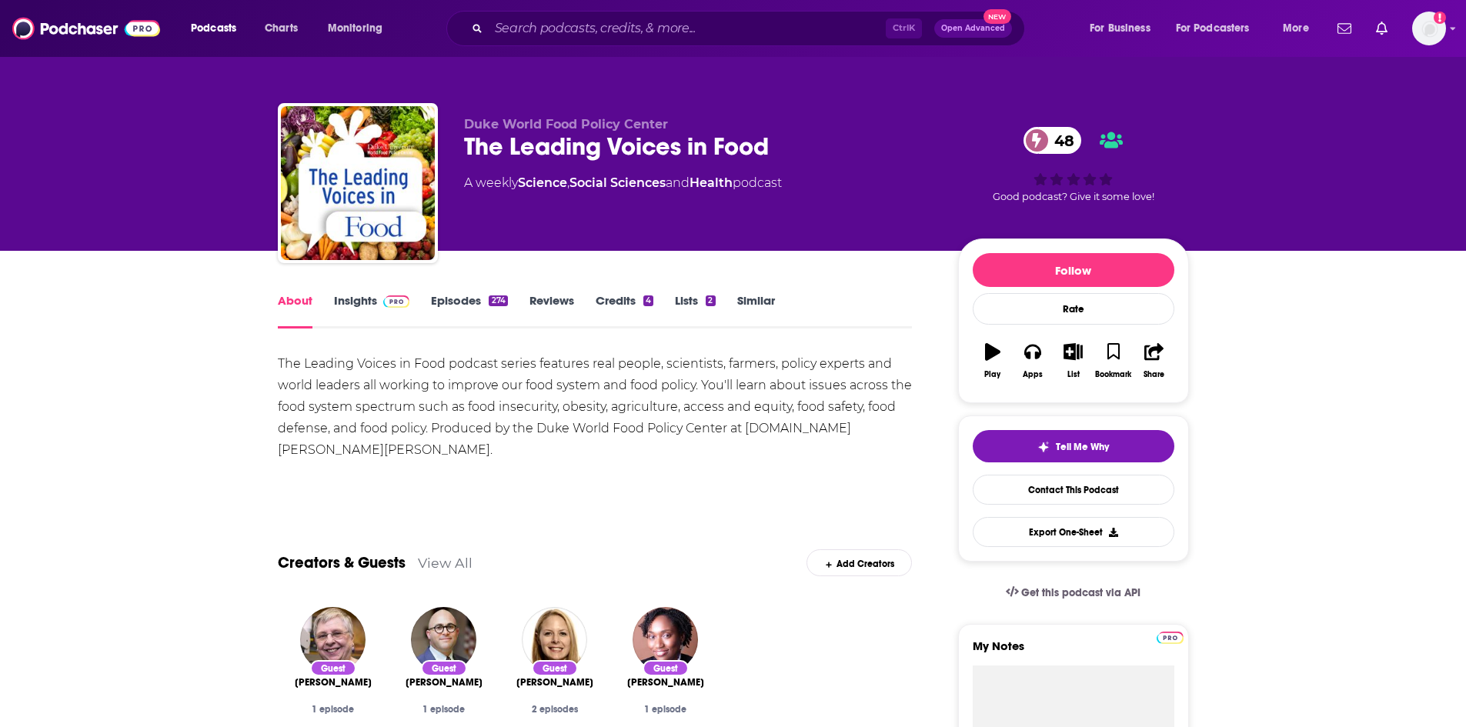
click at [456, 295] on link "Episodes 274" at bounding box center [469, 310] width 76 height 35
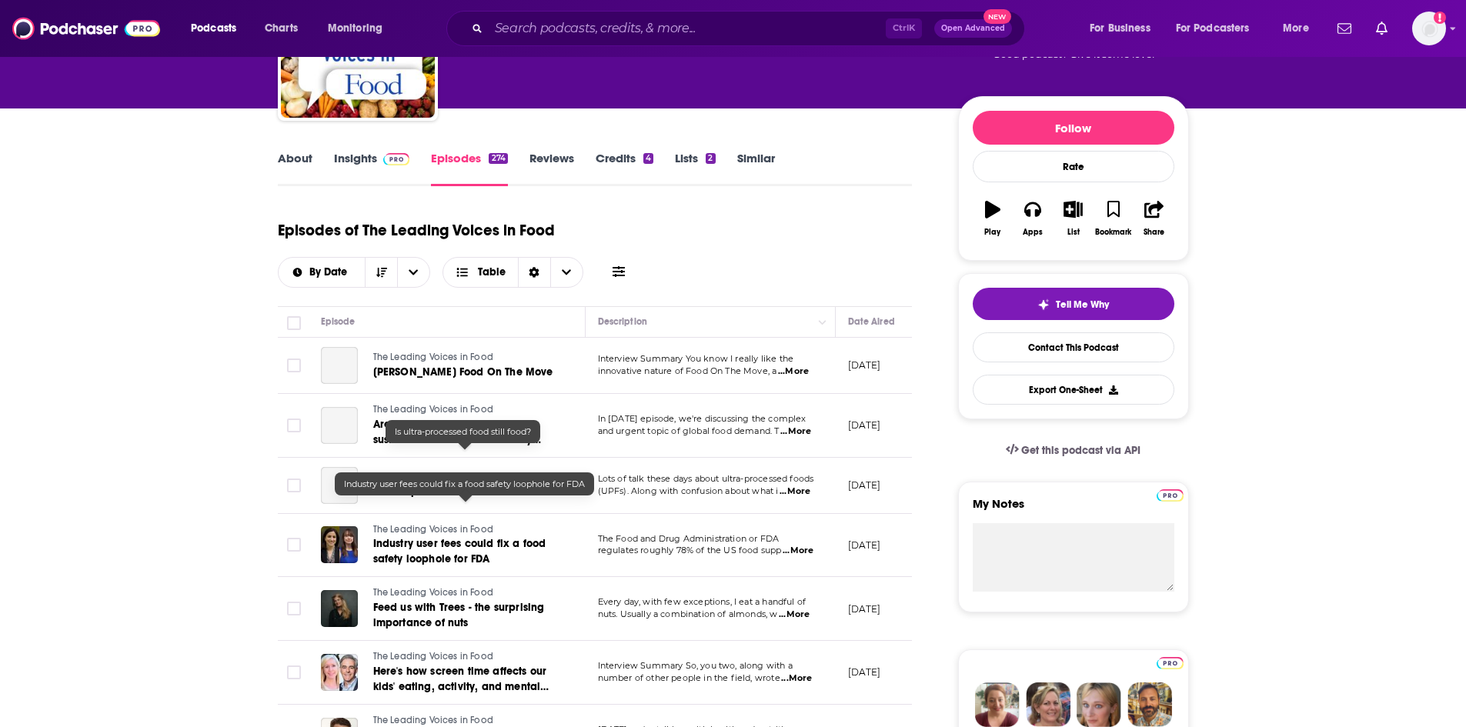
scroll to position [154, 0]
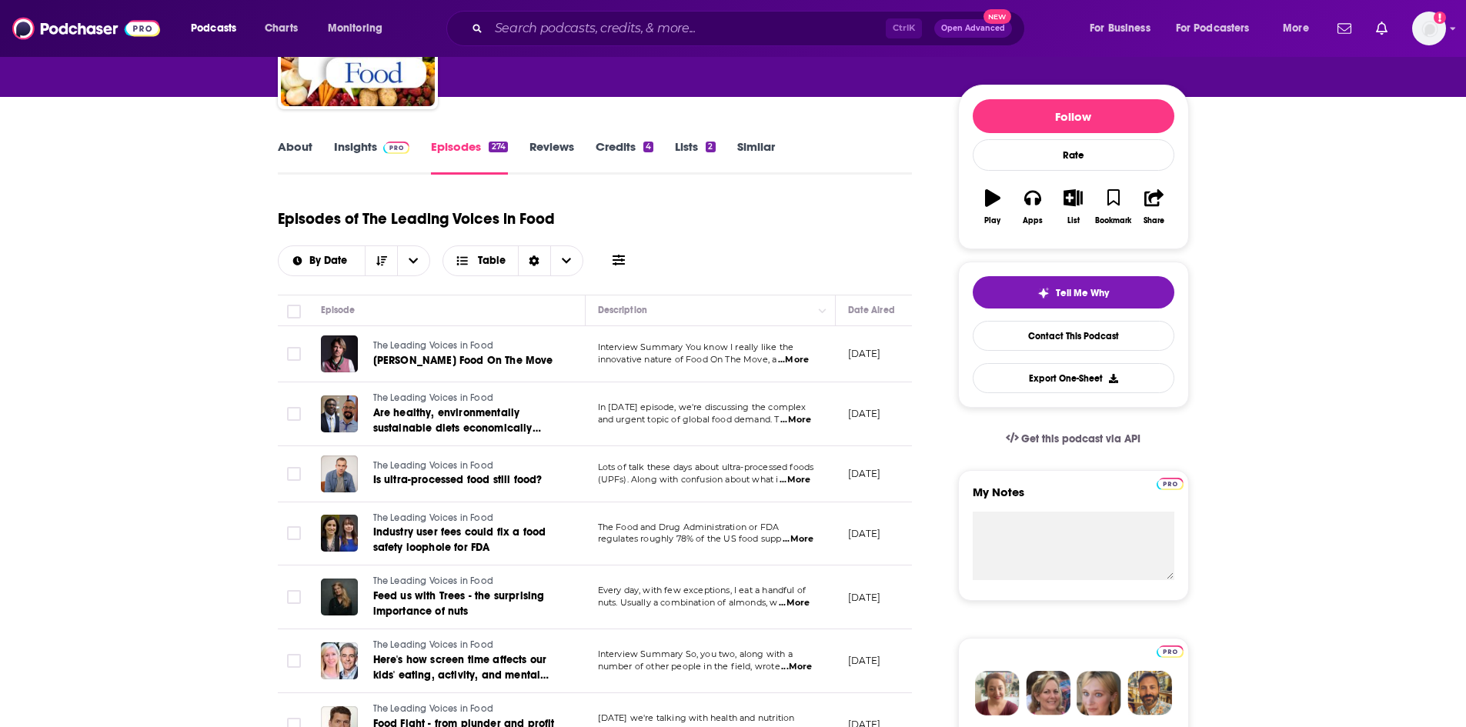
click at [807, 414] on span "...More" at bounding box center [795, 420] width 31 height 12
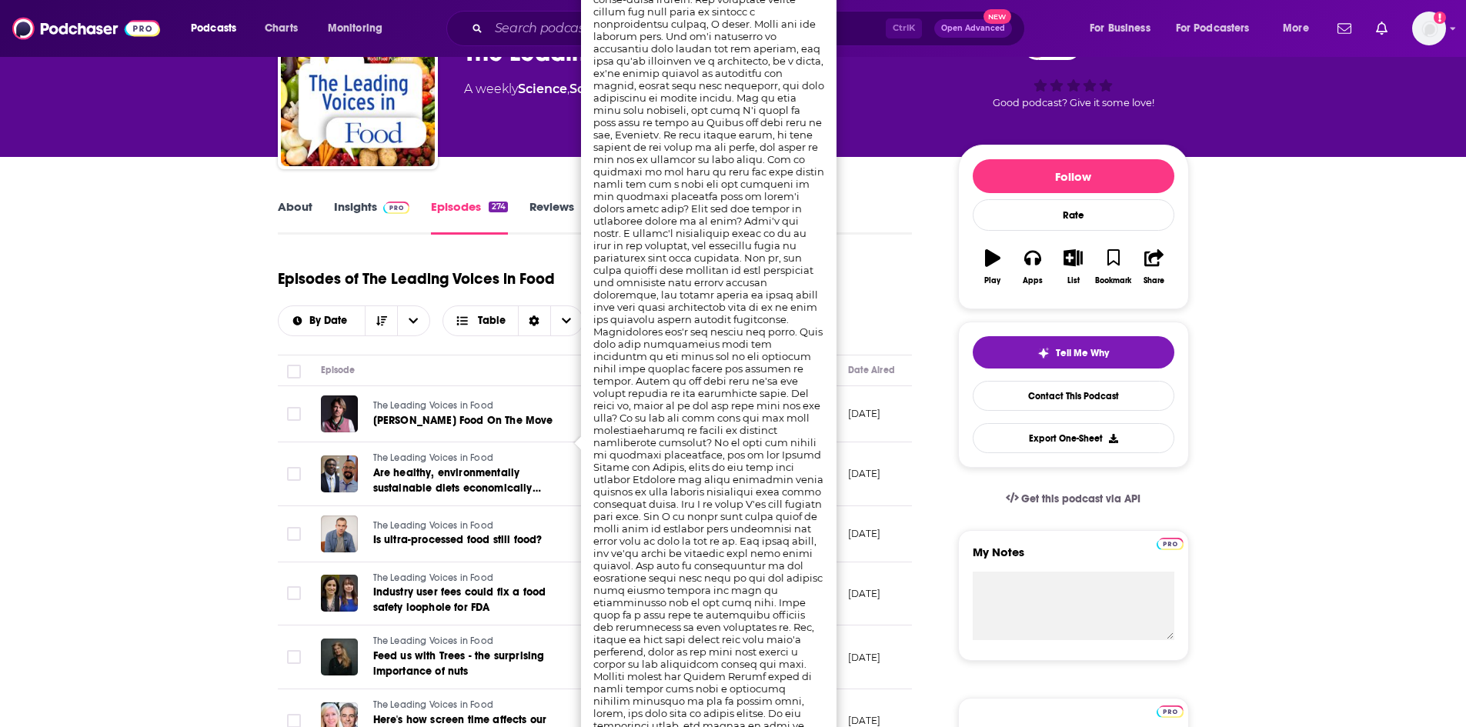
scroll to position [0, 0]
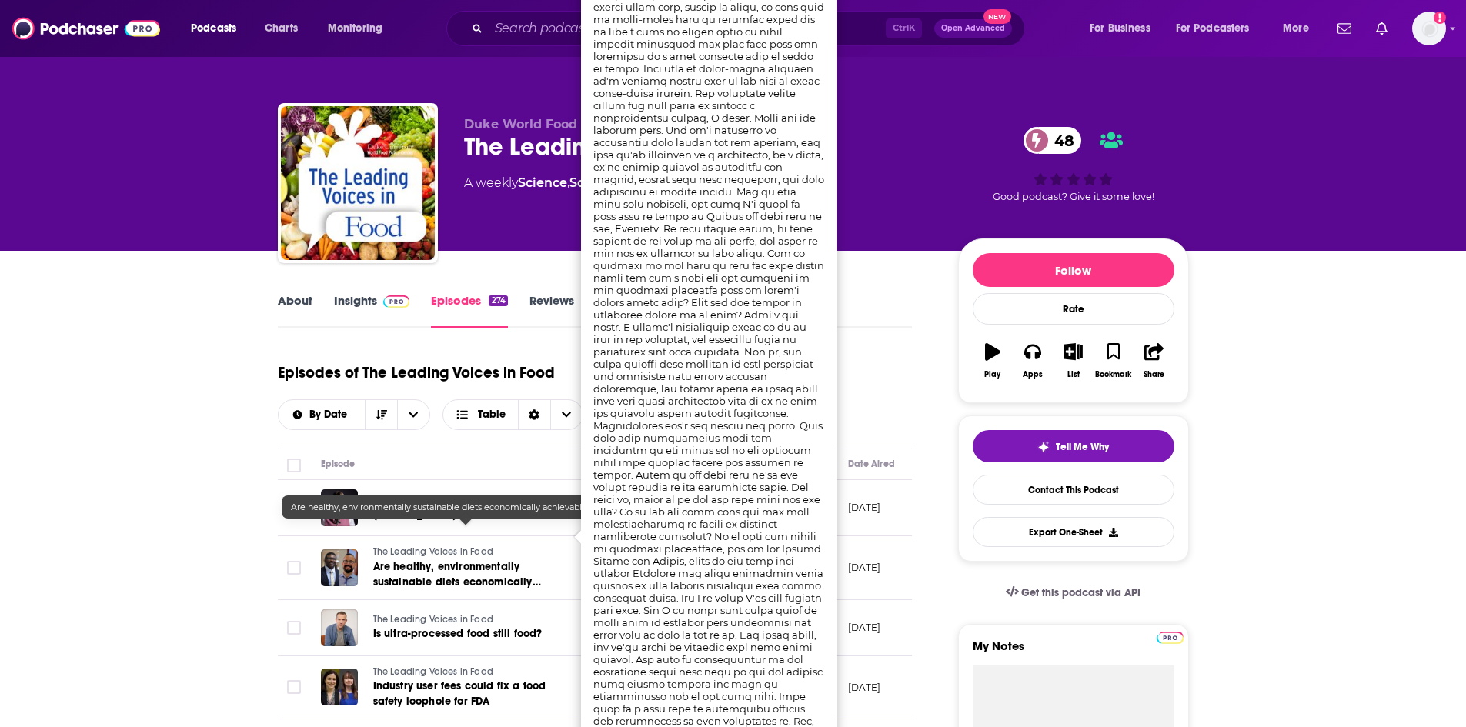
click at [547, 560] on link "Are healthy, environmentally sustainable diets economically achievable for ever…" at bounding box center [465, 575] width 185 height 31
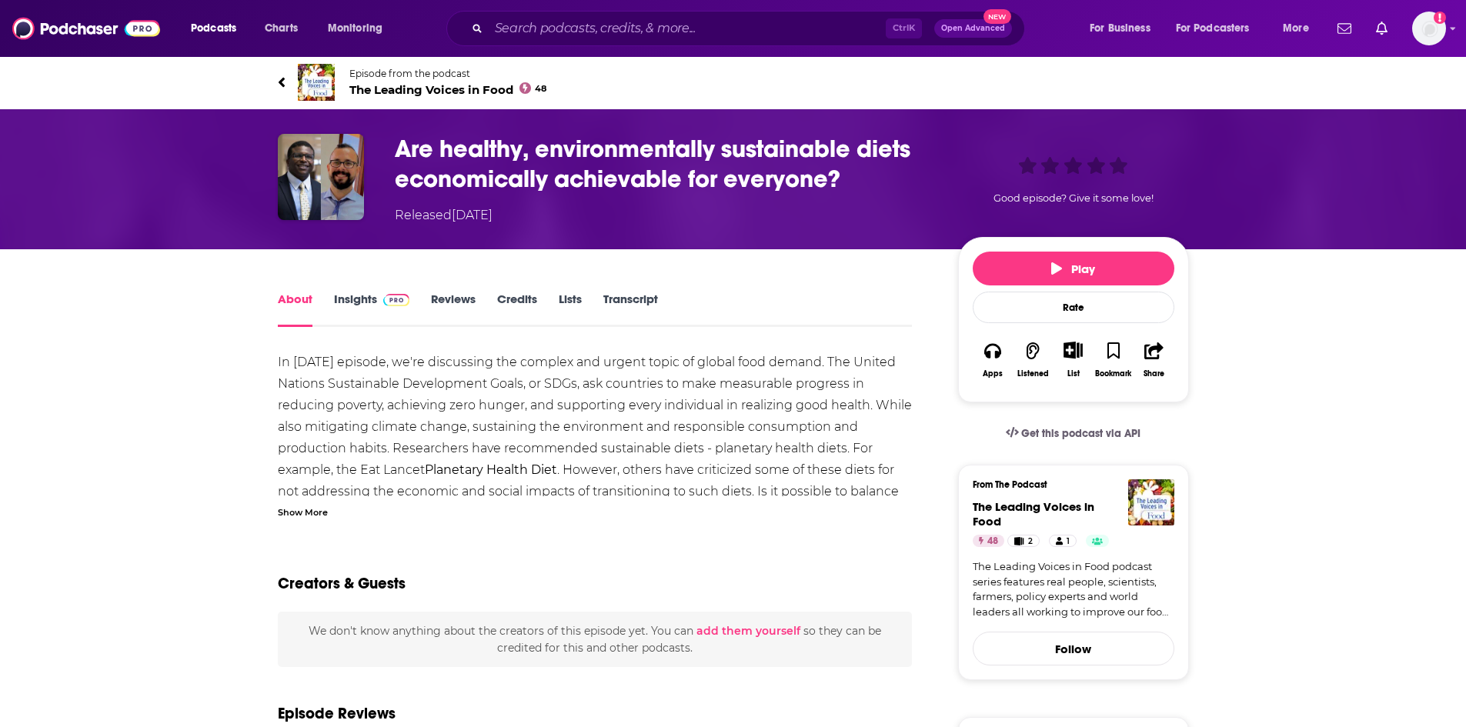
click at [297, 515] on div "Show More" at bounding box center [303, 511] width 50 height 15
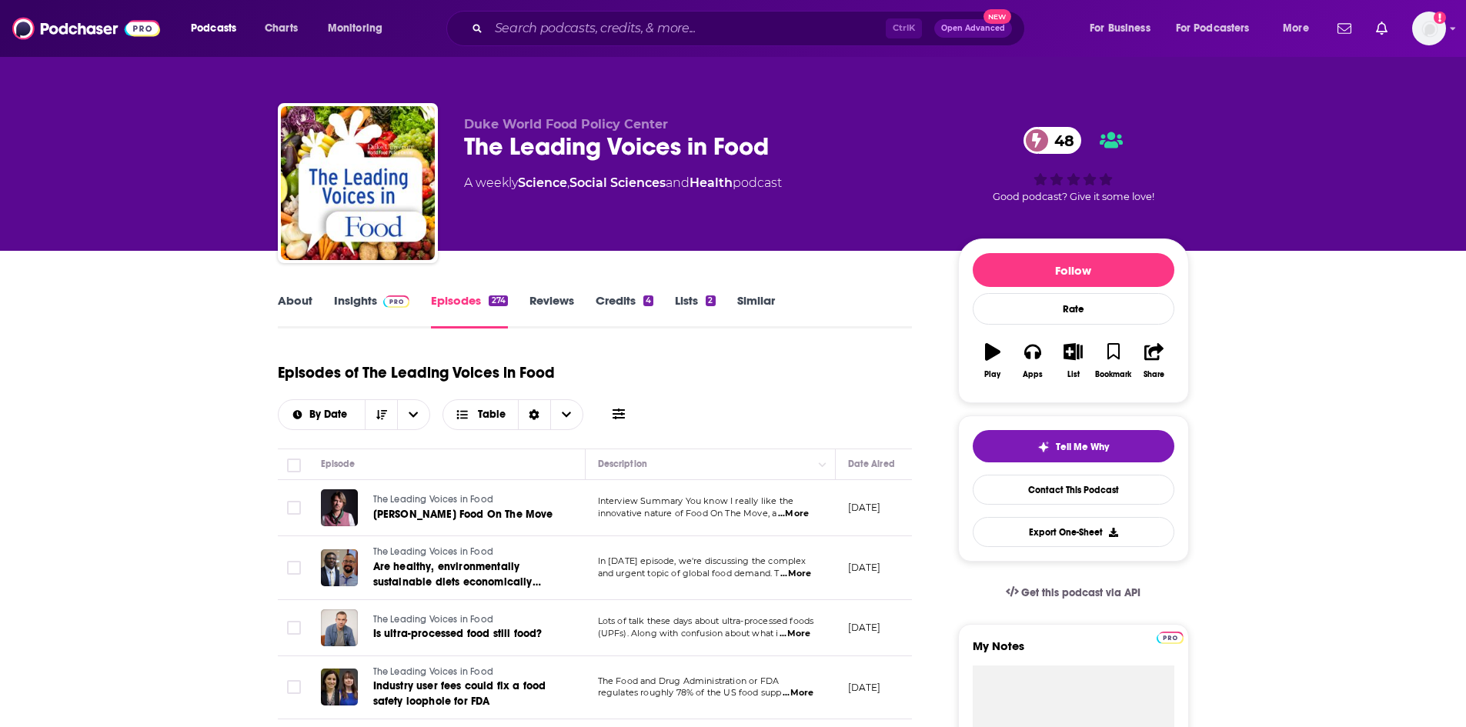
click at [302, 306] on link "About" at bounding box center [295, 310] width 35 height 35
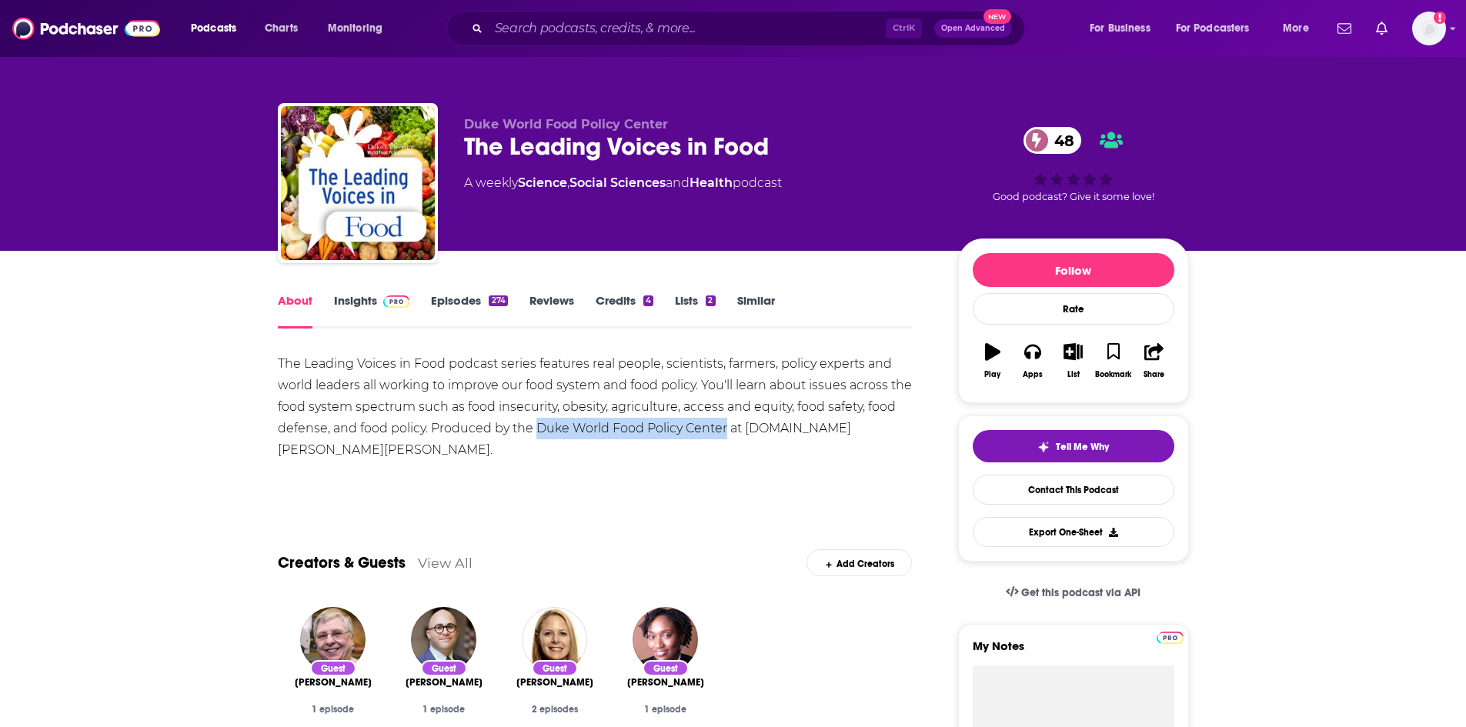
drag, startPoint x: 534, startPoint y: 428, endPoint x: 724, endPoint y: 429, distance: 190.1
click at [724, 429] on div "The Leading Voices in Food podcast series features real people, scientists, far…" at bounding box center [595, 407] width 635 height 108
copy div "Duke World Food Policy Center"
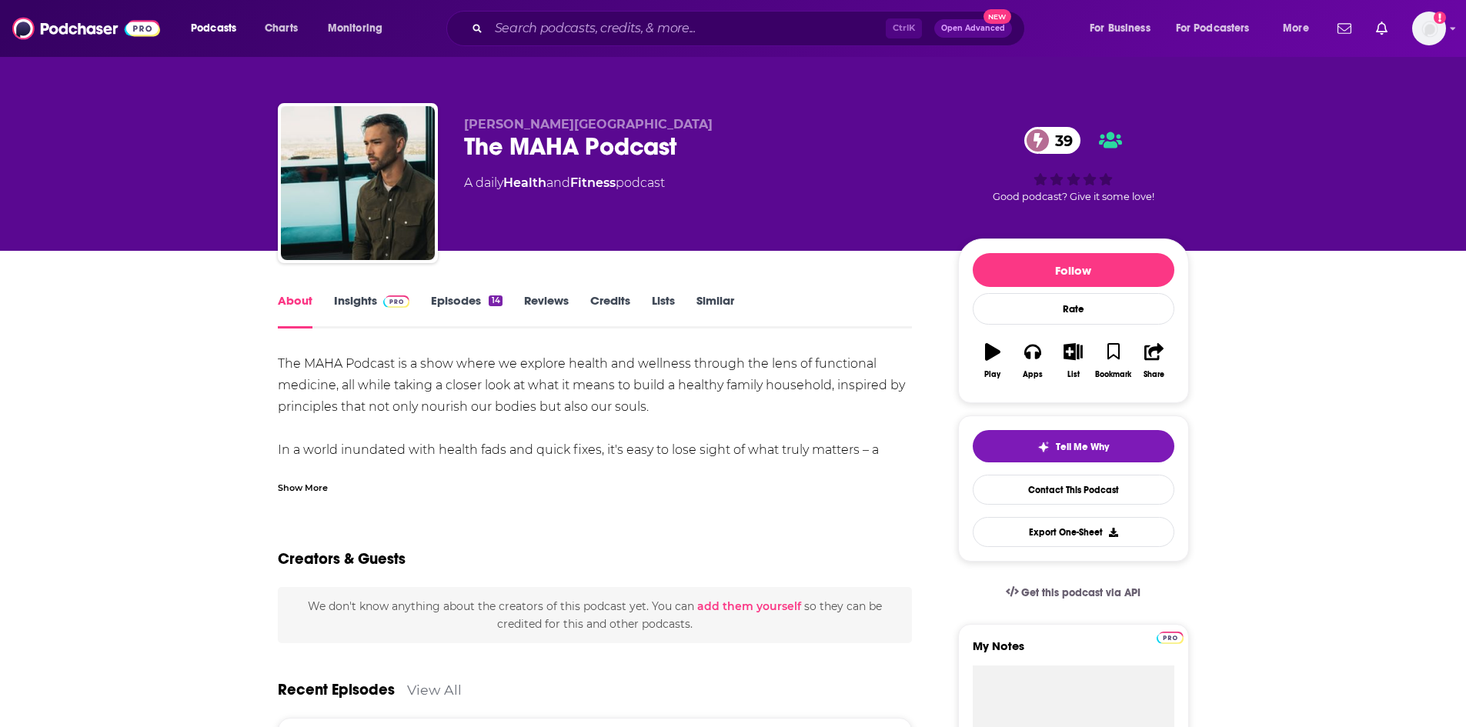
click at [316, 490] on div "Show More" at bounding box center [303, 486] width 50 height 15
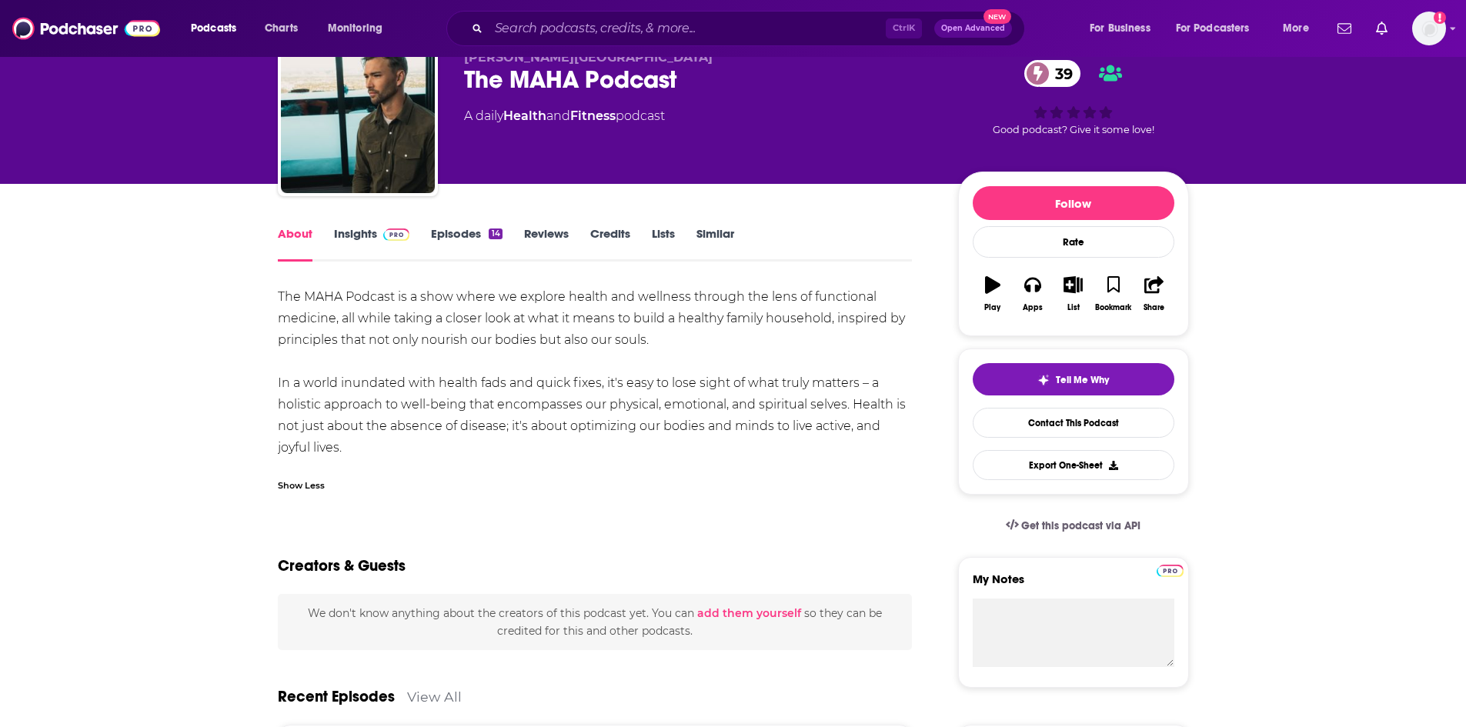
scroll to position [77, 0]
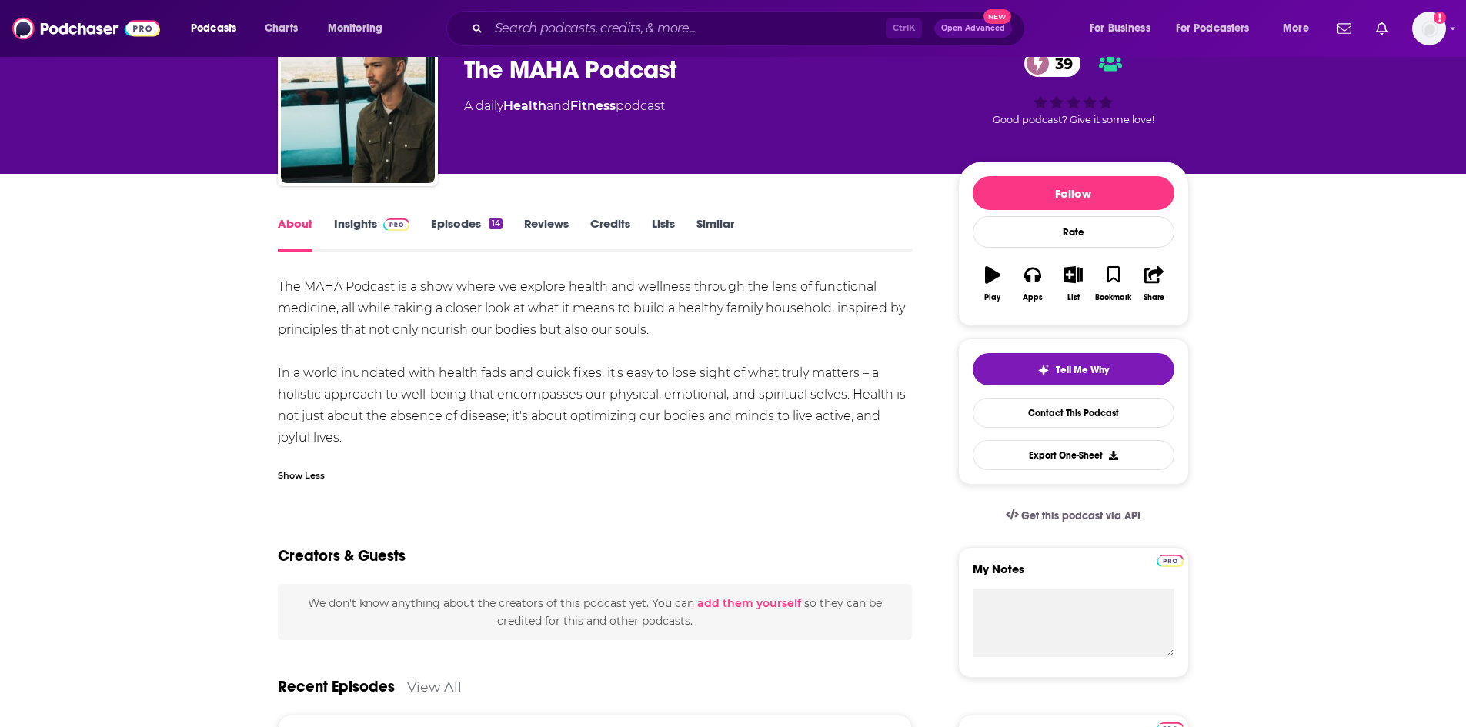
click at [377, 228] on span at bounding box center [393, 223] width 33 height 15
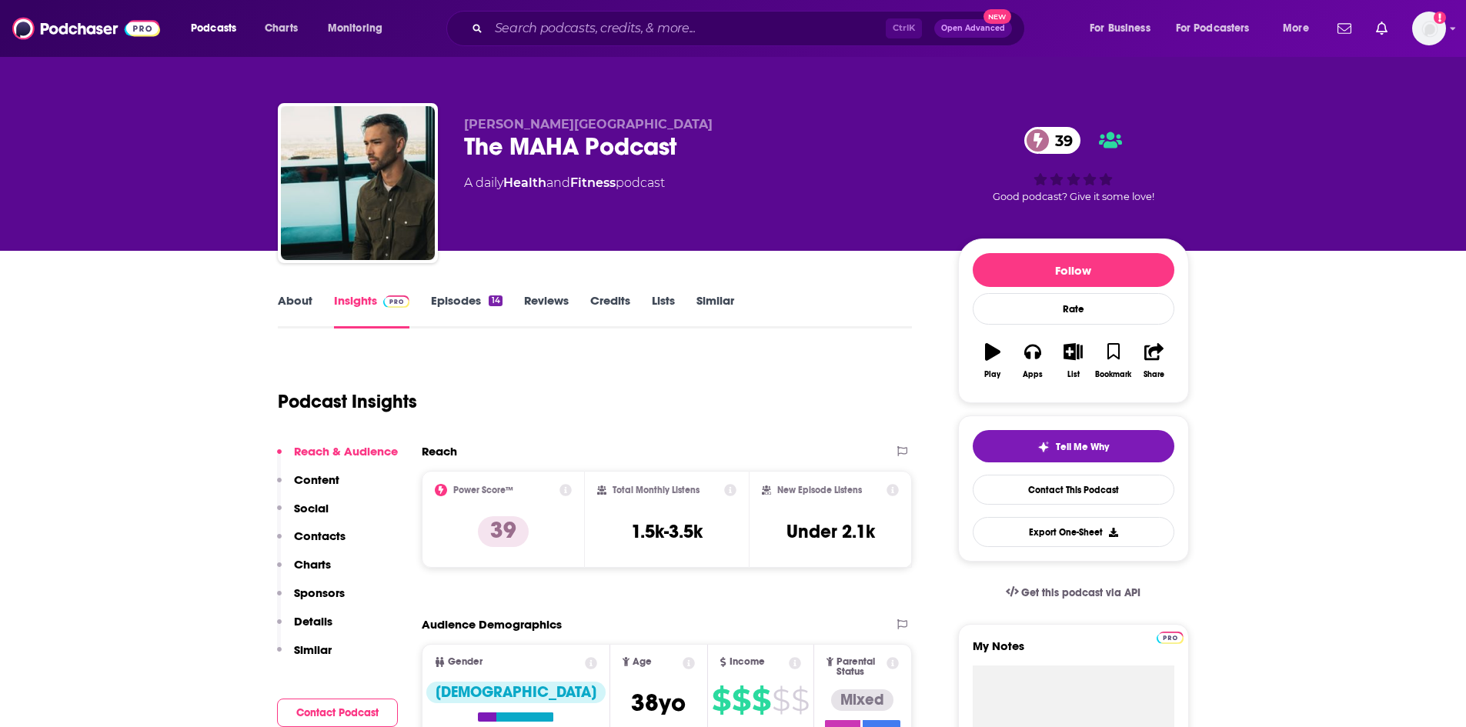
click at [460, 299] on link "Episodes 14" at bounding box center [466, 310] width 71 height 35
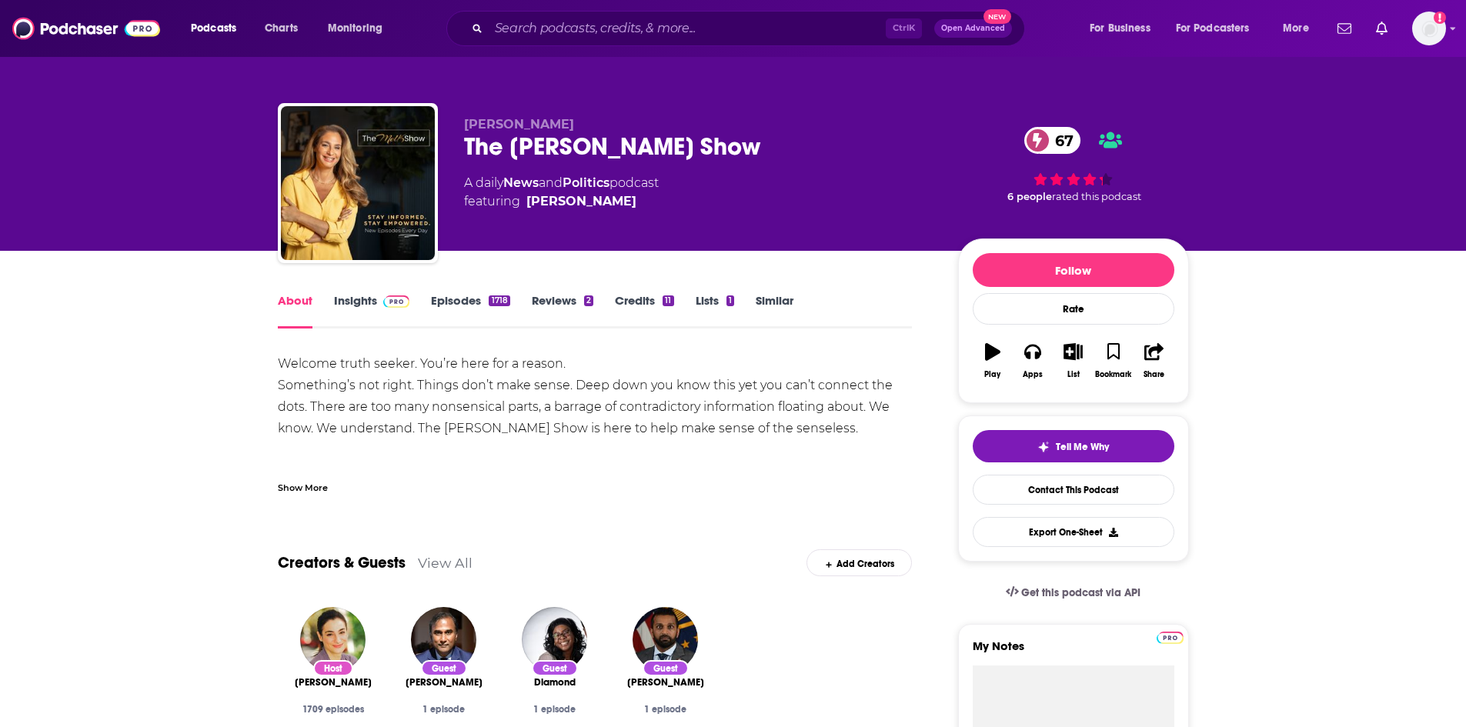
click at [296, 482] on div "Show More" at bounding box center [303, 486] width 50 height 15
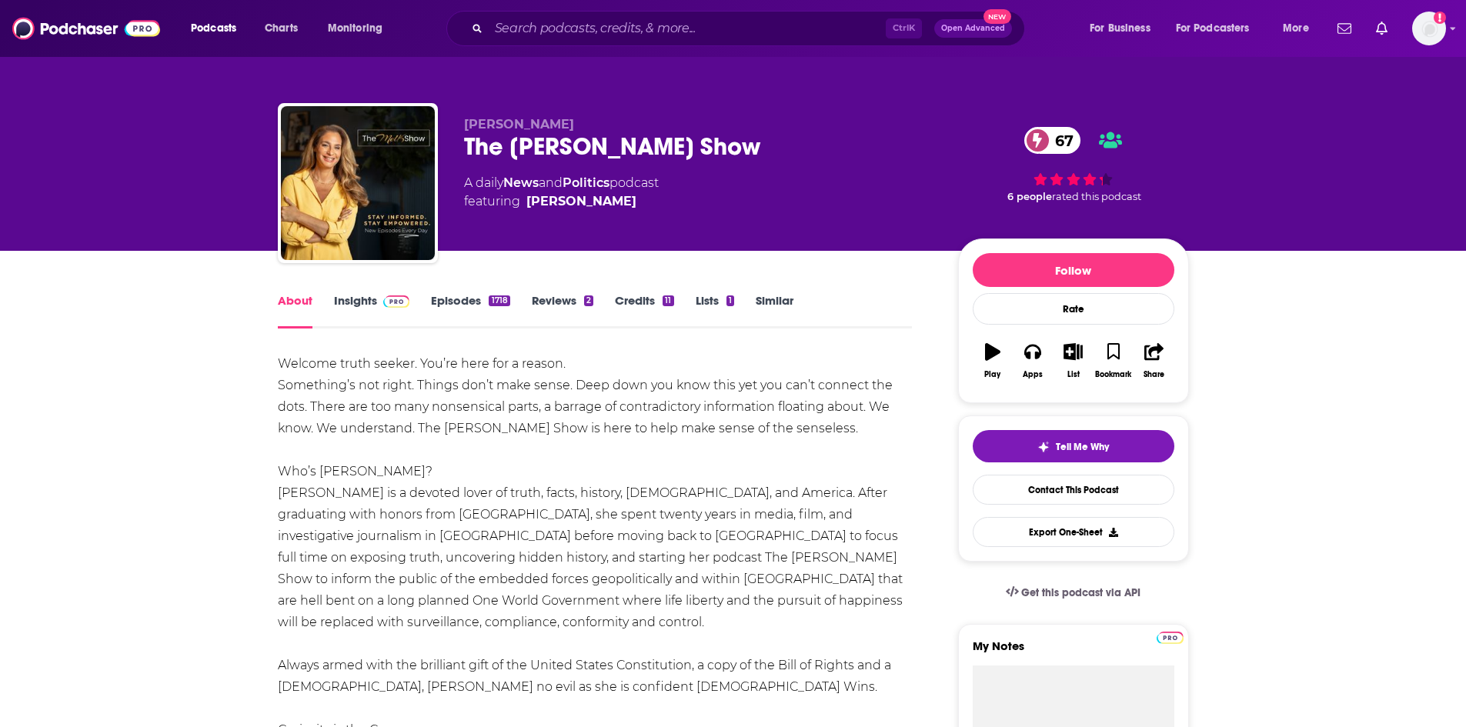
click at [466, 306] on link "Episodes 1718" at bounding box center [470, 310] width 79 height 35
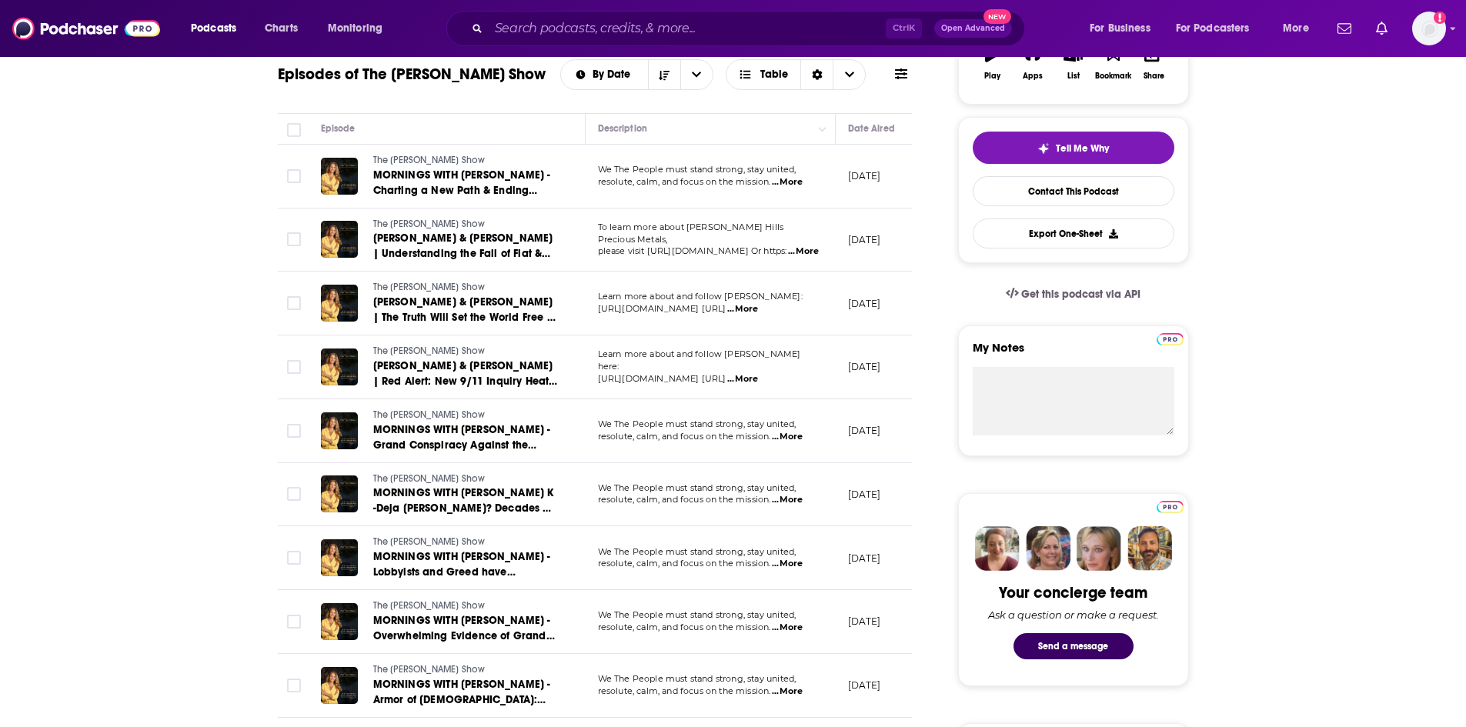
scroll to position [308, 0]
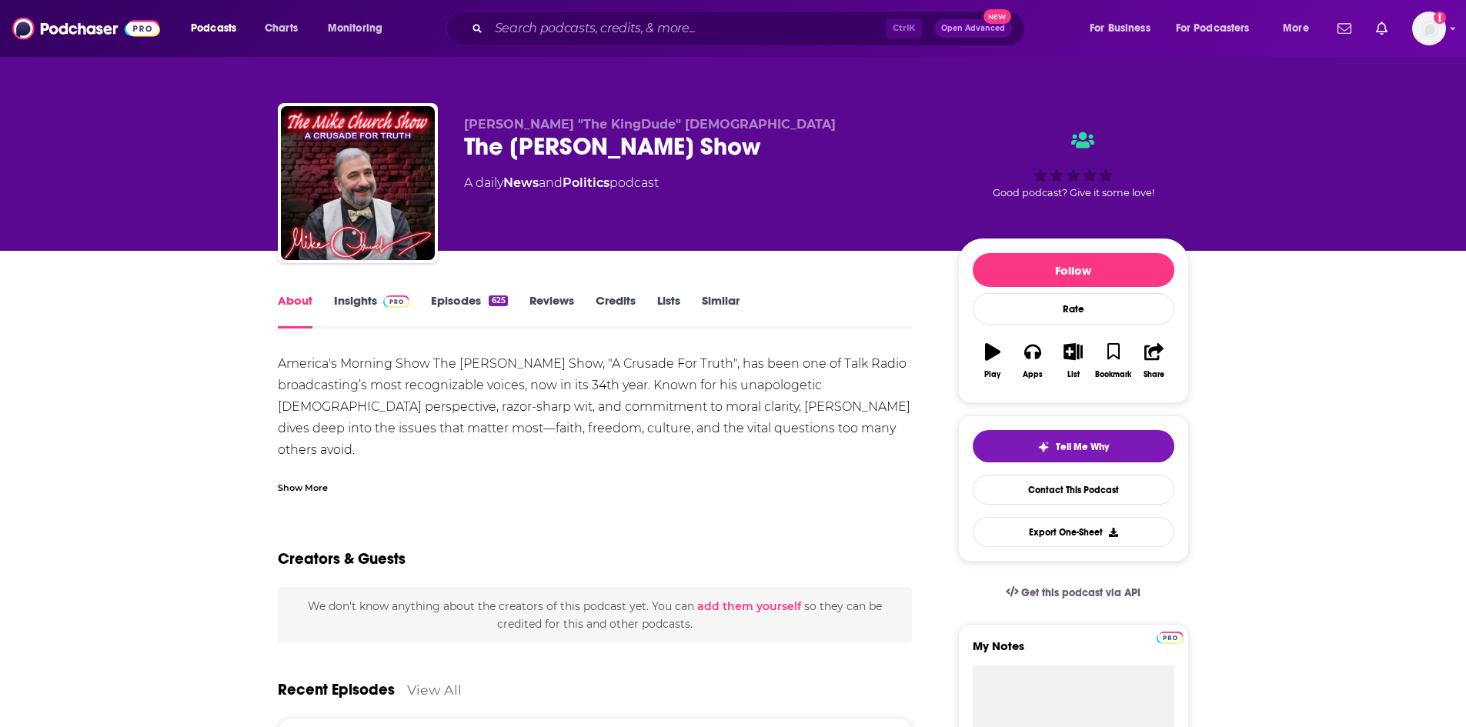
click at [286, 486] on div "Show More" at bounding box center [303, 486] width 50 height 15
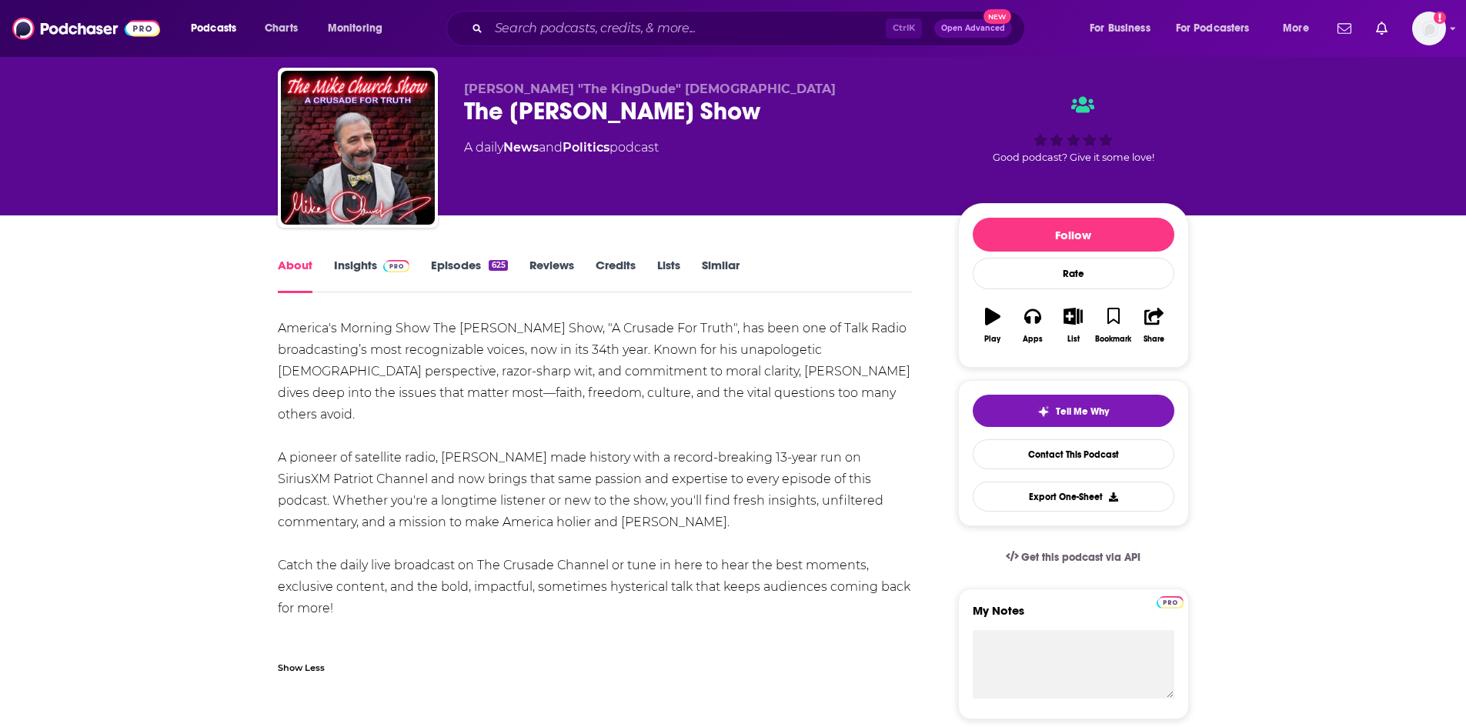
scroll to position [77, 0]
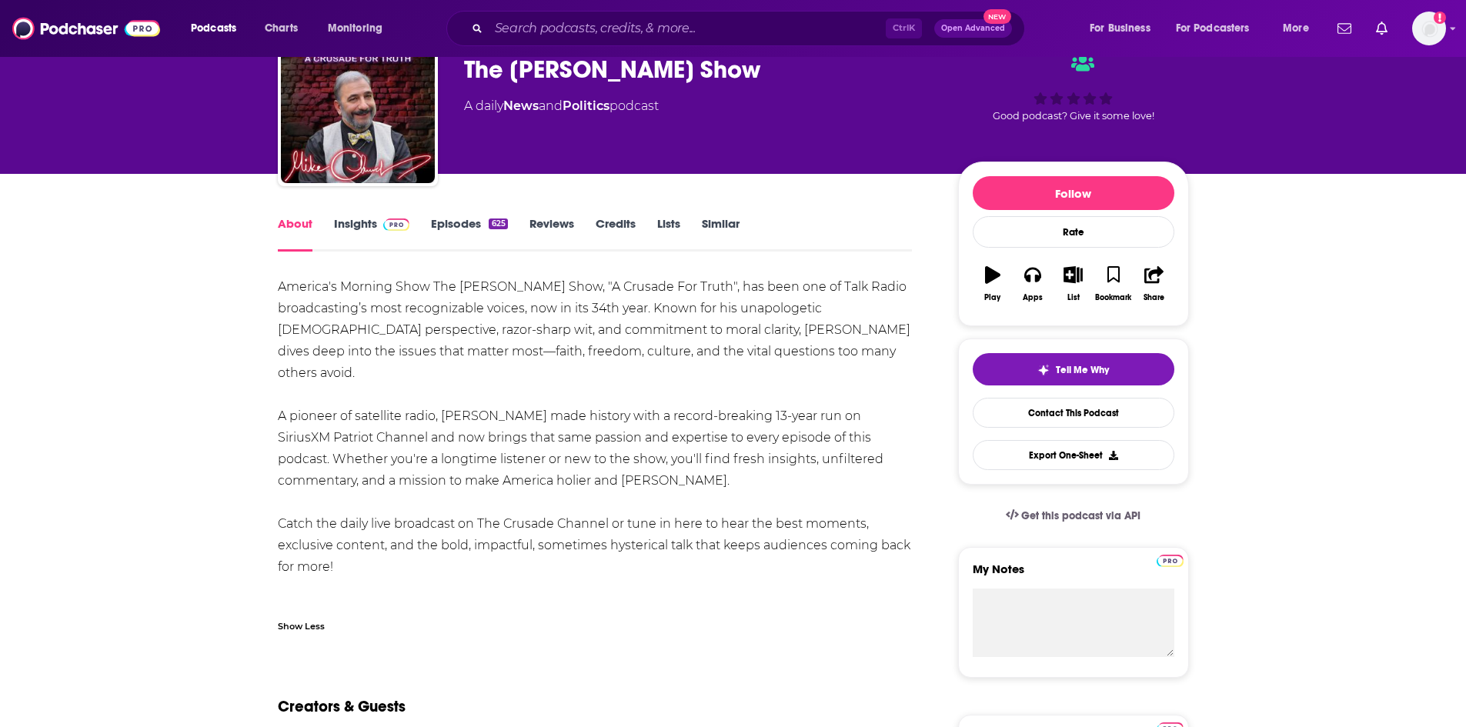
click at [455, 230] on link "Episodes 625" at bounding box center [469, 233] width 76 height 35
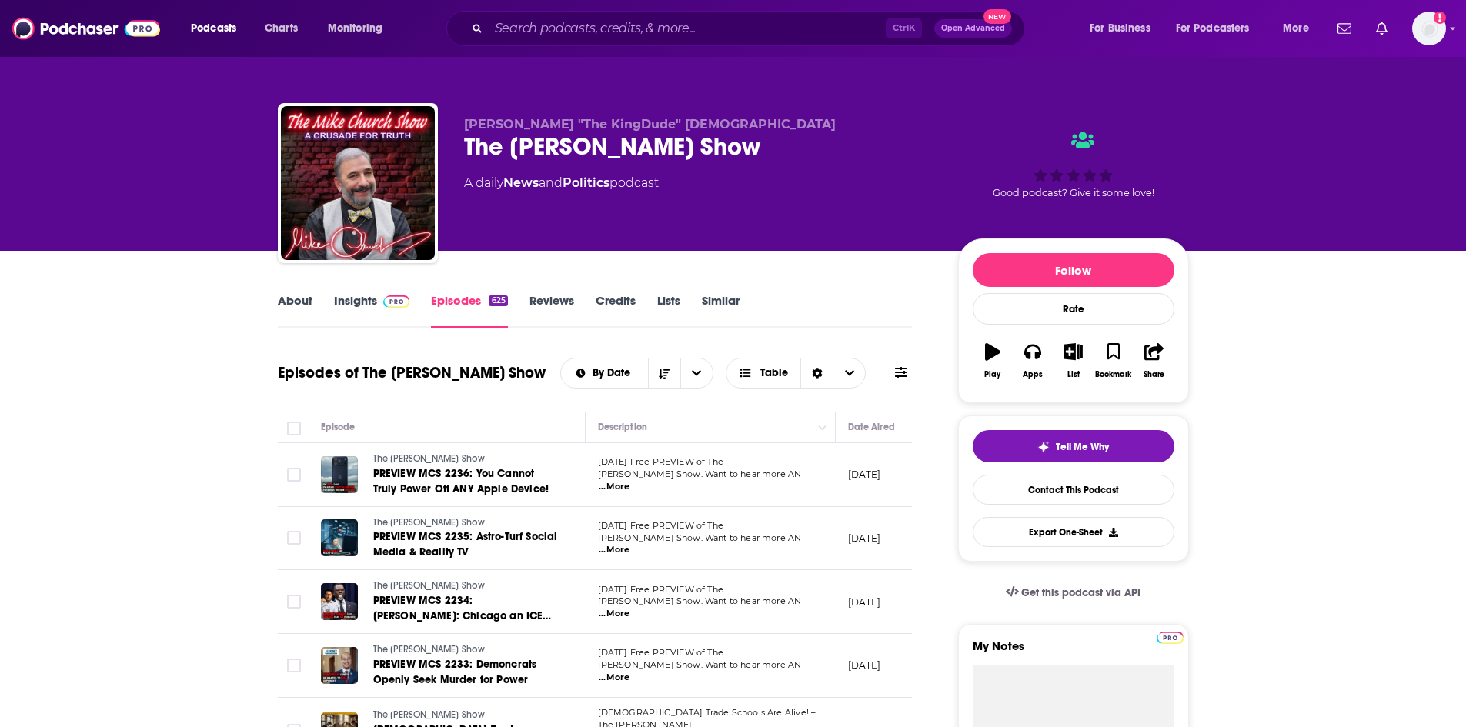
click at [289, 296] on link "About" at bounding box center [295, 310] width 35 height 35
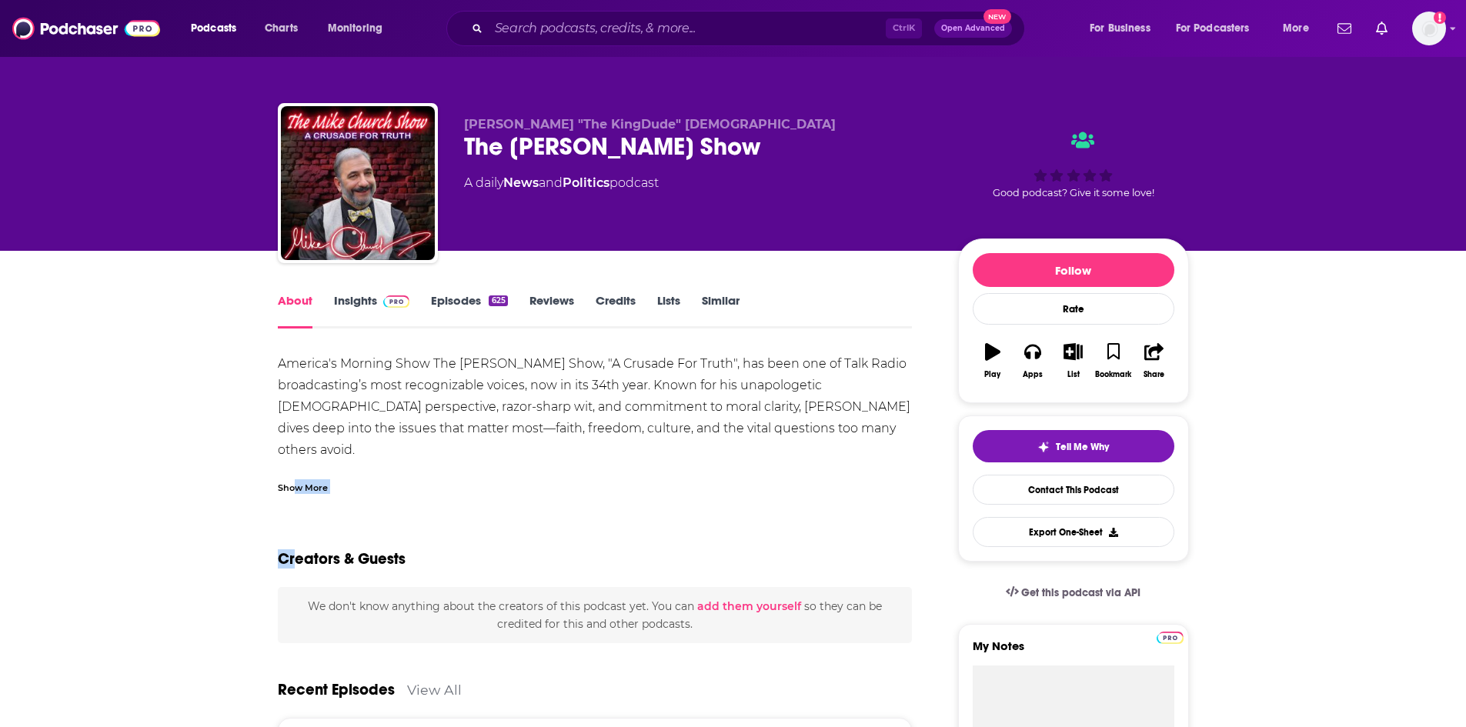
click at [307, 493] on div "Show More" at bounding box center [303, 486] width 50 height 15
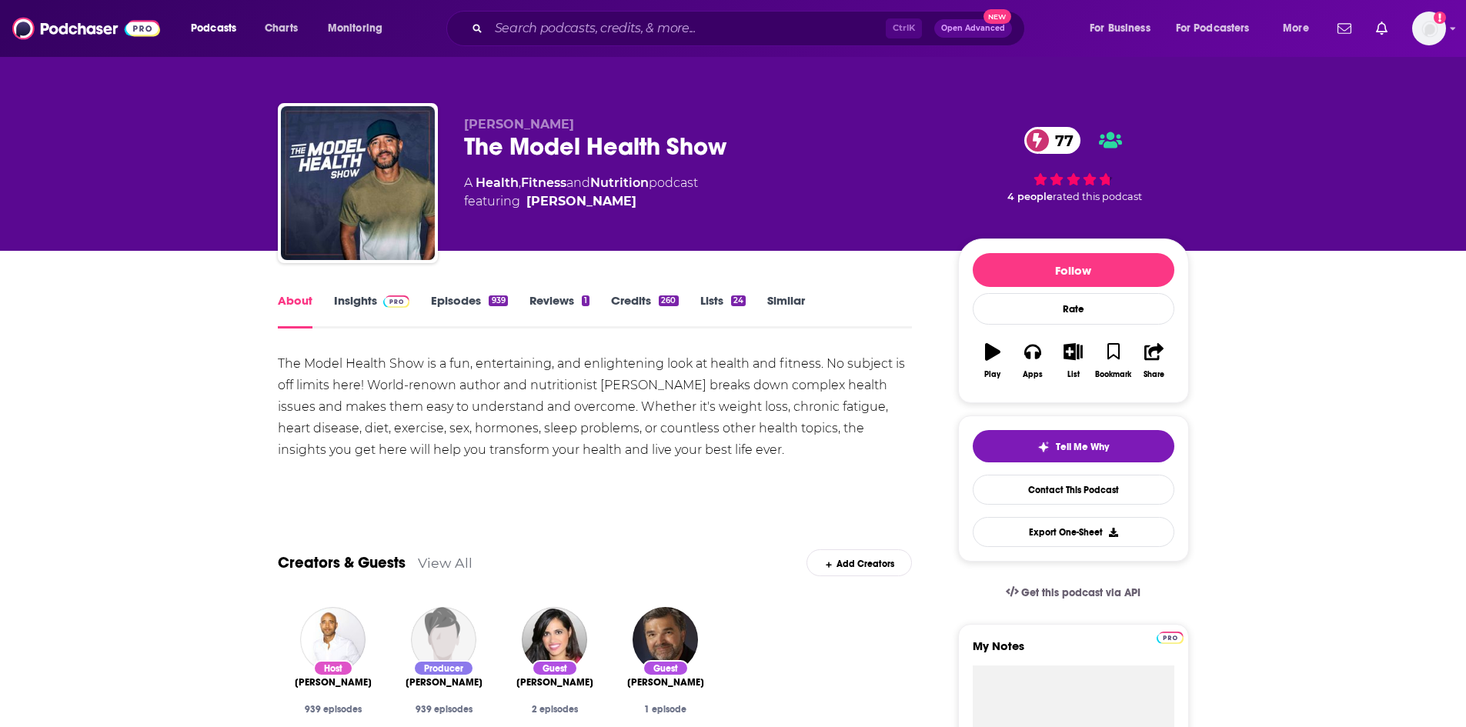
click at [445, 294] on link "Episodes 939" at bounding box center [469, 310] width 76 height 35
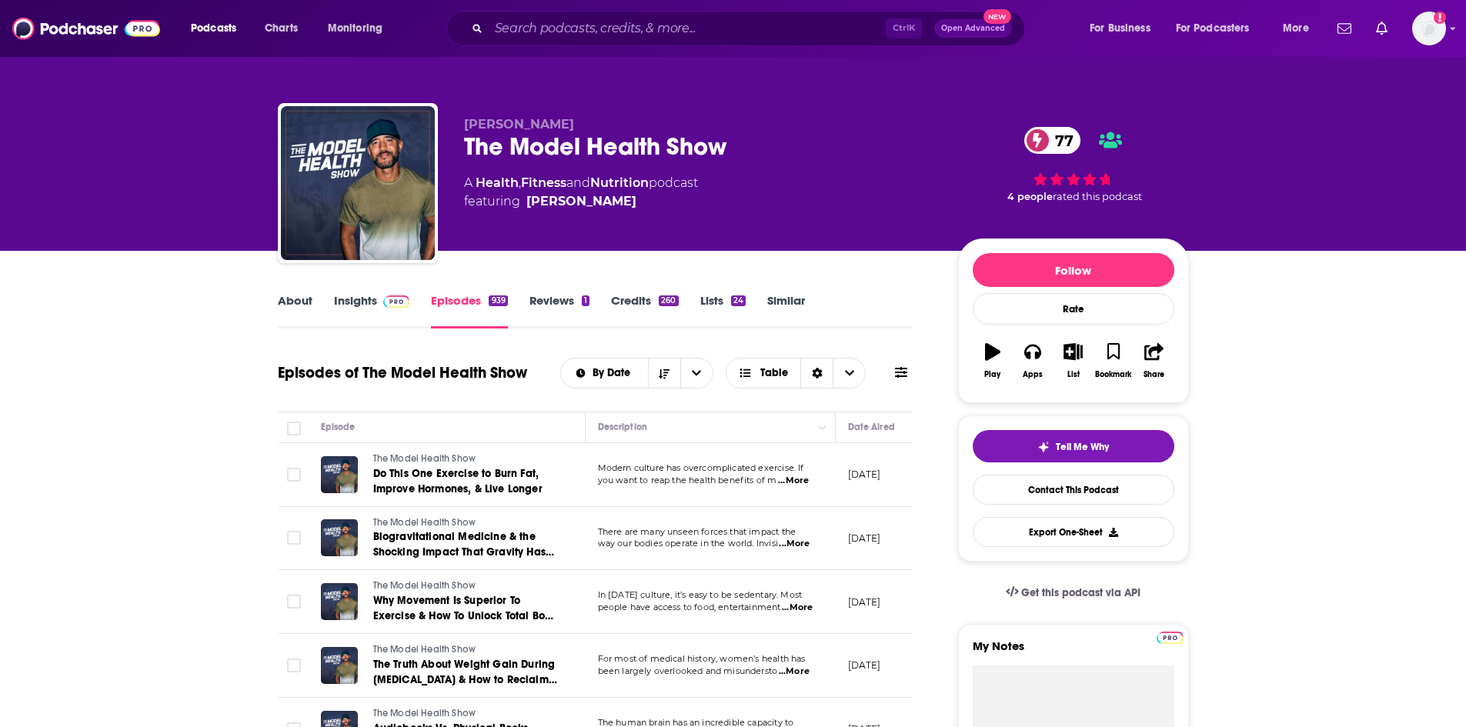
click at [385, 305] on img at bounding box center [396, 302] width 27 height 12
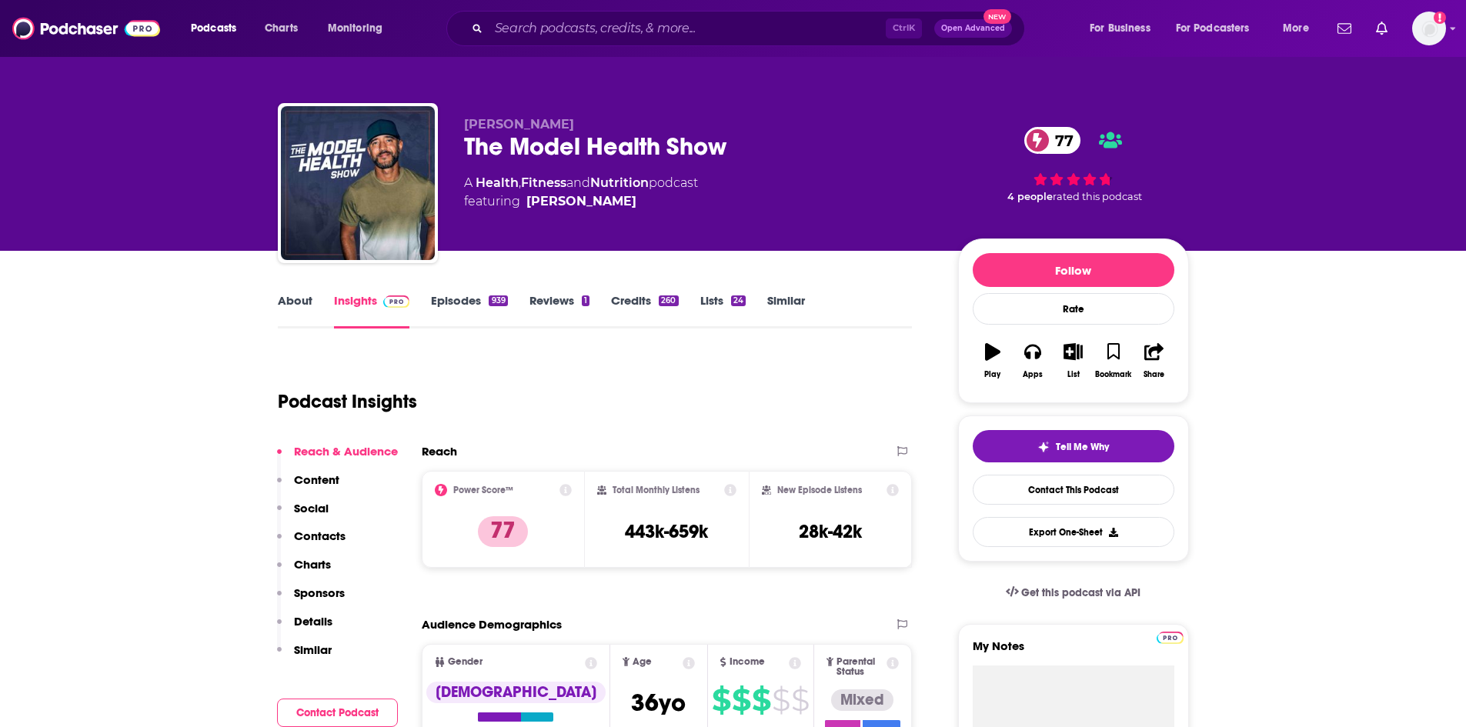
click at [464, 299] on link "Episodes 939" at bounding box center [469, 310] width 76 height 35
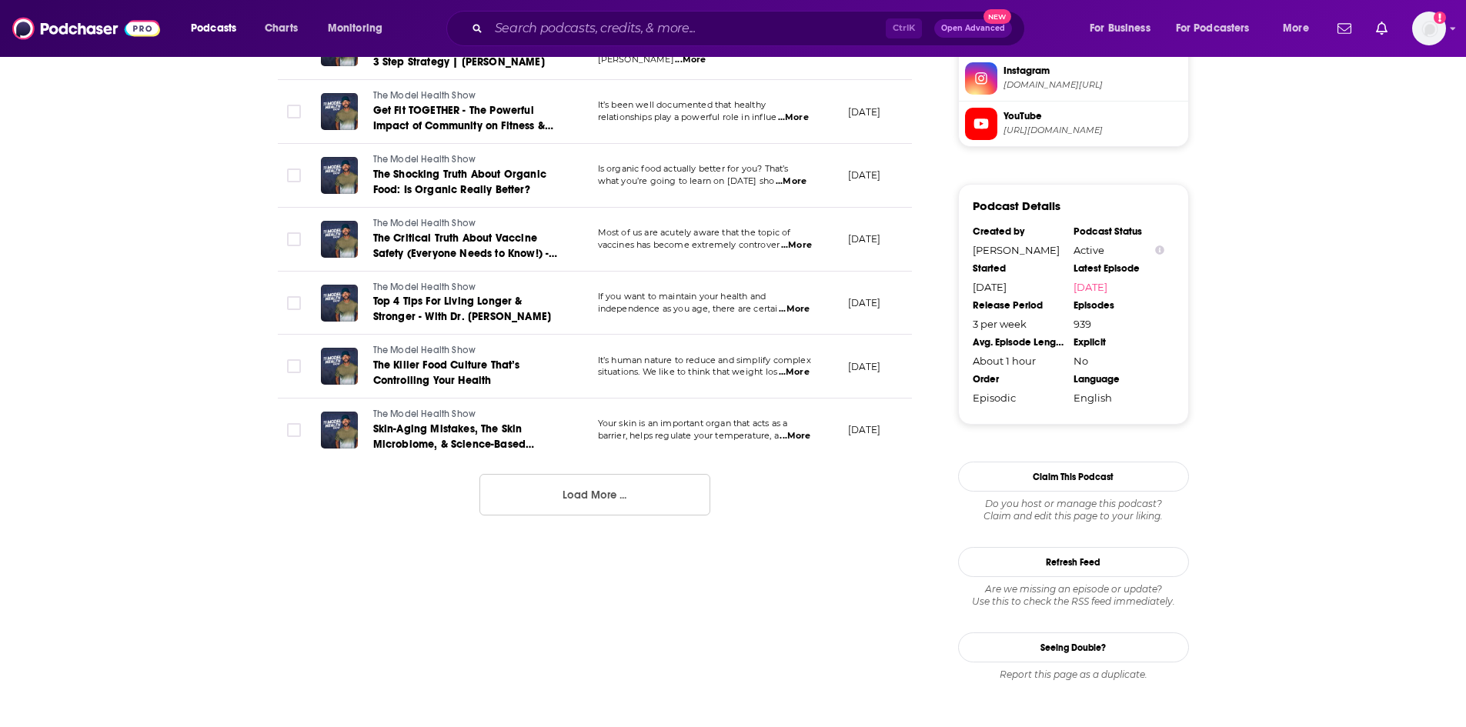
scroll to position [1584, 0]
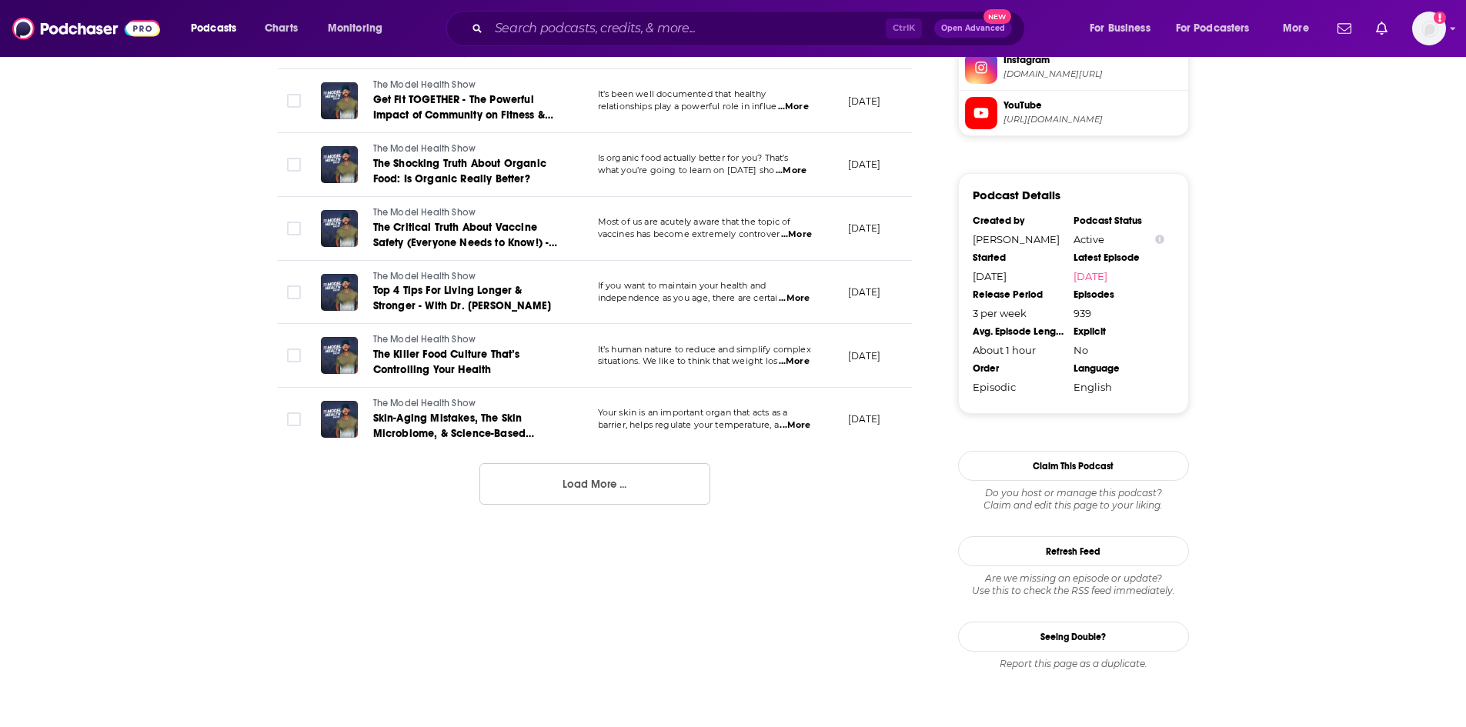
click at [619, 499] on button "Load More ..." at bounding box center [594, 484] width 231 height 42
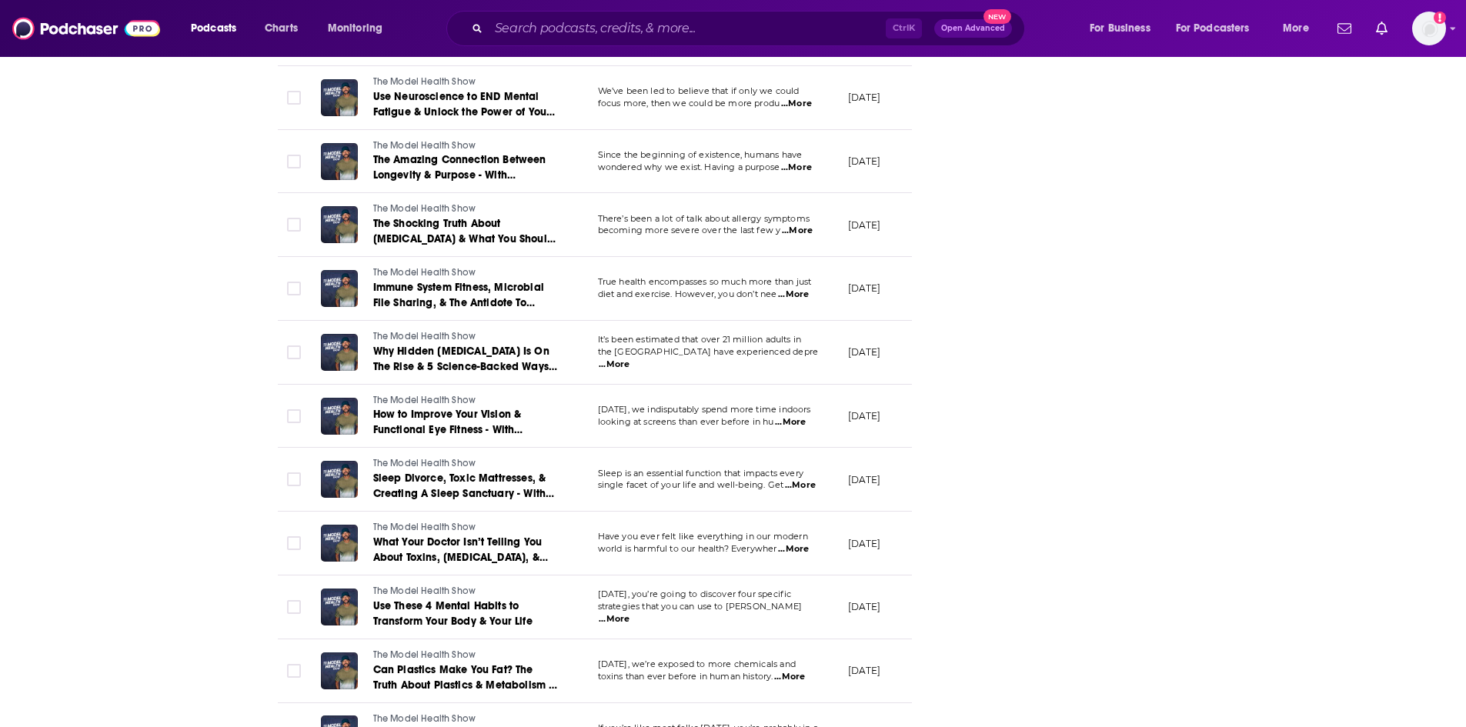
scroll to position [2892, 0]
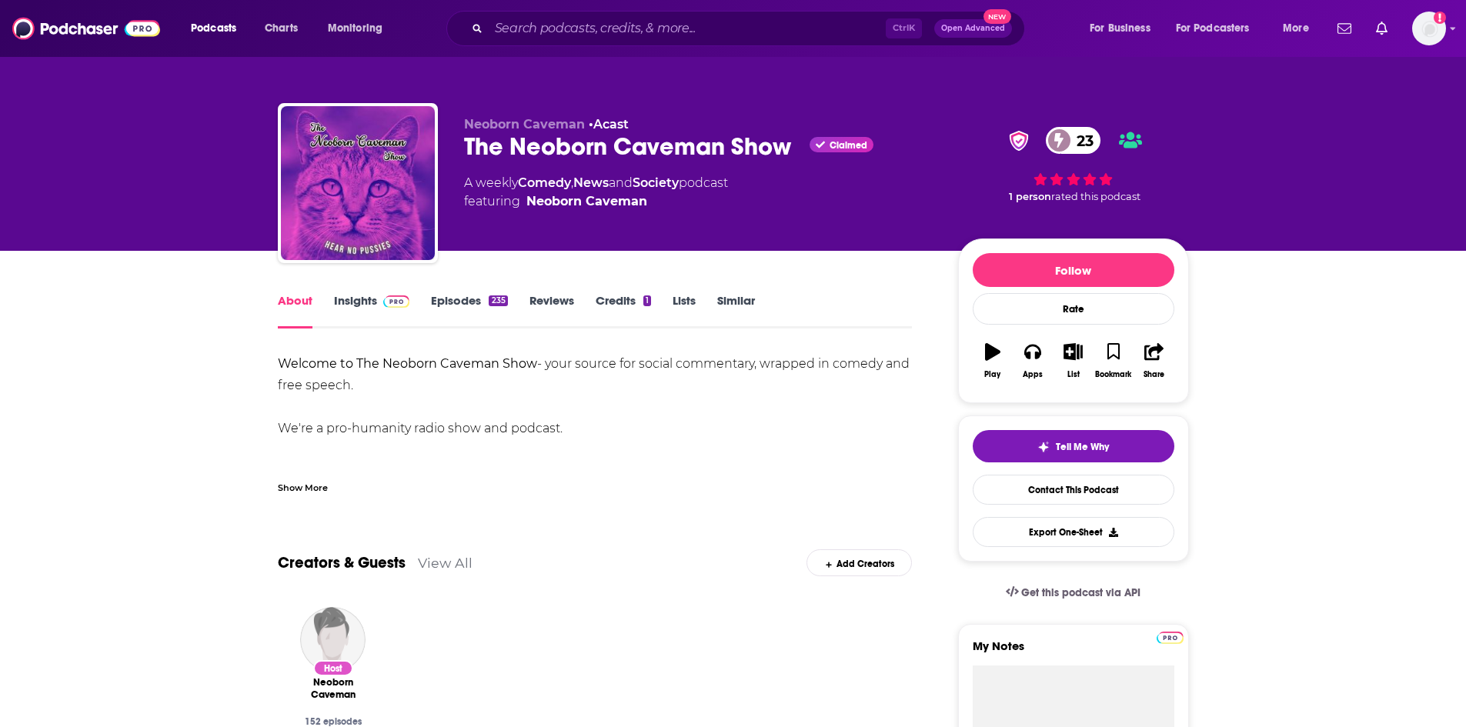
click at [299, 481] on div "Show More" at bounding box center [303, 486] width 50 height 15
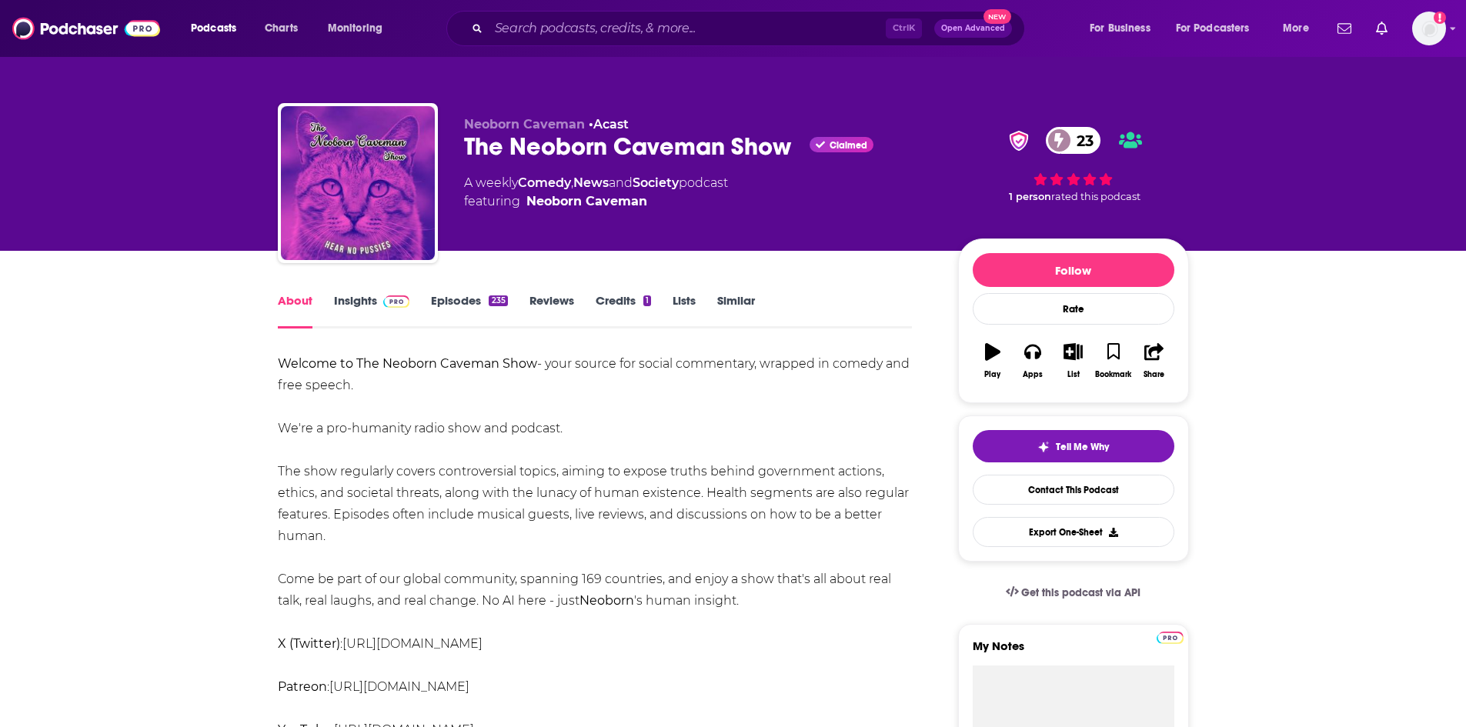
click at [473, 303] on link "Episodes 235" at bounding box center [469, 310] width 76 height 35
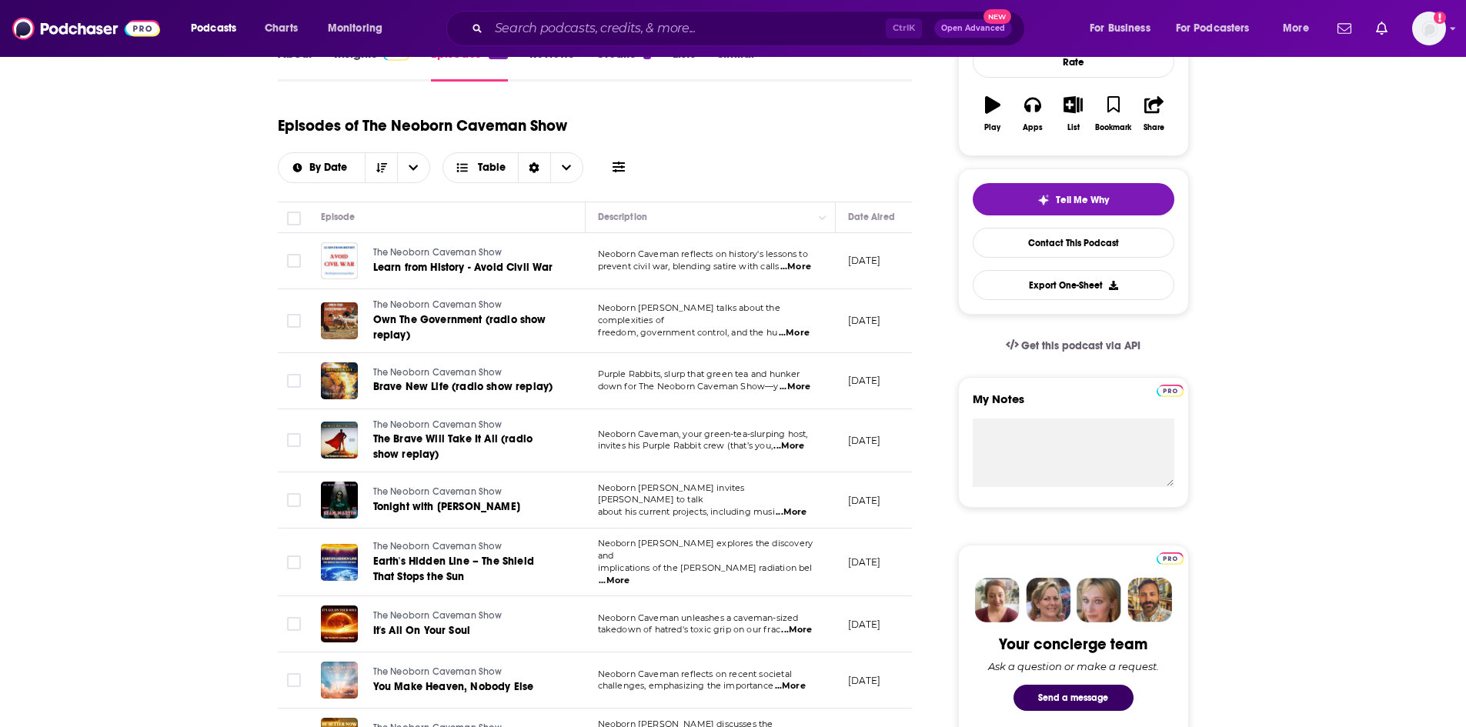
scroll to position [231, 0]
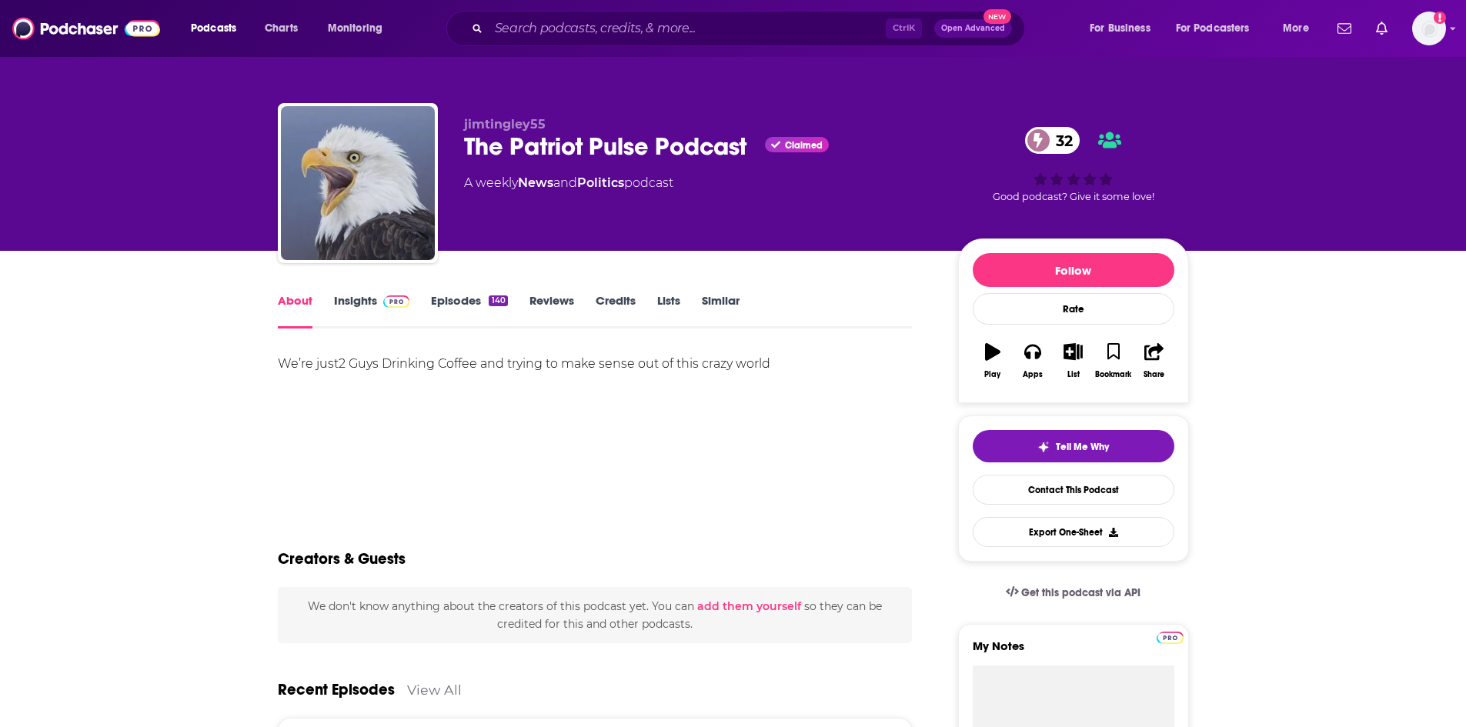
click at [446, 291] on div "About Insights Episodes 140 Reviews Credits Lists Similar" at bounding box center [595, 310] width 635 height 38
click at [446, 292] on div "About Insights Episodes 140 Reviews Credits Lists Similar" at bounding box center [595, 310] width 635 height 38
click at [443, 299] on link "Episodes 140" at bounding box center [469, 310] width 76 height 35
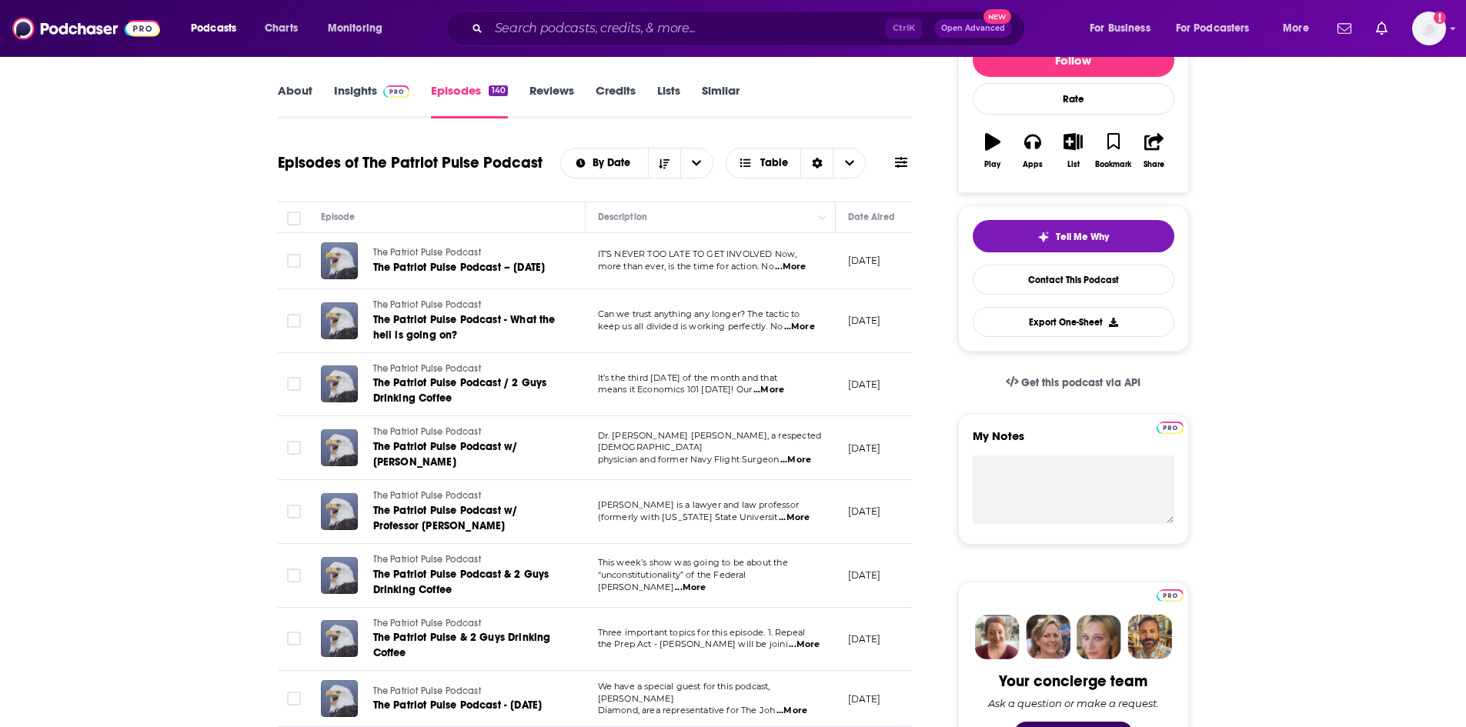
scroll to position [154, 0]
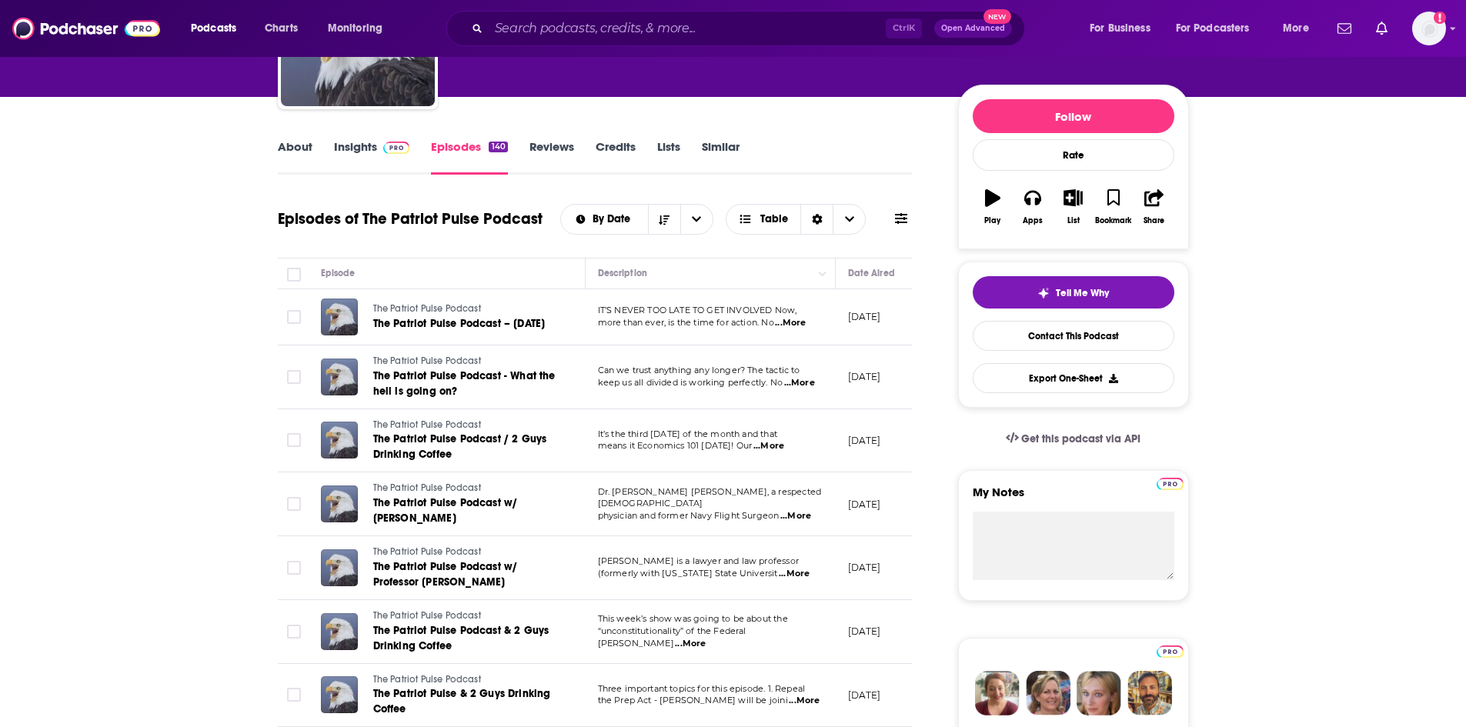
click at [356, 149] on link "Insights" at bounding box center [372, 156] width 76 height 35
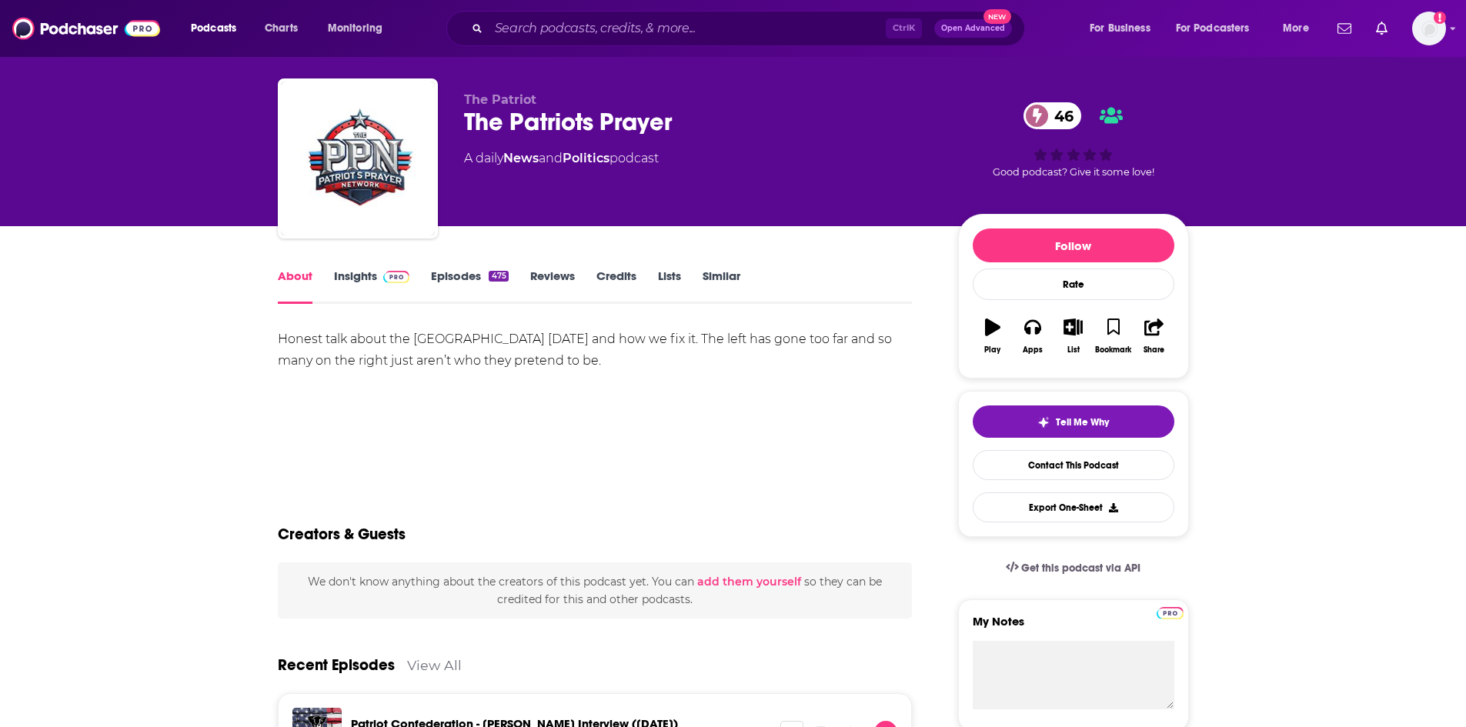
scroll to position [77, 0]
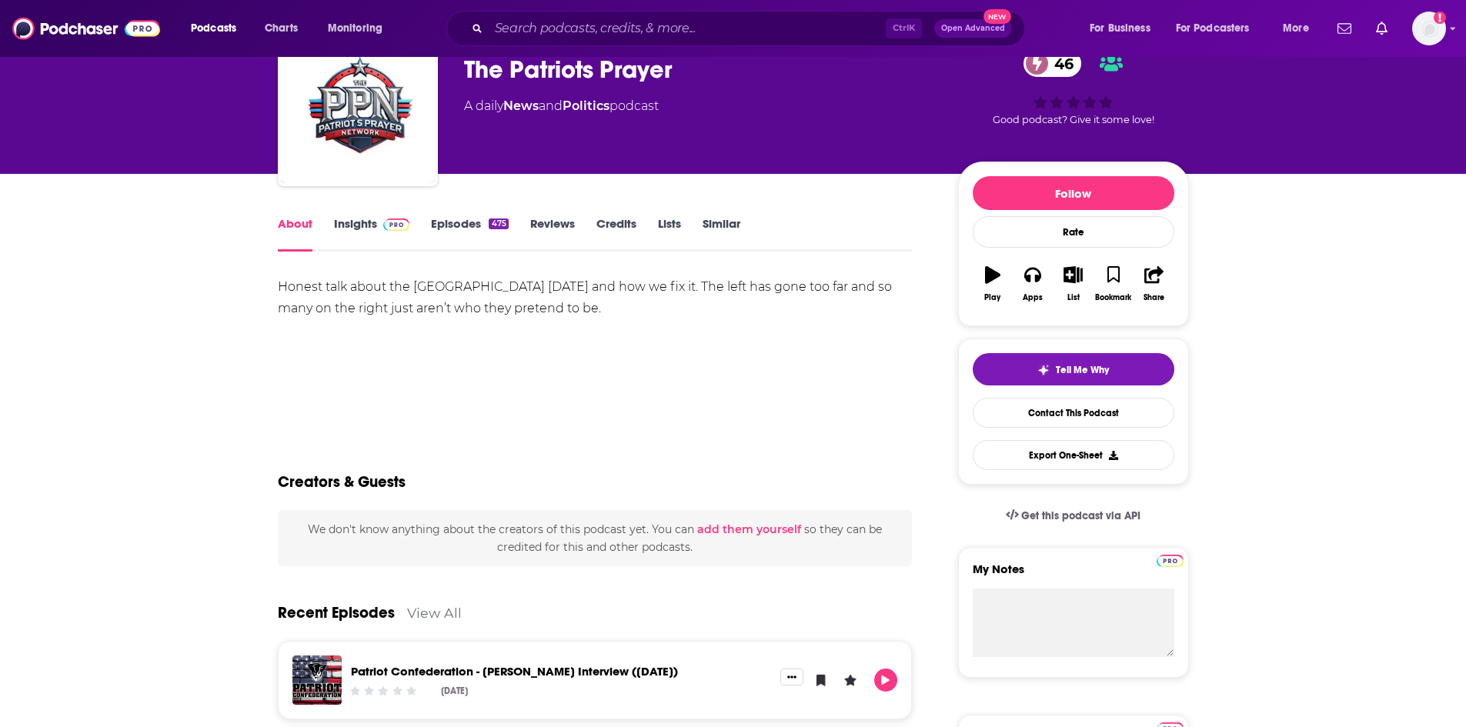
click at [461, 223] on link "Episodes 475" at bounding box center [469, 233] width 77 height 35
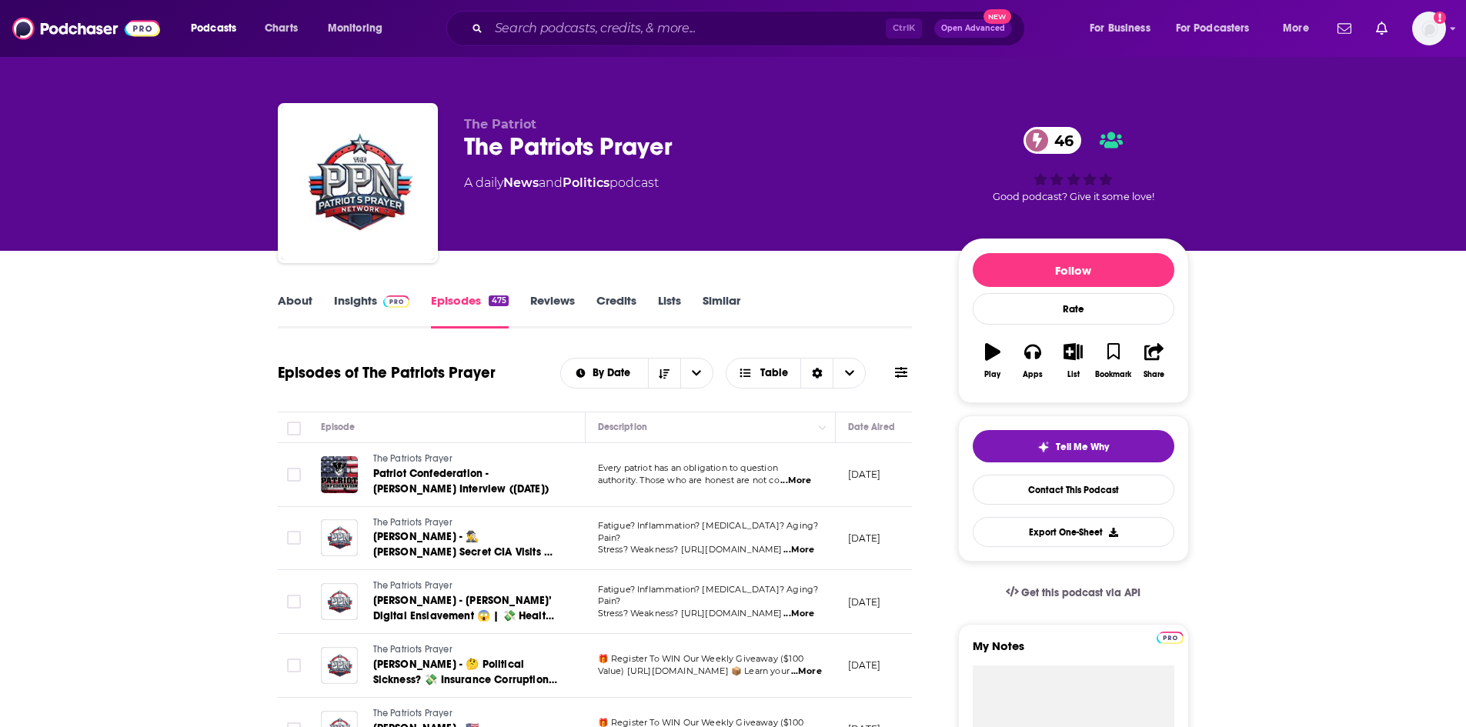
click at [298, 306] on link "About" at bounding box center [295, 310] width 35 height 35
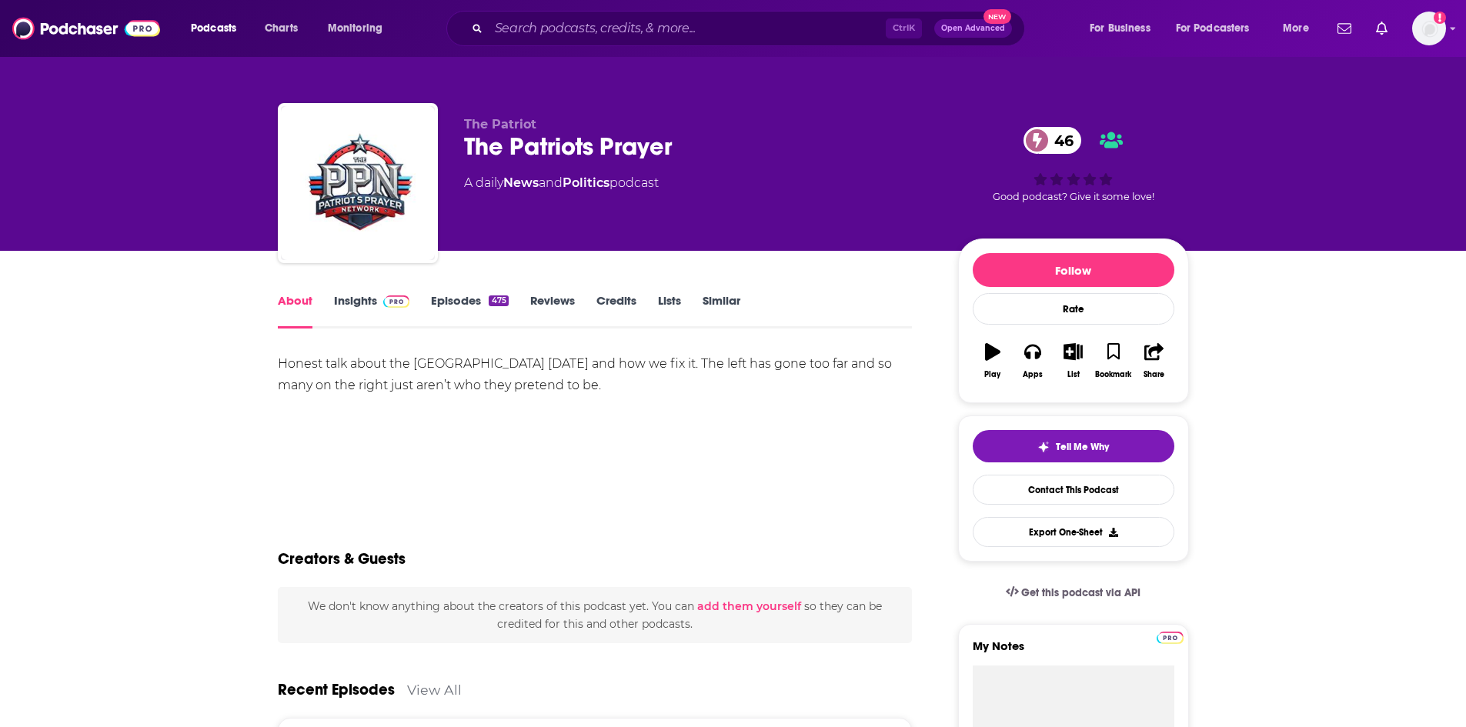
click at [471, 312] on link "Episodes 475" at bounding box center [469, 310] width 77 height 35
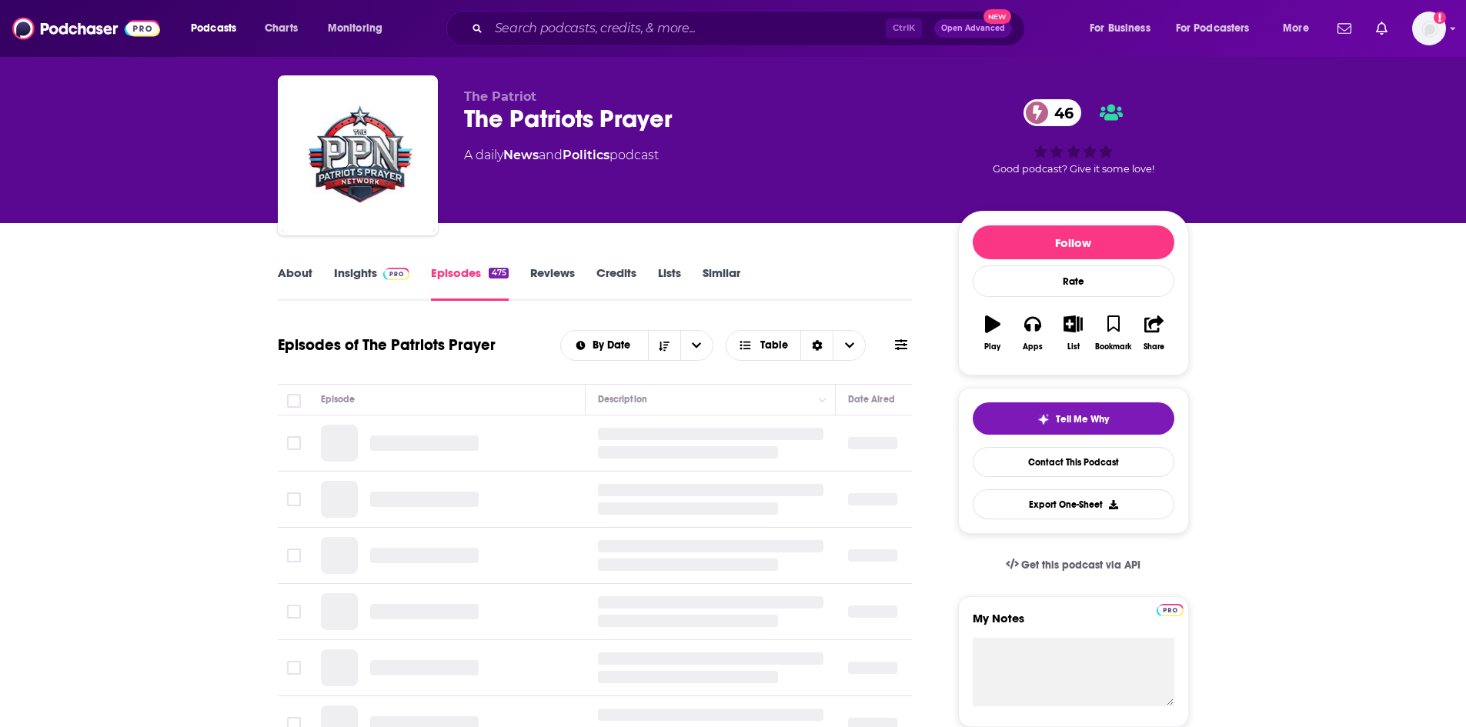
scroll to position [77, 0]
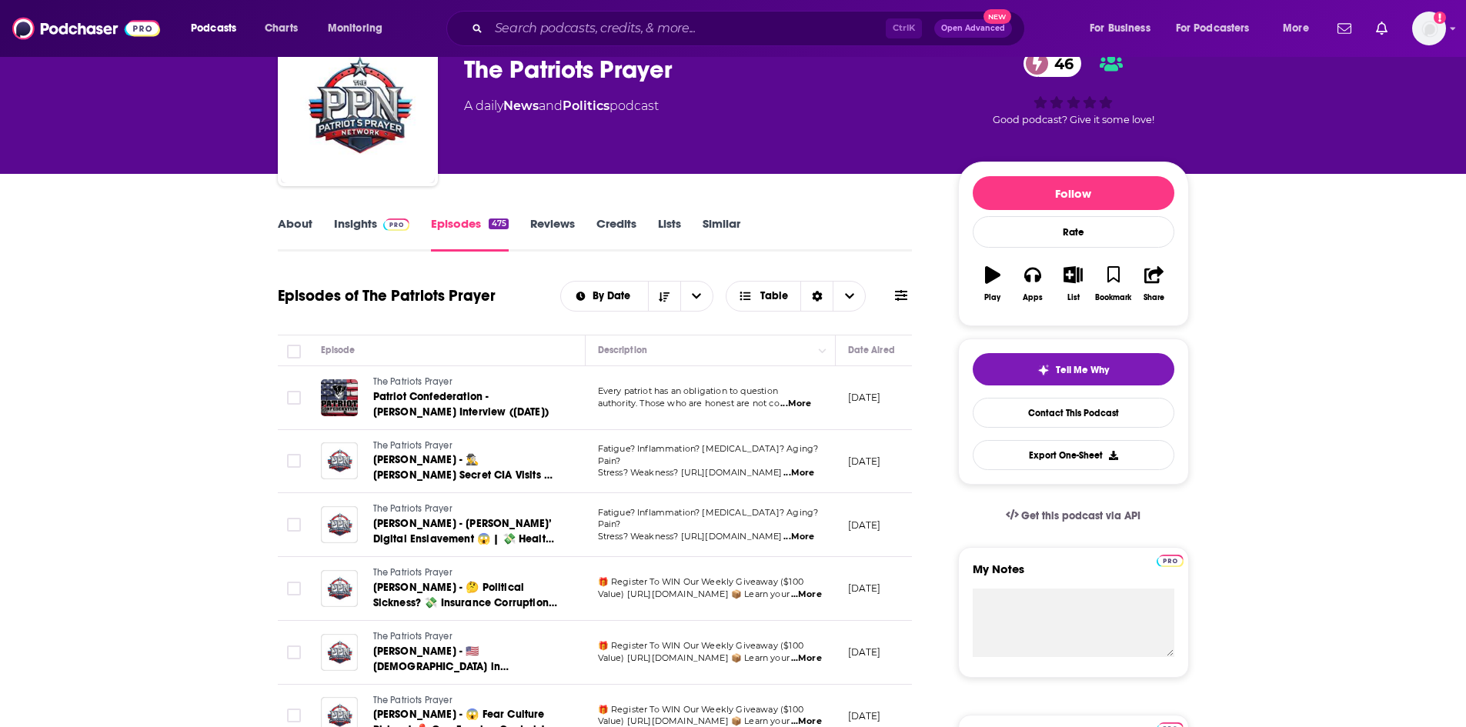
click at [367, 219] on link "Insights" at bounding box center [372, 233] width 76 height 35
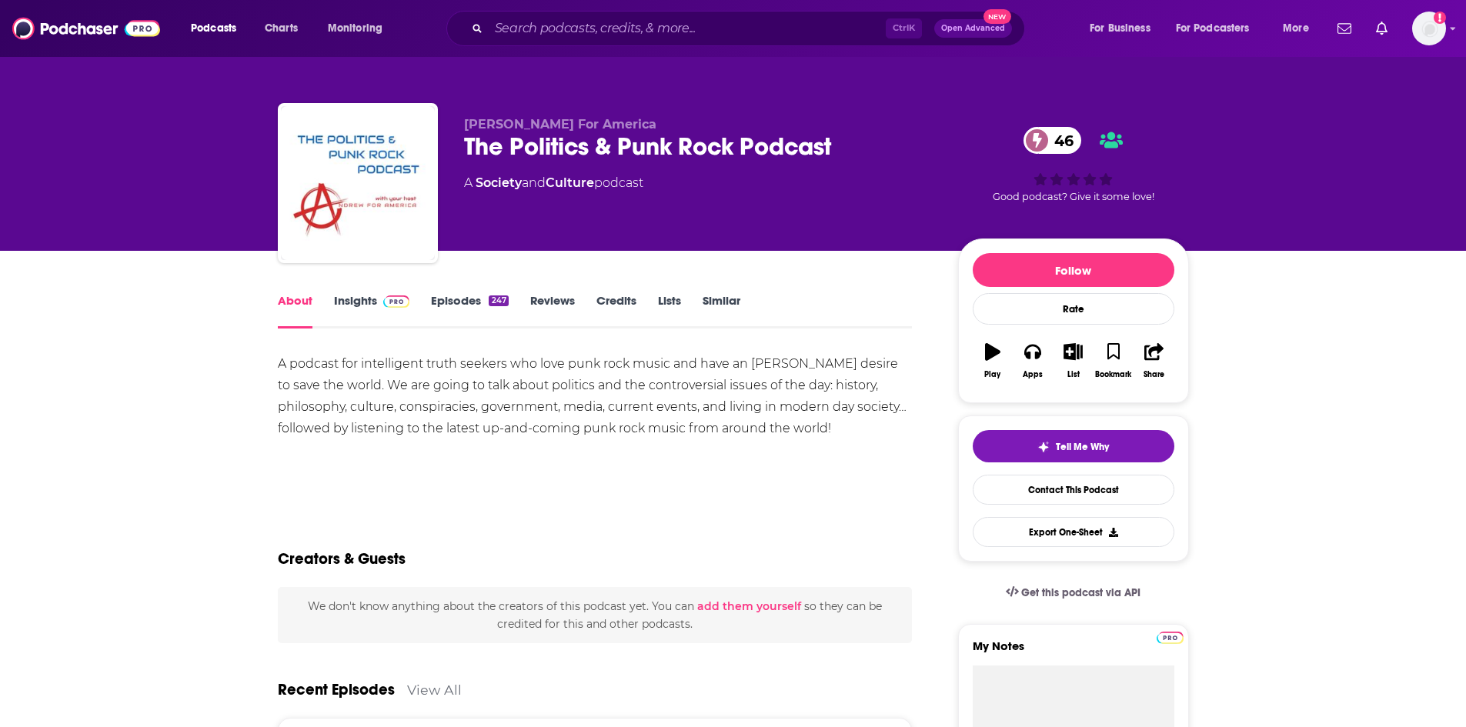
click at [483, 309] on link "Episodes 247" at bounding box center [469, 310] width 77 height 35
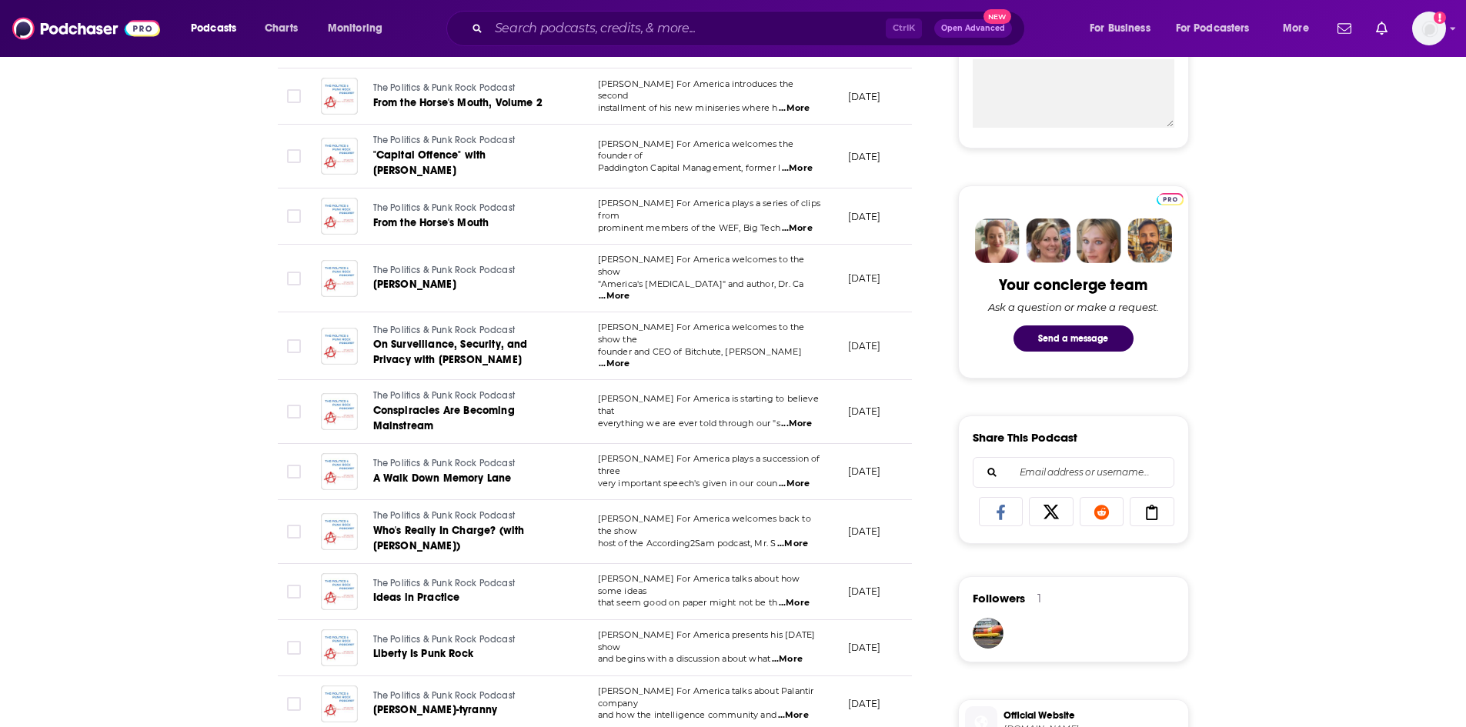
scroll to position [616, 0]
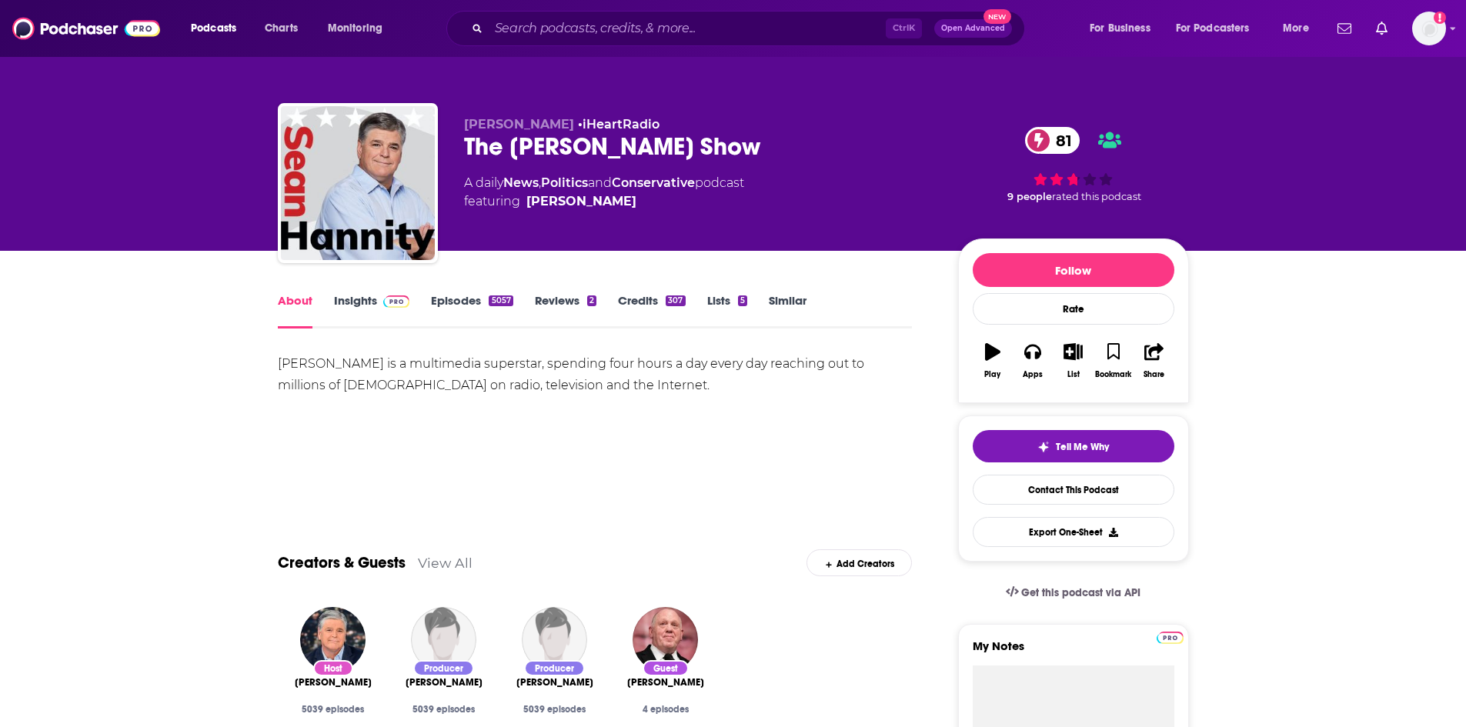
click at [462, 306] on link "Episodes 5057" at bounding box center [472, 310] width 82 height 35
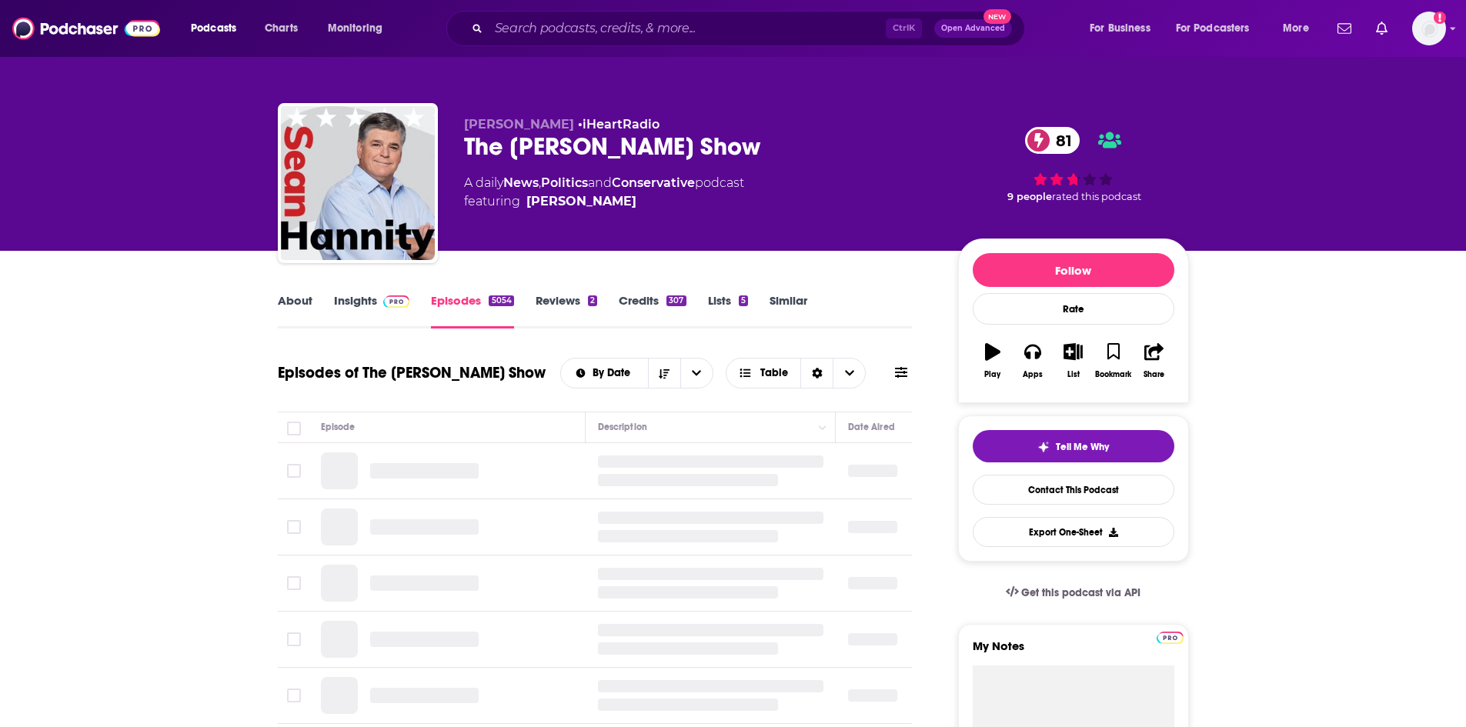
click at [370, 302] on link "Insights" at bounding box center [372, 310] width 76 height 35
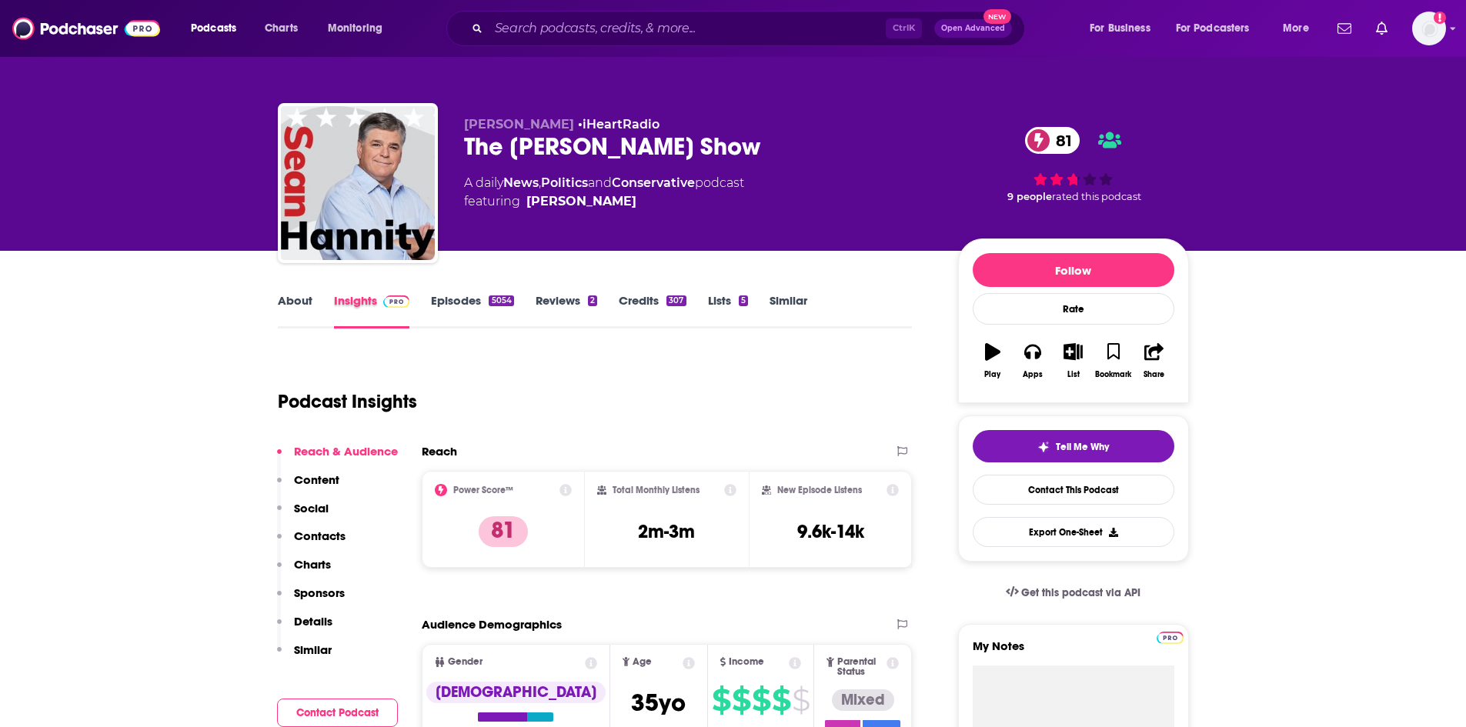
click at [424, 302] on div "Insights" at bounding box center [383, 310] width 98 height 35
click at [448, 303] on link "Episodes 5054" at bounding box center [472, 310] width 82 height 35
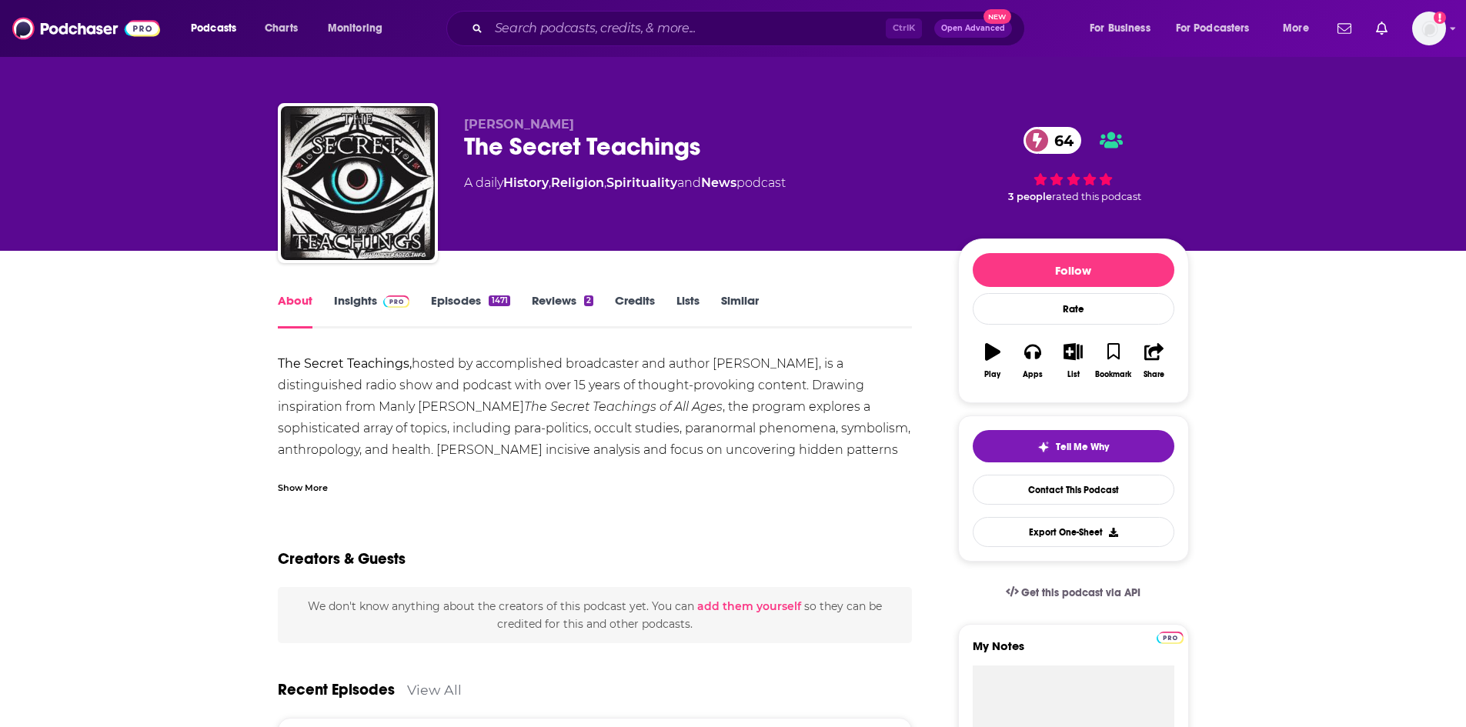
click at [474, 307] on link "Episodes 1471" at bounding box center [470, 310] width 79 height 35
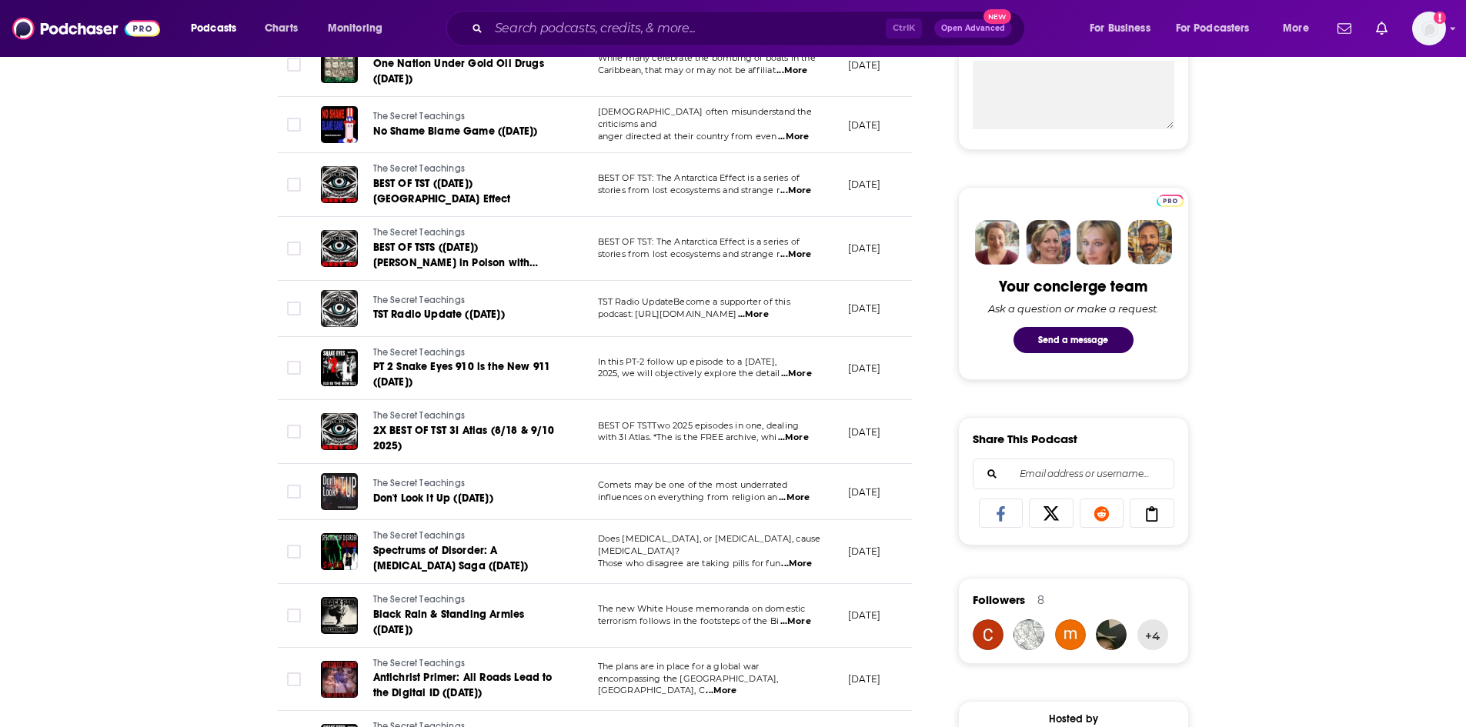
scroll to position [616, 0]
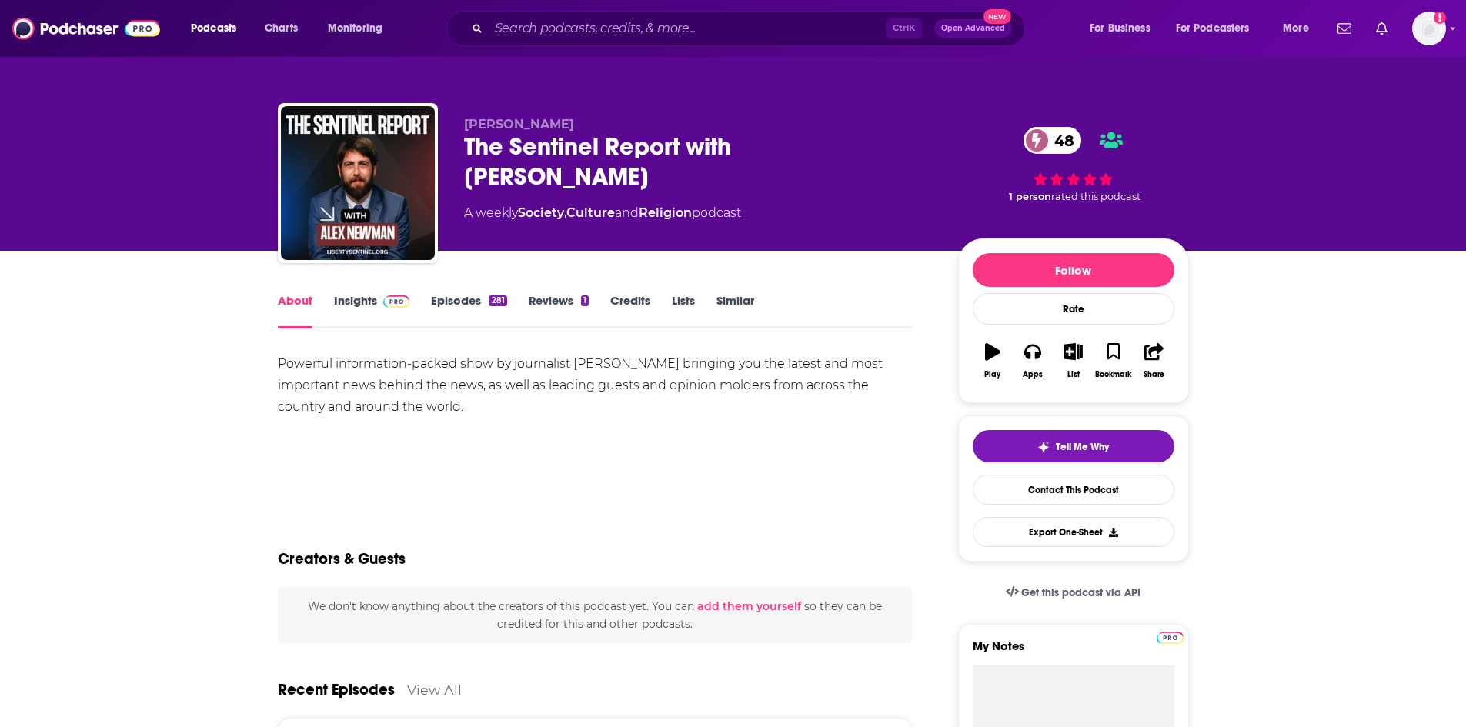
click at [367, 312] on link "Insights" at bounding box center [372, 310] width 76 height 35
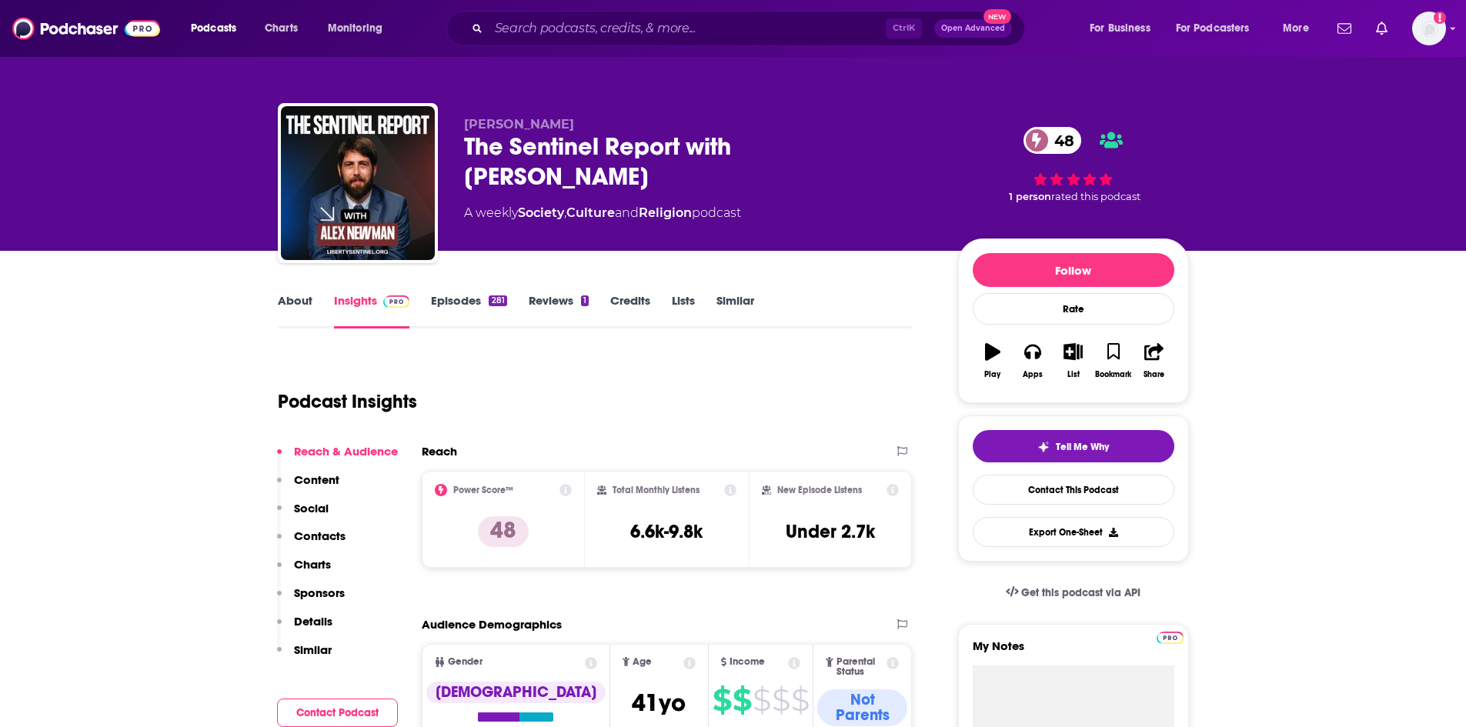
click at [465, 304] on link "Episodes 281" at bounding box center [468, 310] width 75 height 35
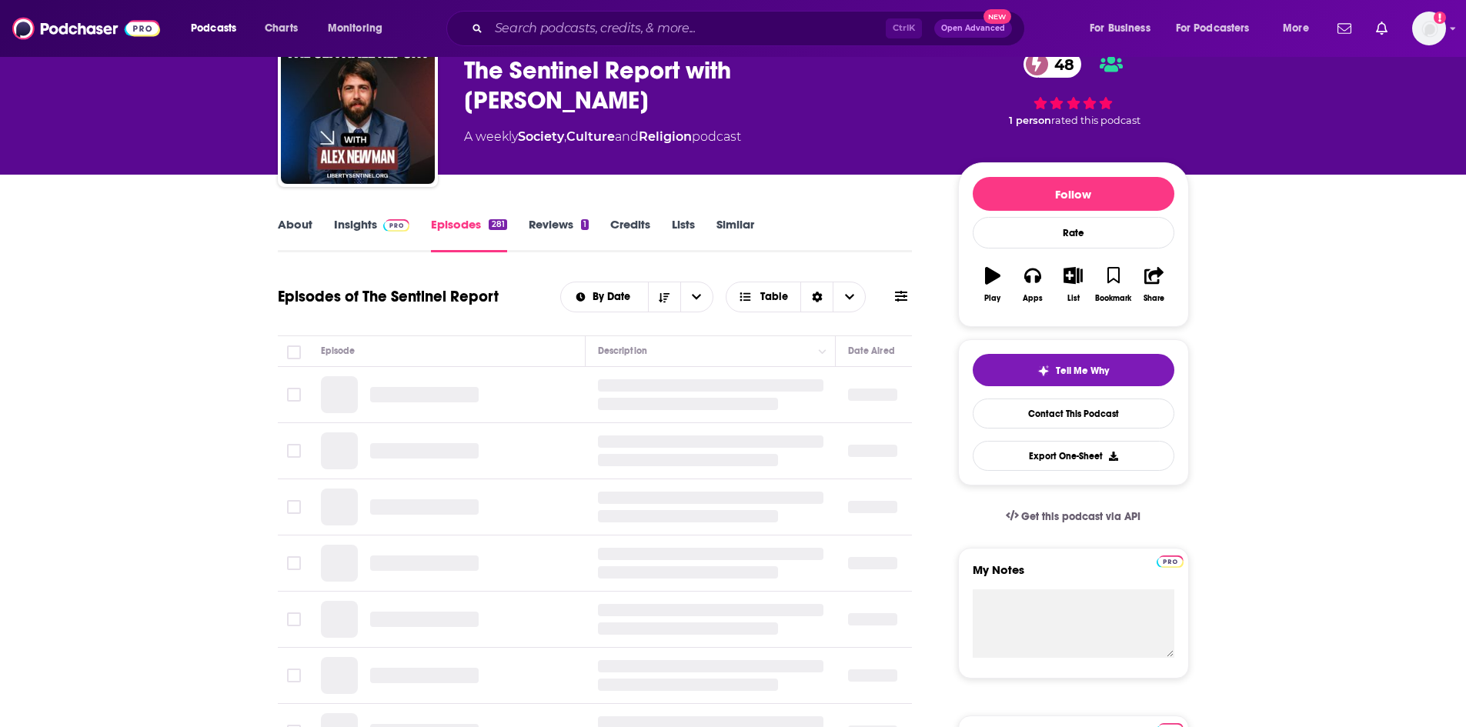
scroll to position [77, 0]
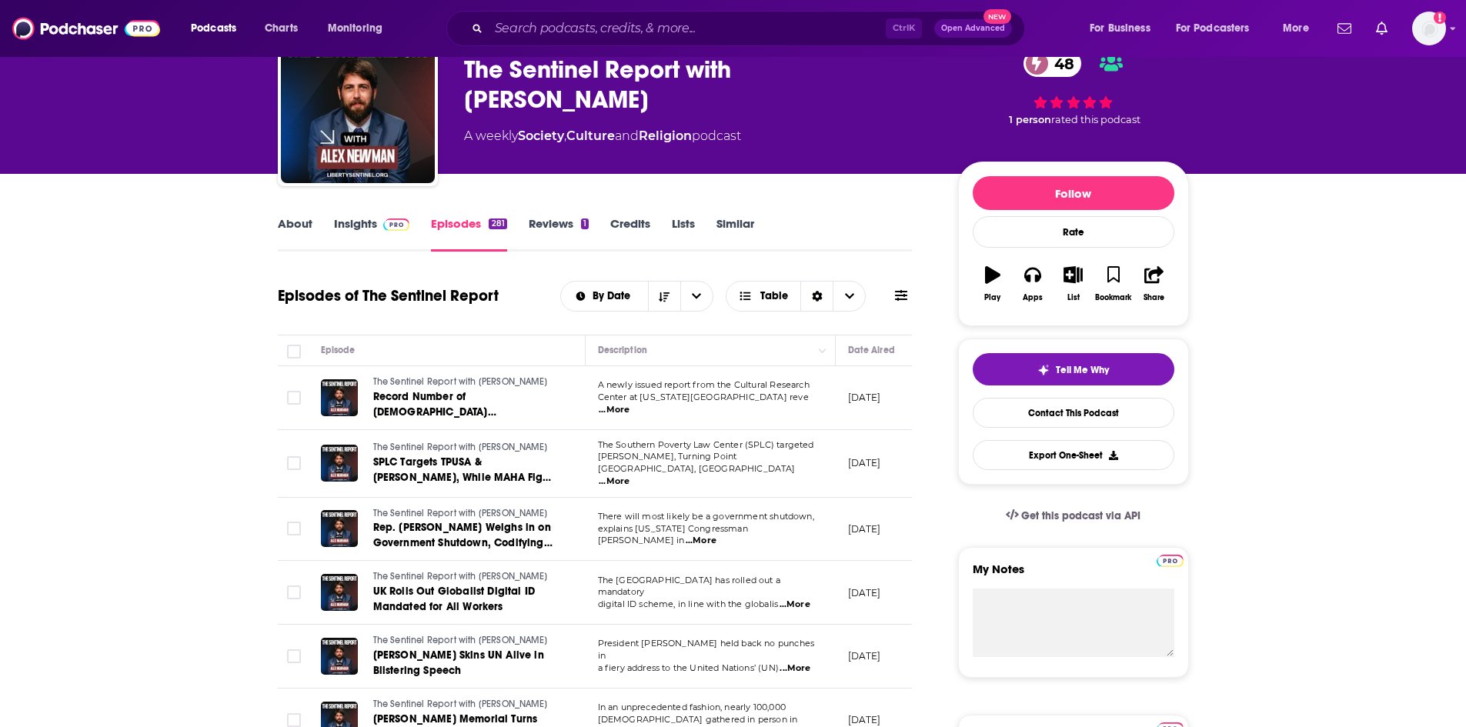
click at [630, 476] on span "...More" at bounding box center [614, 482] width 31 height 12
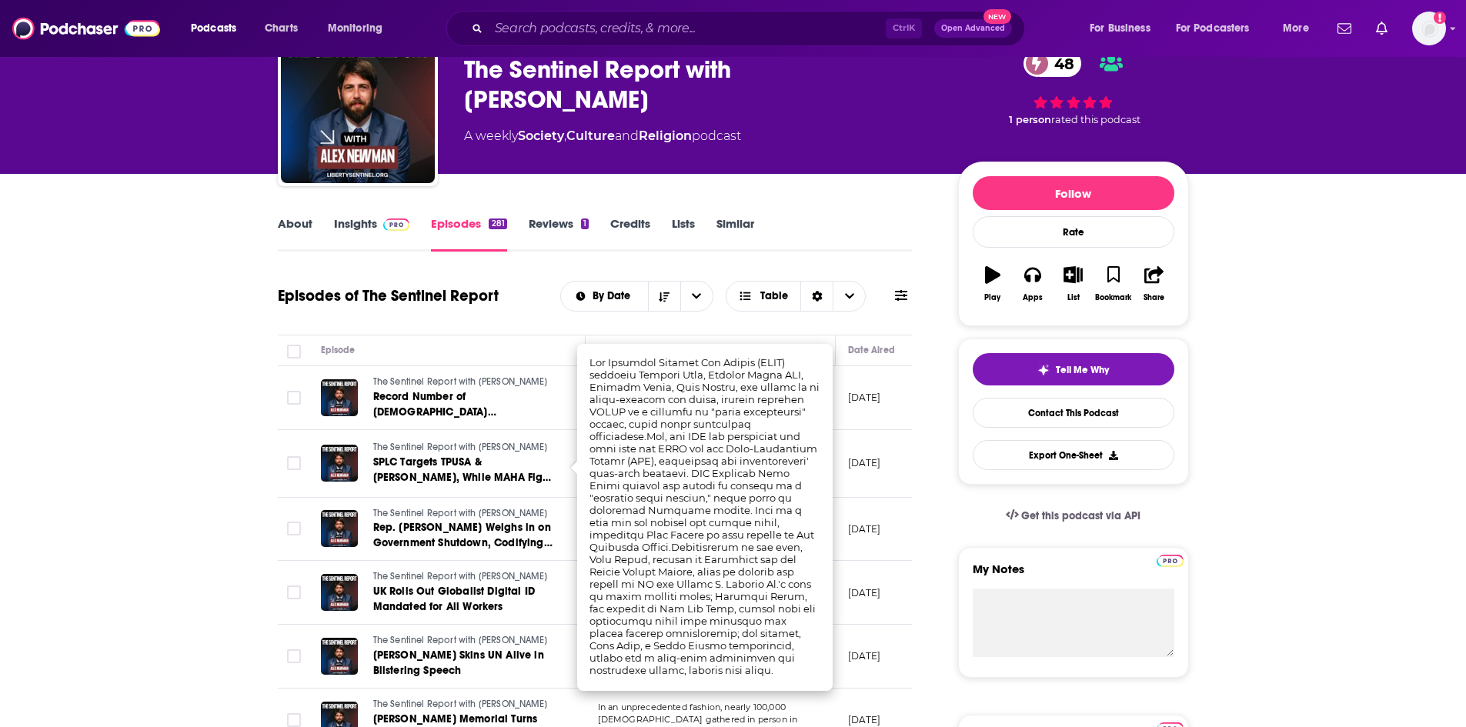
click at [888, 489] on td "[DATE]" at bounding box center [886, 464] width 100 height 68
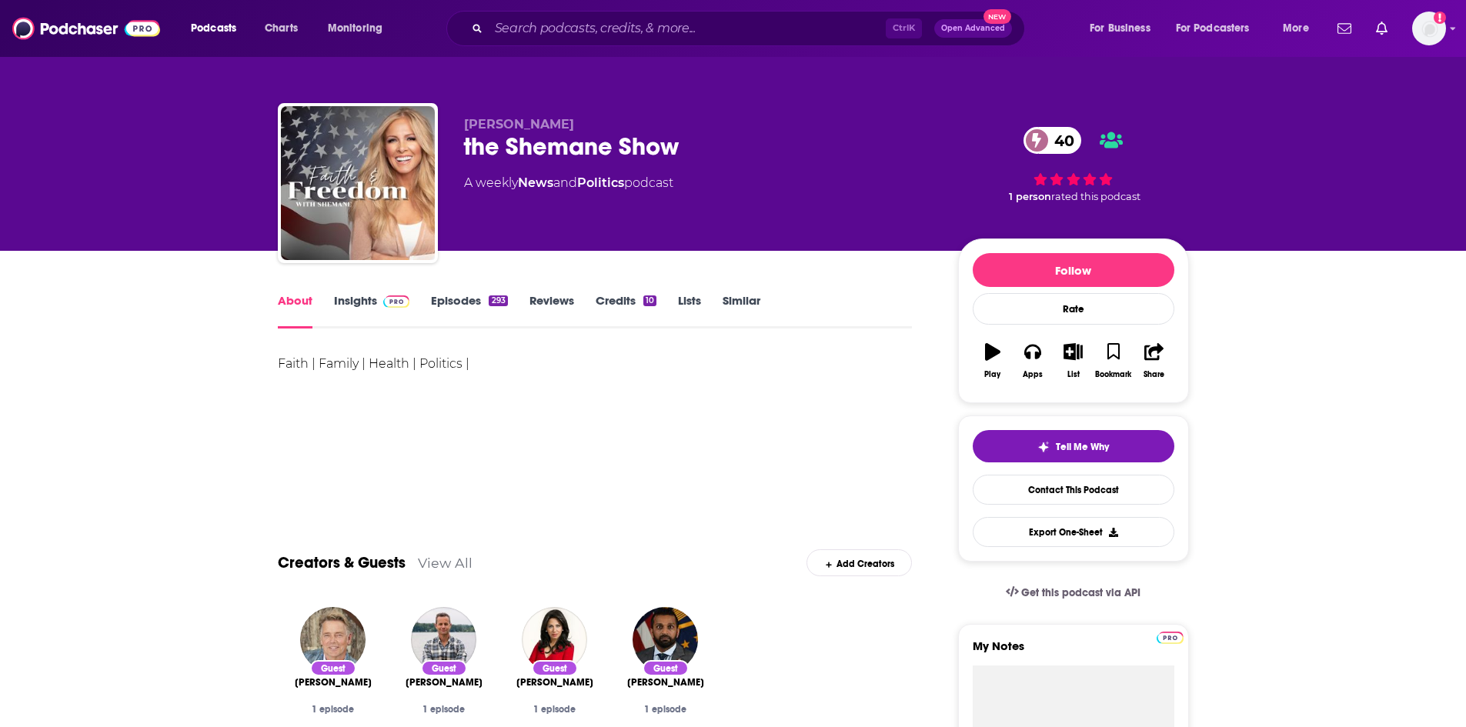
click at [359, 295] on div "About Insights Episodes 293 Reviews Credits 10 Lists Similar" at bounding box center [595, 310] width 635 height 38
click at [359, 305] on link "Insights" at bounding box center [372, 310] width 76 height 35
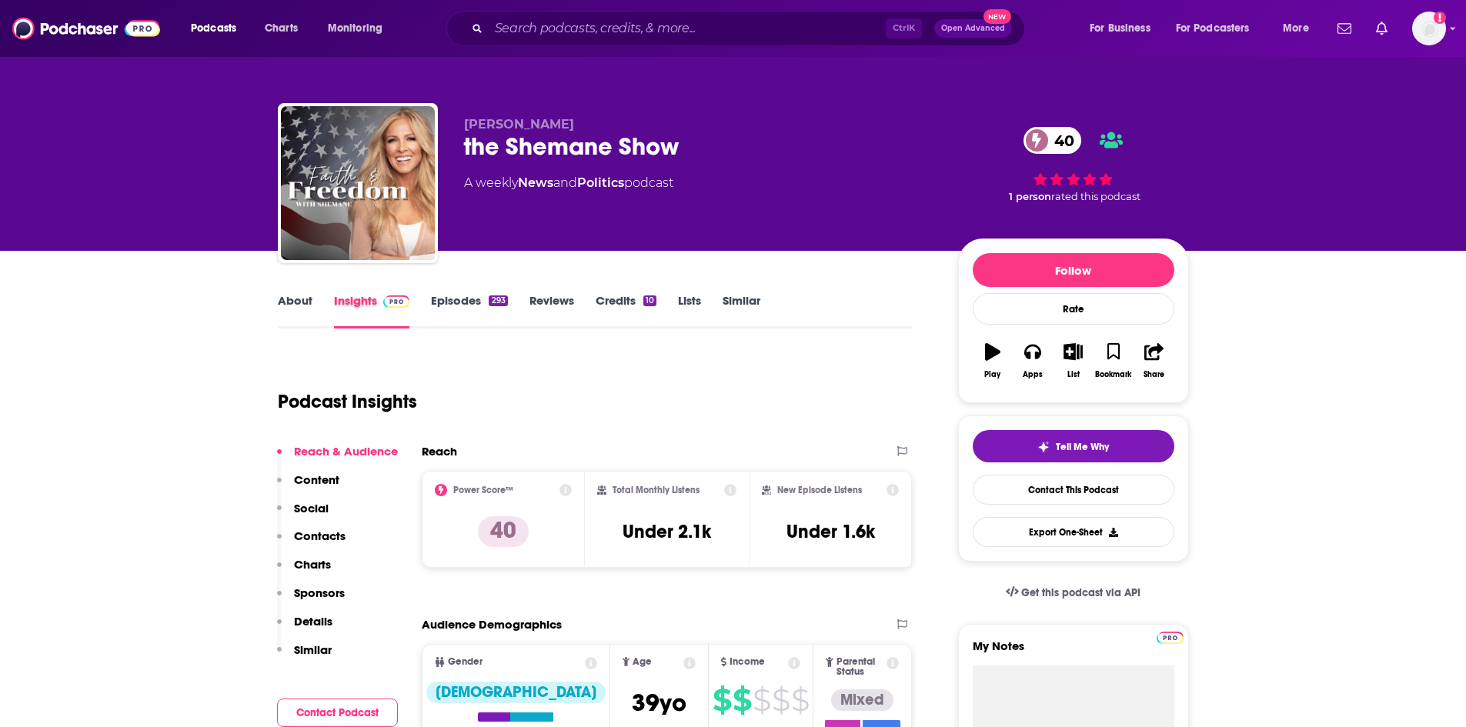
click at [425, 306] on div "Insights" at bounding box center [383, 310] width 98 height 35
click at [446, 298] on link "Episodes 293" at bounding box center [469, 310] width 76 height 35
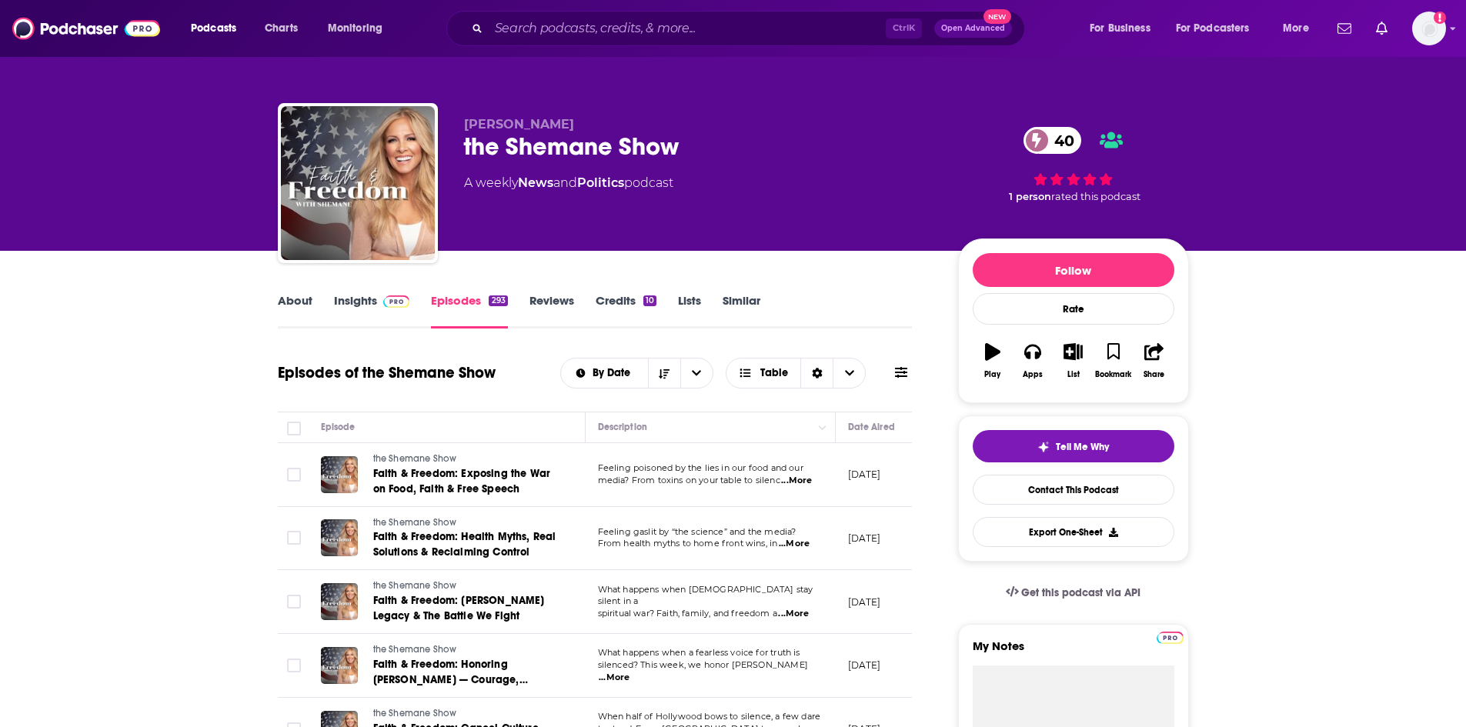
click at [350, 298] on link "Insights" at bounding box center [372, 310] width 76 height 35
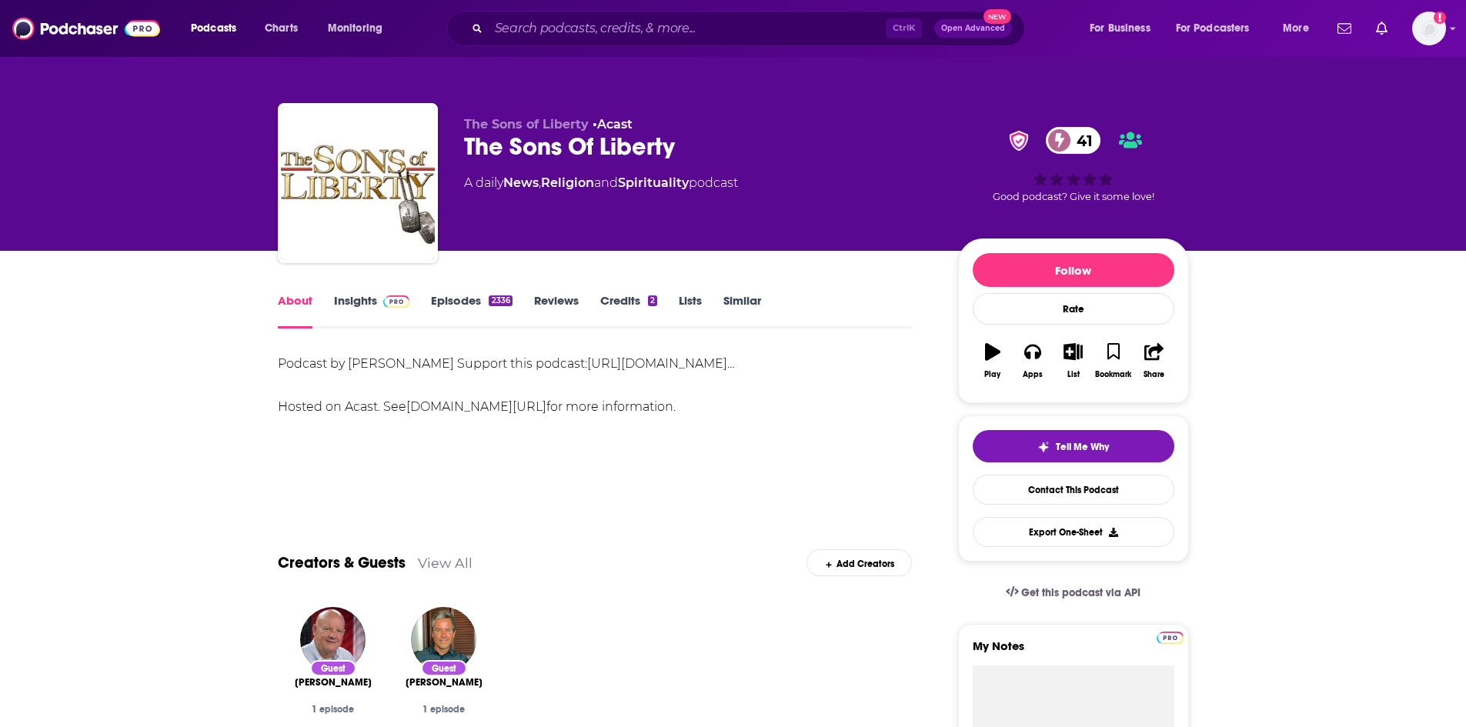
click at [436, 303] on link "Episodes 2336" at bounding box center [471, 310] width 81 height 35
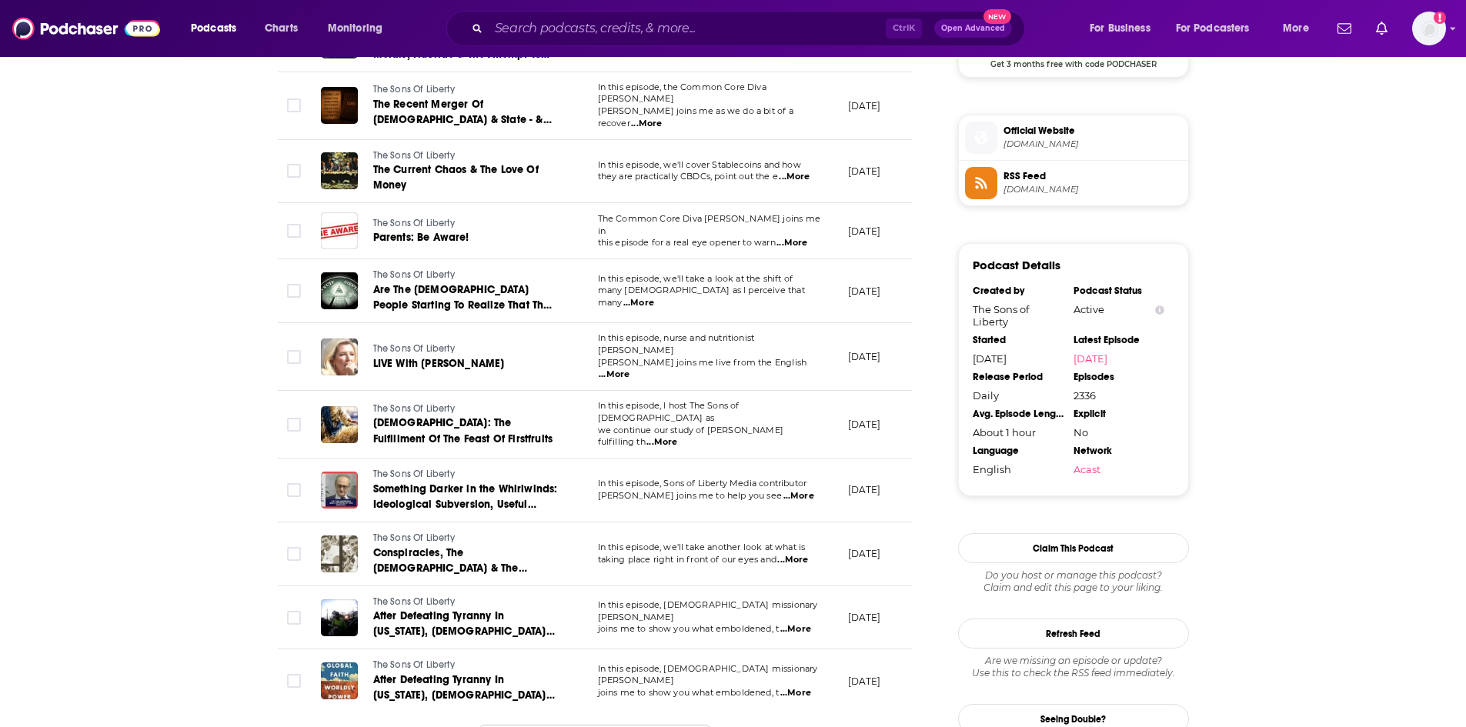
scroll to position [1385, 0]
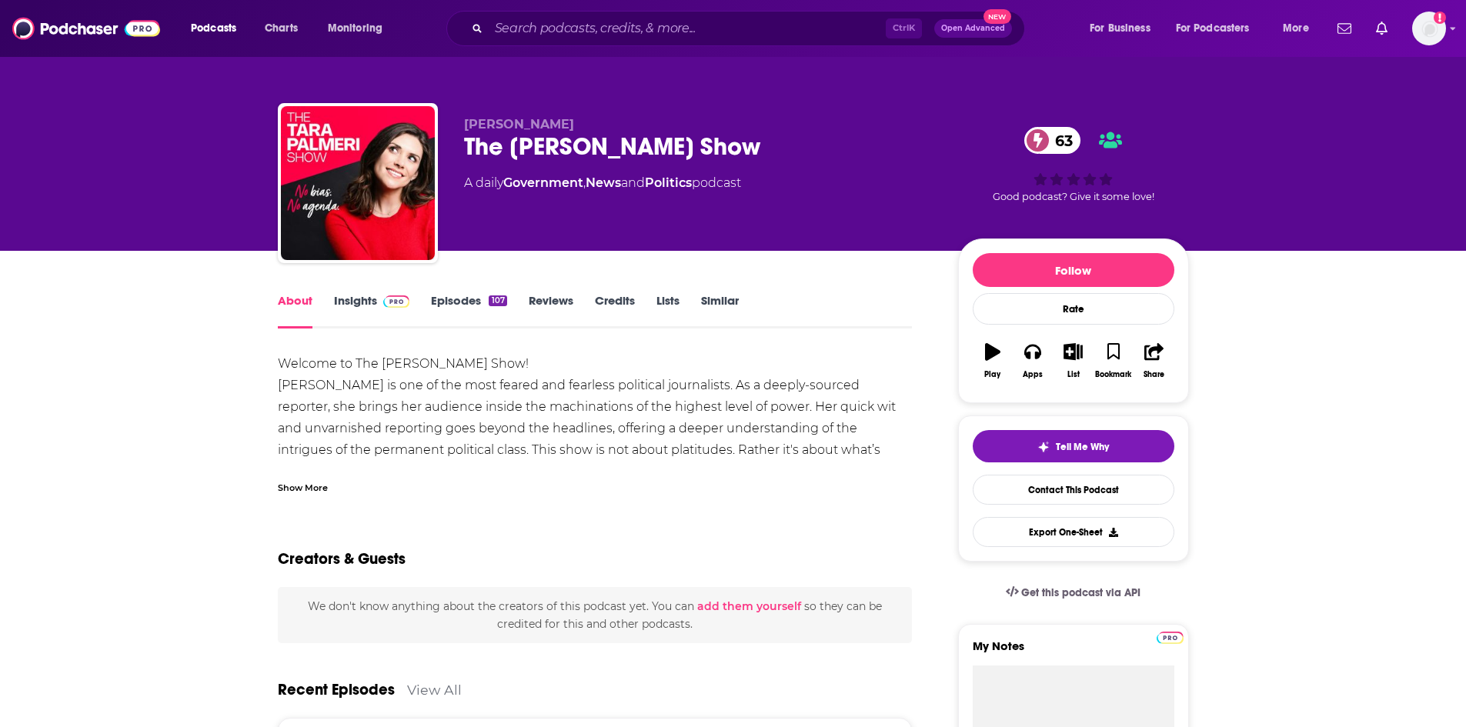
click at [301, 492] on div "Show More" at bounding box center [303, 486] width 50 height 15
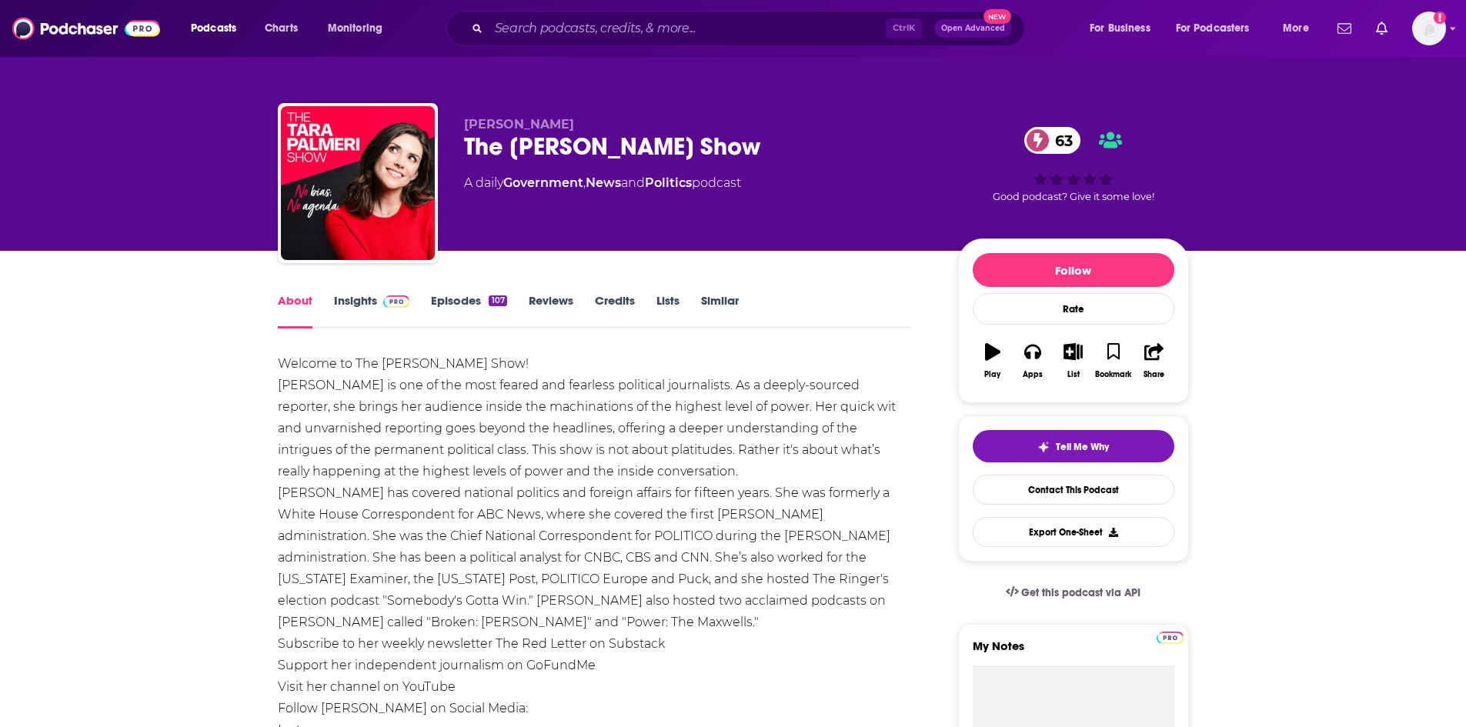
click at [377, 306] on span at bounding box center [393, 300] width 33 height 15
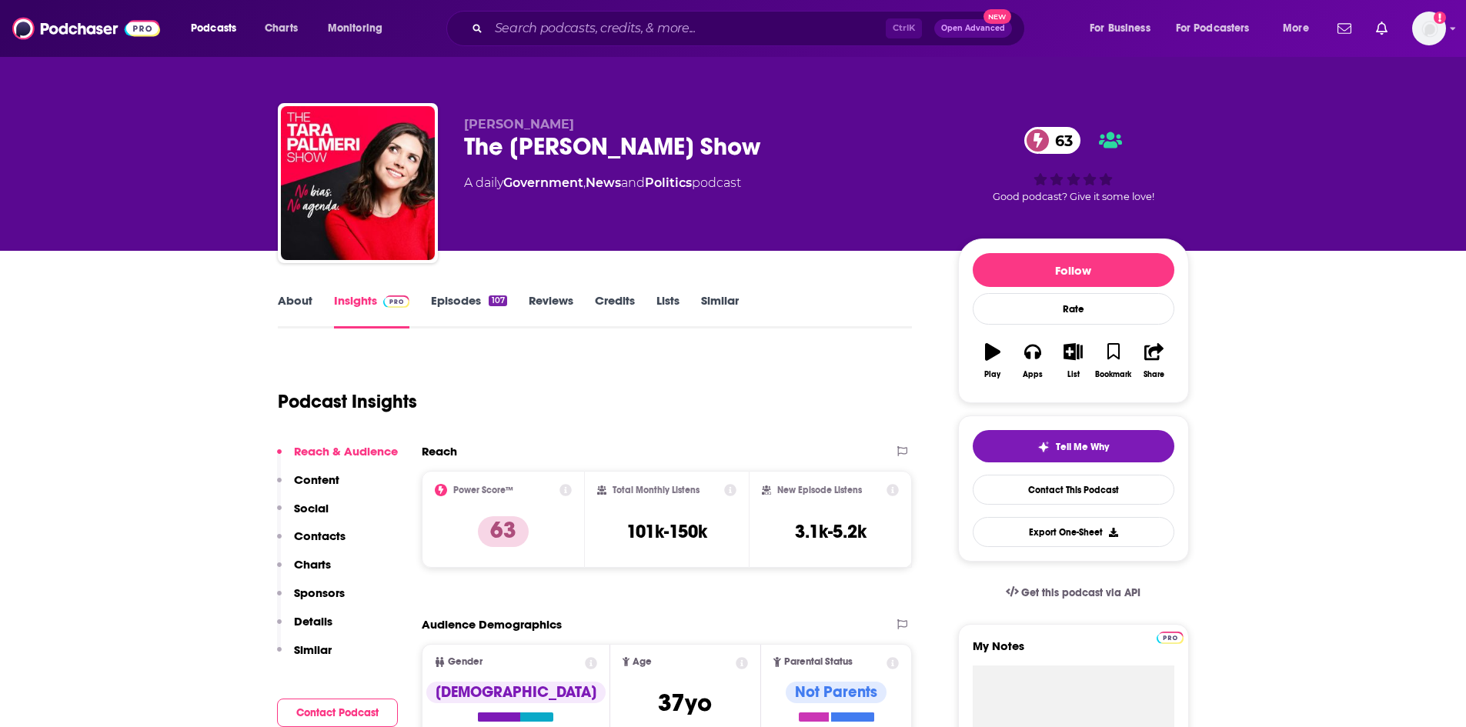
click at [465, 301] on link "Episodes 107" at bounding box center [468, 310] width 75 height 35
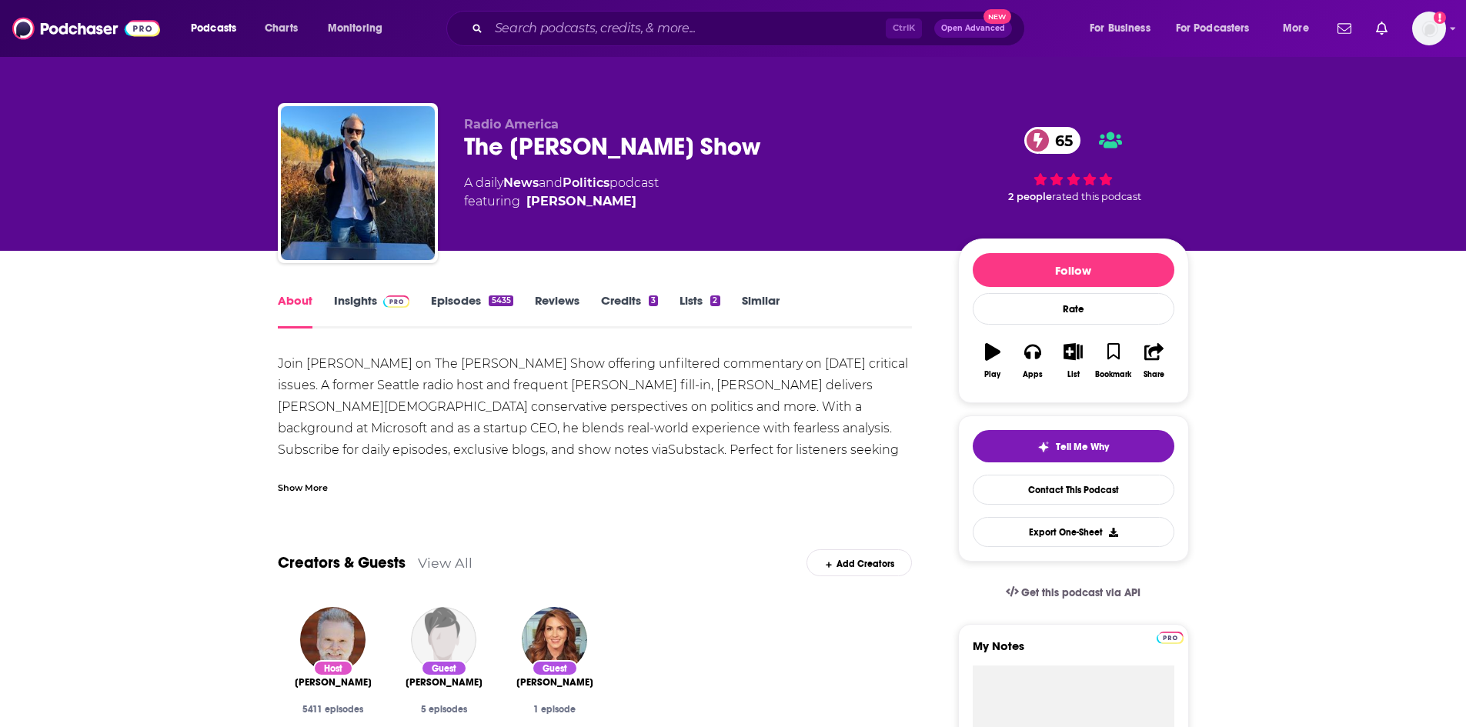
click at [440, 308] on link "Episodes 5435" at bounding box center [472, 310] width 82 height 35
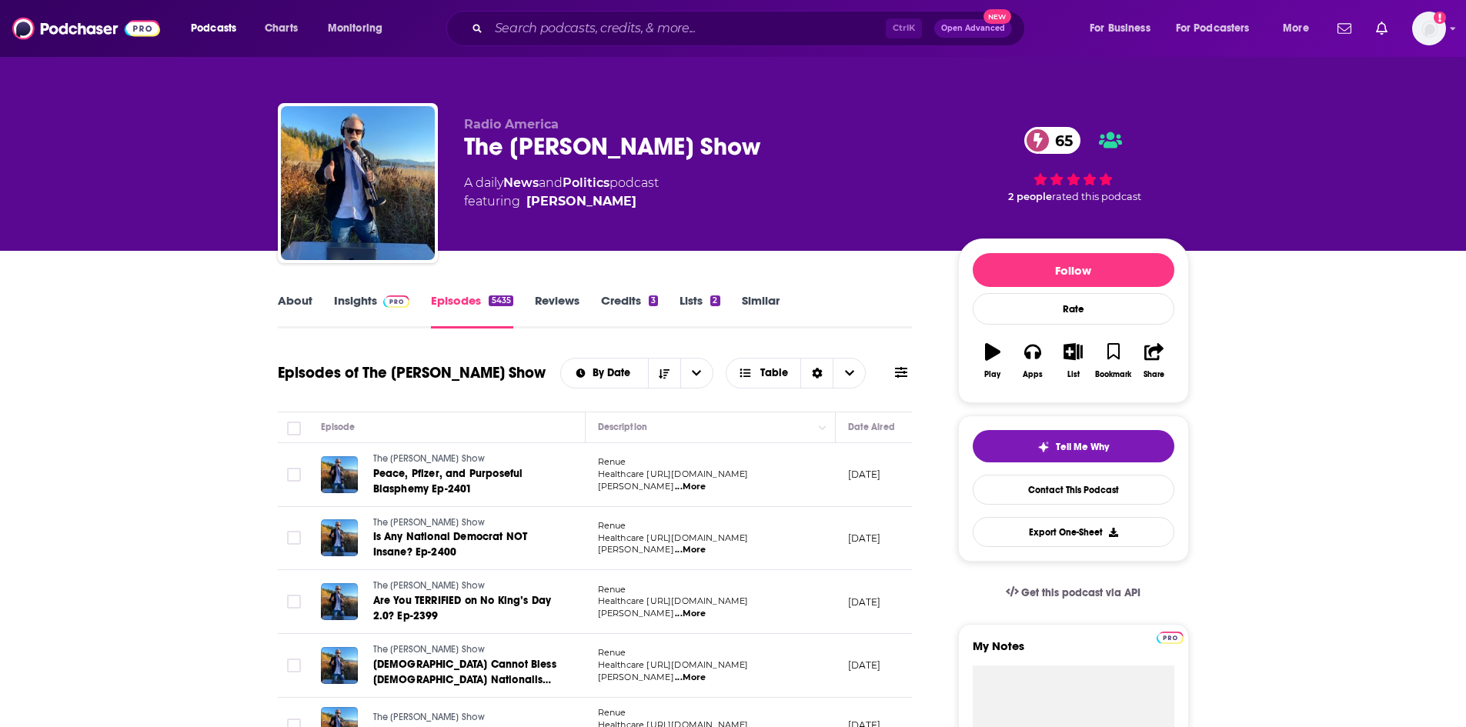
click at [352, 306] on link "Insights" at bounding box center [372, 310] width 76 height 35
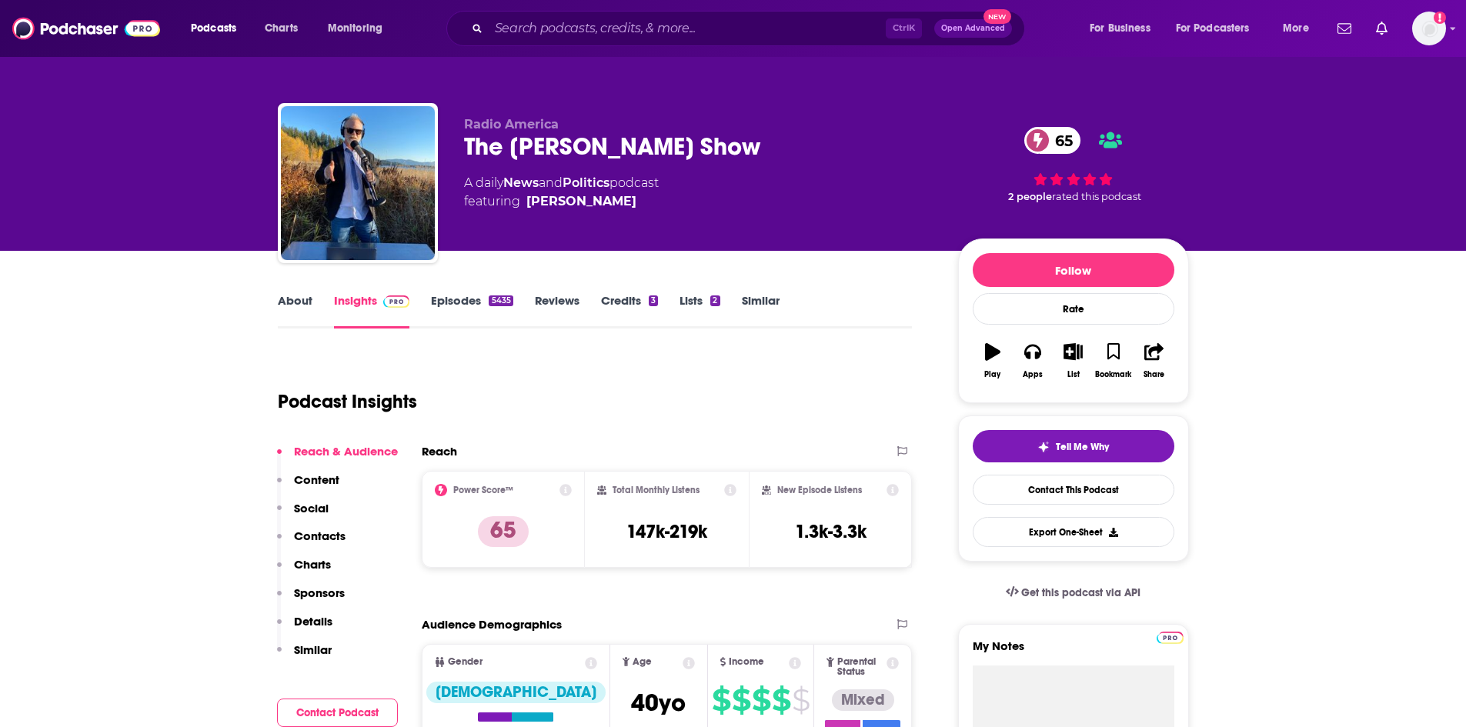
click at [292, 309] on link "About" at bounding box center [295, 310] width 35 height 35
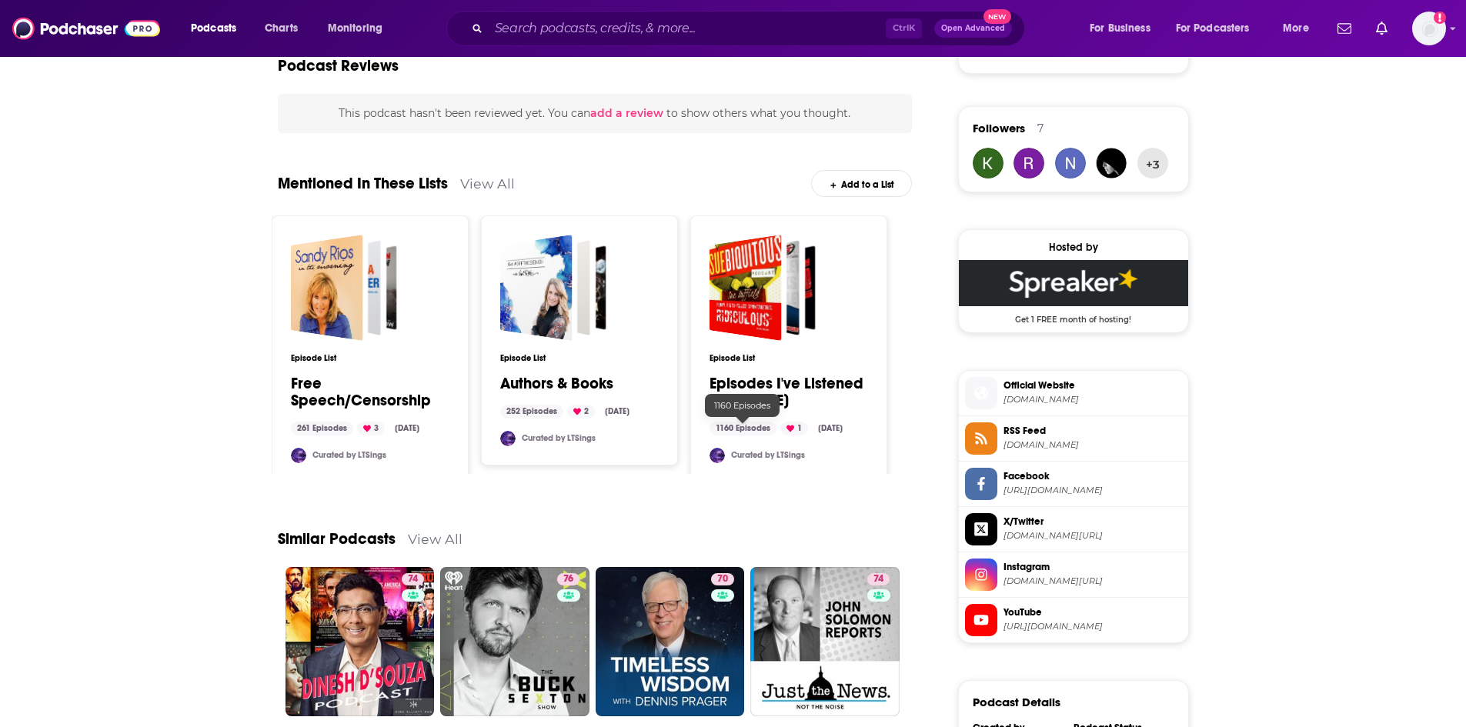
scroll to position [1077, 0]
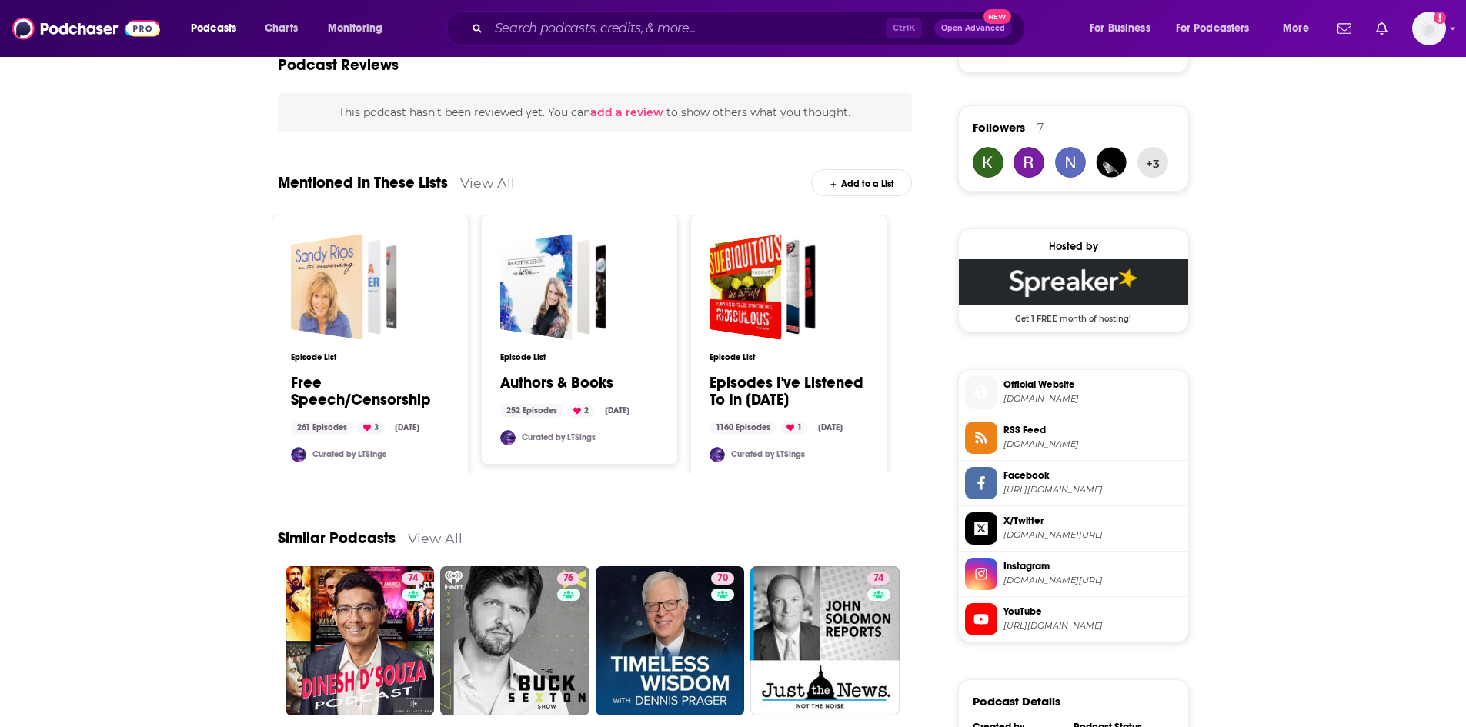
click at [362, 320] on div "Free Speech/Censorship" at bounding box center [326, 287] width 72 height 106
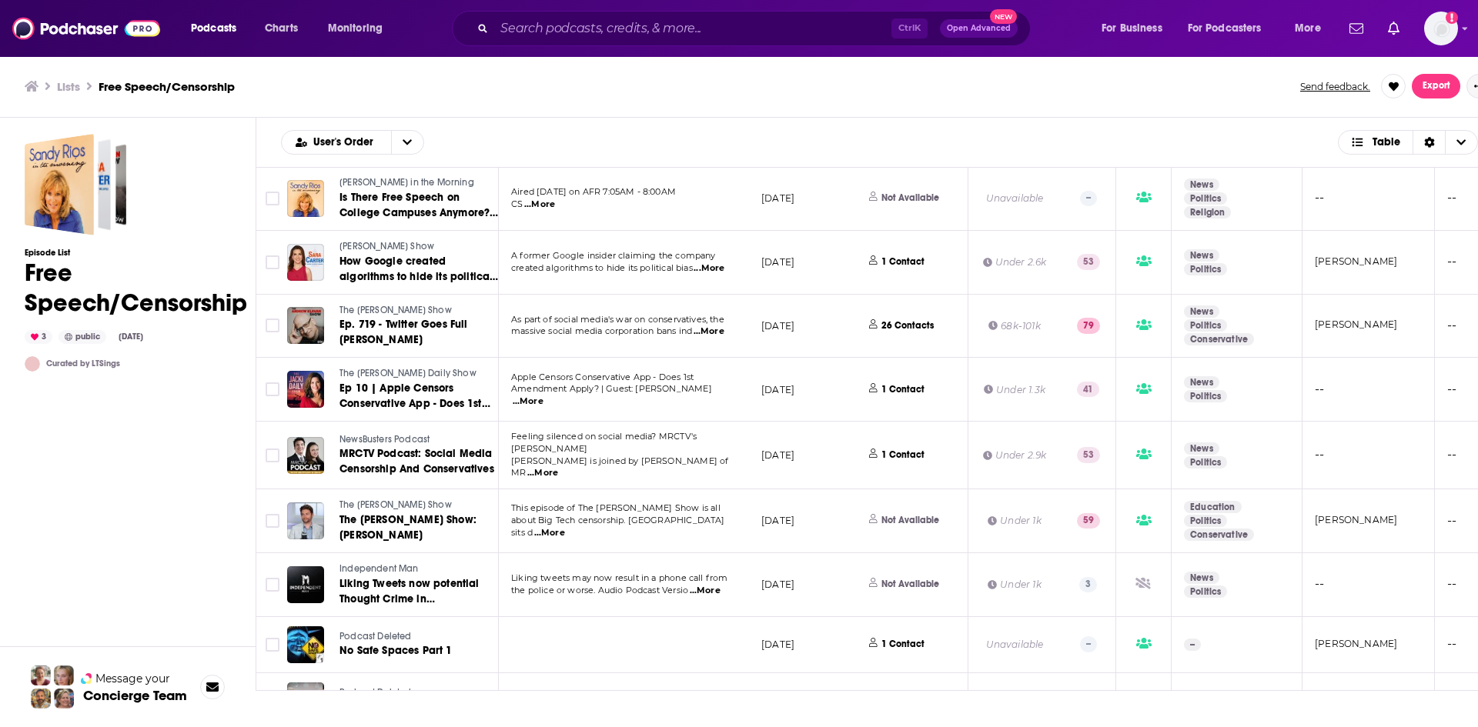
click at [1465, 85] on button "Show More Button" at bounding box center [1478, 86] width 25 height 25
click at [1429, 175] on button "Follow" at bounding box center [1426, 179] width 148 height 28
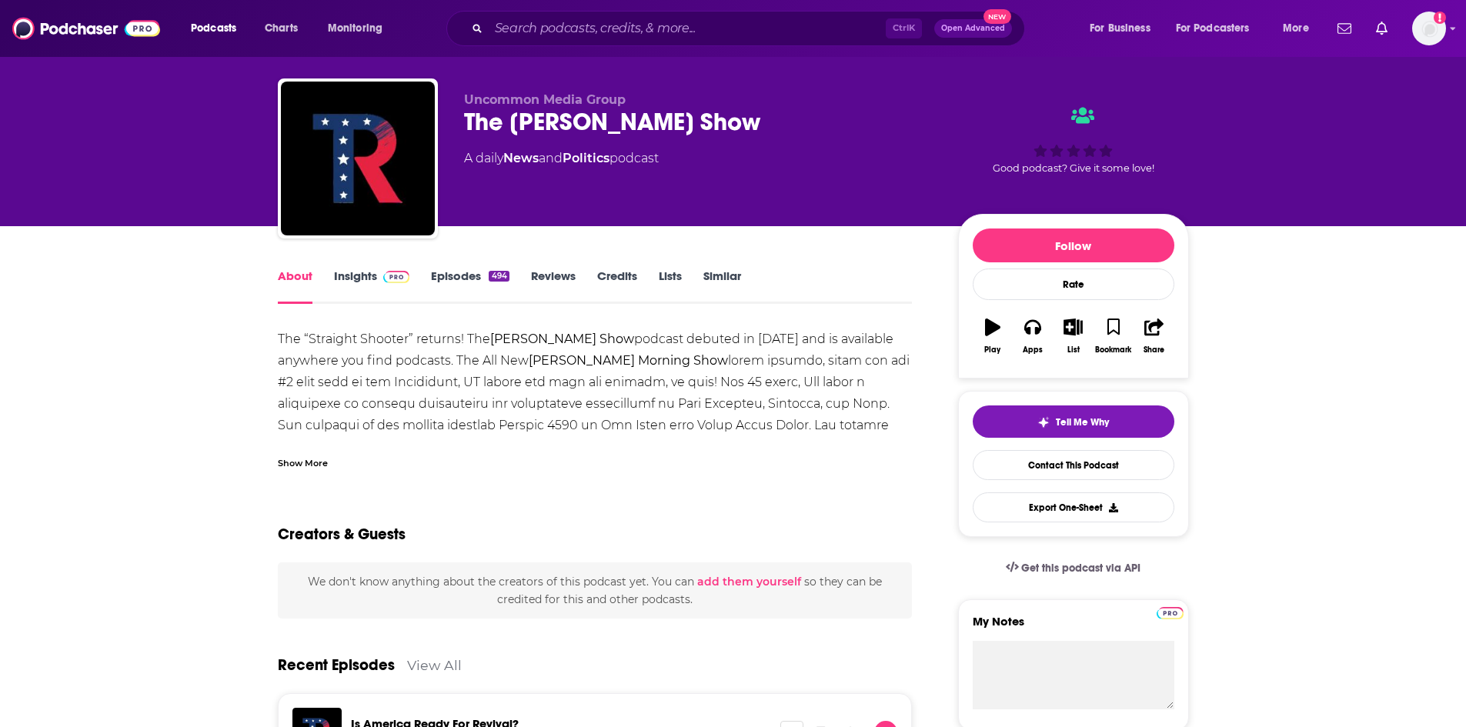
scroll to position [77, 0]
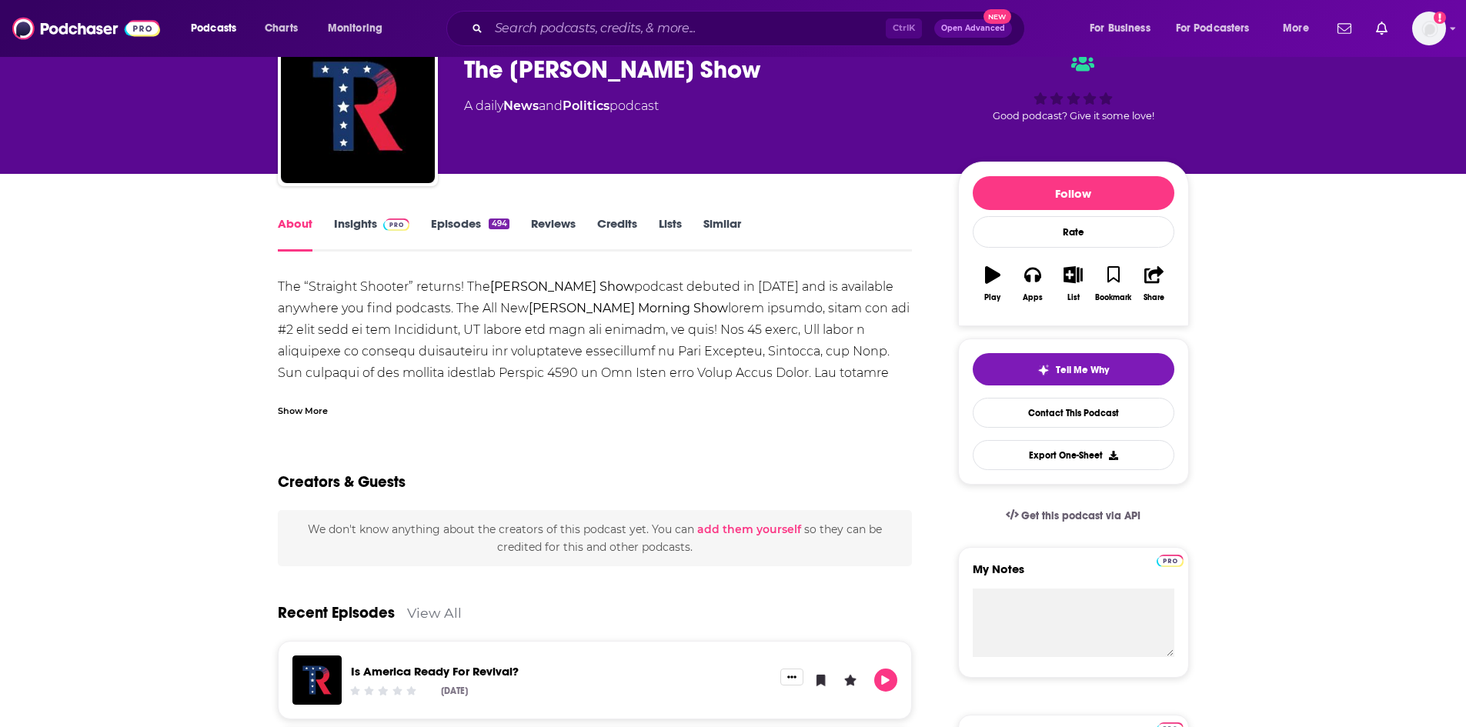
click at [295, 416] on div "Show More" at bounding box center [303, 410] width 50 height 15
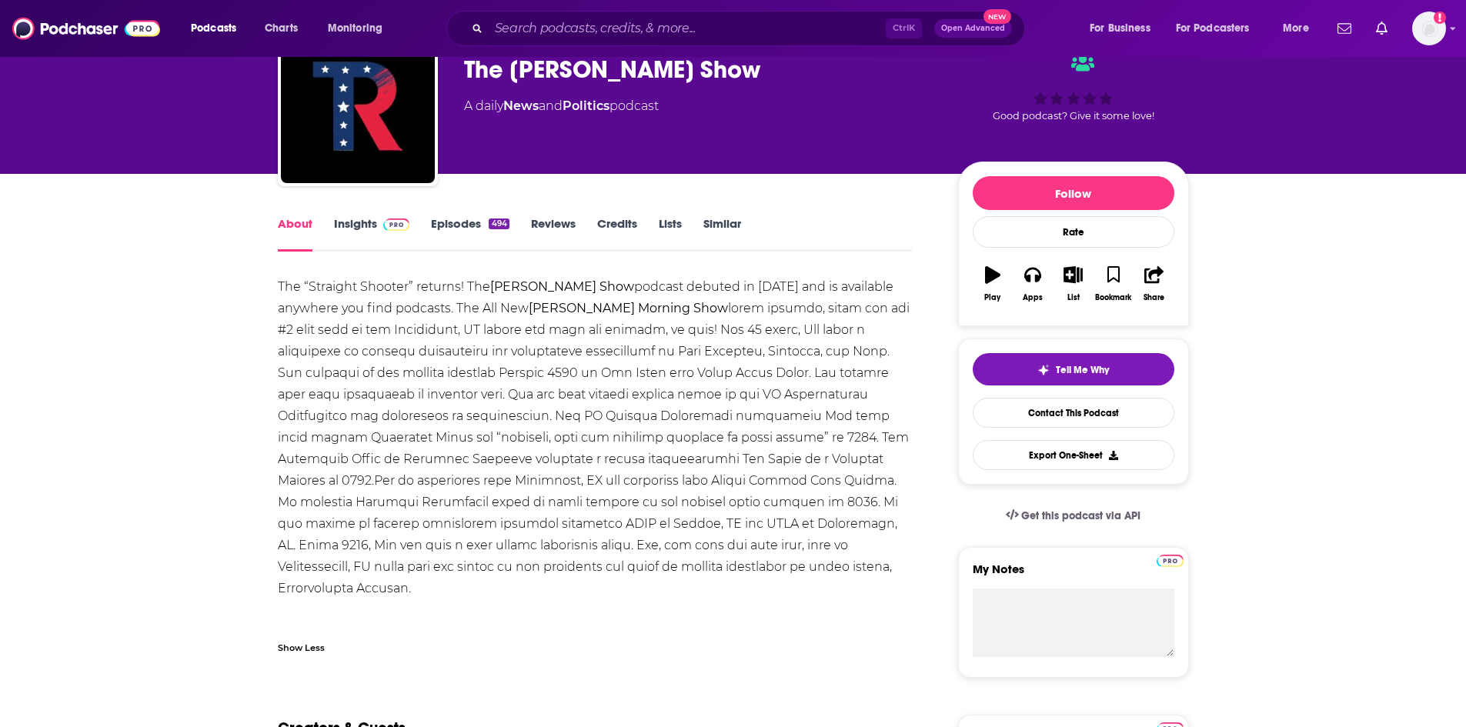
click at [485, 232] on link "Episodes 494" at bounding box center [470, 233] width 78 height 35
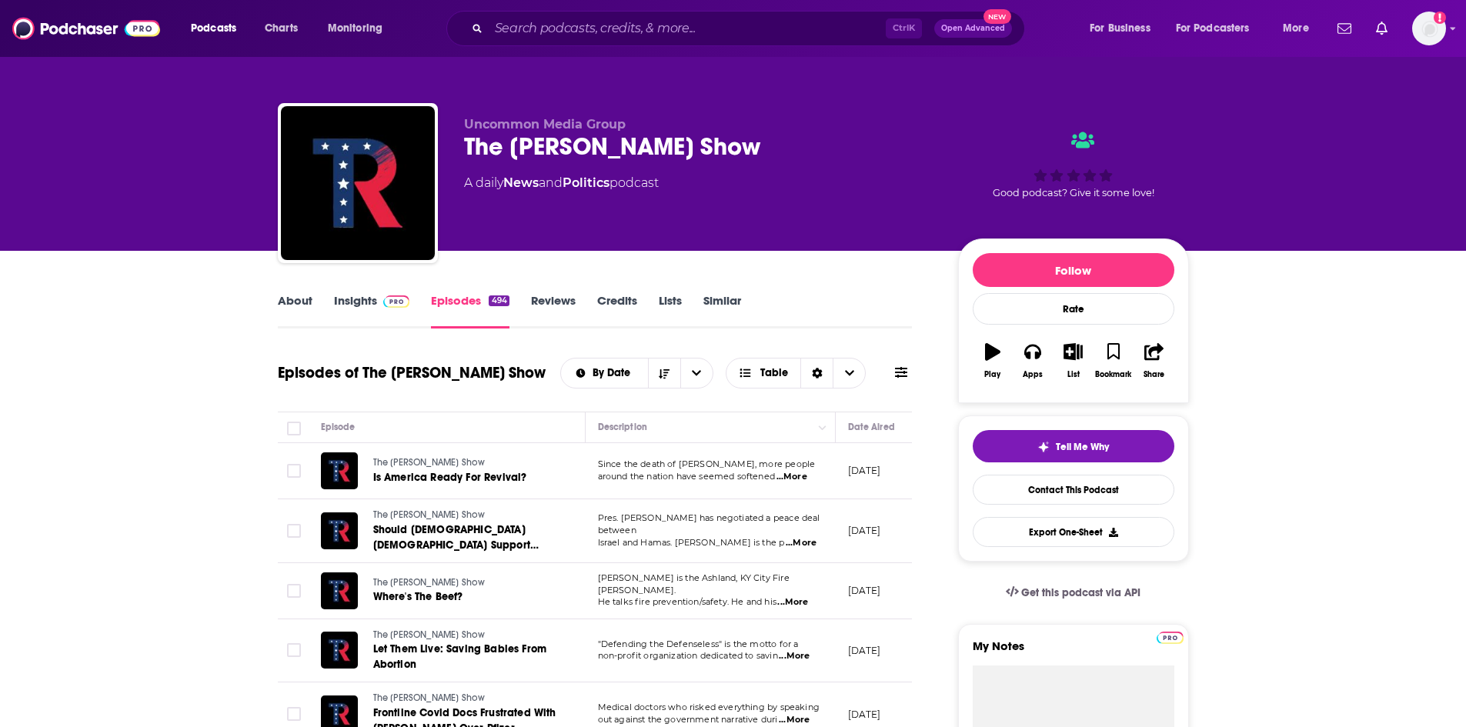
click at [368, 299] on link "Insights" at bounding box center [372, 310] width 76 height 35
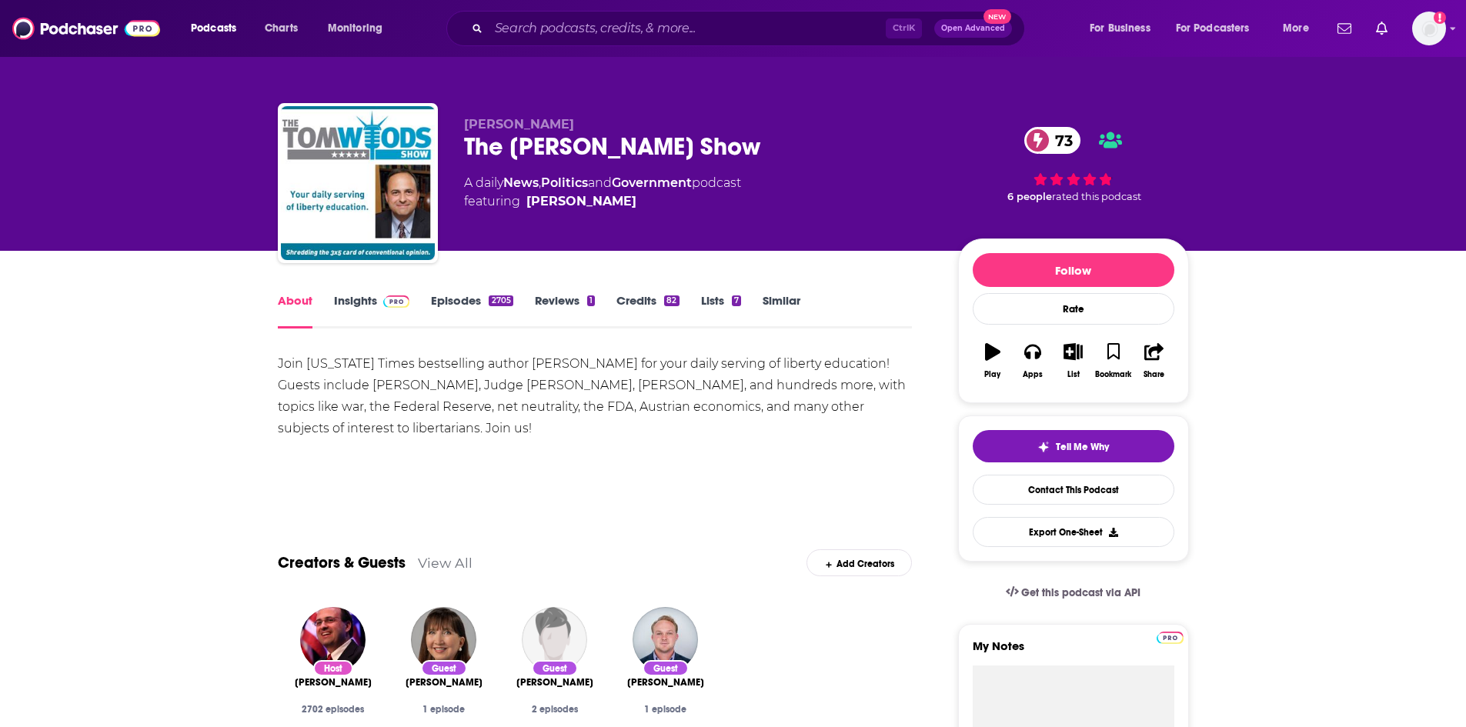
click at [465, 296] on link "Episodes 2705" at bounding box center [472, 310] width 82 height 35
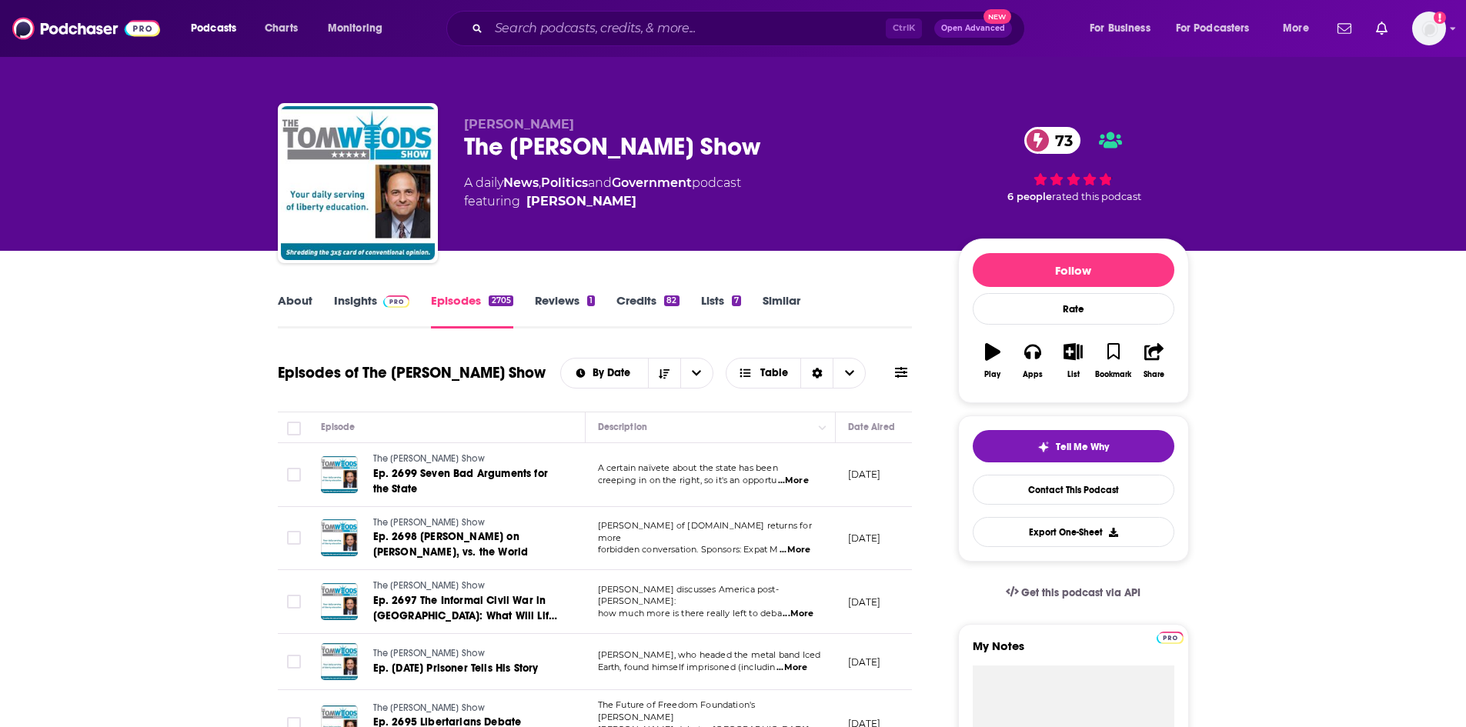
click at [361, 296] on link "Insights" at bounding box center [372, 310] width 76 height 35
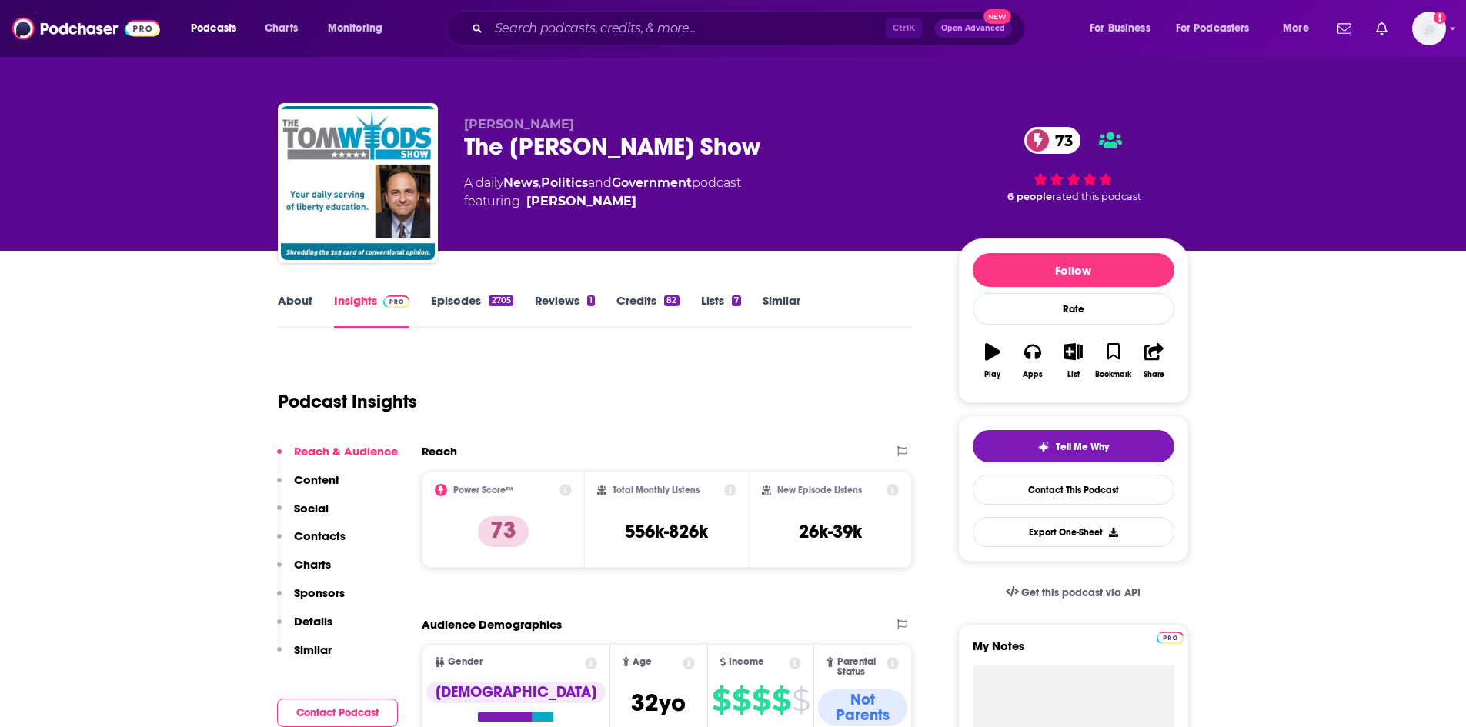
click at [285, 308] on link "About" at bounding box center [295, 310] width 35 height 35
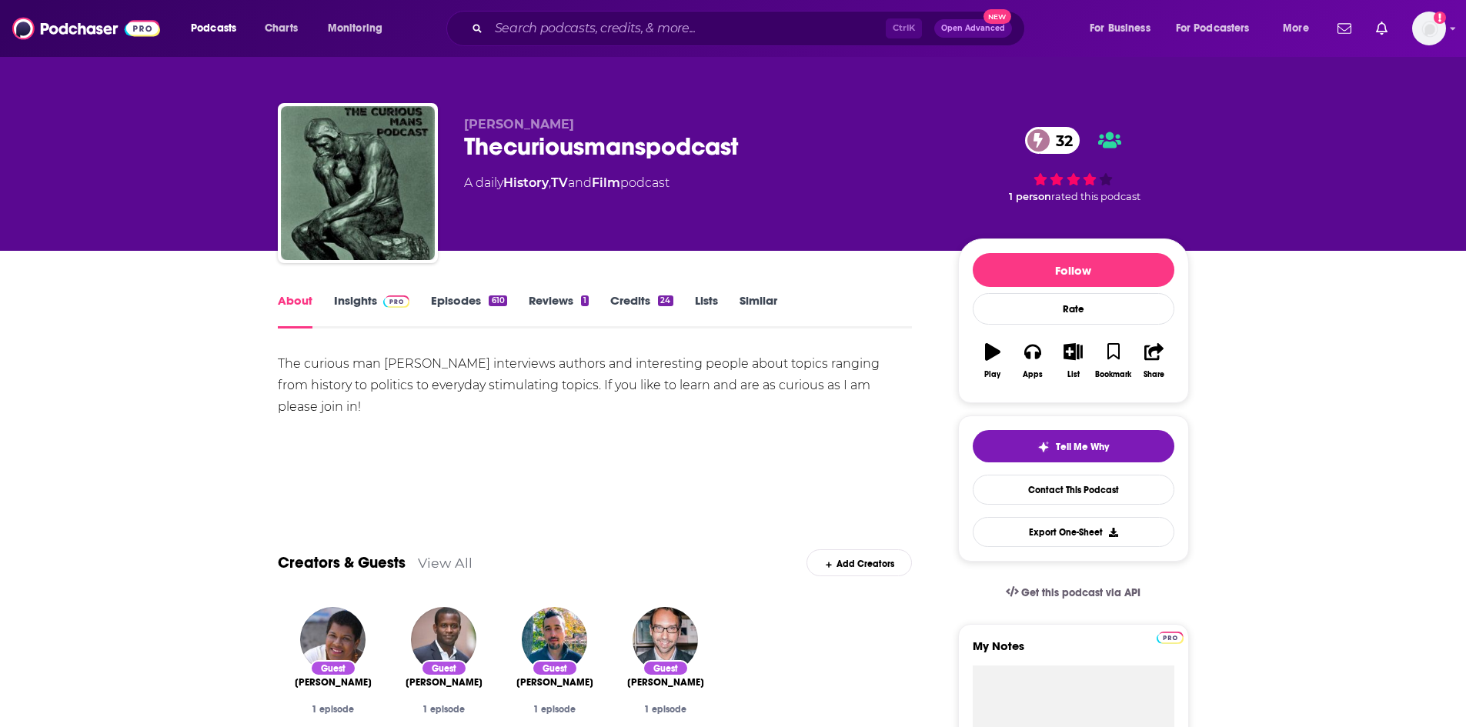
click at [460, 311] on link "Episodes 610" at bounding box center [468, 310] width 75 height 35
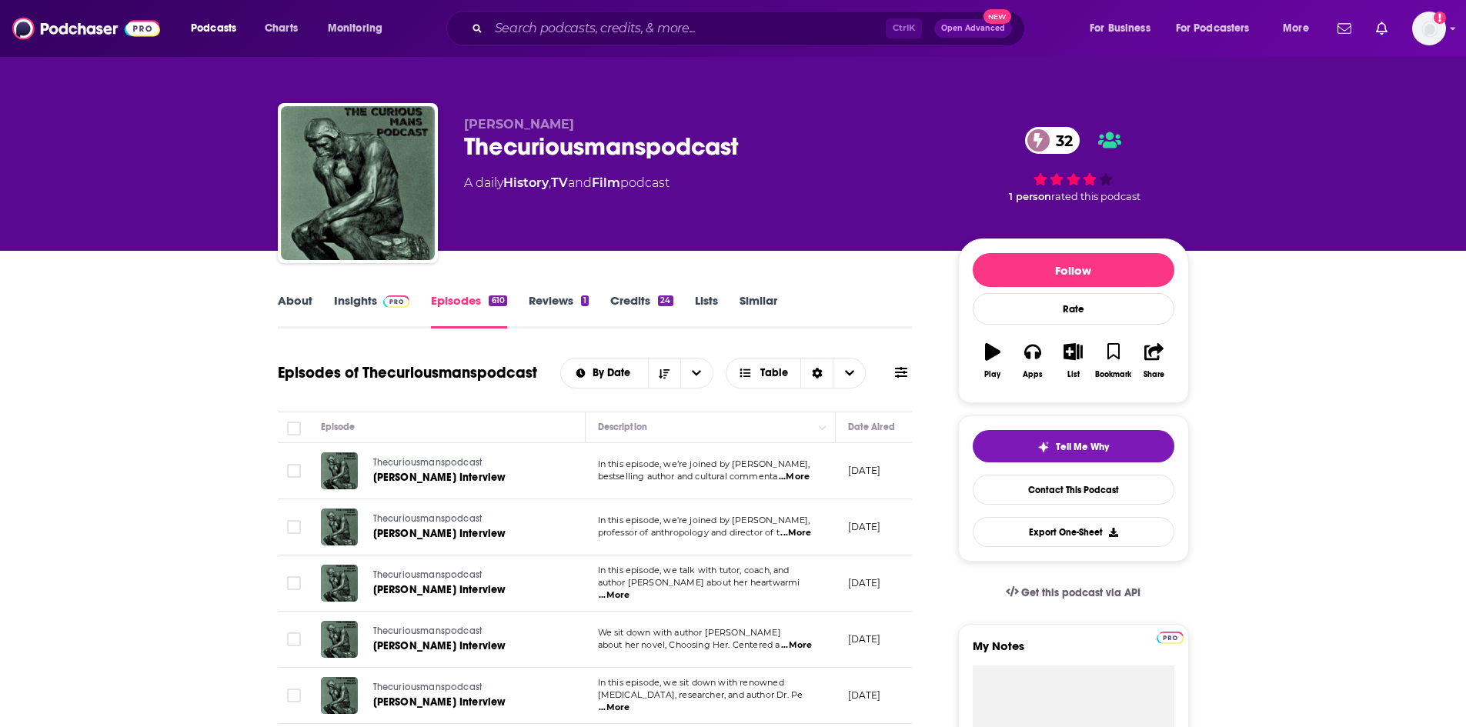
click at [349, 312] on link "Insights" at bounding box center [372, 310] width 76 height 35
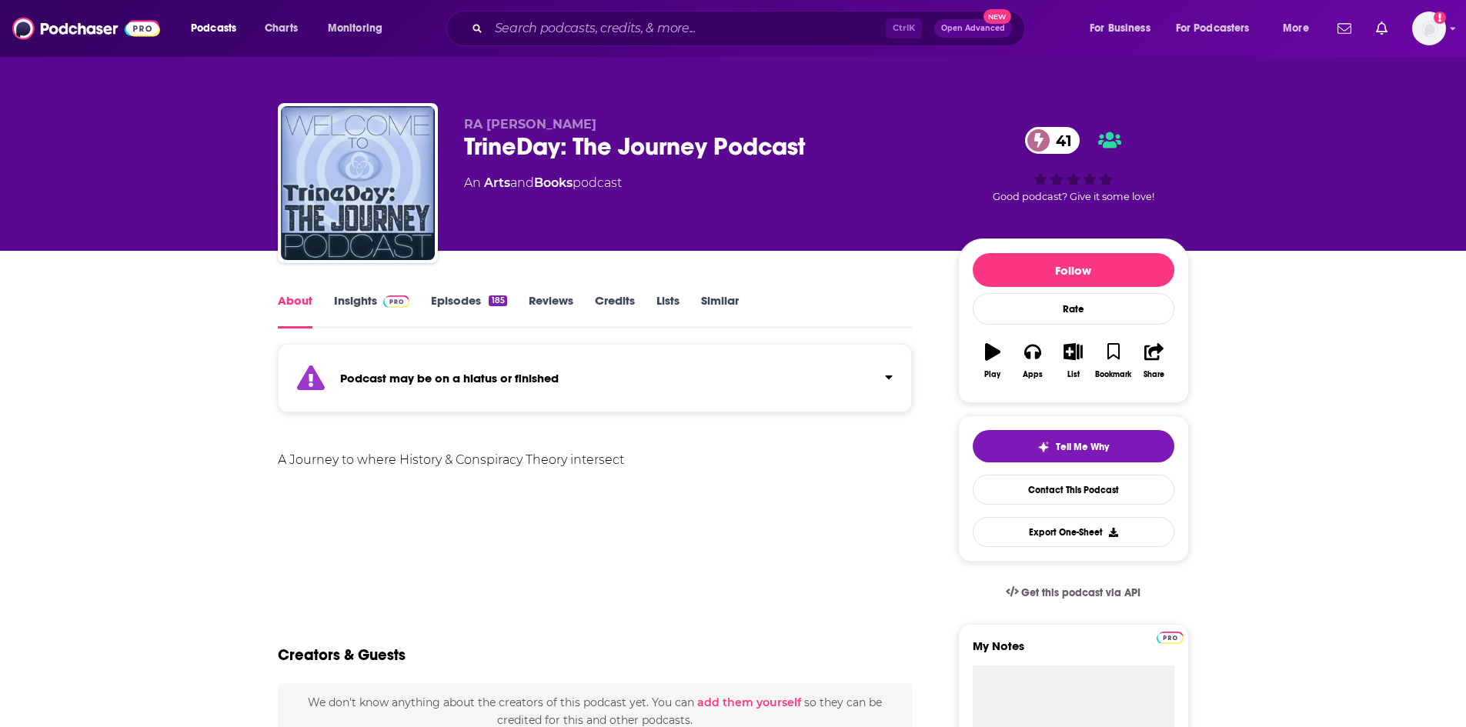
click at [352, 307] on link "Insights" at bounding box center [372, 310] width 76 height 35
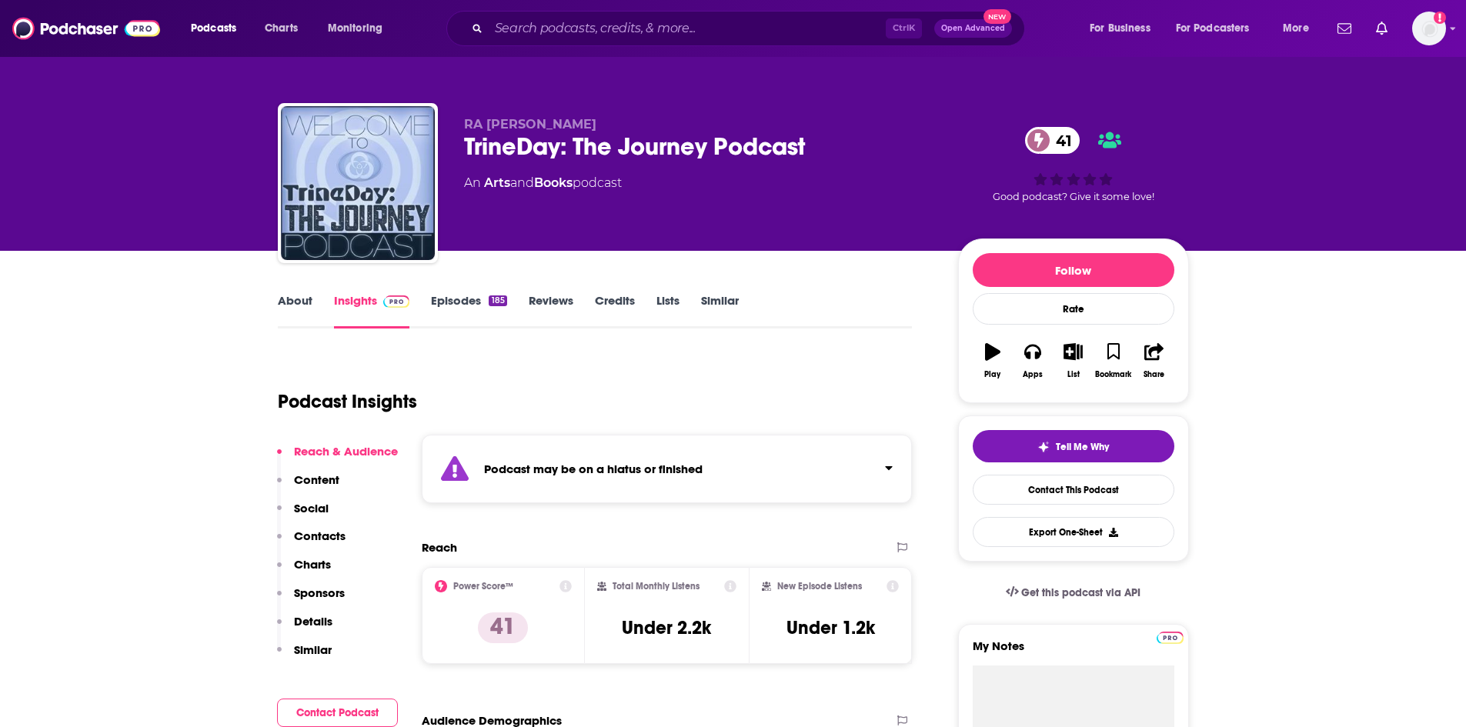
click at [445, 300] on link "Episodes 185" at bounding box center [468, 310] width 75 height 35
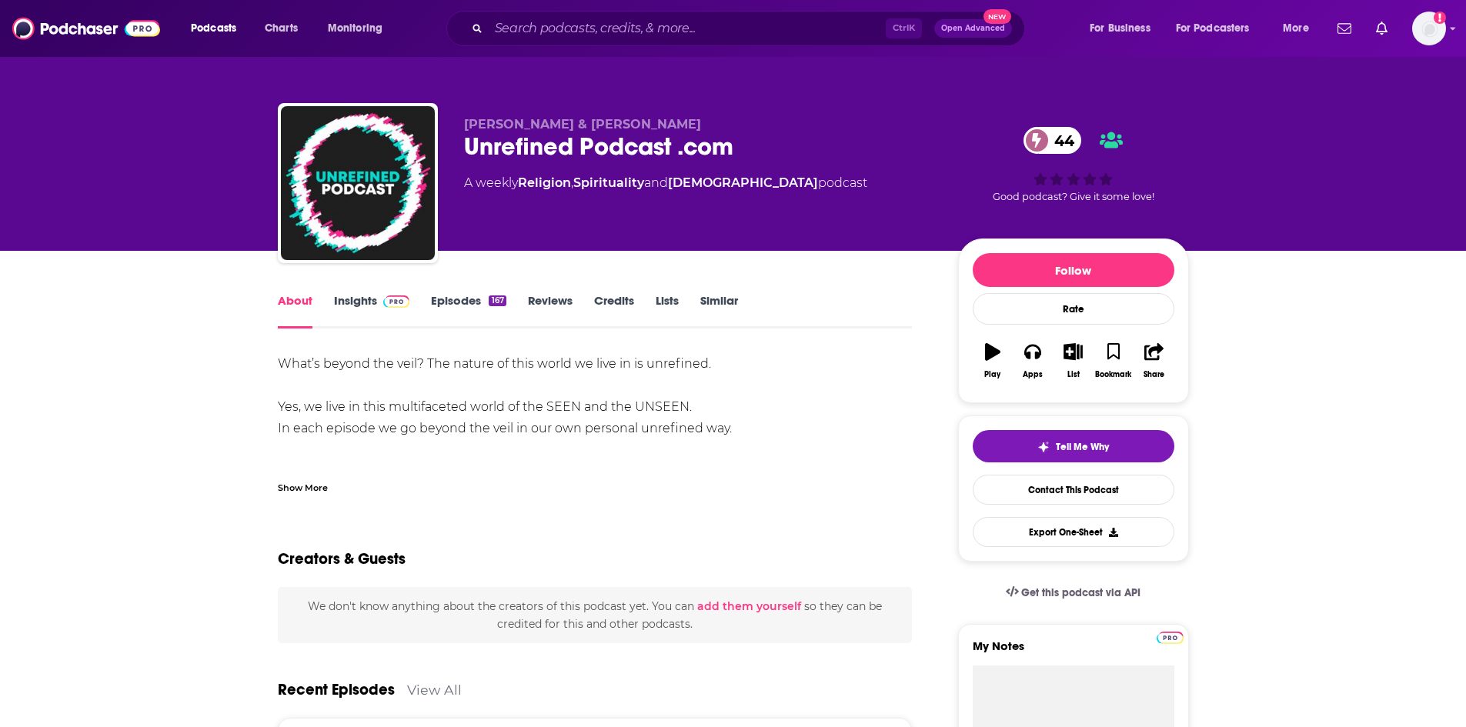
click at [301, 490] on div "Show More" at bounding box center [303, 486] width 50 height 15
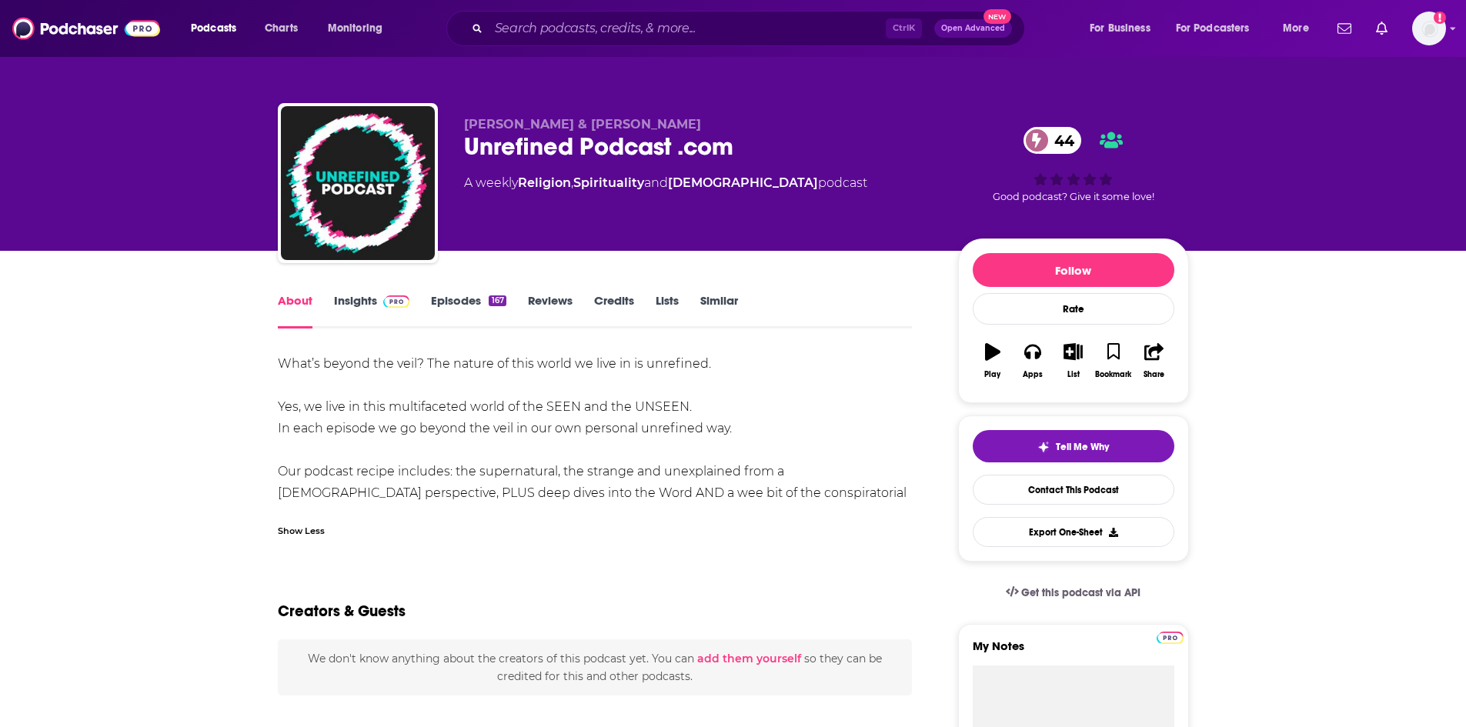
click at [359, 308] on link "Insights" at bounding box center [372, 310] width 76 height 35
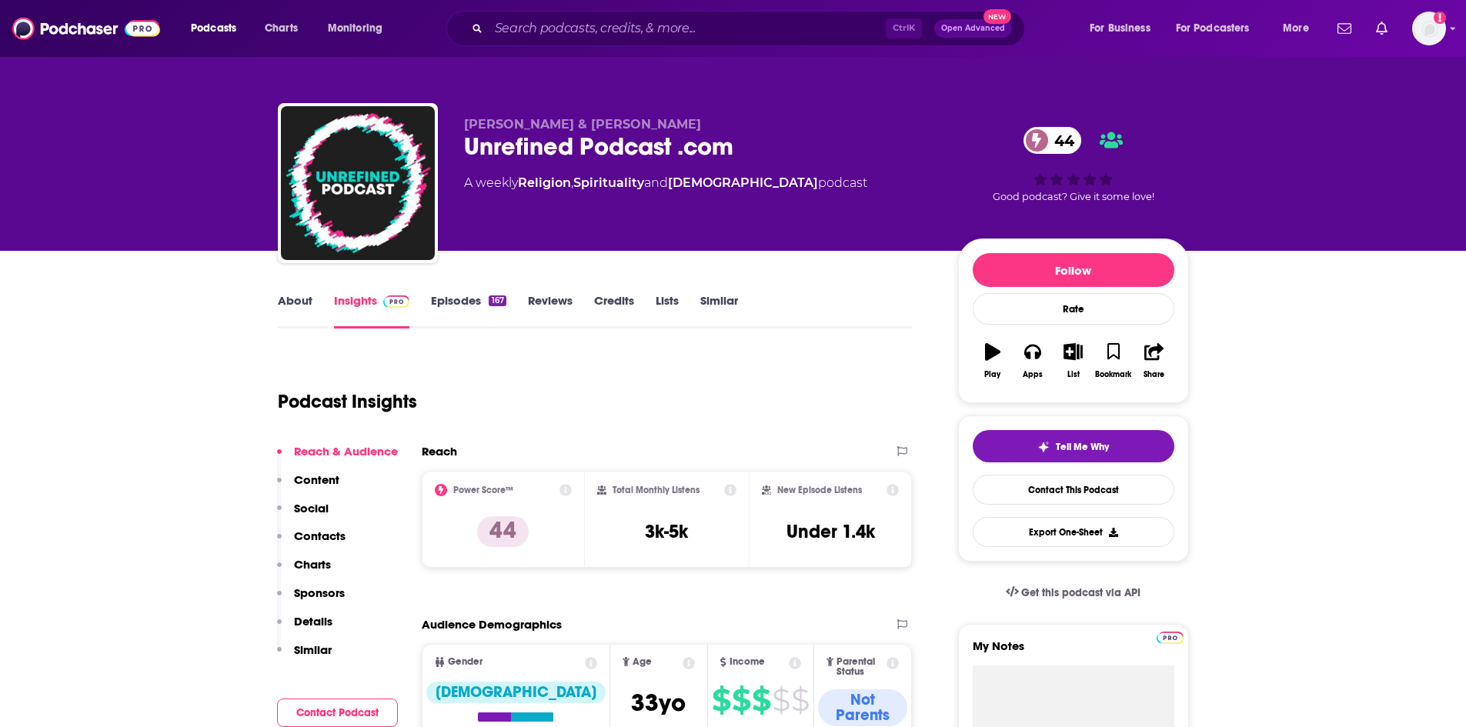
click at [443, 299] on link "Episodes 167" at bounding box center [468, 310] width 75 height 35
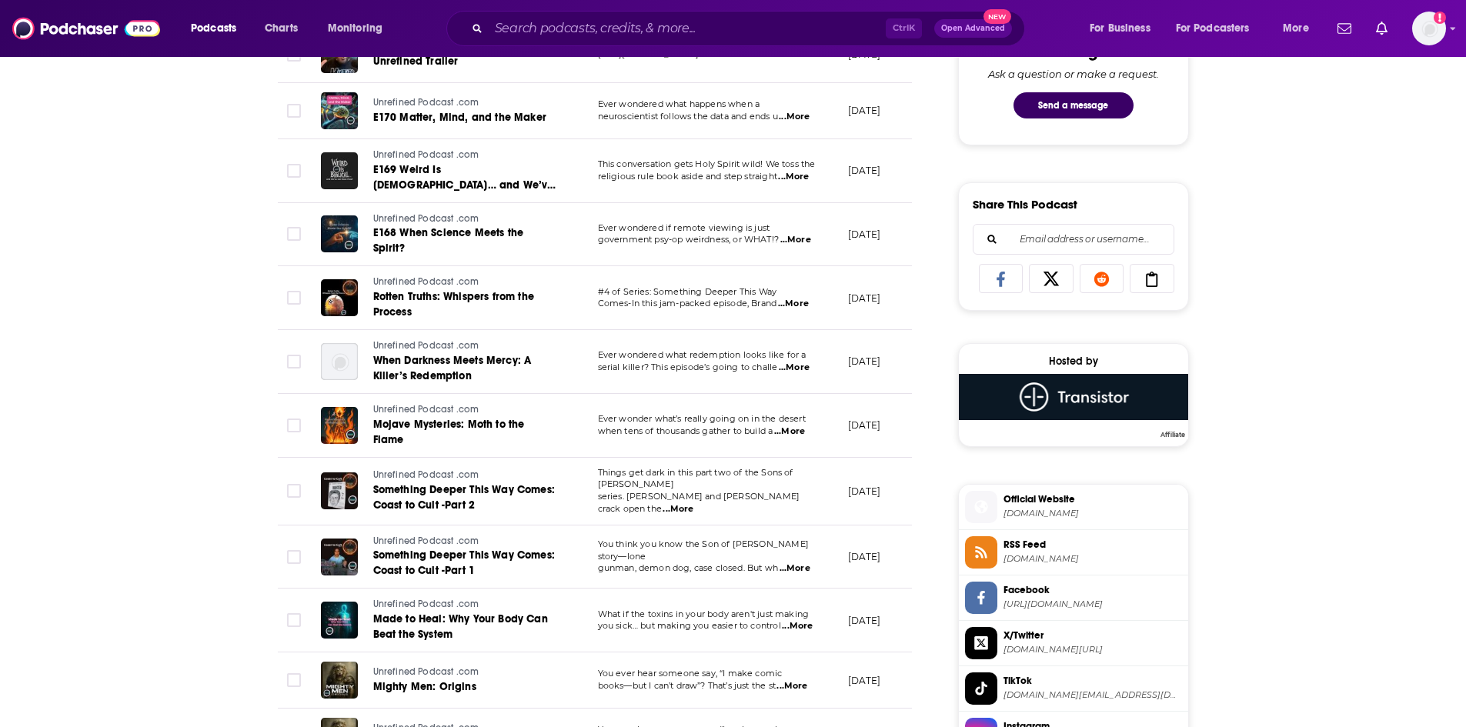
scroll to position [847, 0]
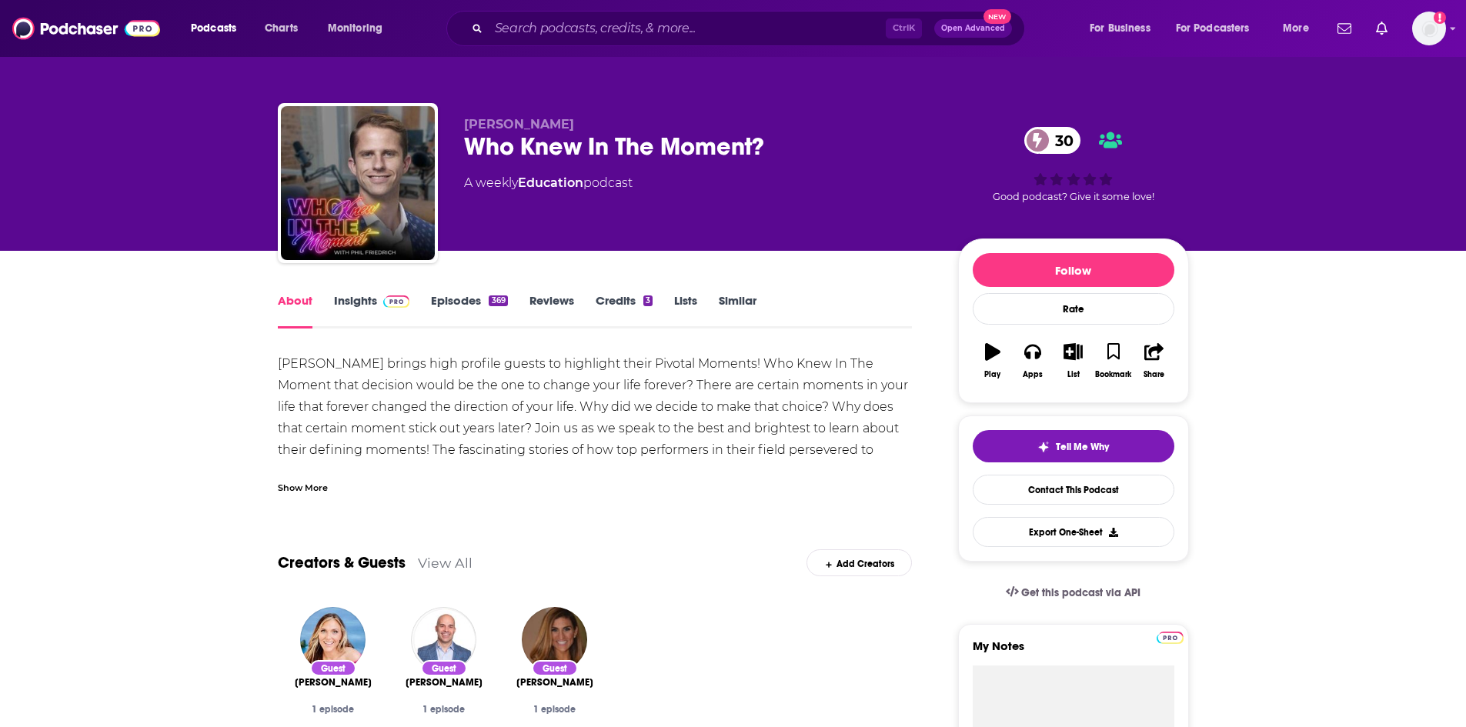
click at [306, 474] on div "Show More" at bounding box center [595, 482] width 635 height 26
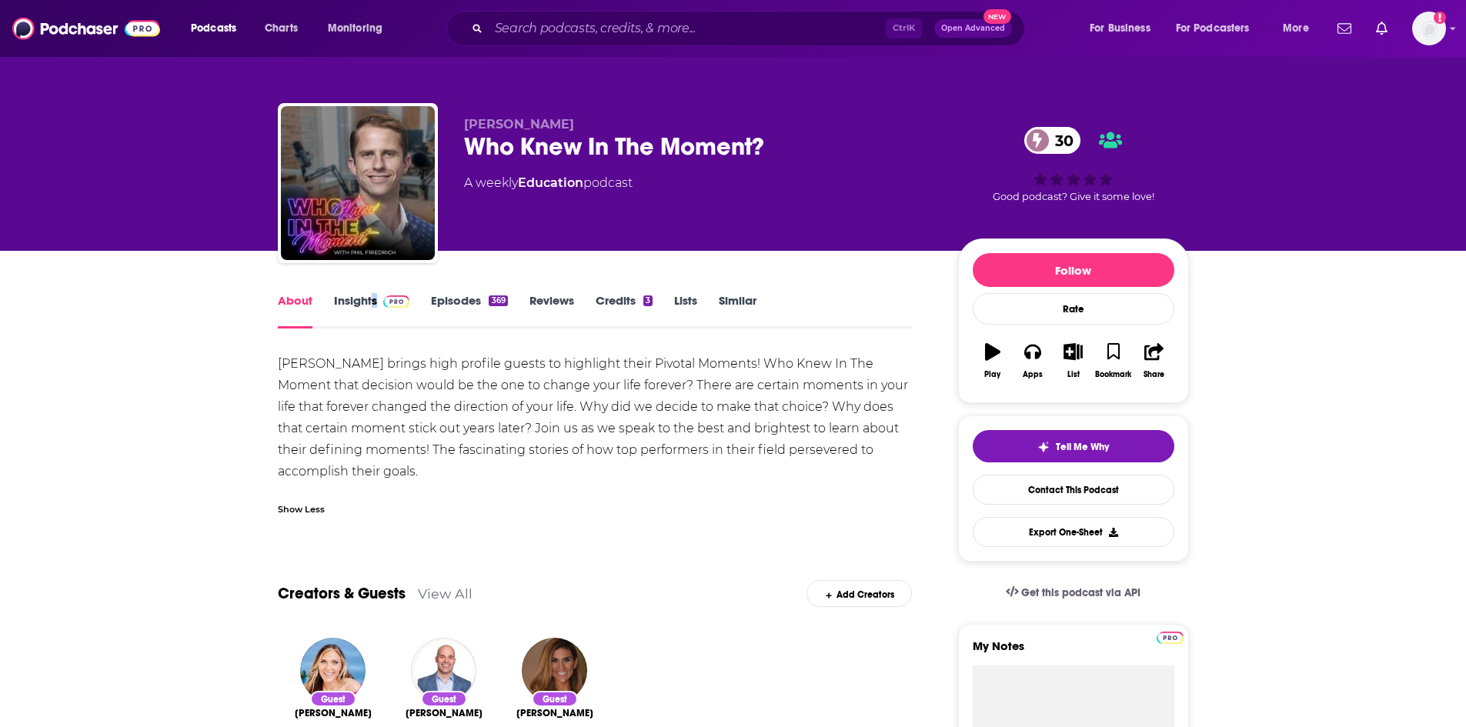
click at [363, 304] on link "Insights" at bounding box center [372, 310] width 76 height 35
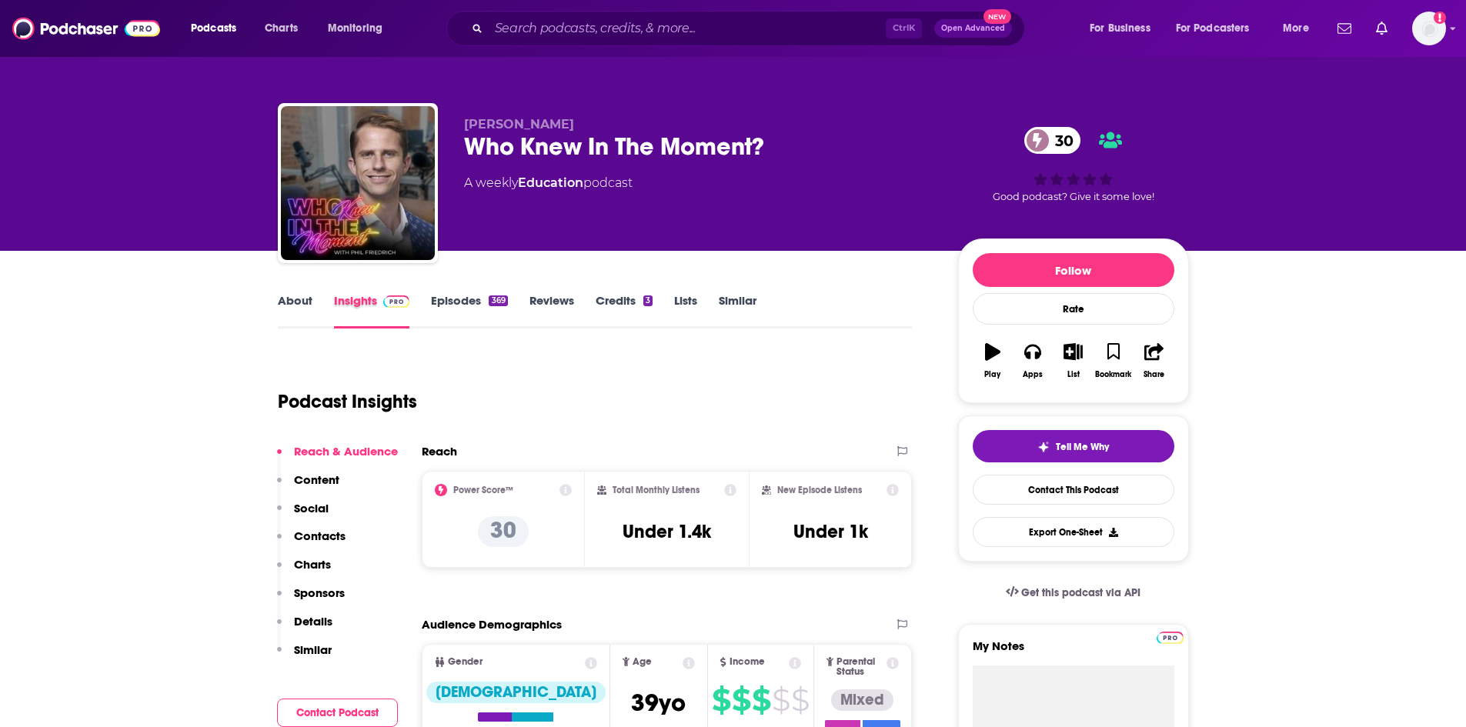
click at [429, 307] on div "Insights" at bounding box center [383, 310] width 98 height 35
click at [466, 294] on link "Episodes 369" at bounding box center [469, 310] width 76 height 35
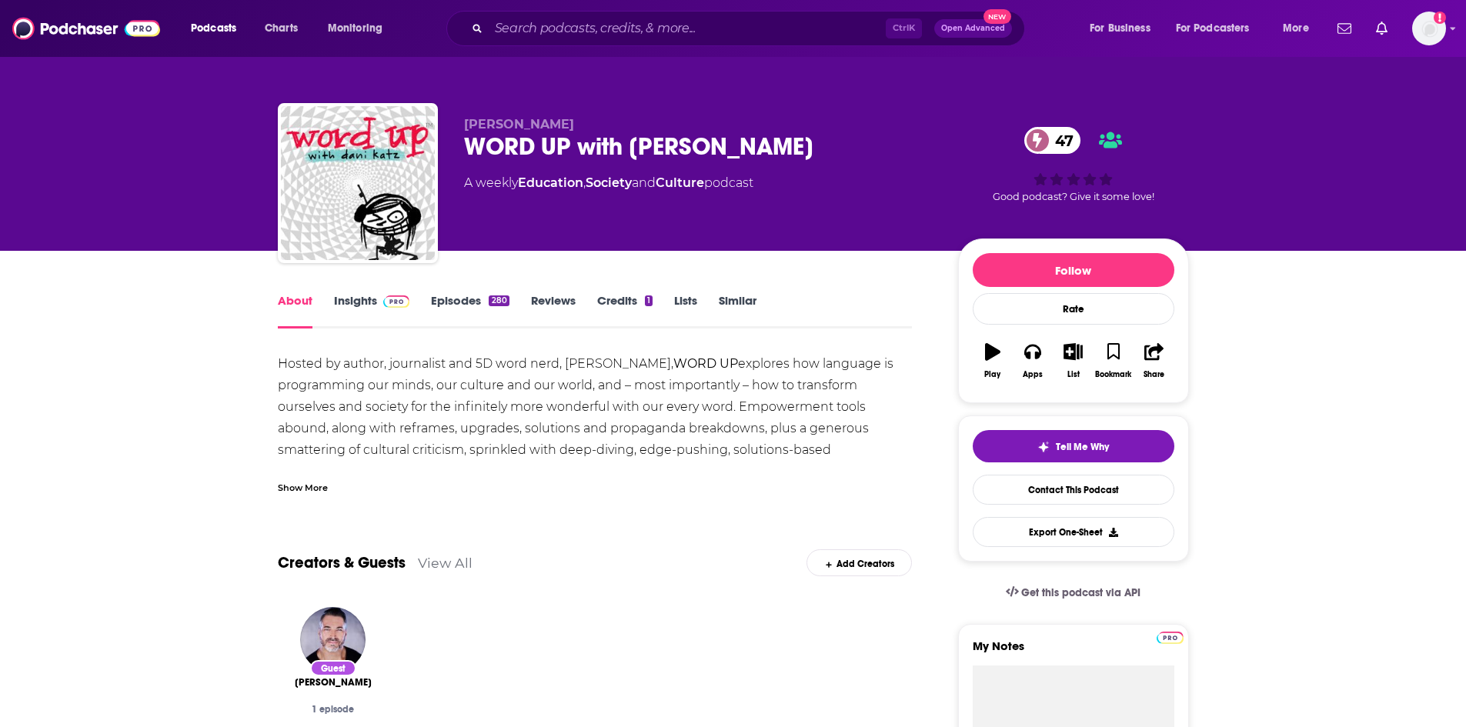
click at [306, 485] on div "Show More" at bounding box center [303, 486] width 50 height 15
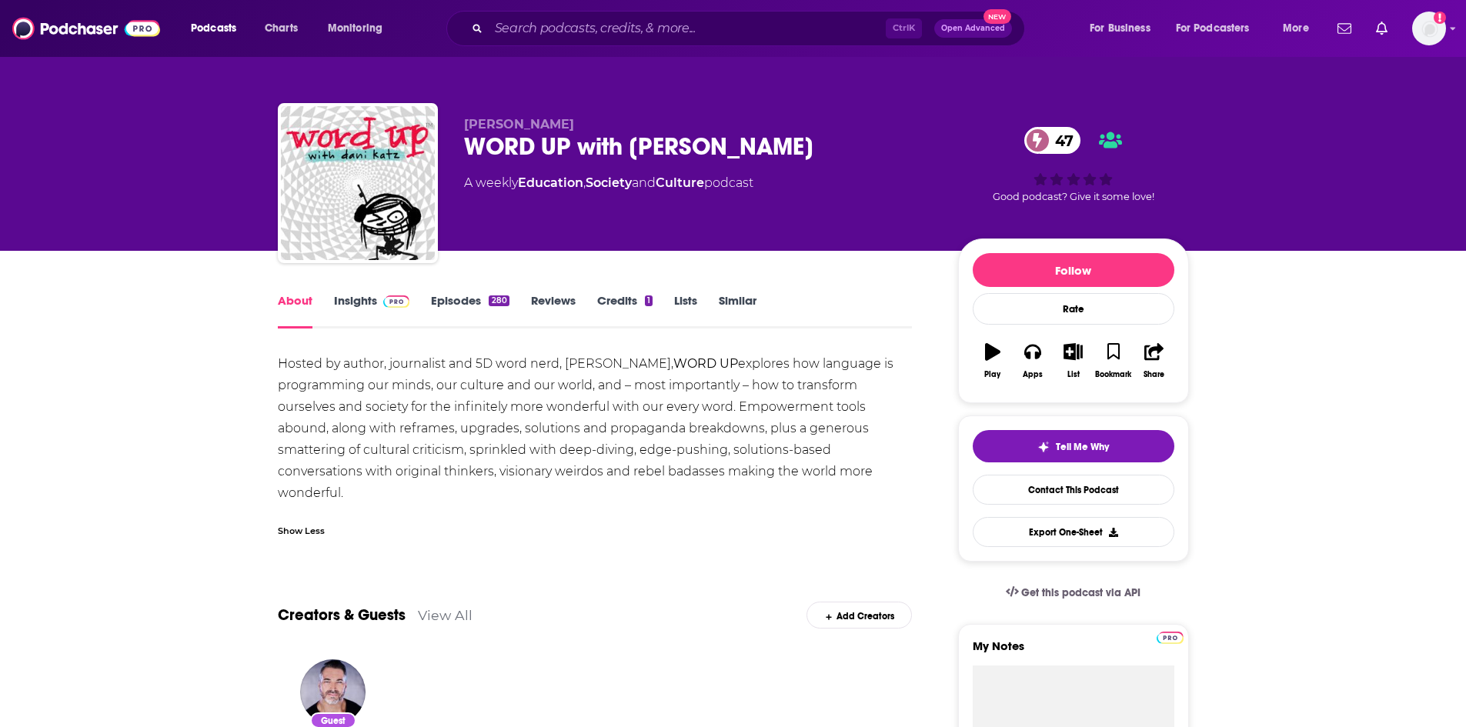
click at [433, 298] on link "Episodes 280" at bounding box center [470, 310] width 78 height 35
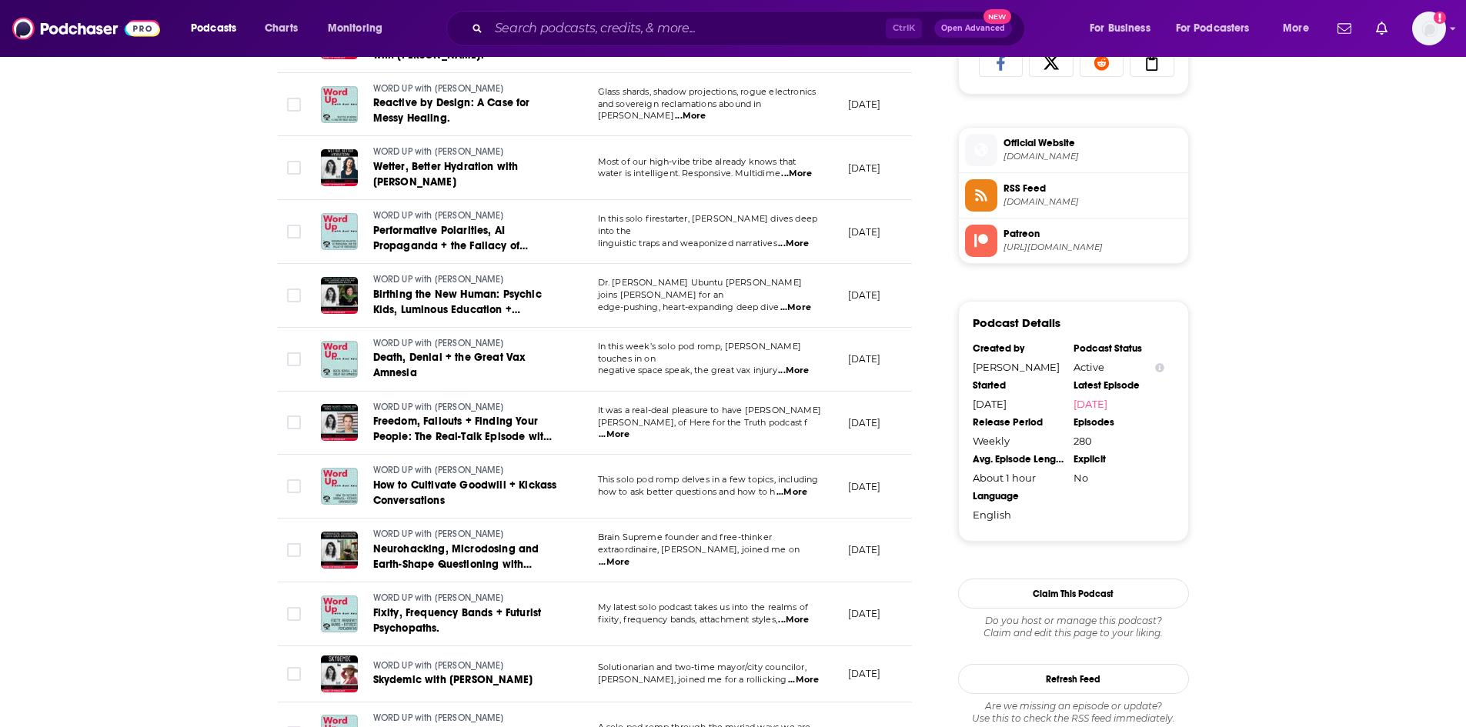
scroll to position [1077, 0]
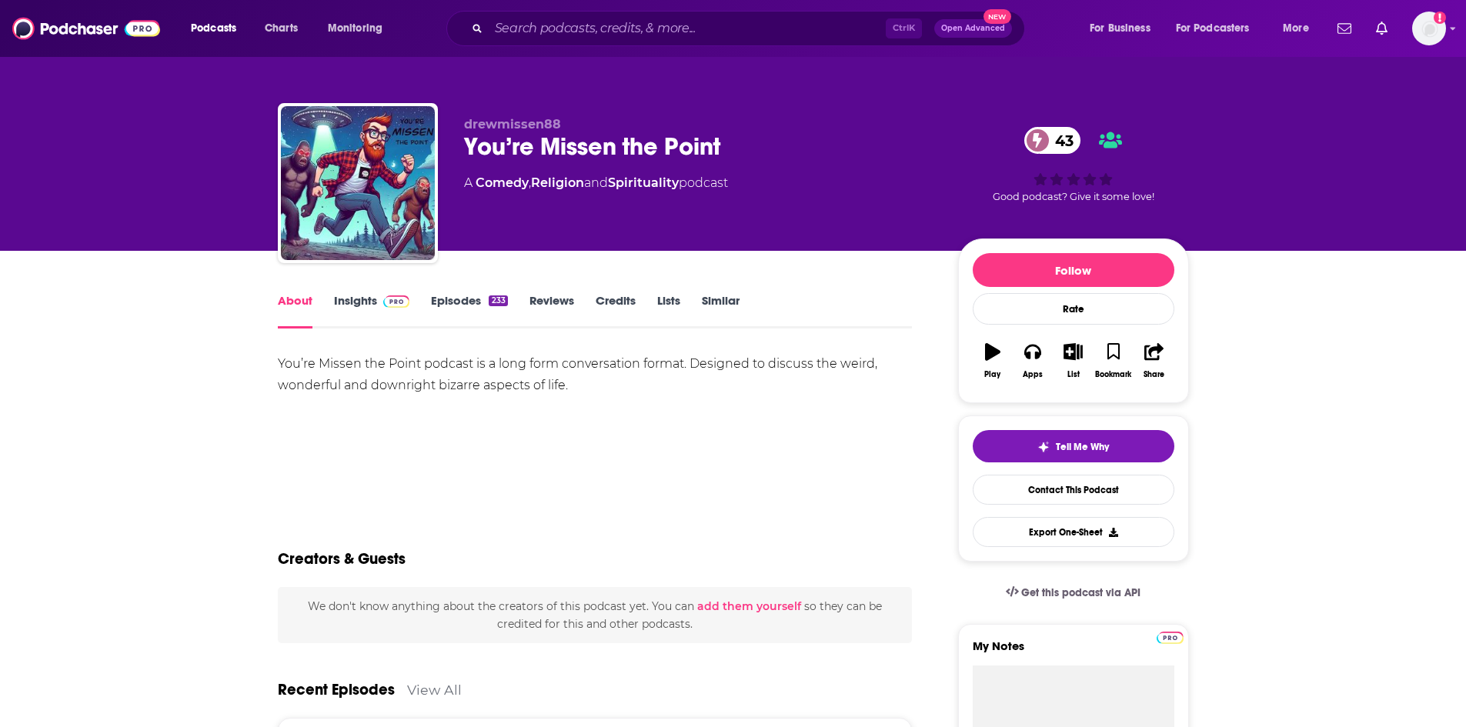
click at [347, 306] on link "Insights" at bounding box center [372, 310] width 76 height 35
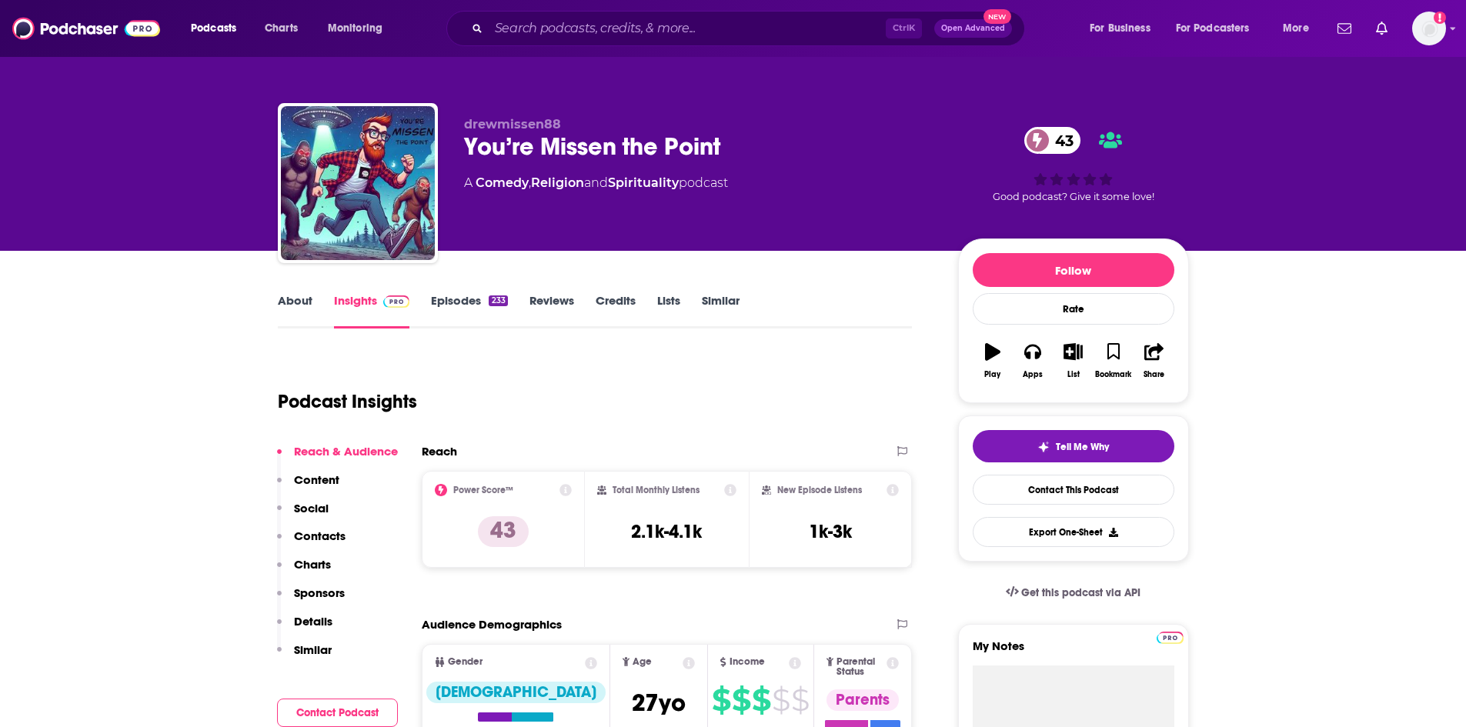
click at [446, 304] on link "Episodes 233" at bounding box center [469, 310] width 76 height 35
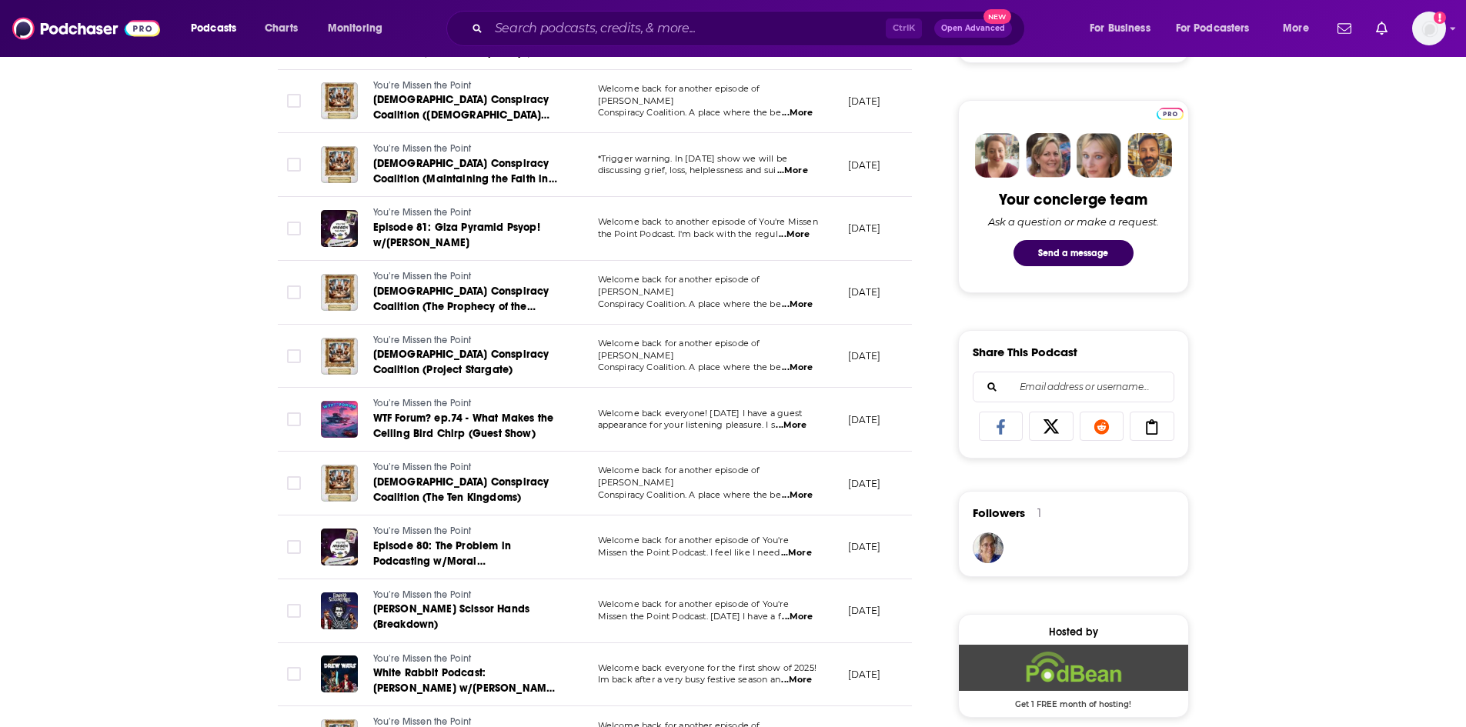
scroll to position [693, 0]
